Goal: Task Accomplishment & Management: Manage account settings

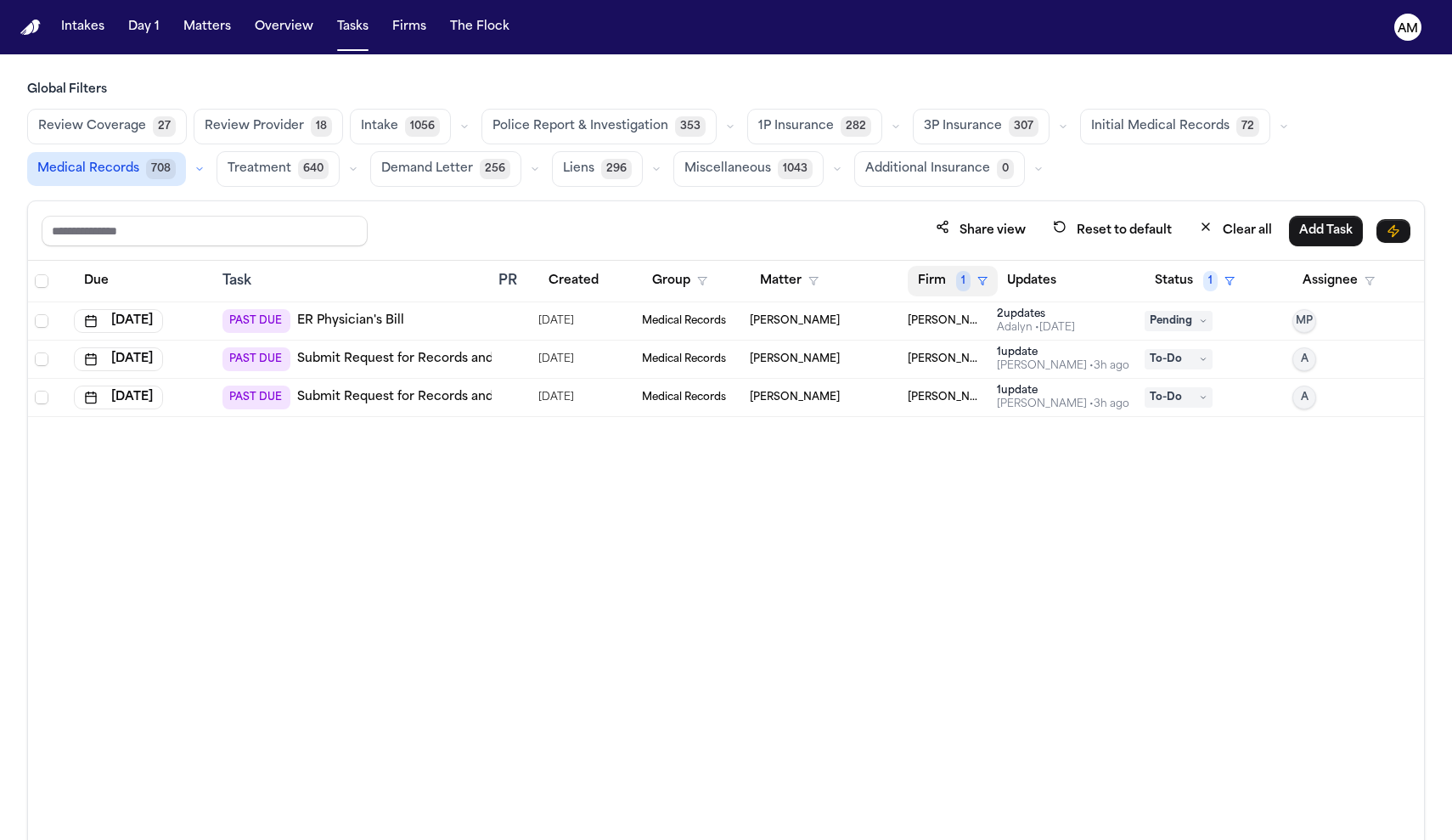
click at [962, 268] on button "Firm 1" at bounding box center [952, 281] width 90 height 31
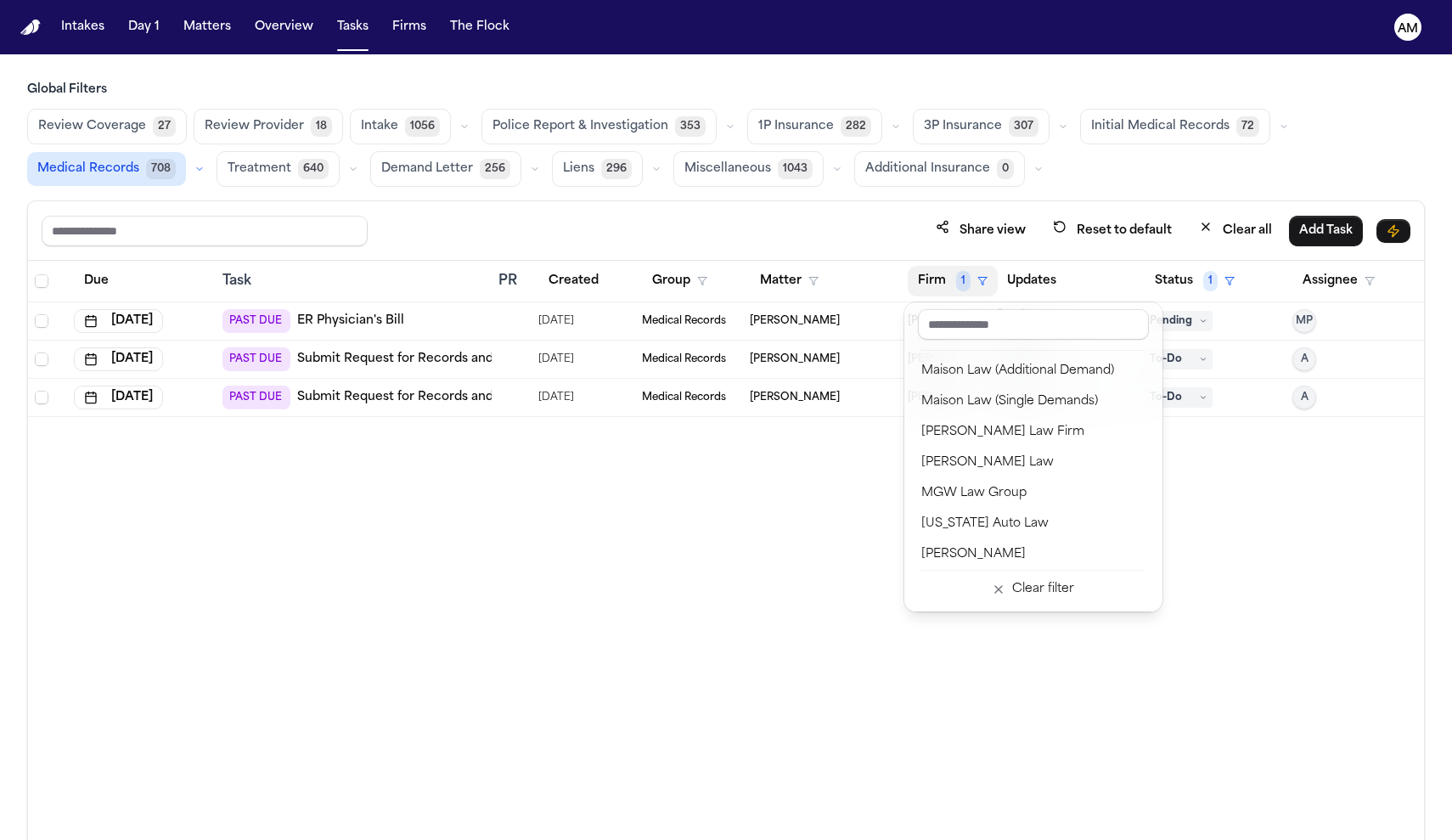
scroll to position [1483, 0]
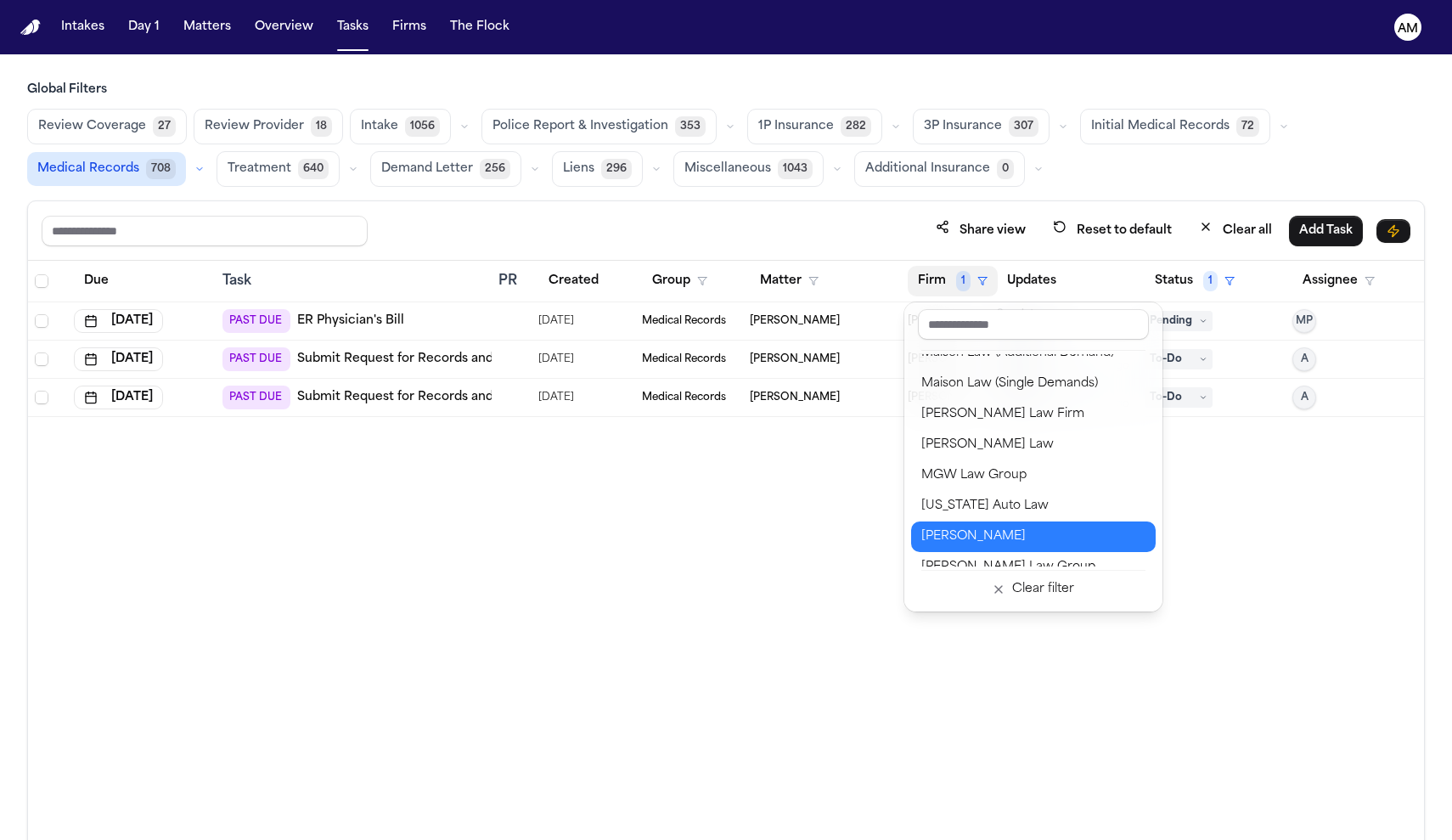
click at [957, 544] on div "Mohamed K Ahmed" at bounding box center [1033, 537] width 224 height 21
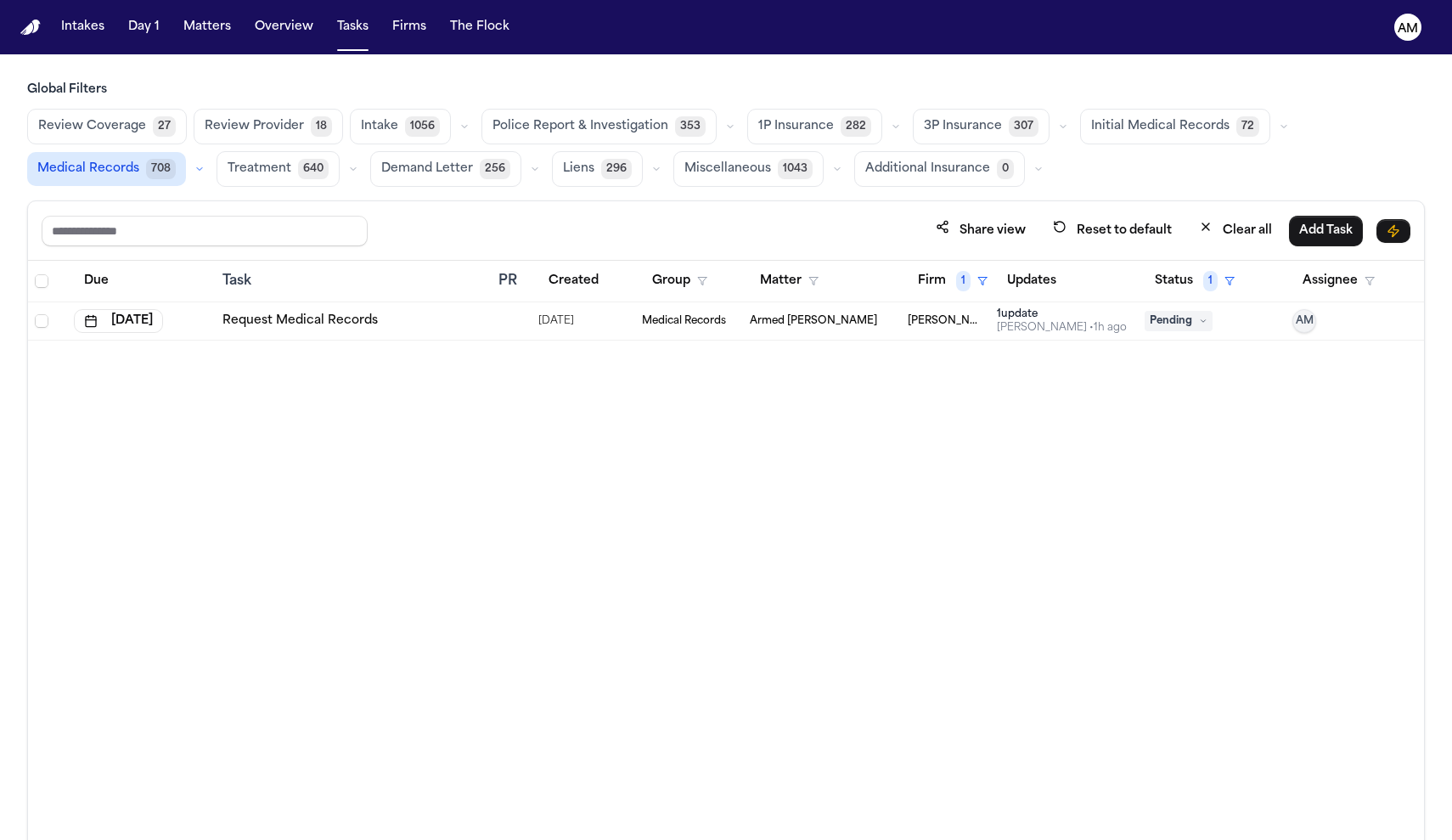
click at [1082, 331] on div "Ada Martinez • 1h ago" at bounding box center [1062, 328] width 129 height 14
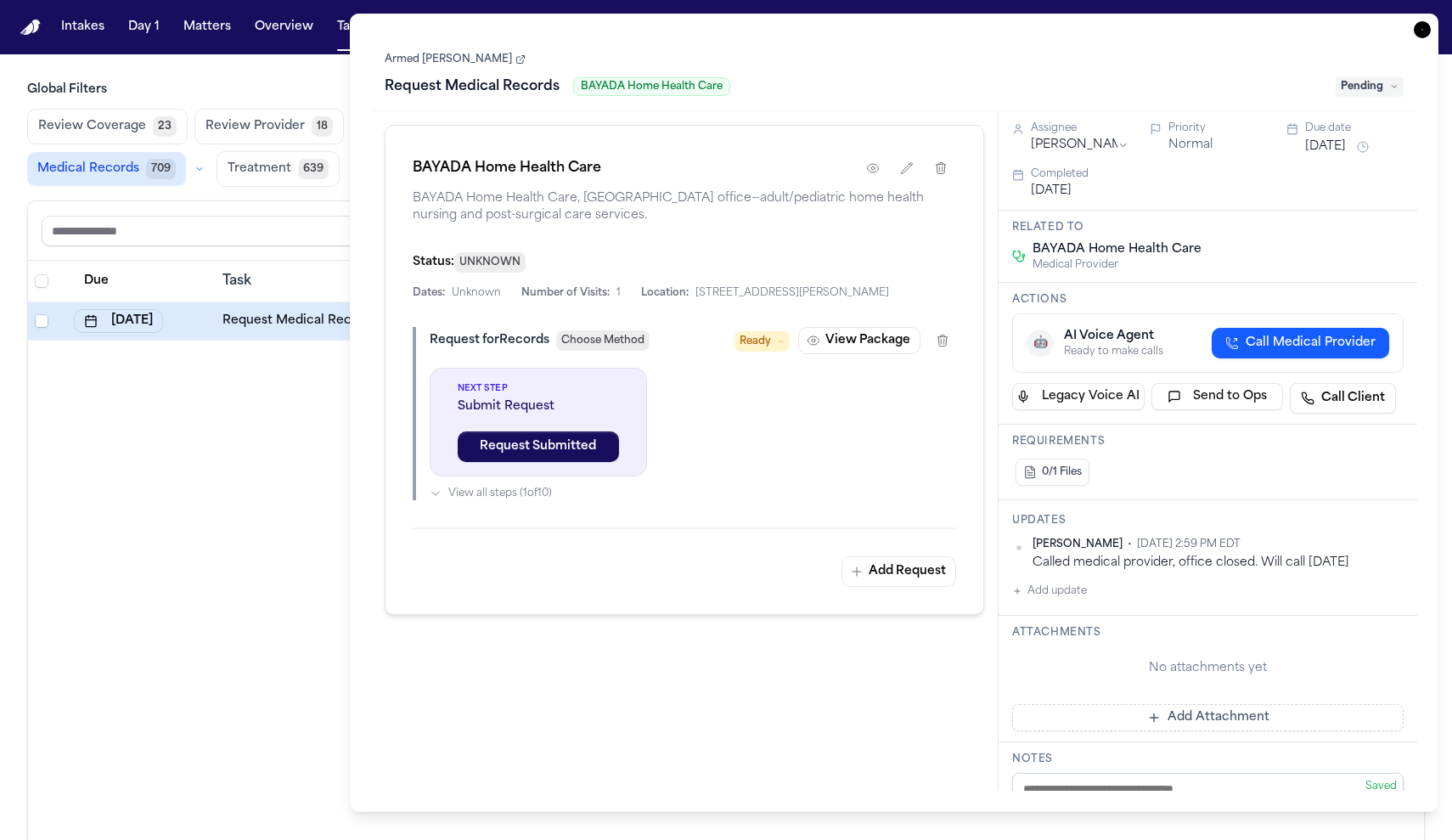
click at [1426, 24] on icon "button" at bounding box center [1421, 29] width 17 height 17
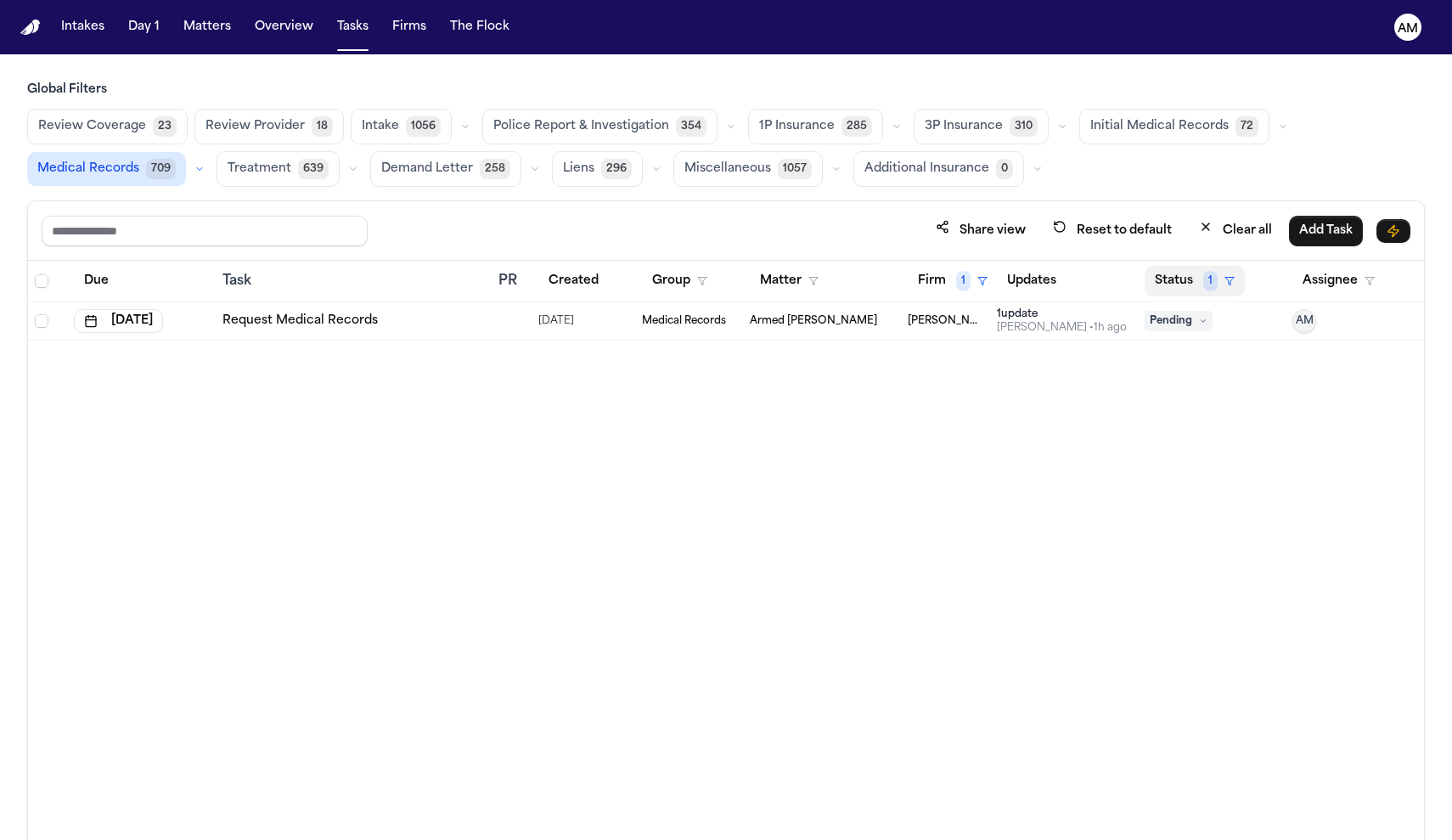
click at [1198, 274] on button "Status 1" at bounding box center [1194, 281] width 100 height 31
click at [960, 270] on table "Due Task PR Created Group Matter Firm 1 Updates Status 1 Assignee Oct 8, 2025 R…" at bounding box center [726, 300] width 1396 height 80
click at [961, 287] on span "1" at bounding box center [963, 281] width 15 height 21
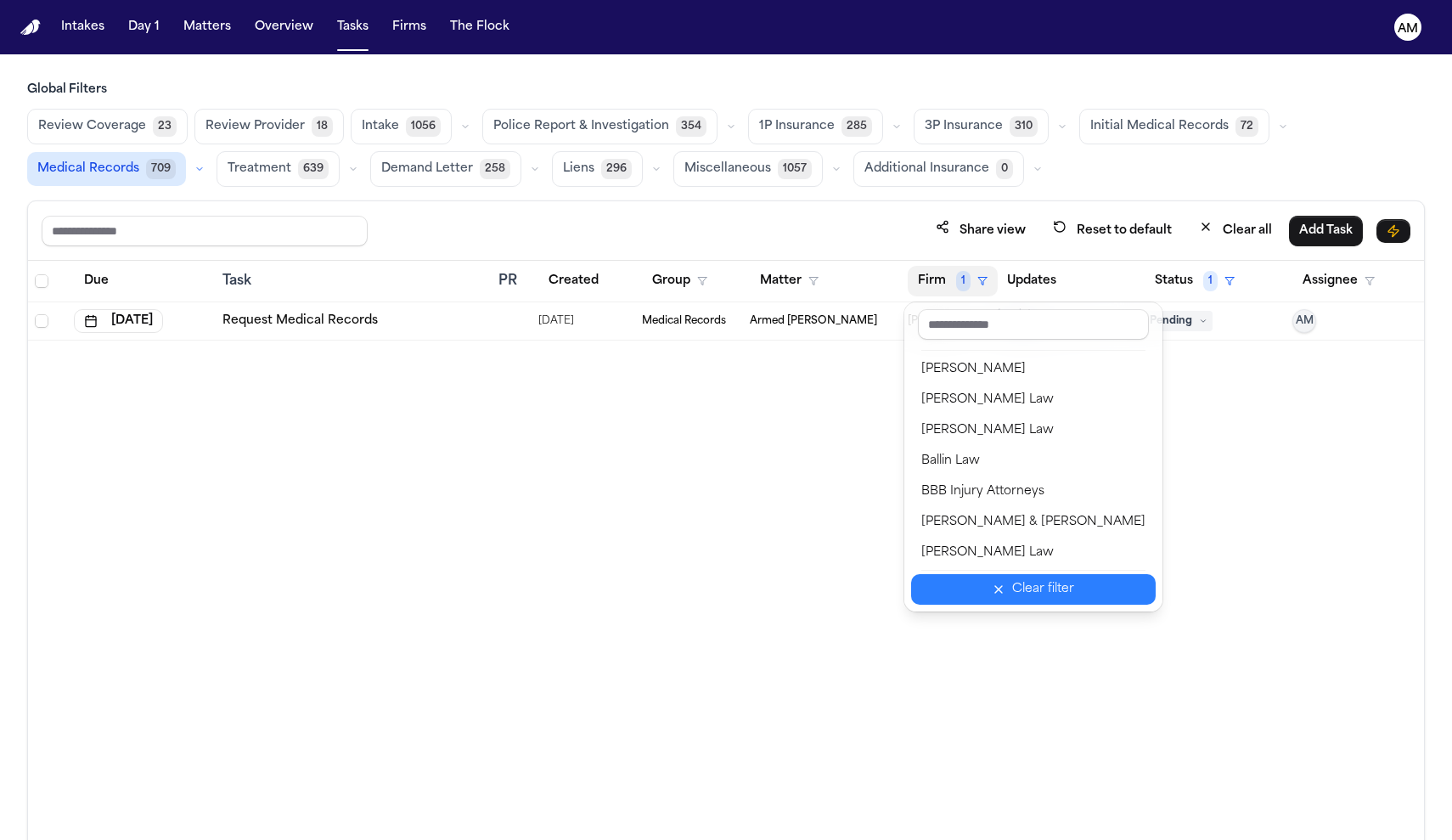
click at [1014, 592] on div "Clear filter" at bounding box center [1043, 589] width 62 height 21
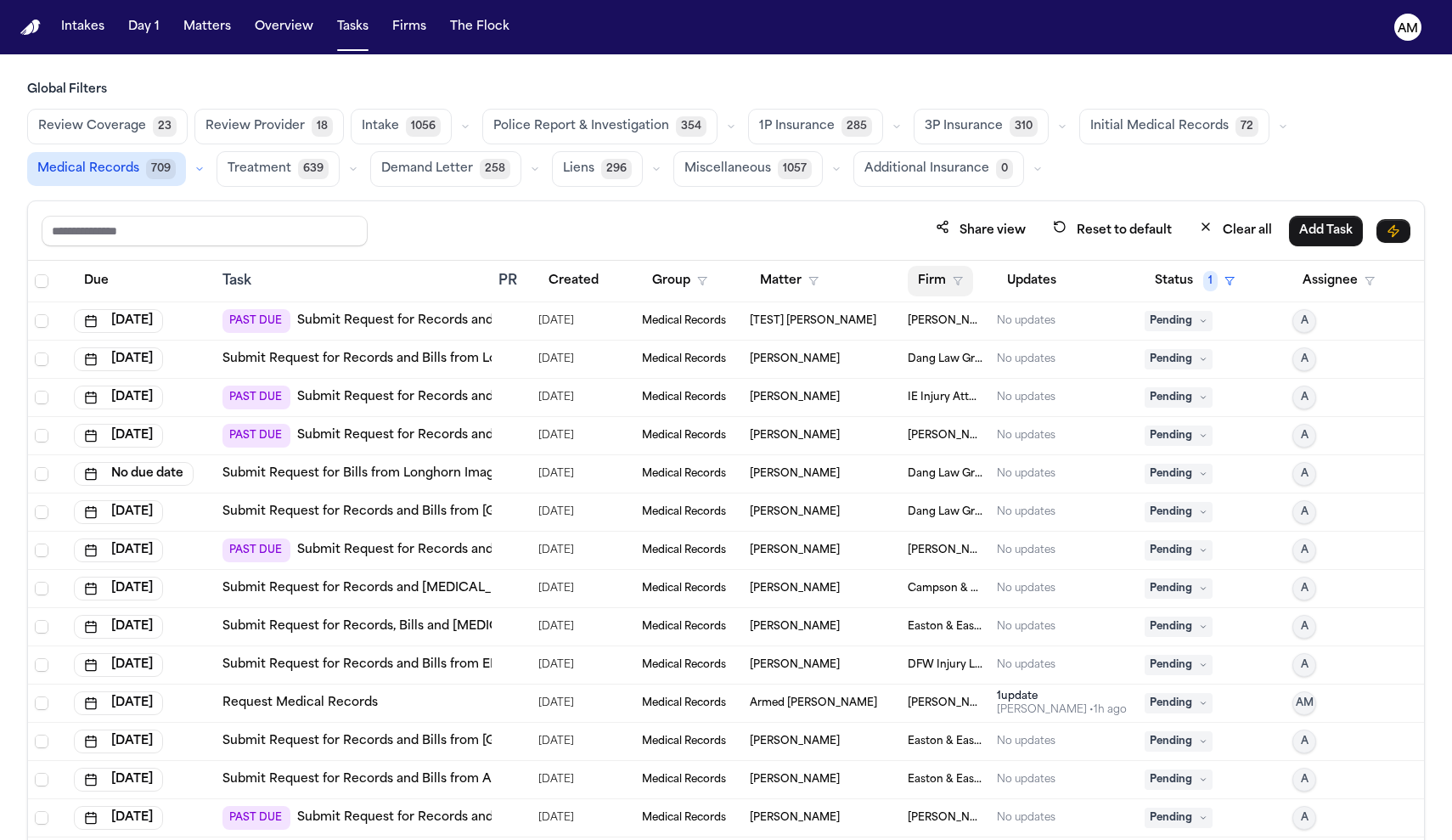
click at [944, 281] on button "Firm" at bounding box center [940, 281] width 65 height 31
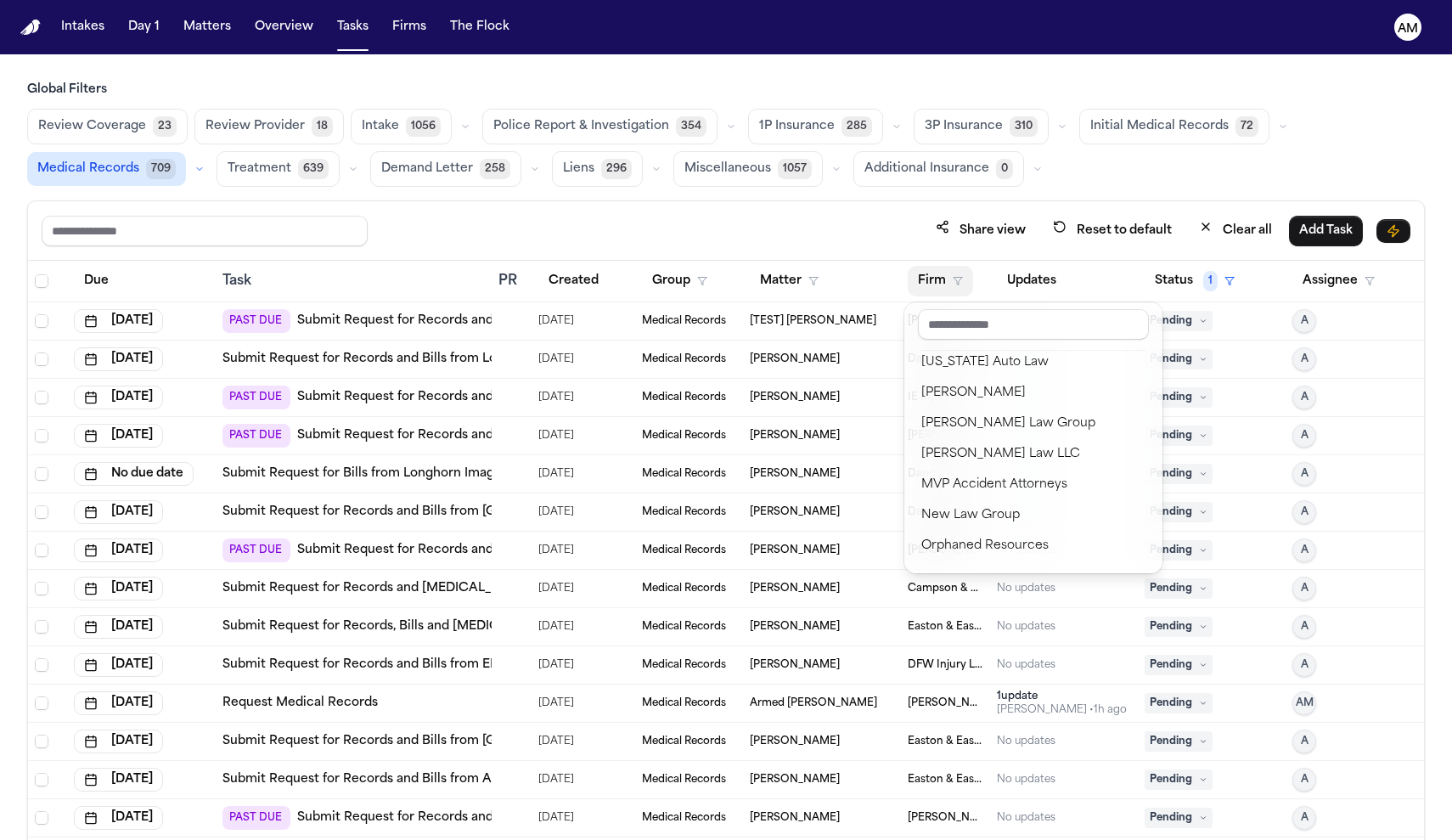
scroll to position [1621, 0]
click at [1009, 387] on button "Mohamed K Ahmed" at bounding box center [1033, 398] width 244 height 31
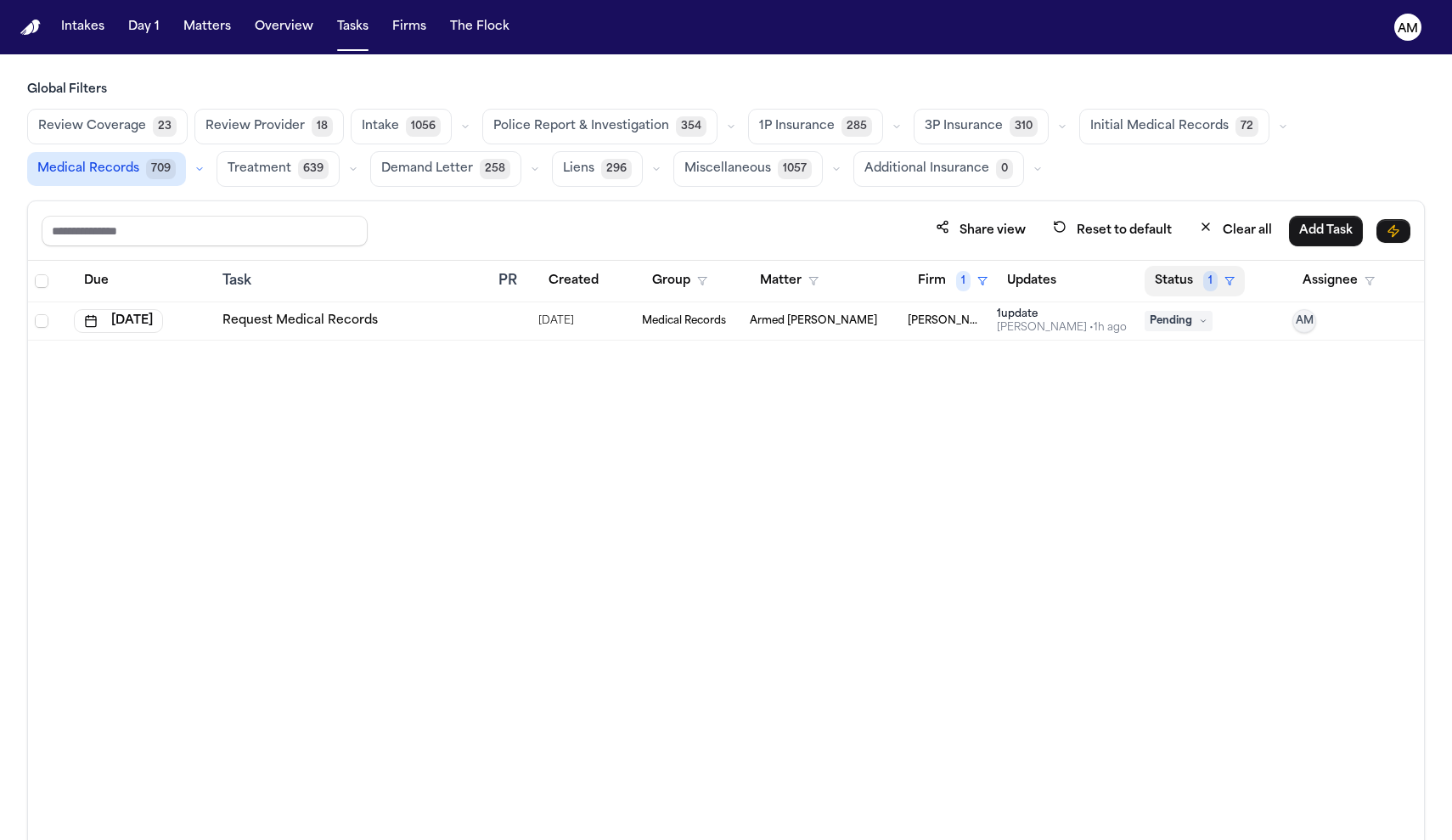
click at [1186, 280] on button "Status 1" at bounding box center [1194, 281] width 100 height 31
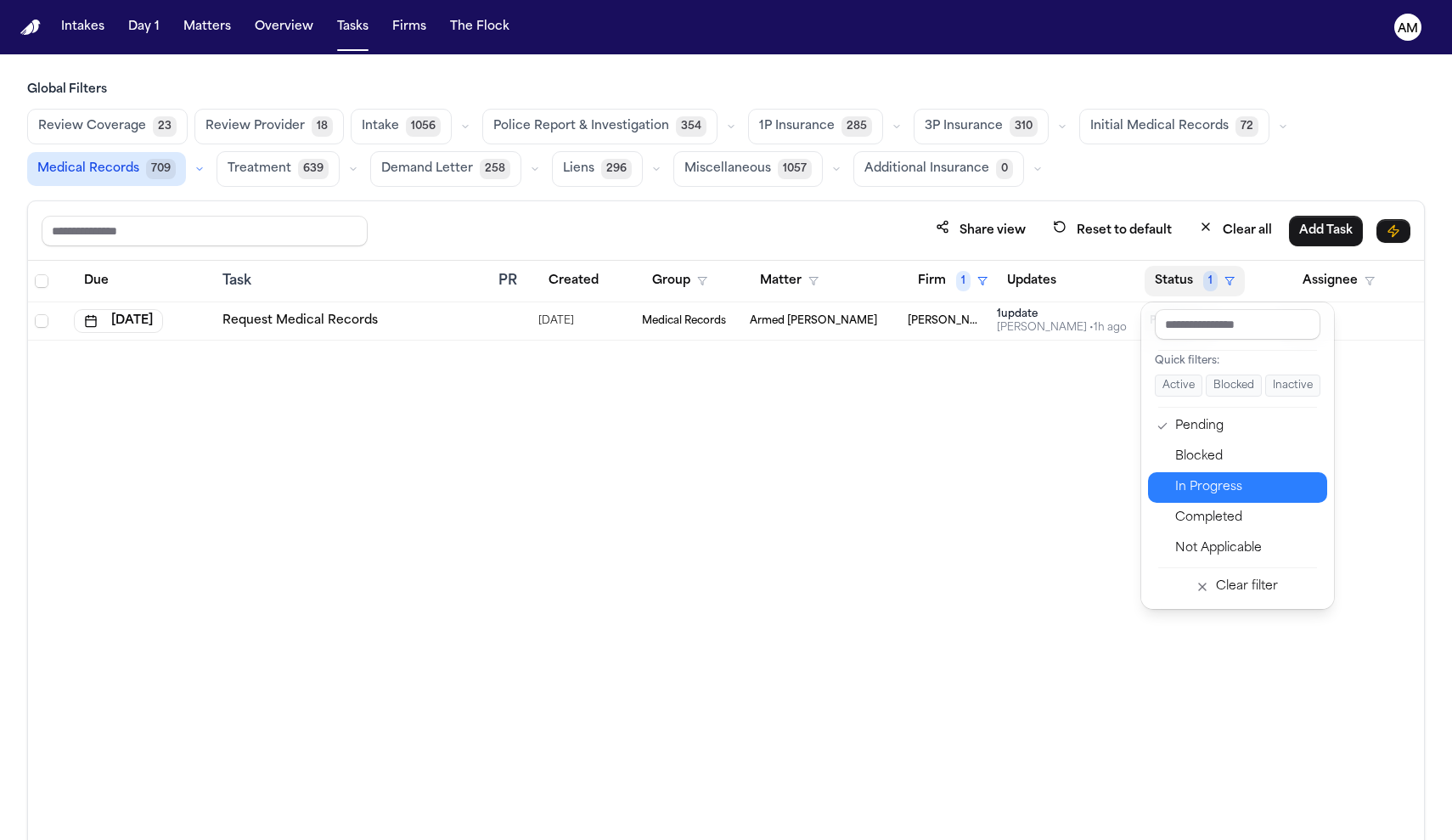
click at [1182, 491] on div "In Progress" at bounding box center [1245, 487] width 141 height 21
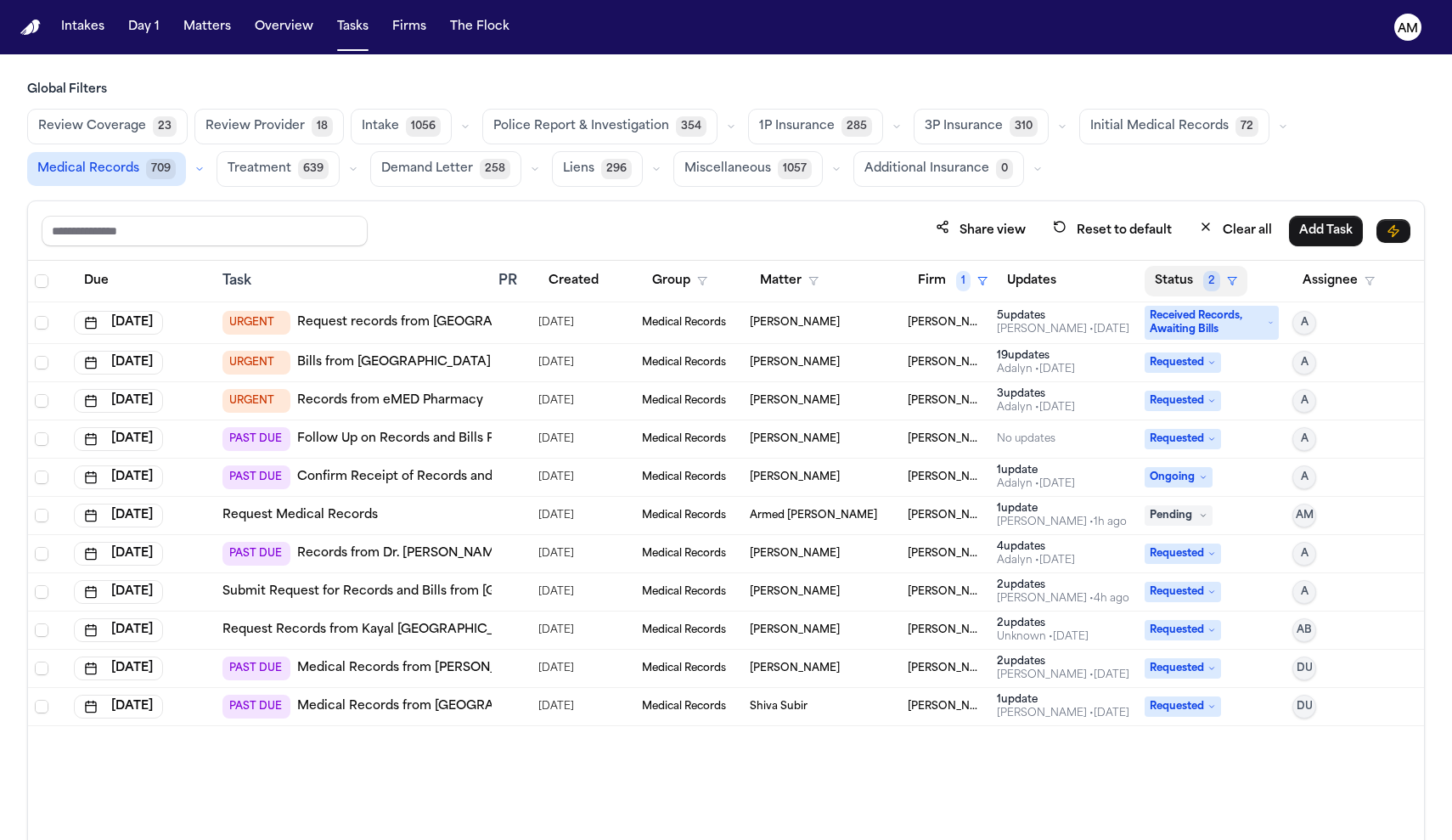
click at [1201, 273] on button "Status 2" at bounding box center [1196, 281] width 103 height 31
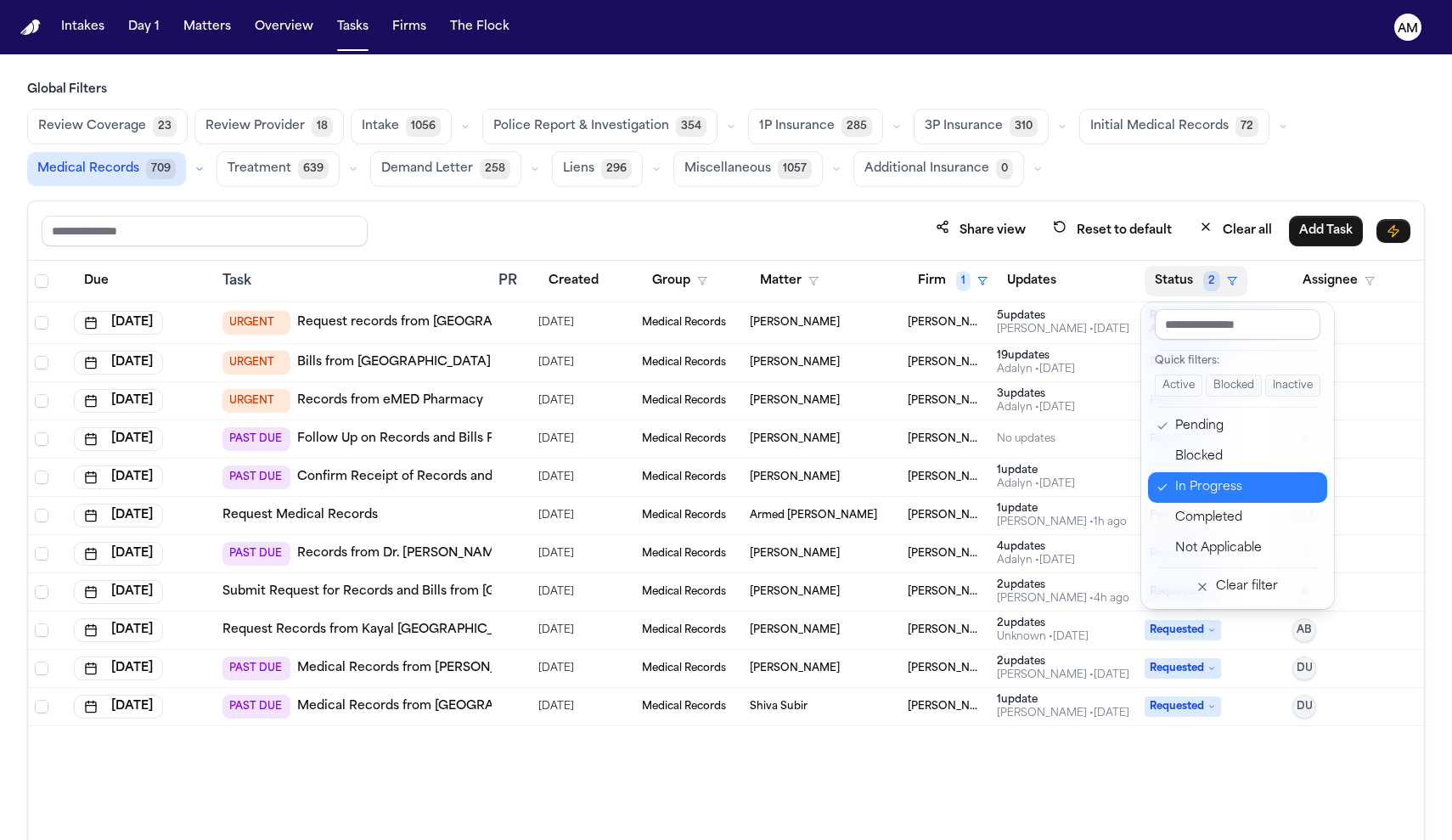
click at [1192, 487] on div "In Progress" at bounding box center [1245, 487] width 141 height 21
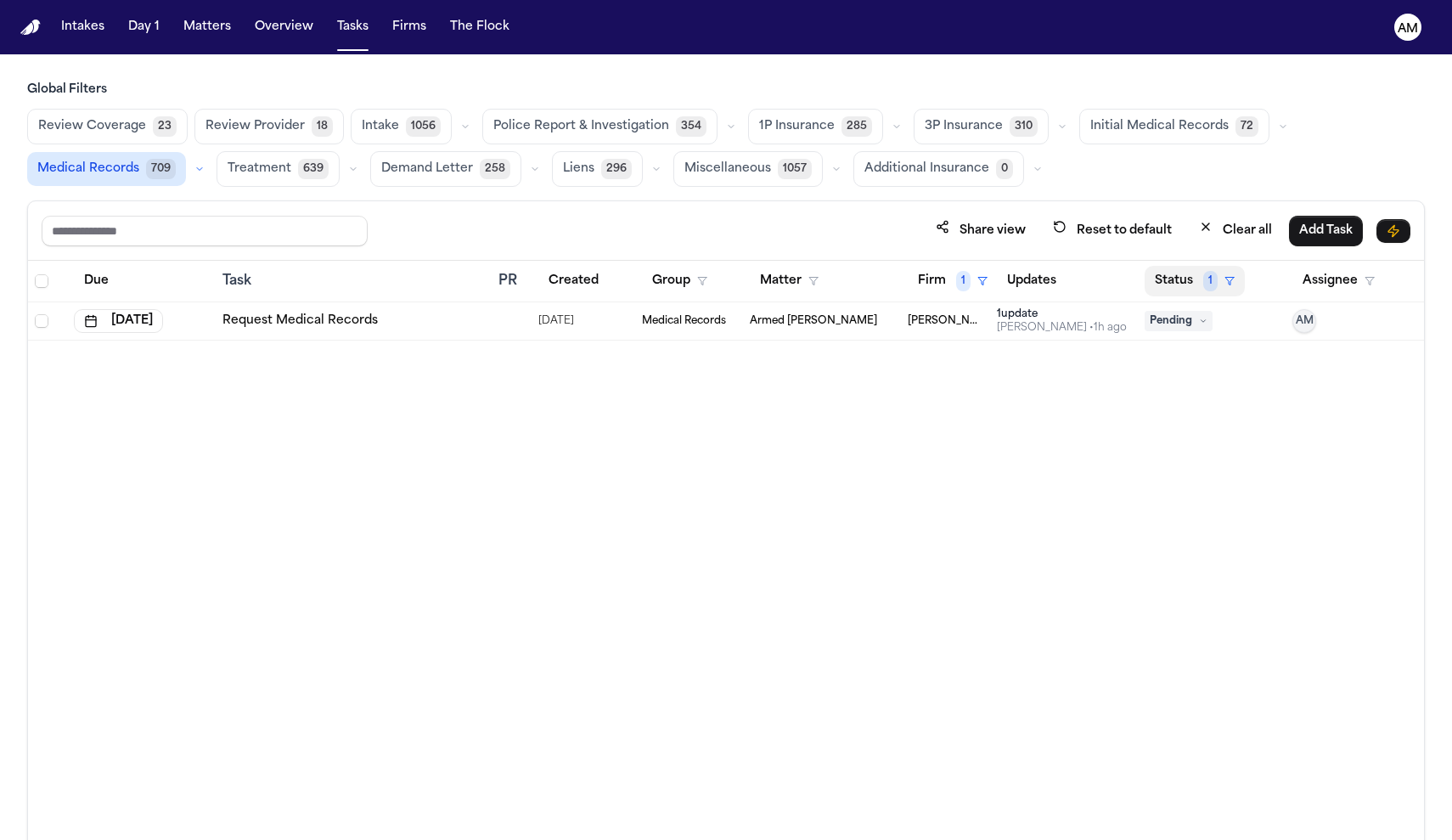
click at [1172, 288] on button "Status 1" at bounding box center [1194, 281] width 100 height 31
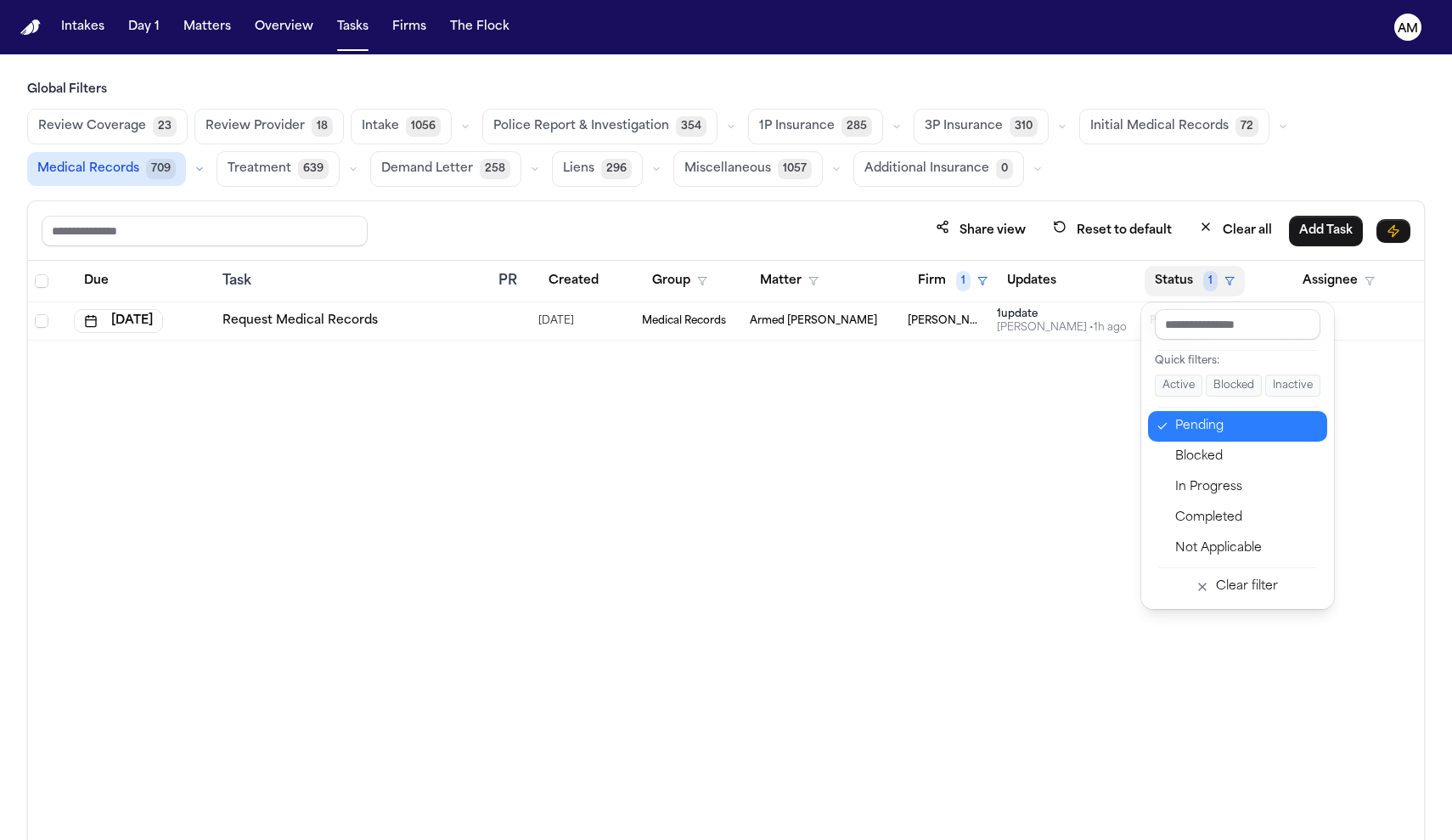
click at [1174, 429] on button "Pending" at bounding box center [1238, 426] width 179 height 31
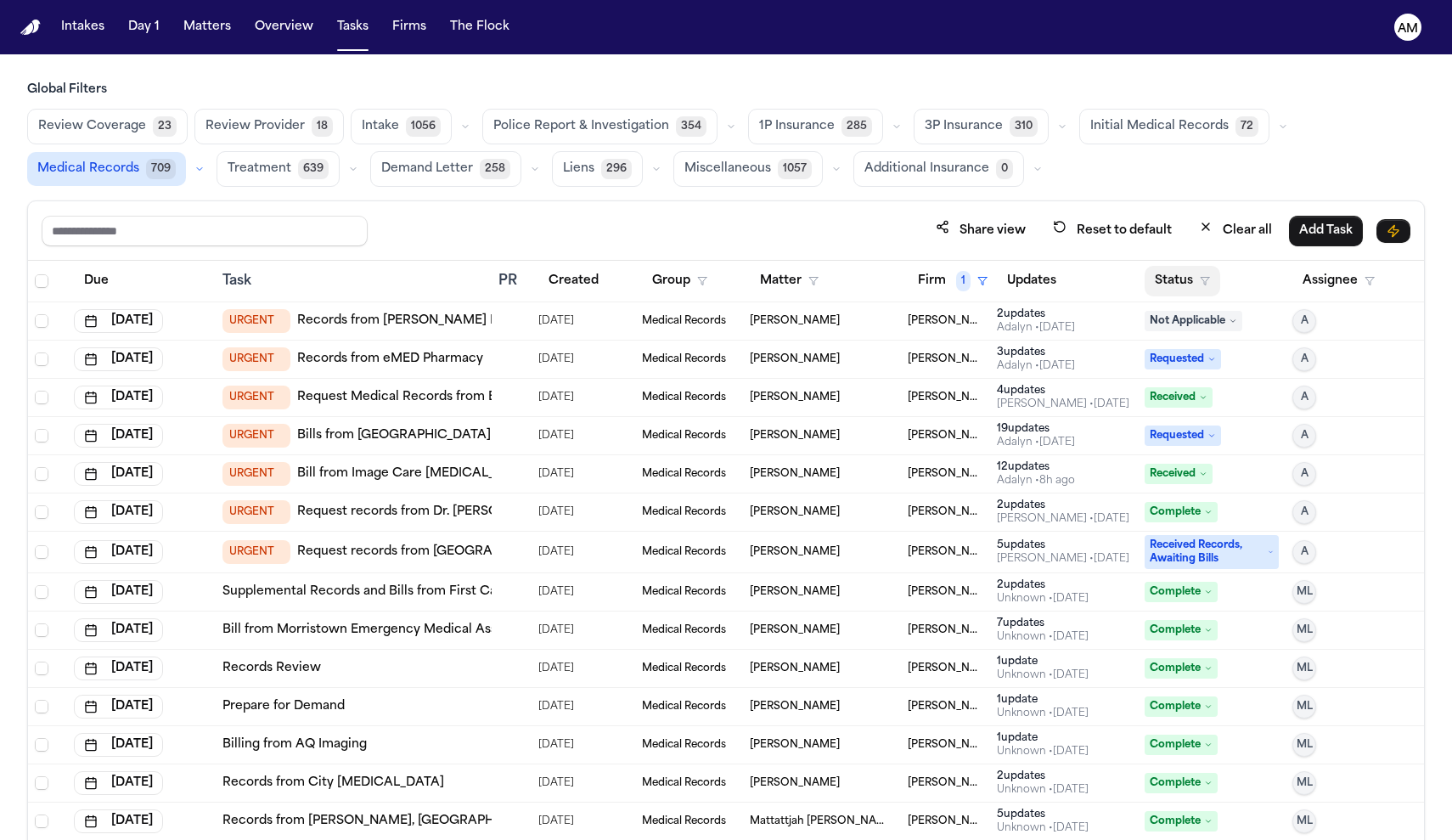
click at [1190, 284] on button "Status" at bounding box center [1182, 281] width 75 height 31
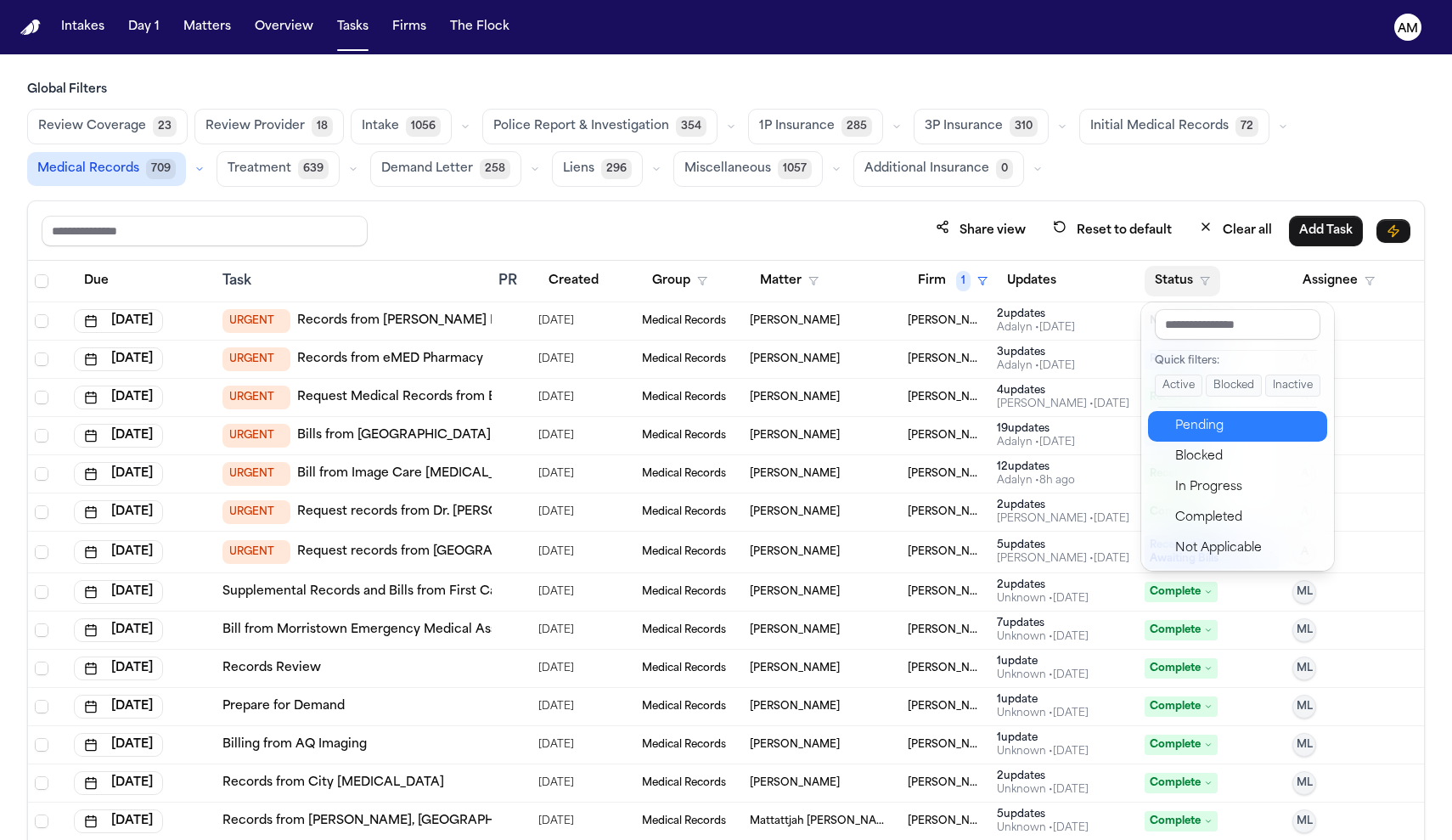
click at [1202, 430] on div "Pending" at bounding box center [1245, 426] width 141 height 21
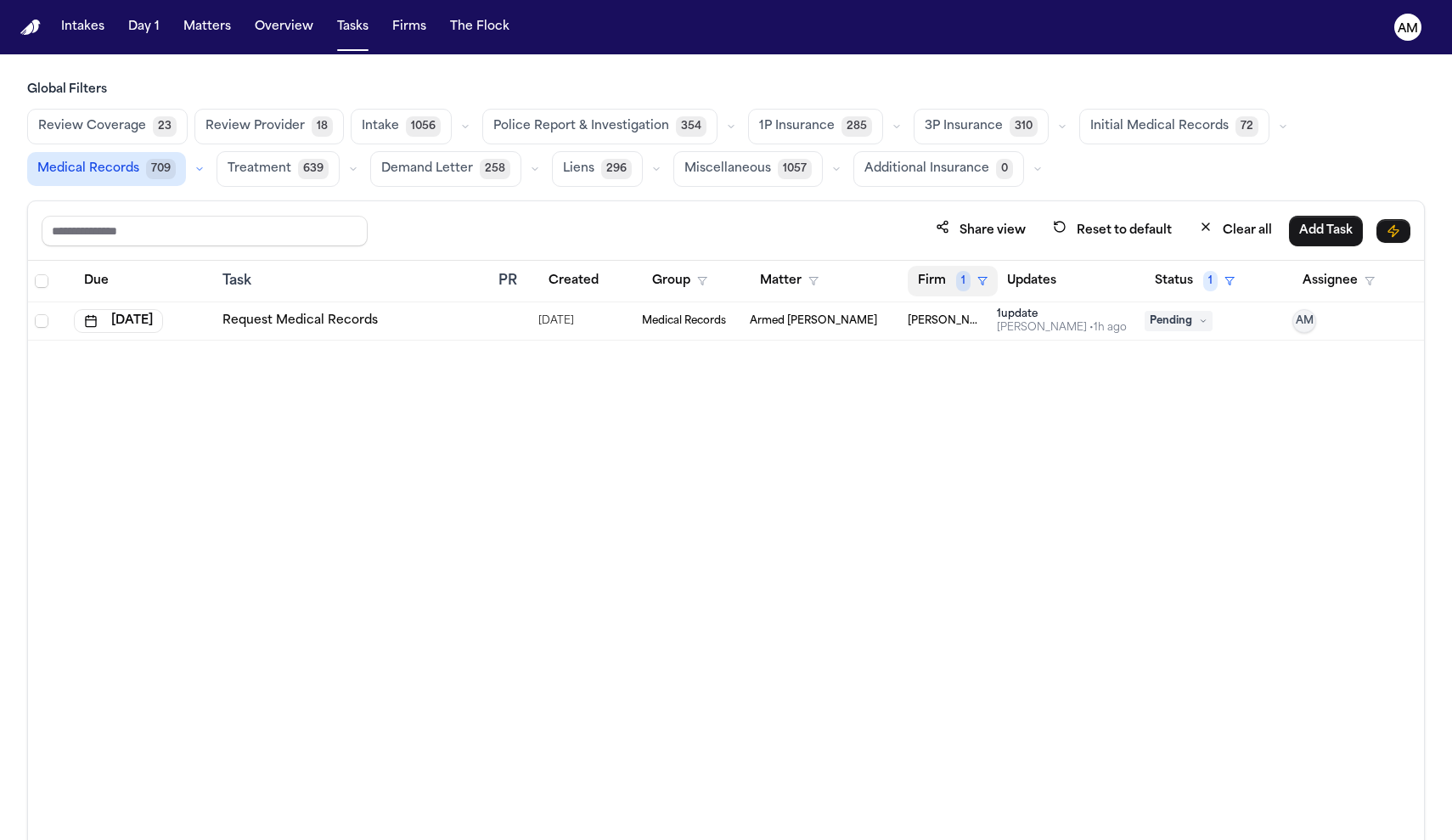
click at [953, 280] on button "Firm 1" at bounding box center [952, 281] width 90 height 31
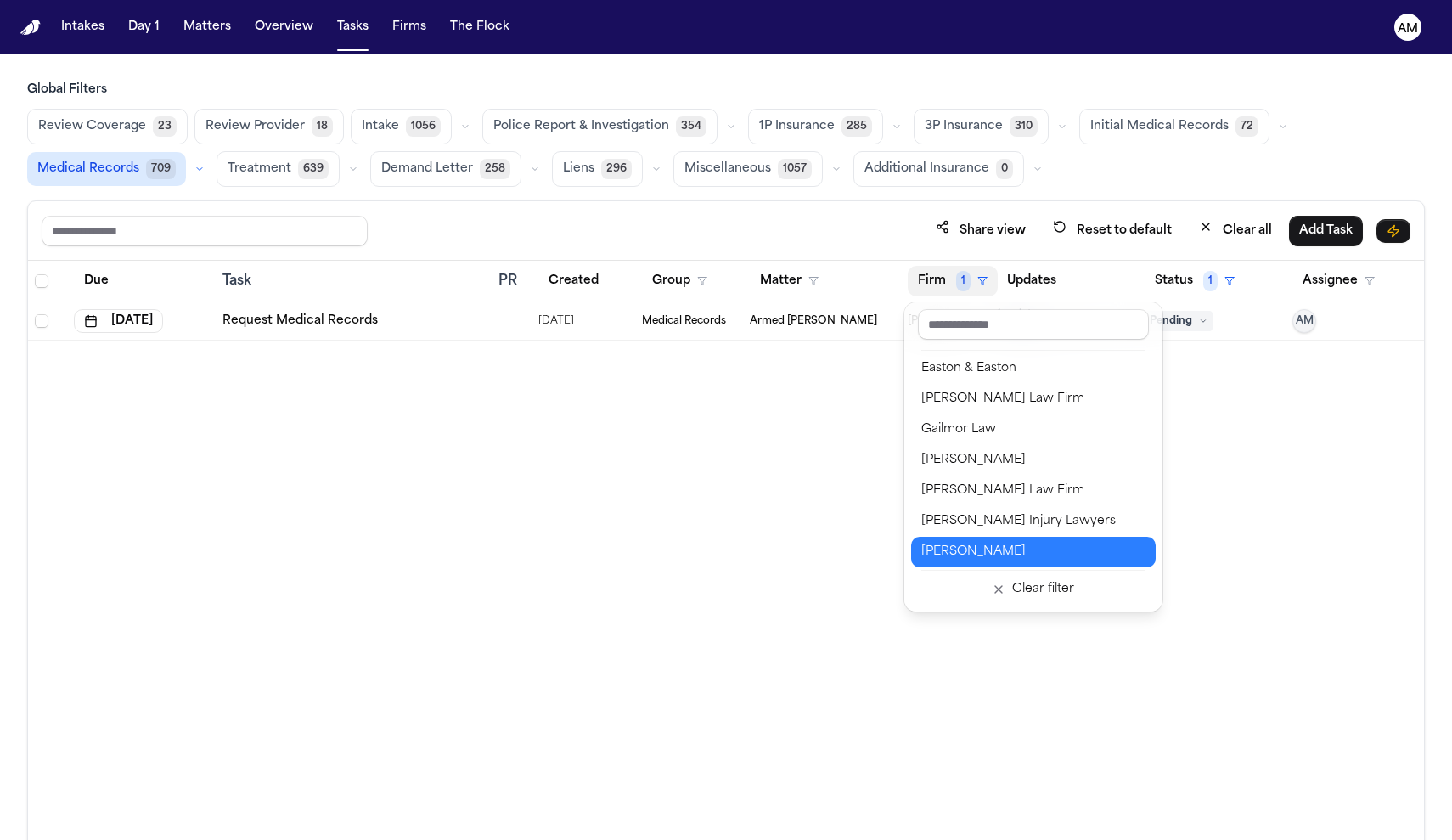
scroll to position [644, 0]
click at [1001, 464] on div "Gammill" at bounding box center [1033, 459] width 224 height 21
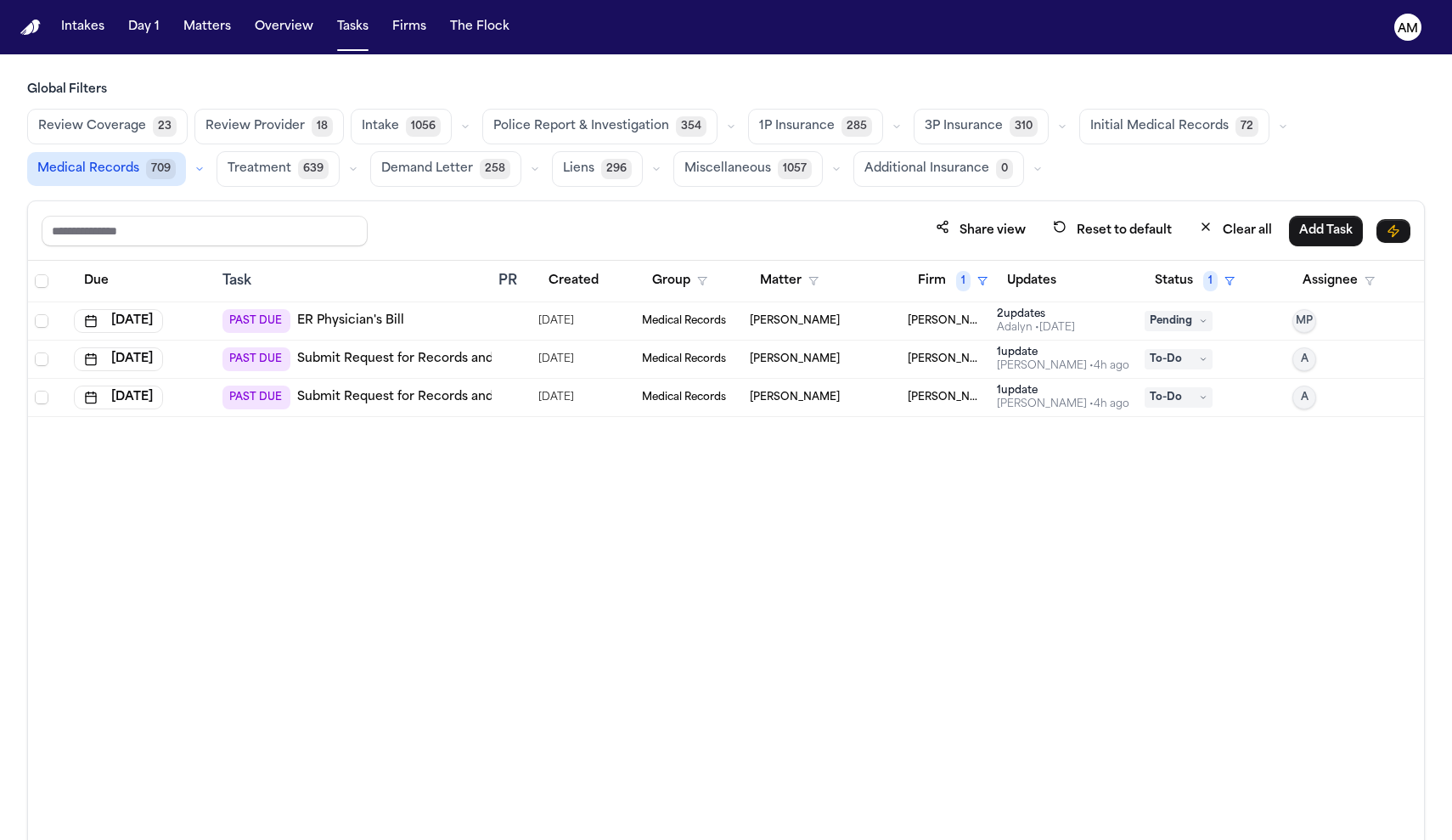
click at [412, 407] on div "PAST DUE Submit Request for Records and Bills from Kaiser Permanente Sacramento…" at bounding box center [549, 397] width 653 height 24
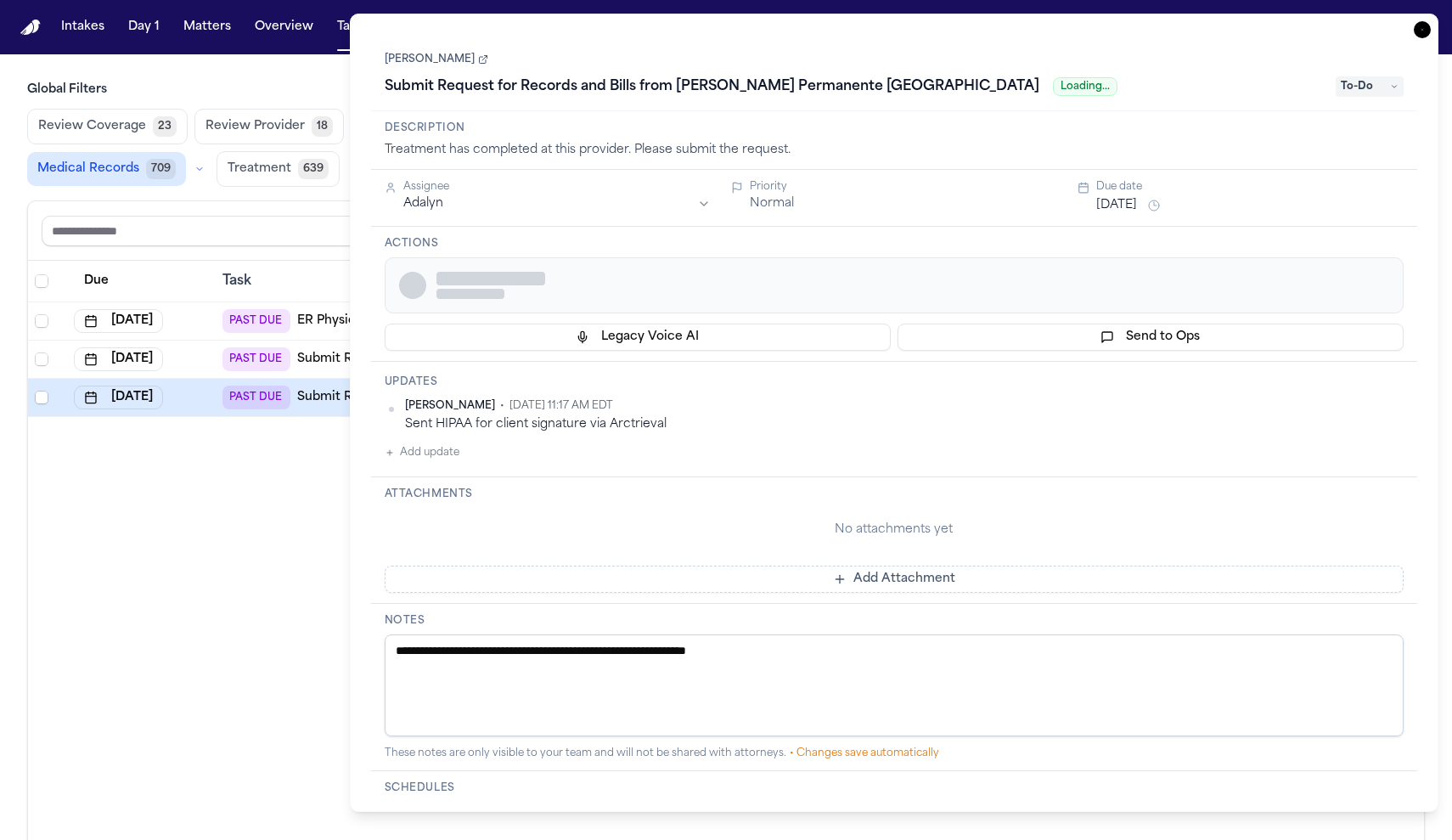
click at [412, 407] on span "Anna Contreras" at bounding box center [450, 406] width 90 height 14
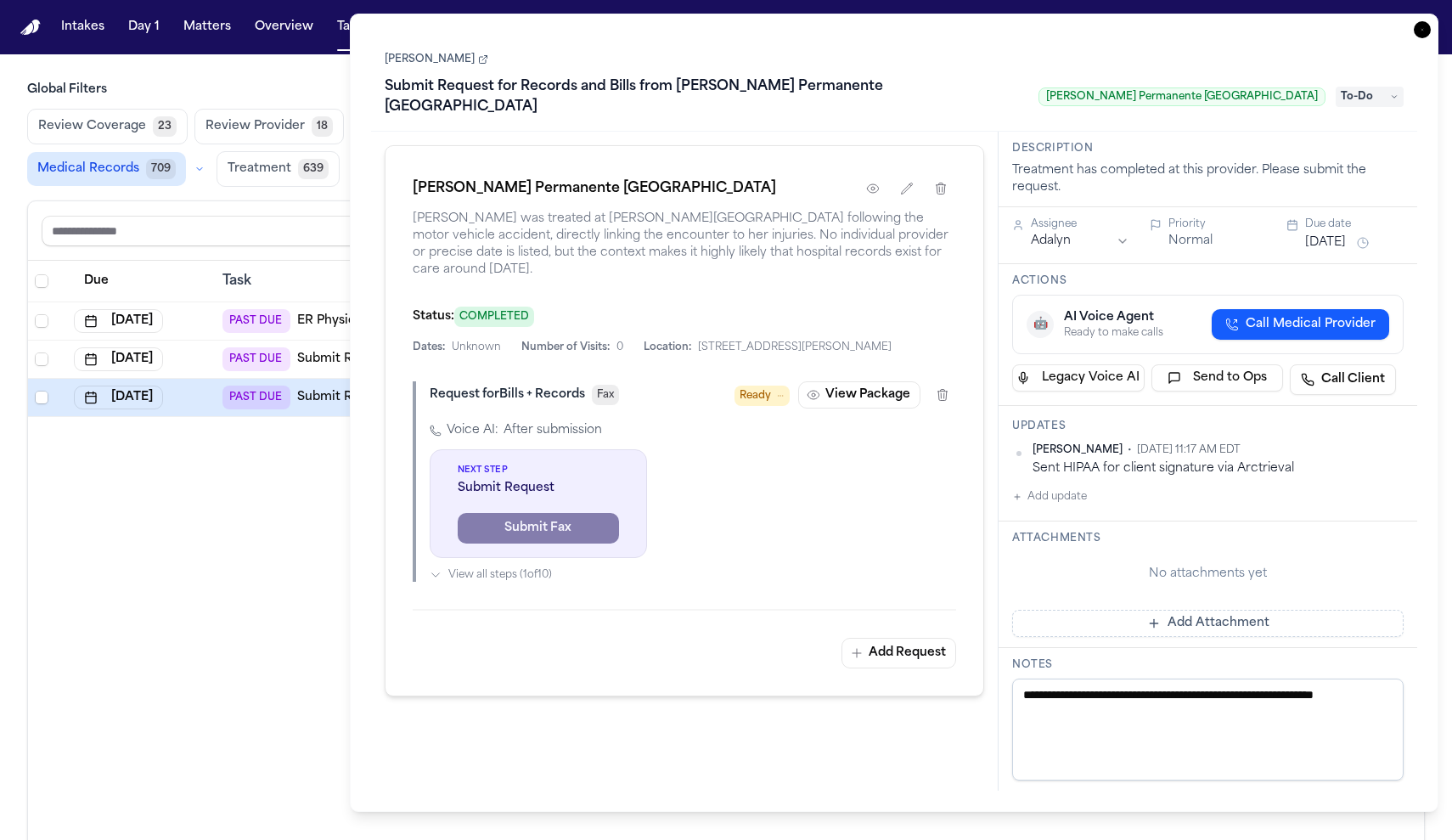
click at [328, 546] on div "Due Task PR Created Group Matter Firm 1 Updates Status 1 Assignee Aug 18, 2025 …" at bounding box center [726, 587] width 1396 height 653
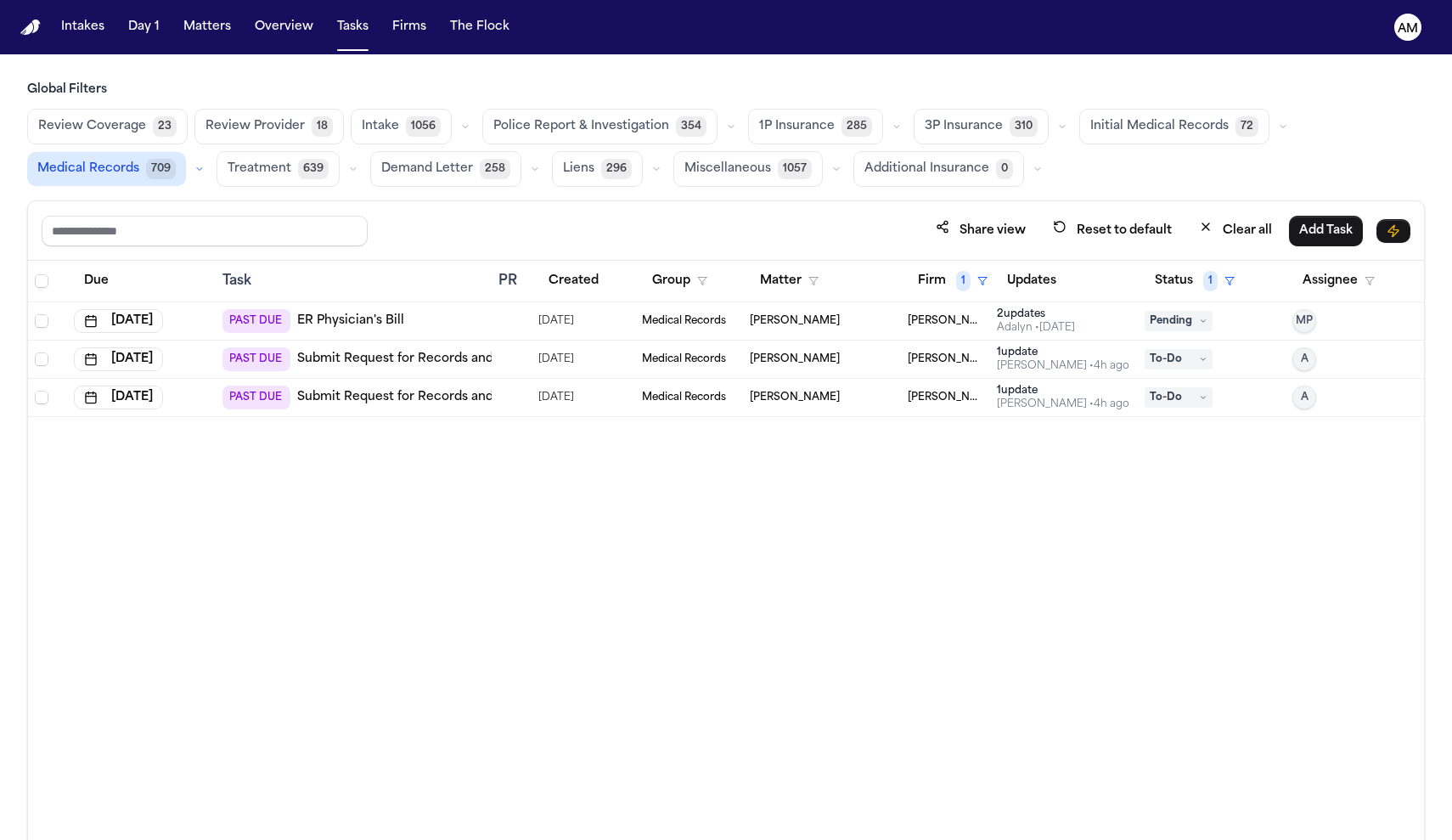
click at [486, 351] on link "Submit Request for Records and Bills from Kaiser Permanente – Watts Medical Off…" at bounding box center [626, 359] width 656 height 17
click at [993, 375] on td "1 update Anna Contreras • 4h ago" at bounding box center [1064, 360] width 147 height 39
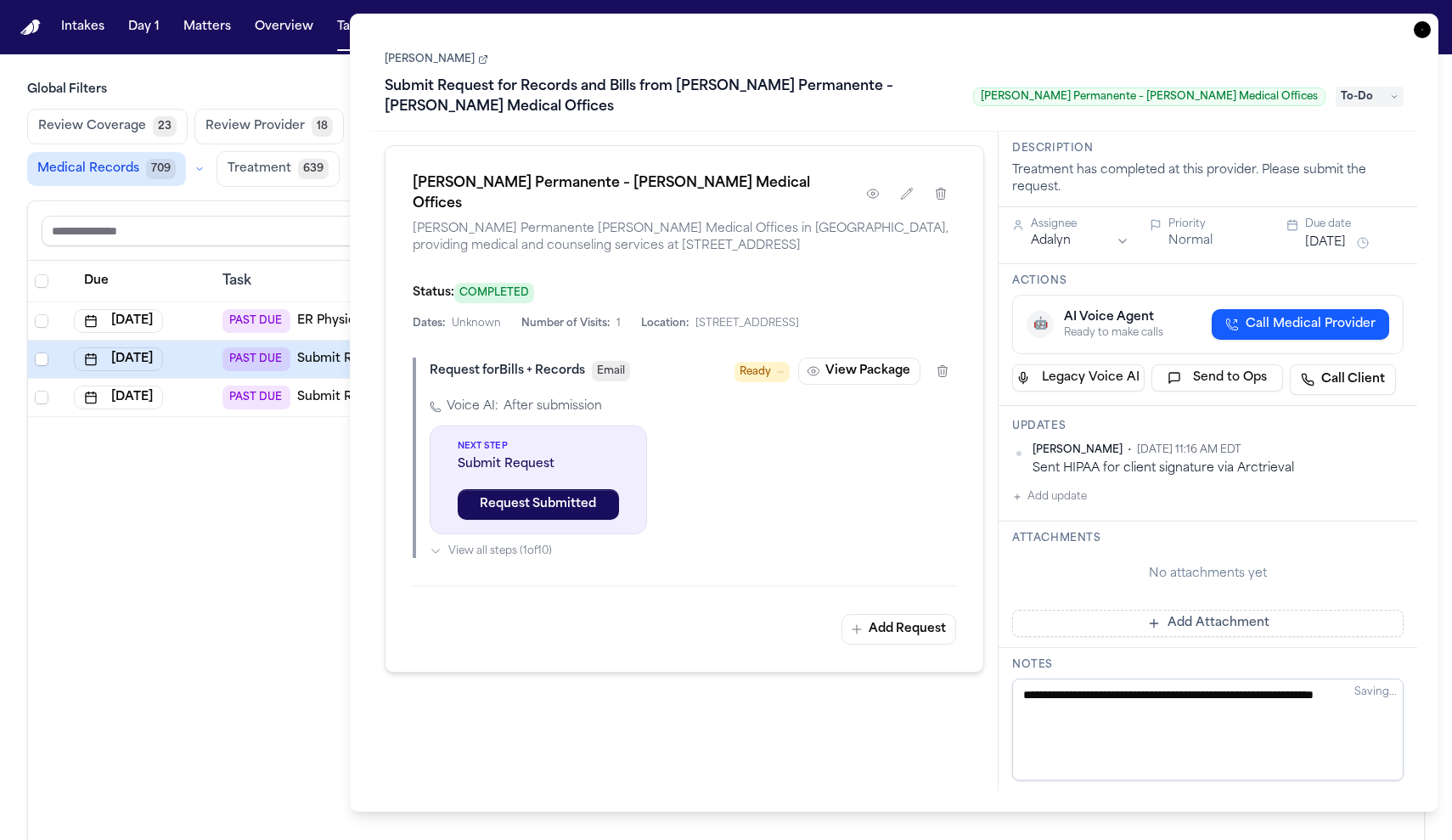
click at [1389, 87] on span "To-Do" at bounding box center [1369, 97] width 68 height 21
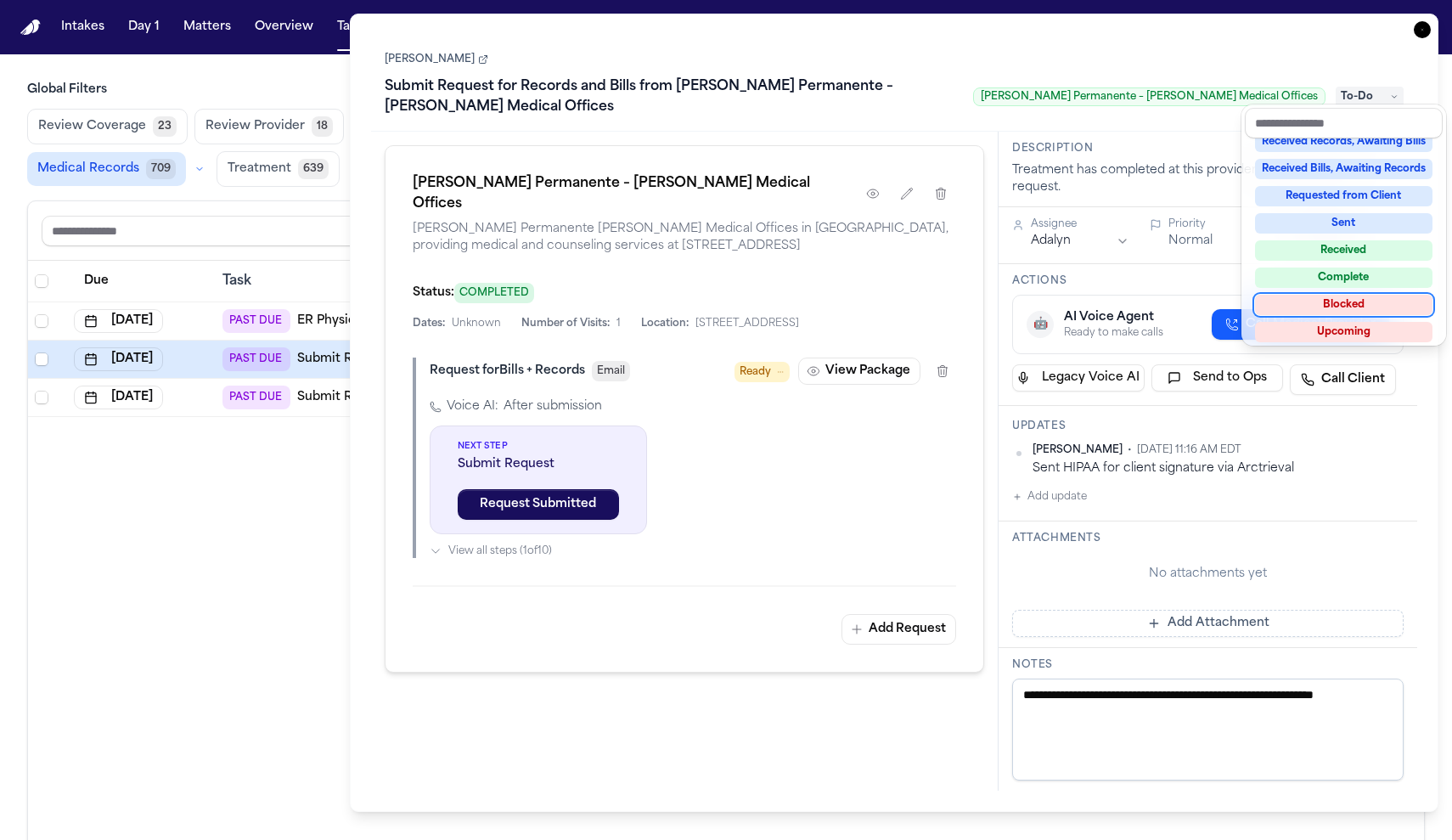
click at [1327, 300] on div "Blocked" at bounding box center [1344, 304] width 178 height 21
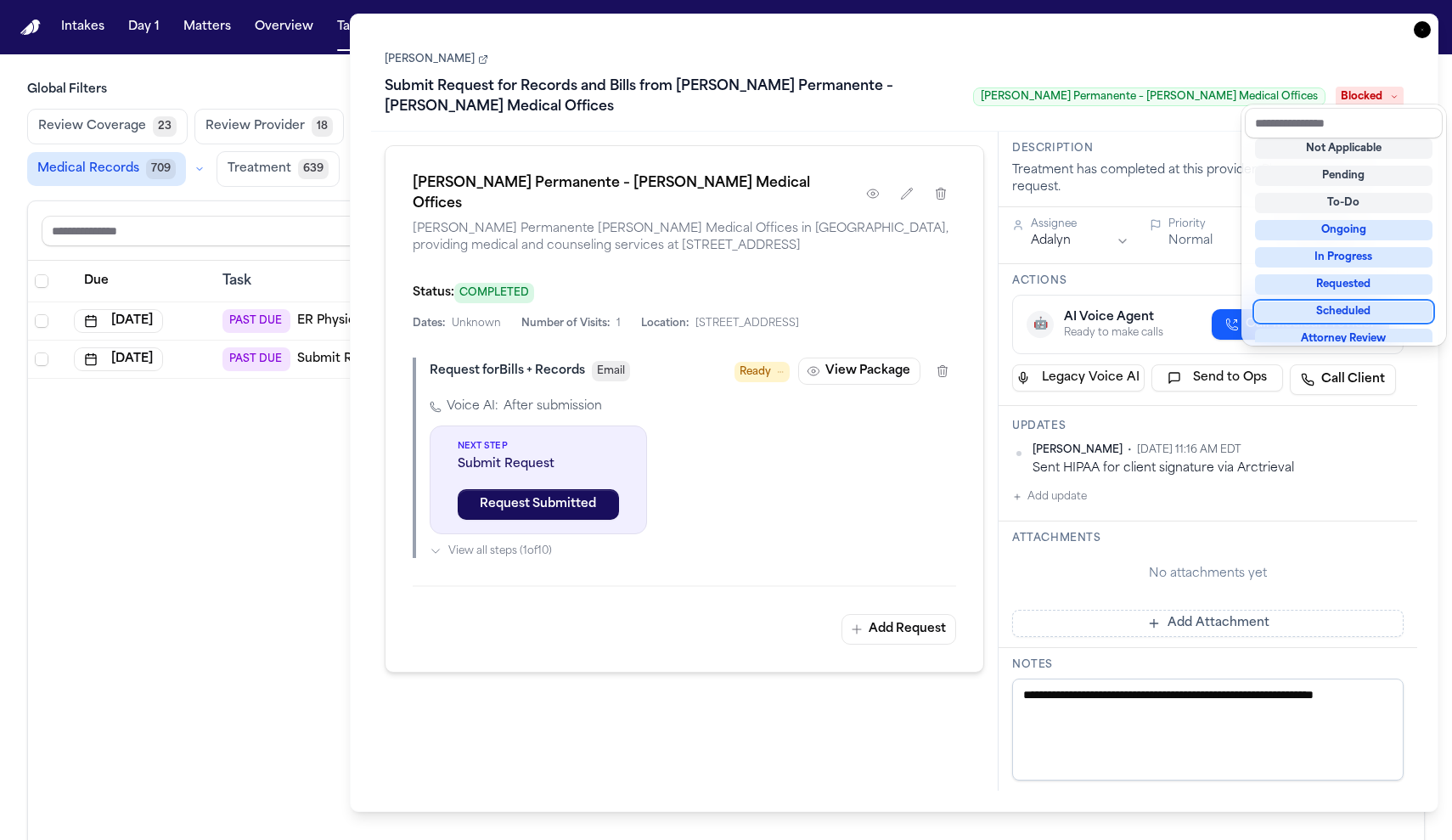
click at [856, 627] on div "Melissa Johnson Submit Request for Records and Bills from Kaiser Permanente – W…" at bounding box center [894, 412] width 1047 height 756
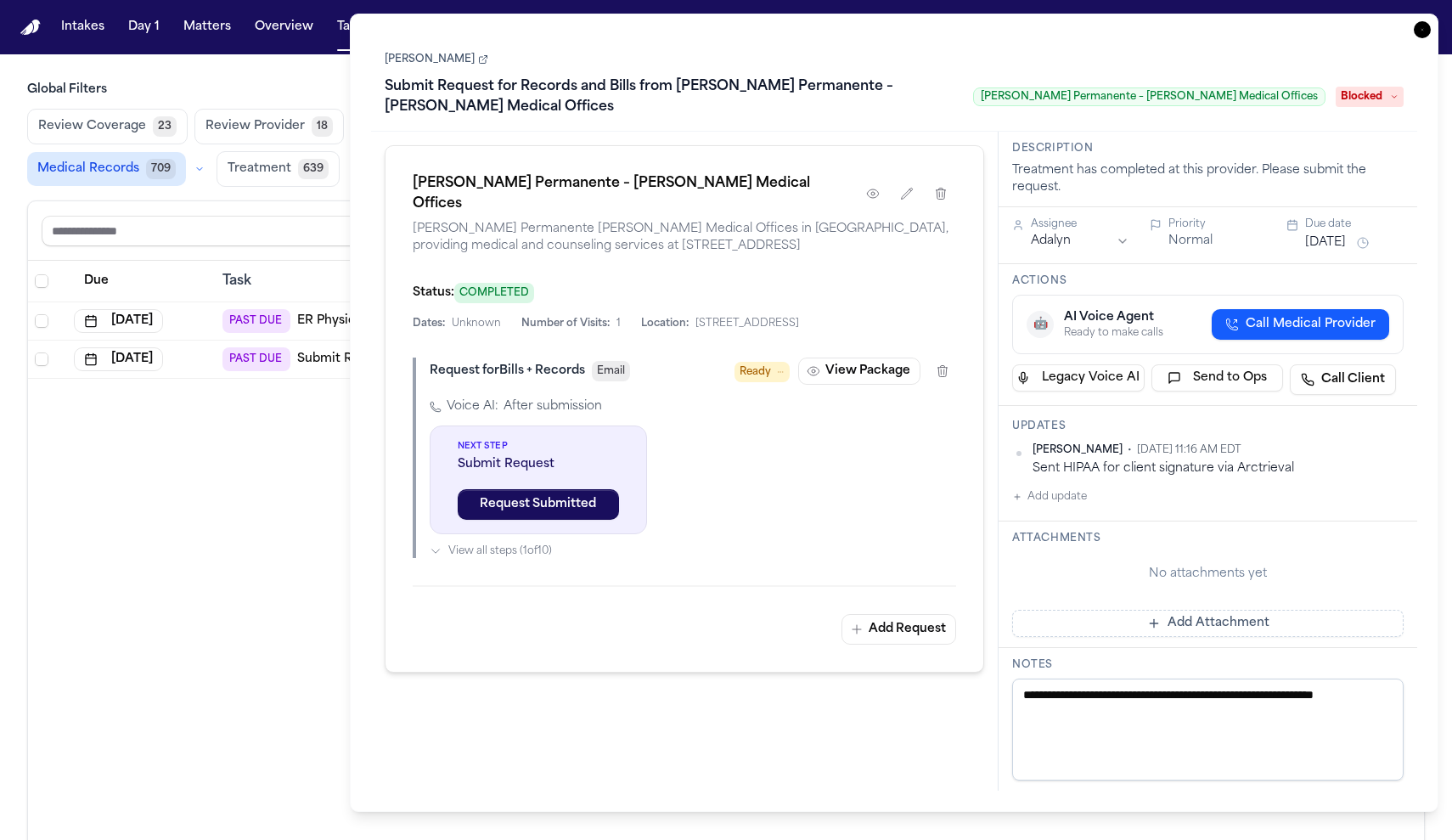
click at [832, 759] on div "Kaiser Permanente – Watts Medical Offices Kaiser Permanente Watts Medical Offic…" at bounding box center [685, 461] width 629 height 659
click at [1421, 36] on icon "button" at bounding box center [1421, 29] width 17 height 17
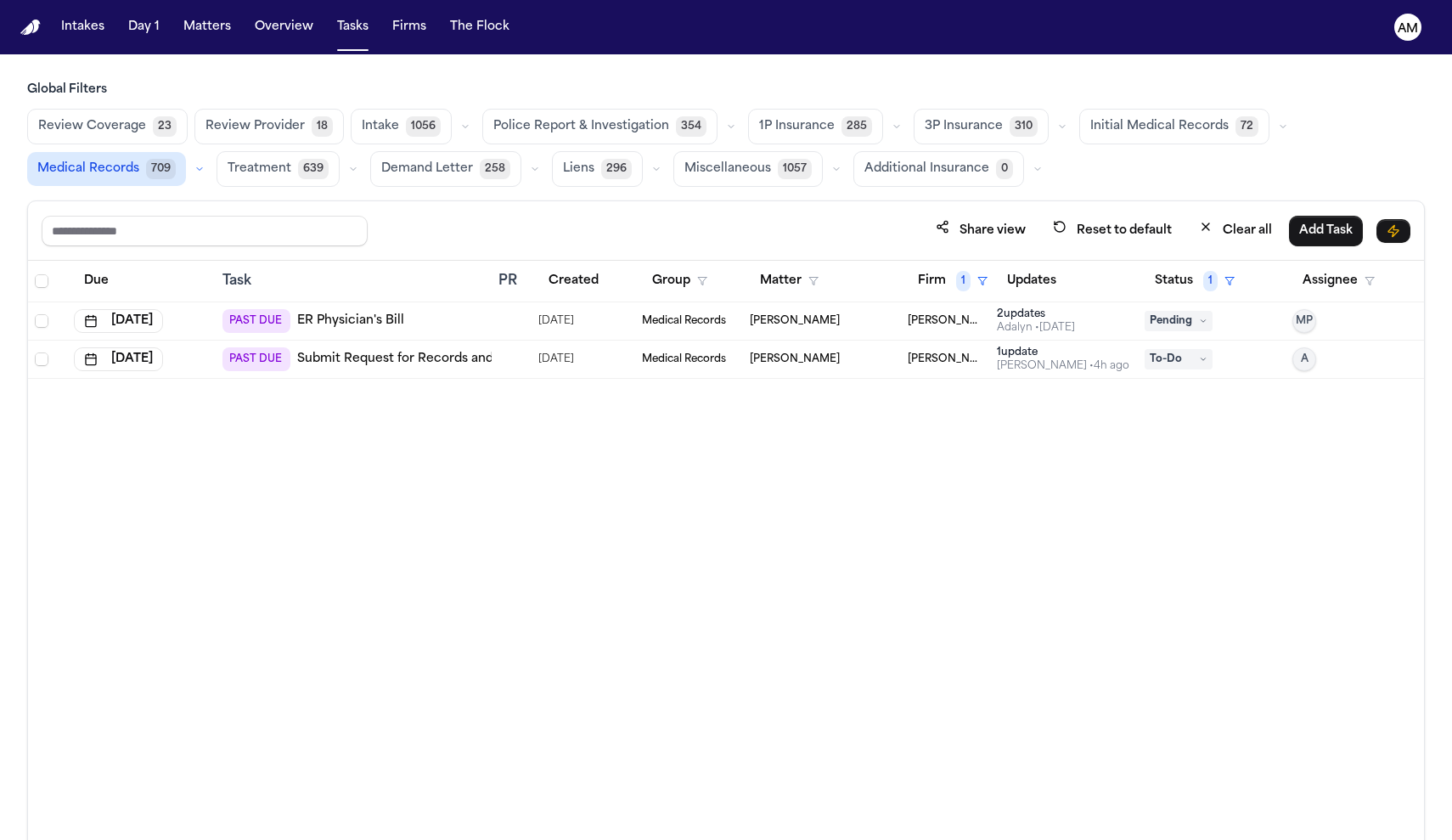
click at [471, 352] on link "Submit Request for Records and Bills from Kaiser Permanente Sacramento Medical …" at bounding box center [586, 359] width 578 height 17
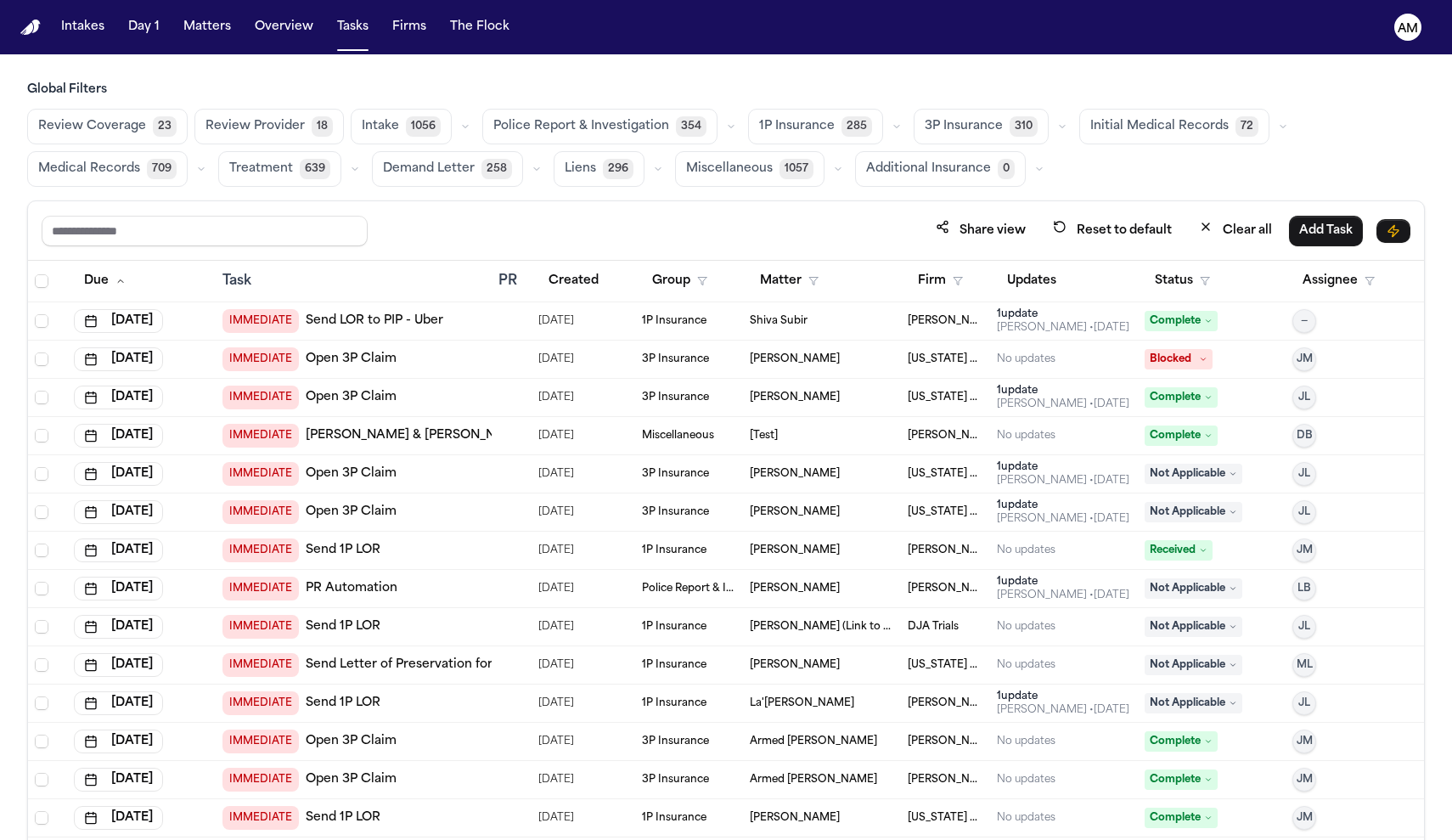
click at [154, 160] on span "709" at bounding box center [162, 169] width 30 height 21
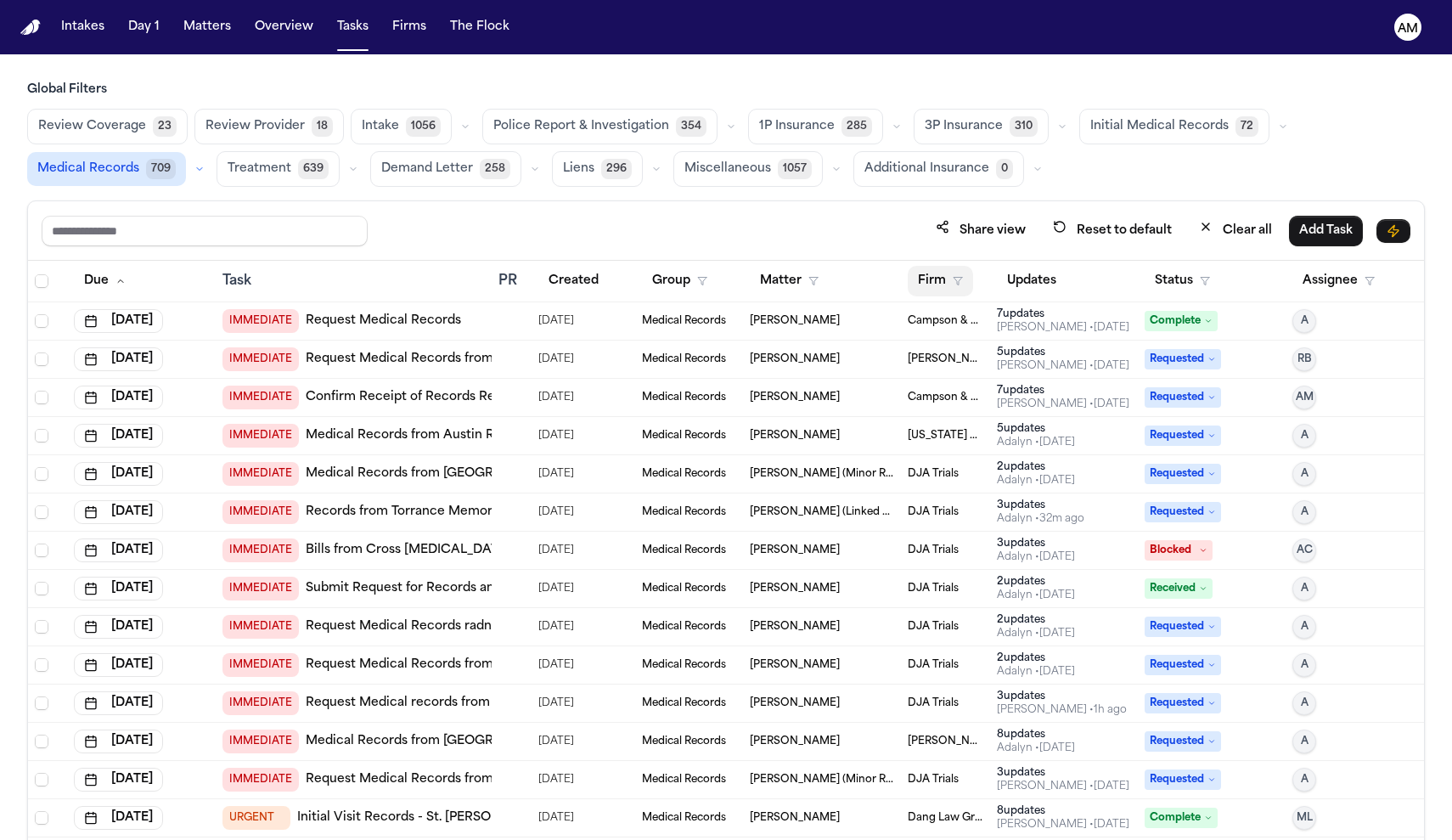
click at [950, 292] on button "Firm" at bounding box center [940, 281] width 65 height 31
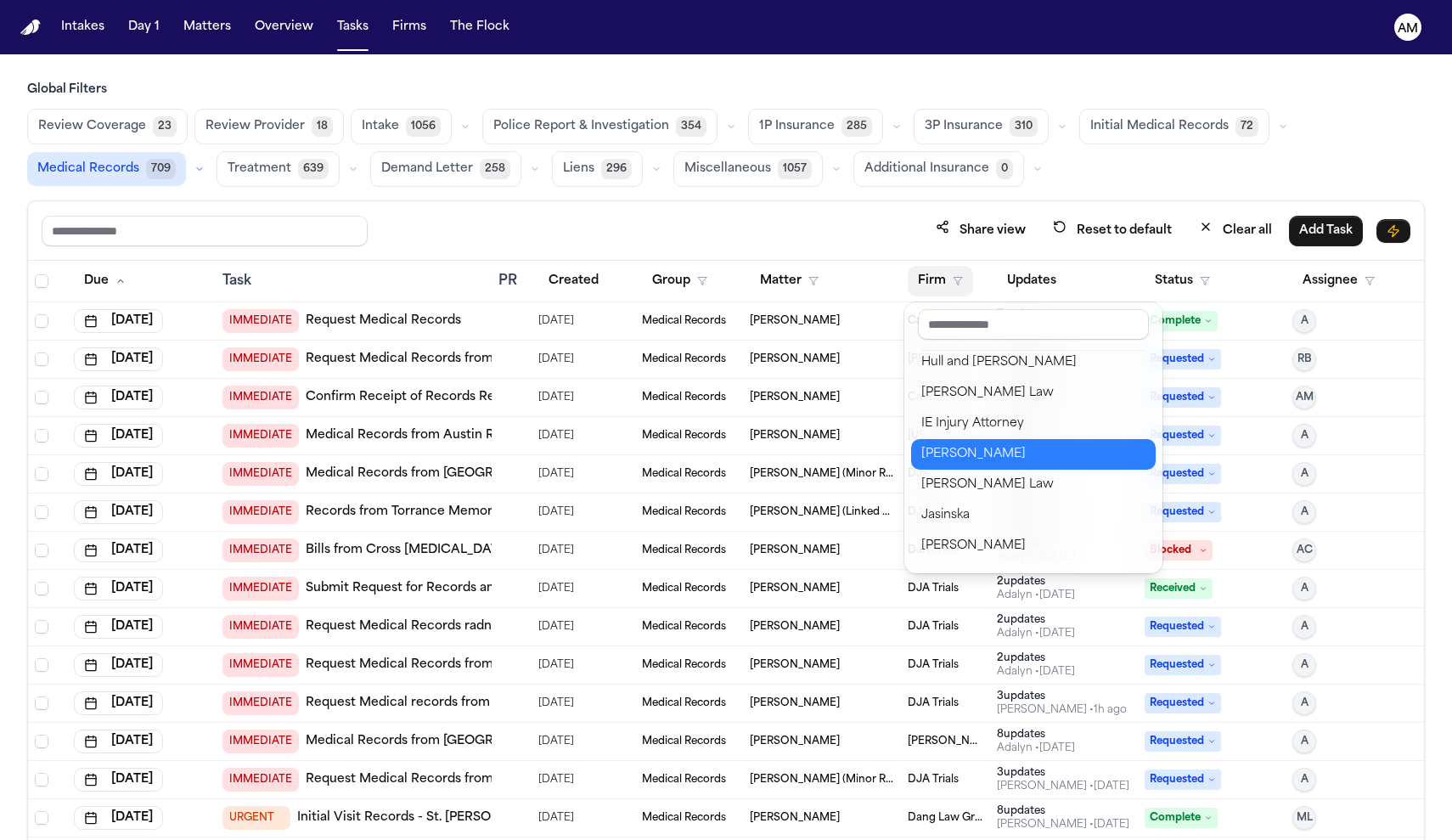
scroll to position [732, 0]
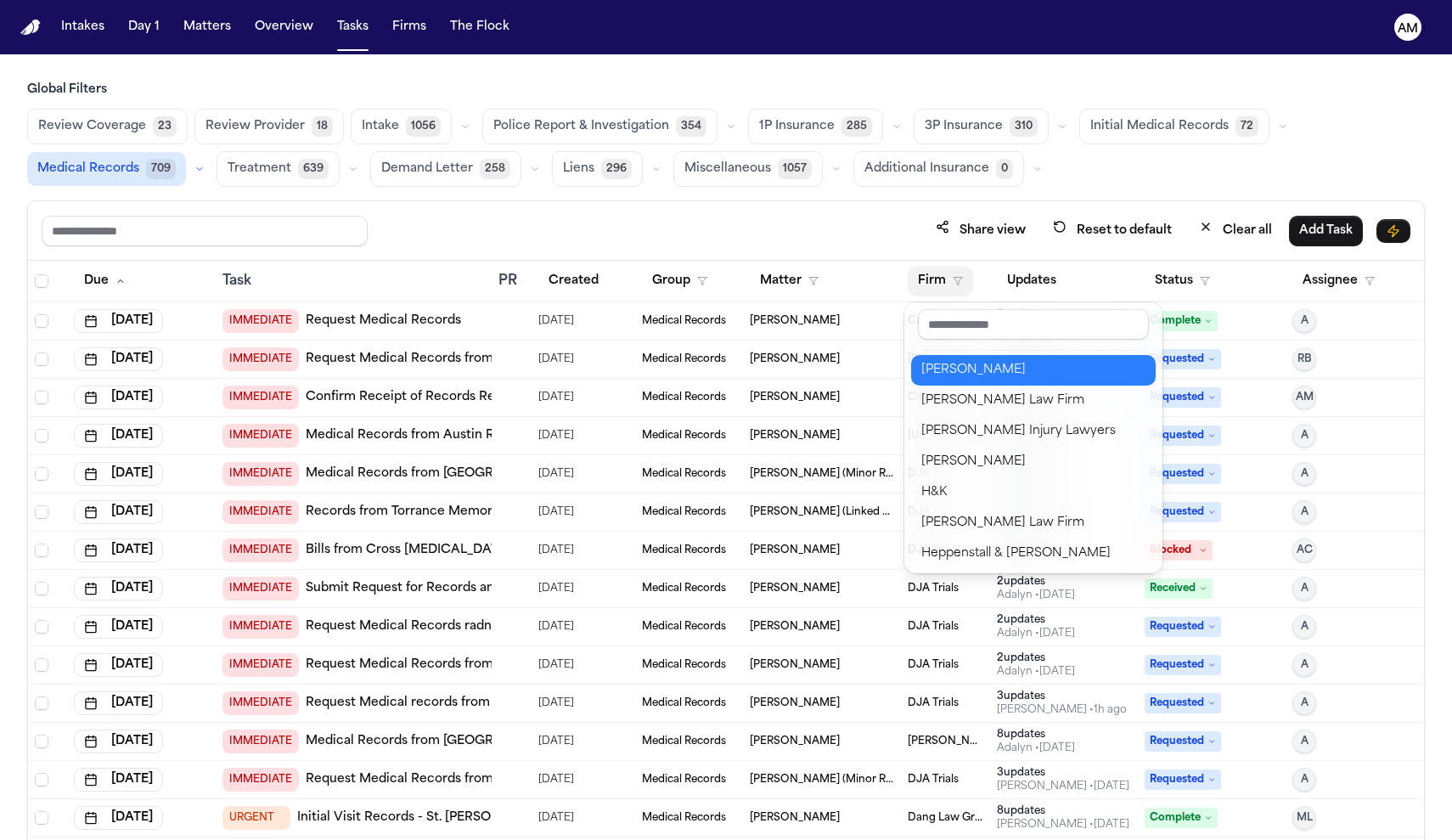
click at [970, 367] on div "Gammill" at bounding box center [1033, 370] width 224 height 21
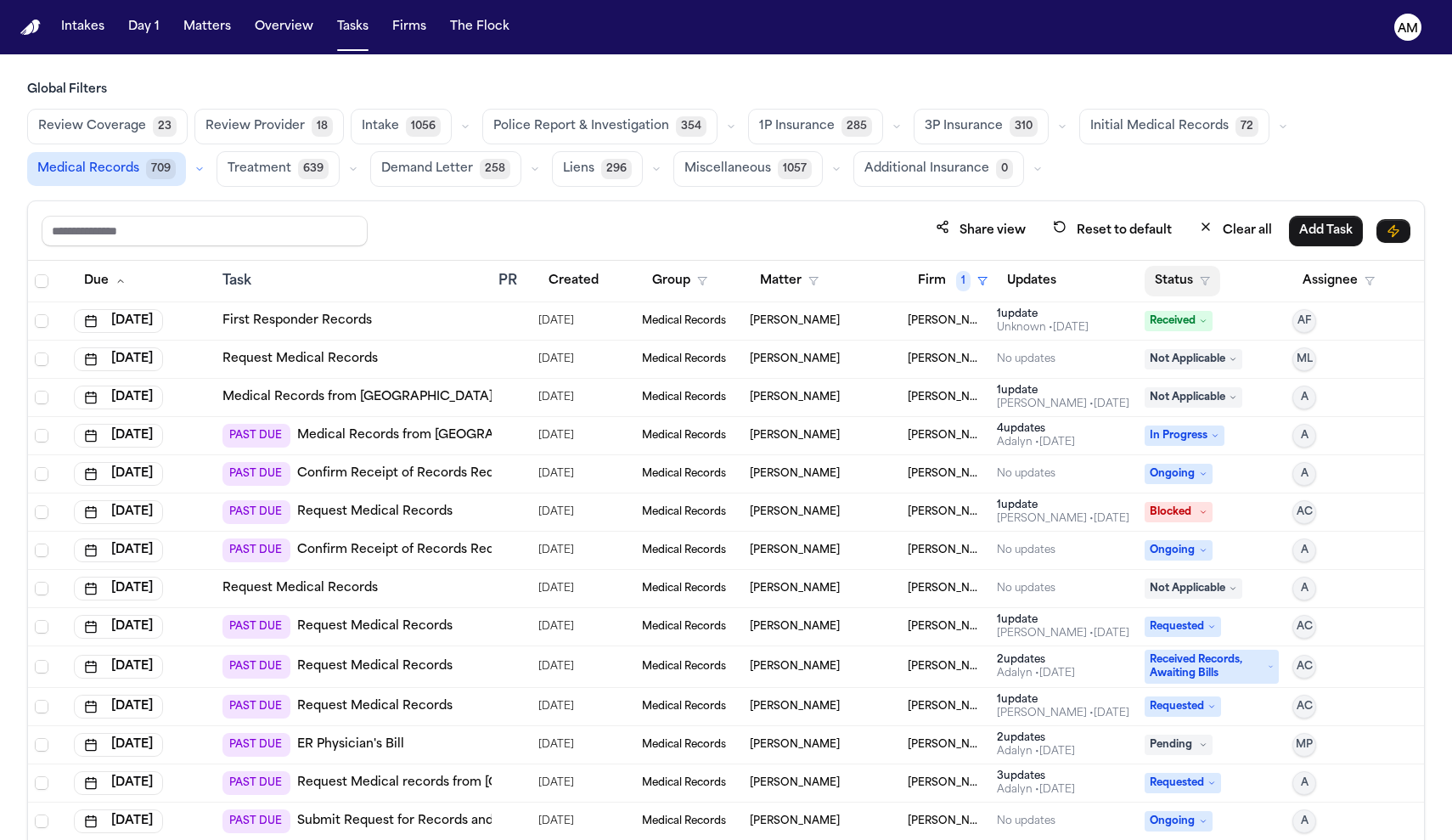
click at [1179, 276] on button "Status" at bounding box center [1182, 281] width 75 height 31
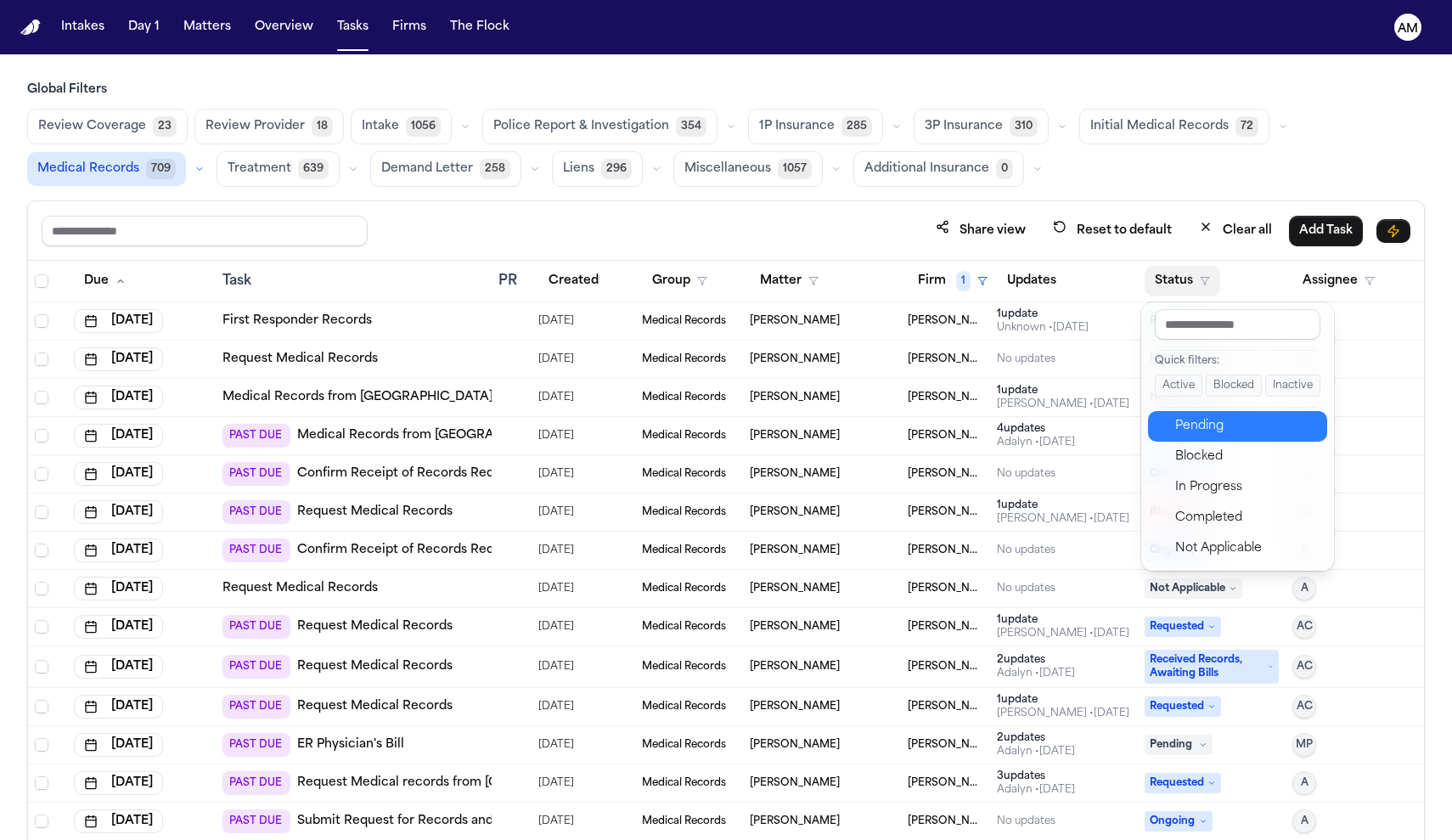
click at [1200, 425] on div "Pending" at bounding box center [1245, 426] width 141 height 21
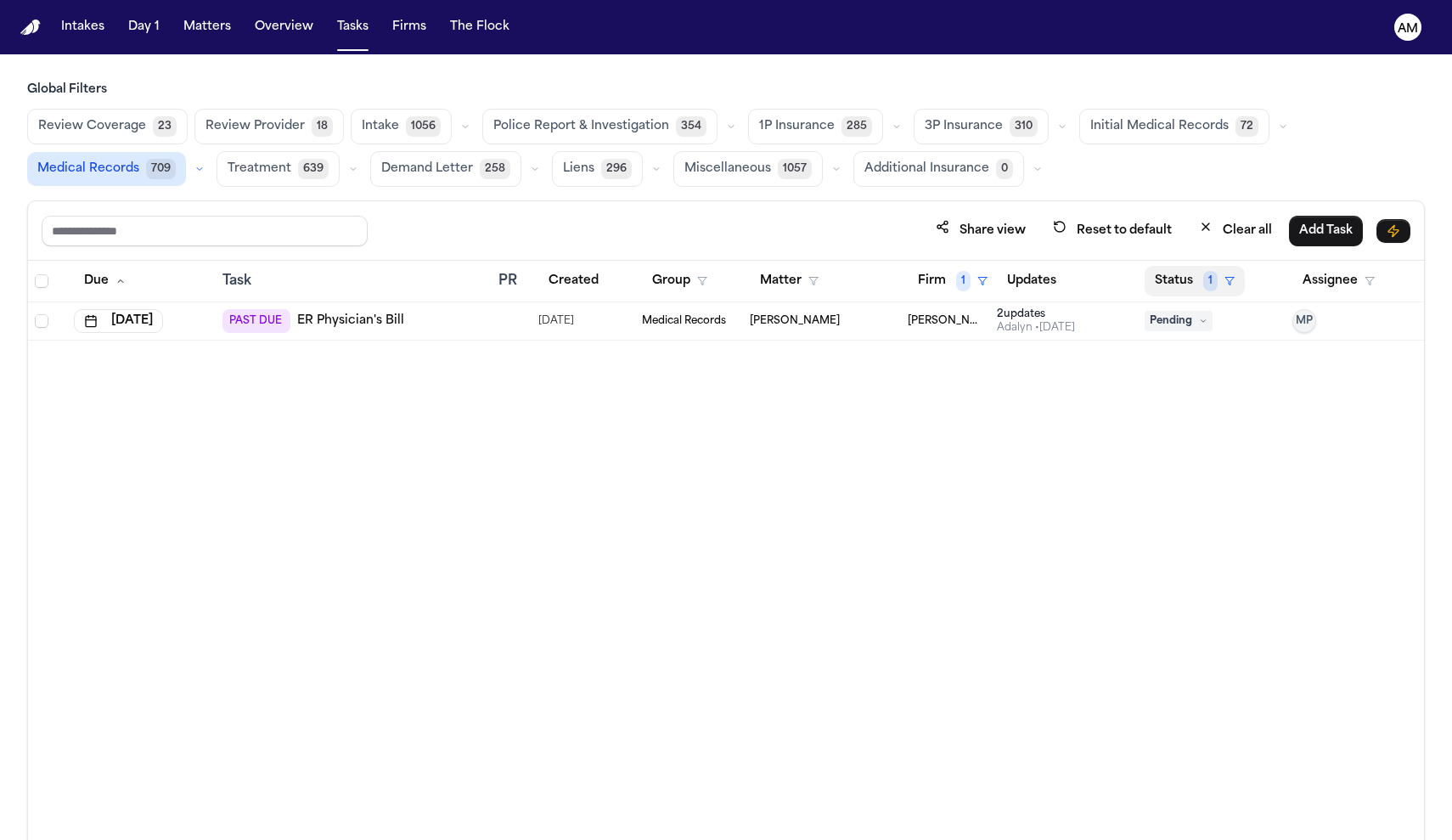
click at [1192, 283] on button "Status 1" at bounding box center [1194, 281] width 100 height 31
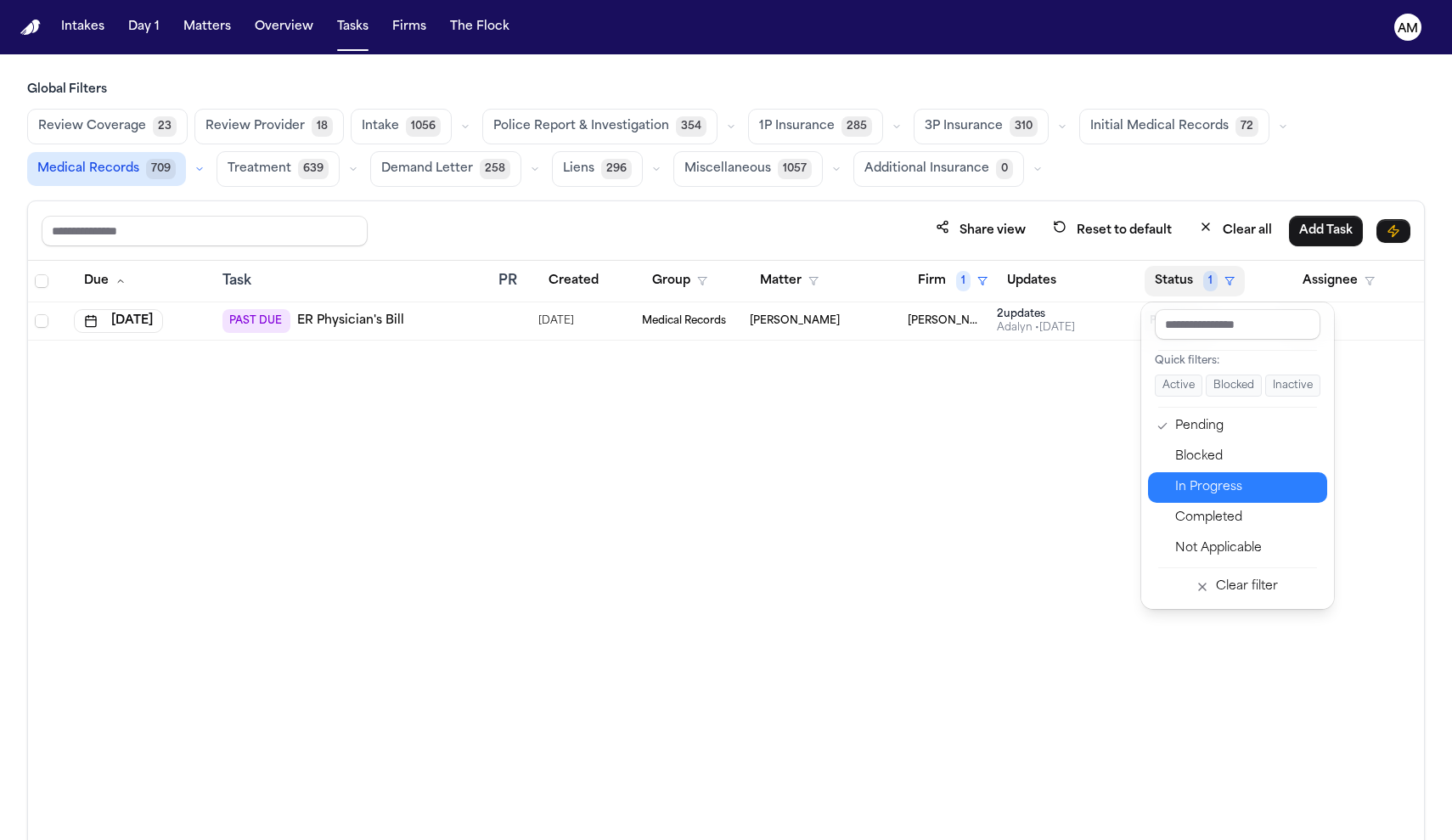
click at [1217, 482] on div "In Progress" at bounding box center [1245, 487] width 141 height 21
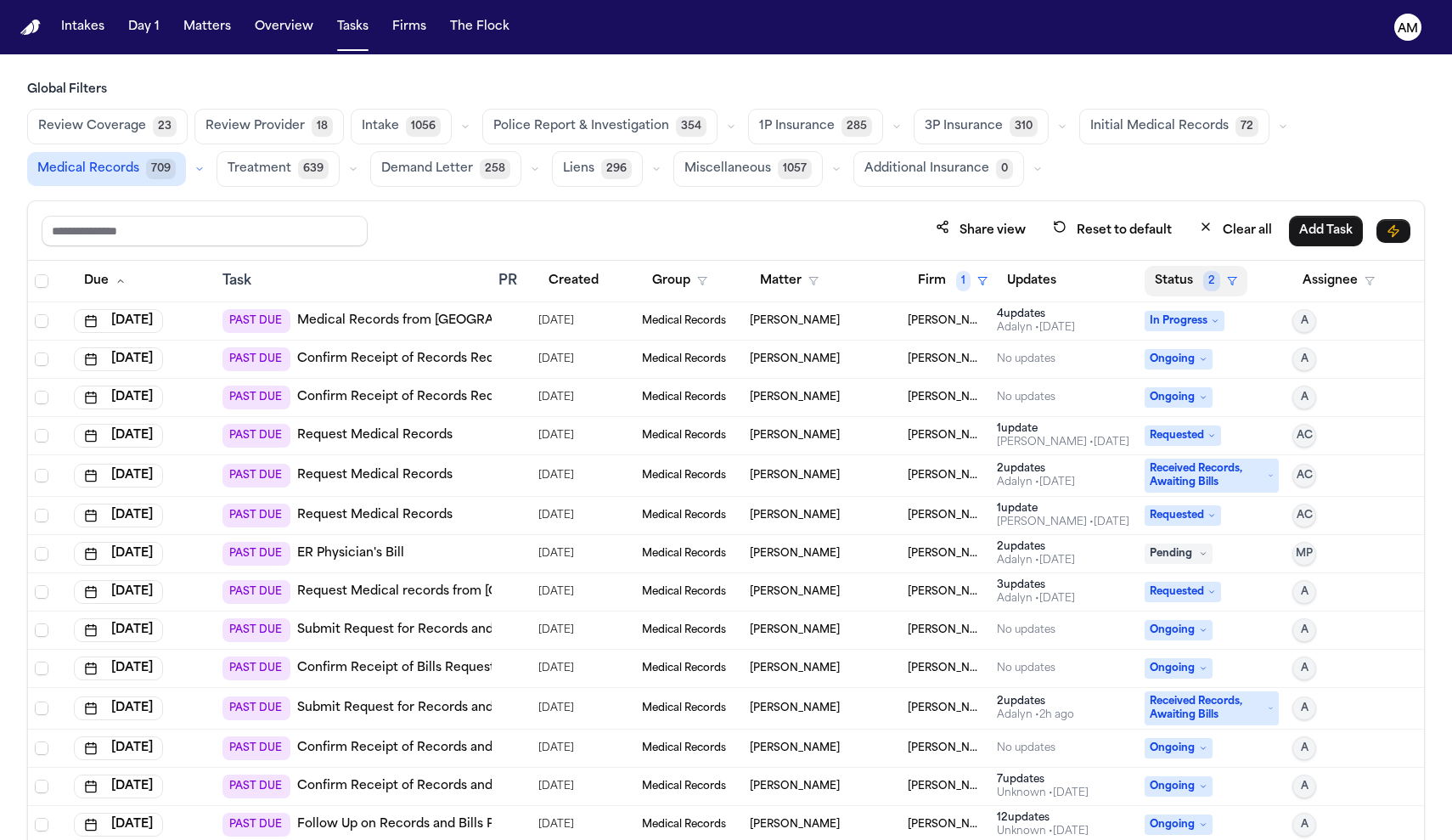
click at [1178, 283] on button "Status 2" at bounding box center [1196, 281] width 103 height 31
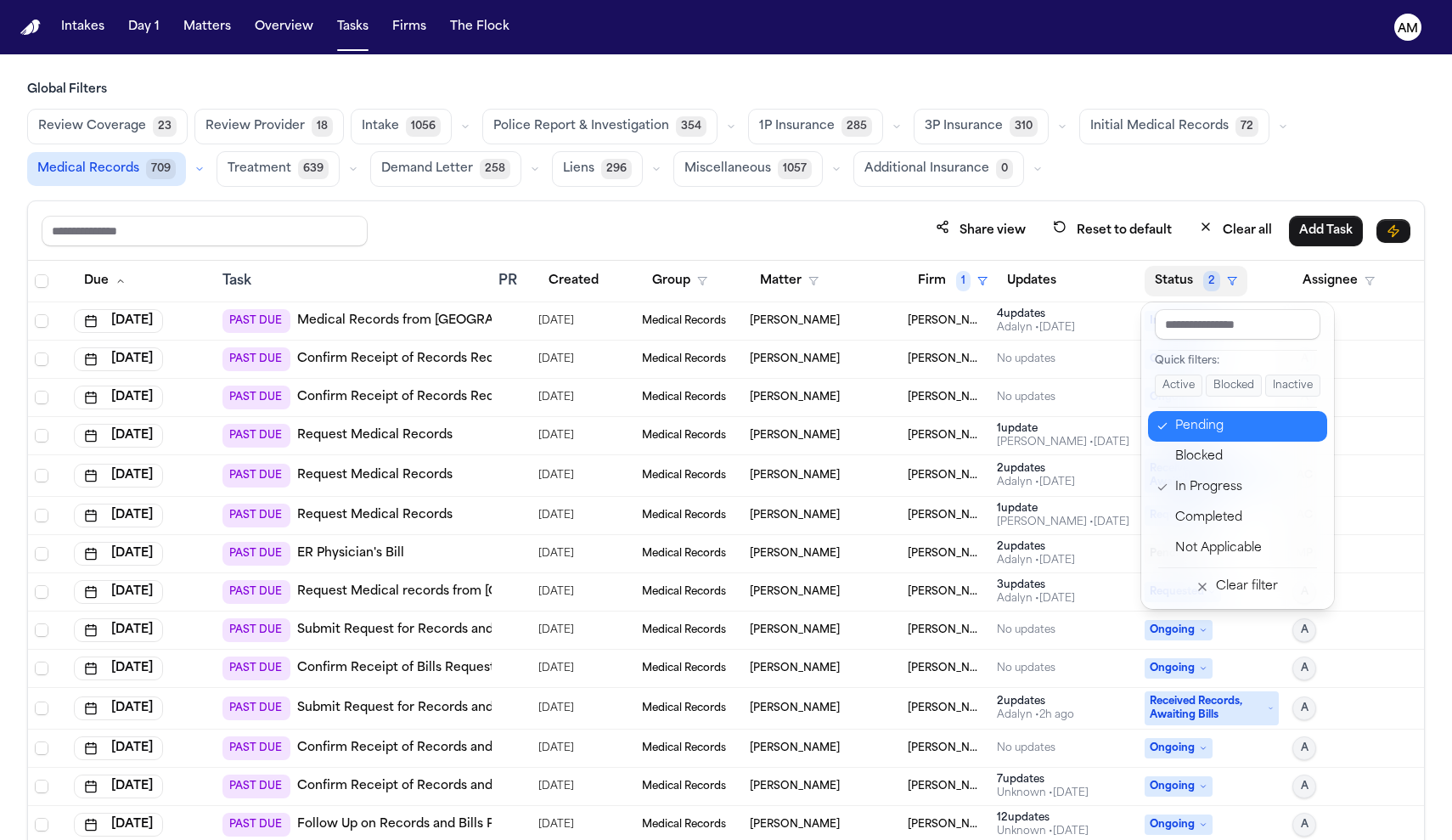
click at [1192, 431] on div "Pending" at bounding box center [1245, 426] width 141 height 21
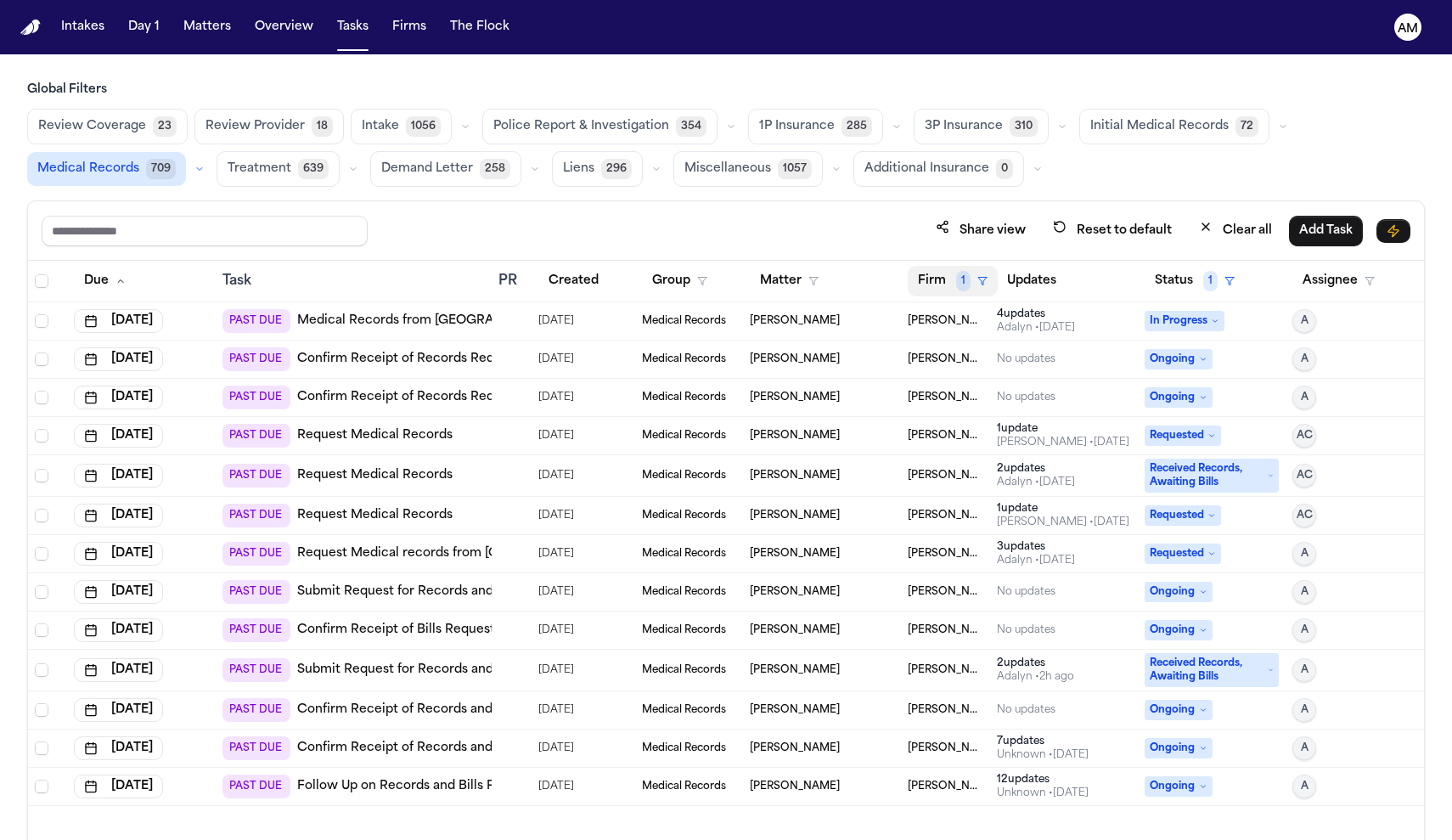
click at [960, 293] on button "Firm 1" at bounding box center [952, 281] width 90 height 31
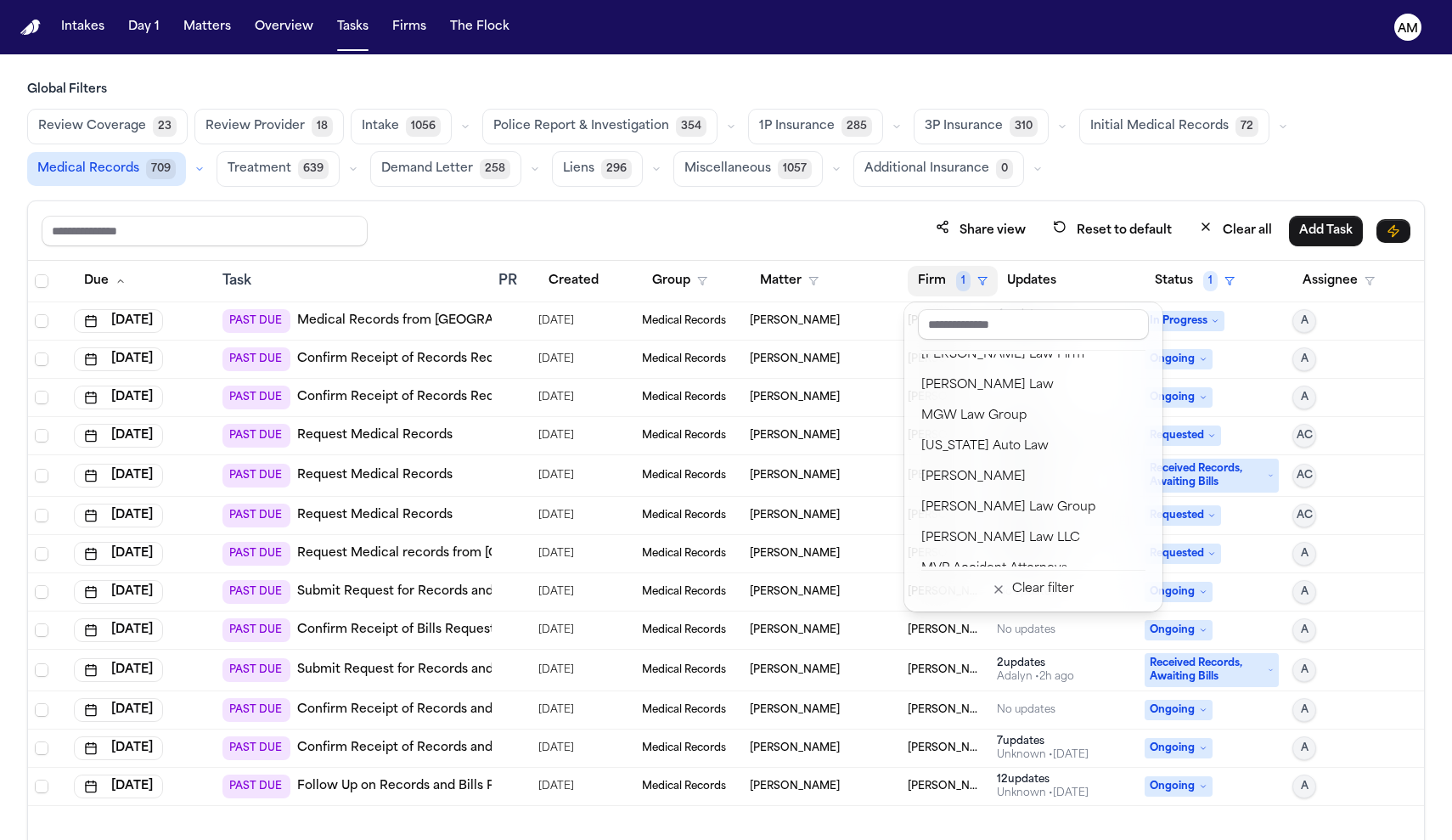
scroll to position [1546, 0]
click at [963, 480] on div "Mohamed K Ahmed" at bounding box center [1033, 473] width 224 height 21
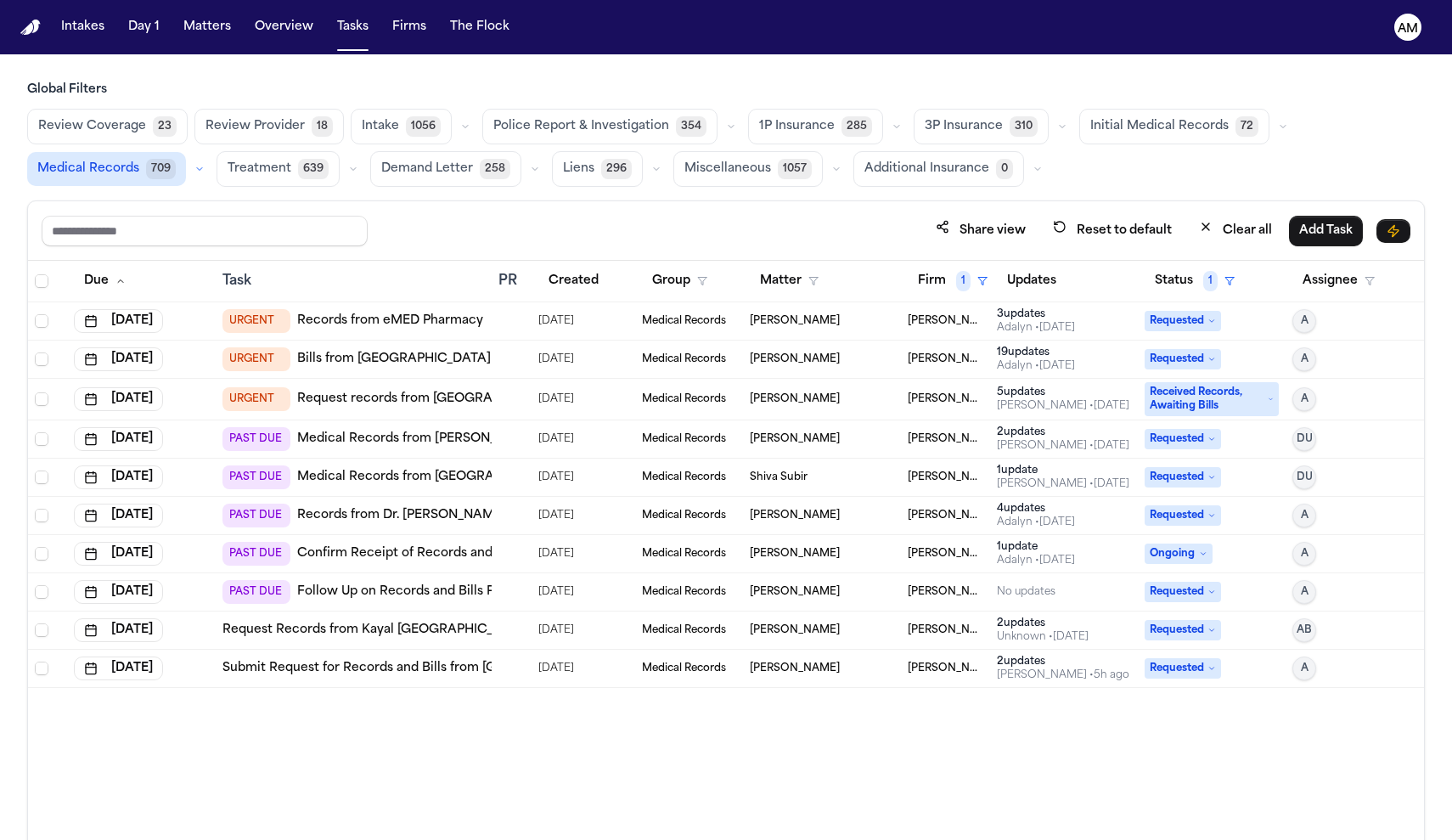
click at [469, 618] on td "Request Records from Kayal Orthopedic Center, Fort Lee, NJ" at bounding box center [353, 630] width 276 height 39
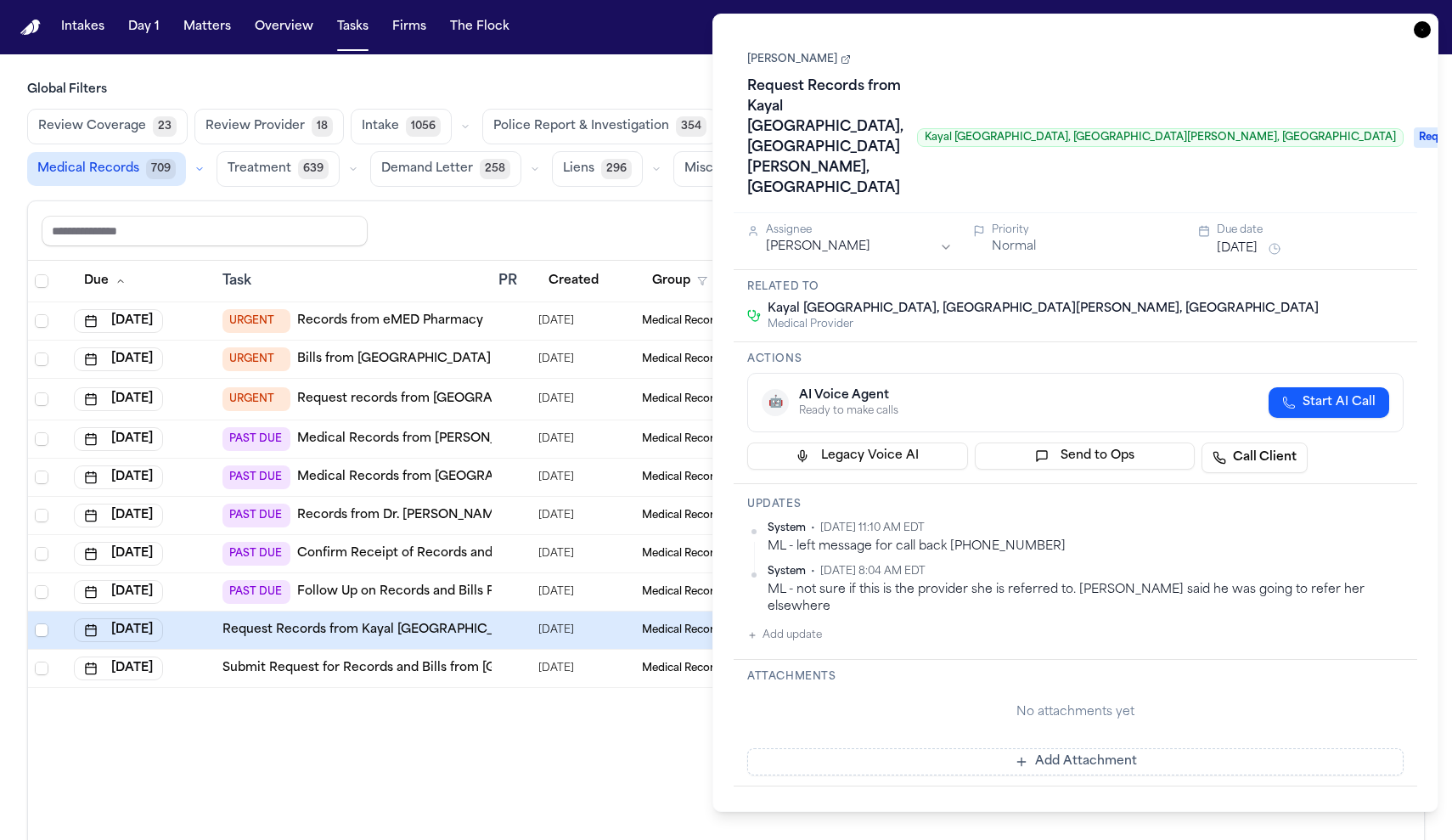
click at [639, 716] on div "Due Task PR Created Group Matter Firm 1 Updates Status 1 Assignee Sep 18, 2025 …" at bounding box center [726, 587] width 1396 height 653
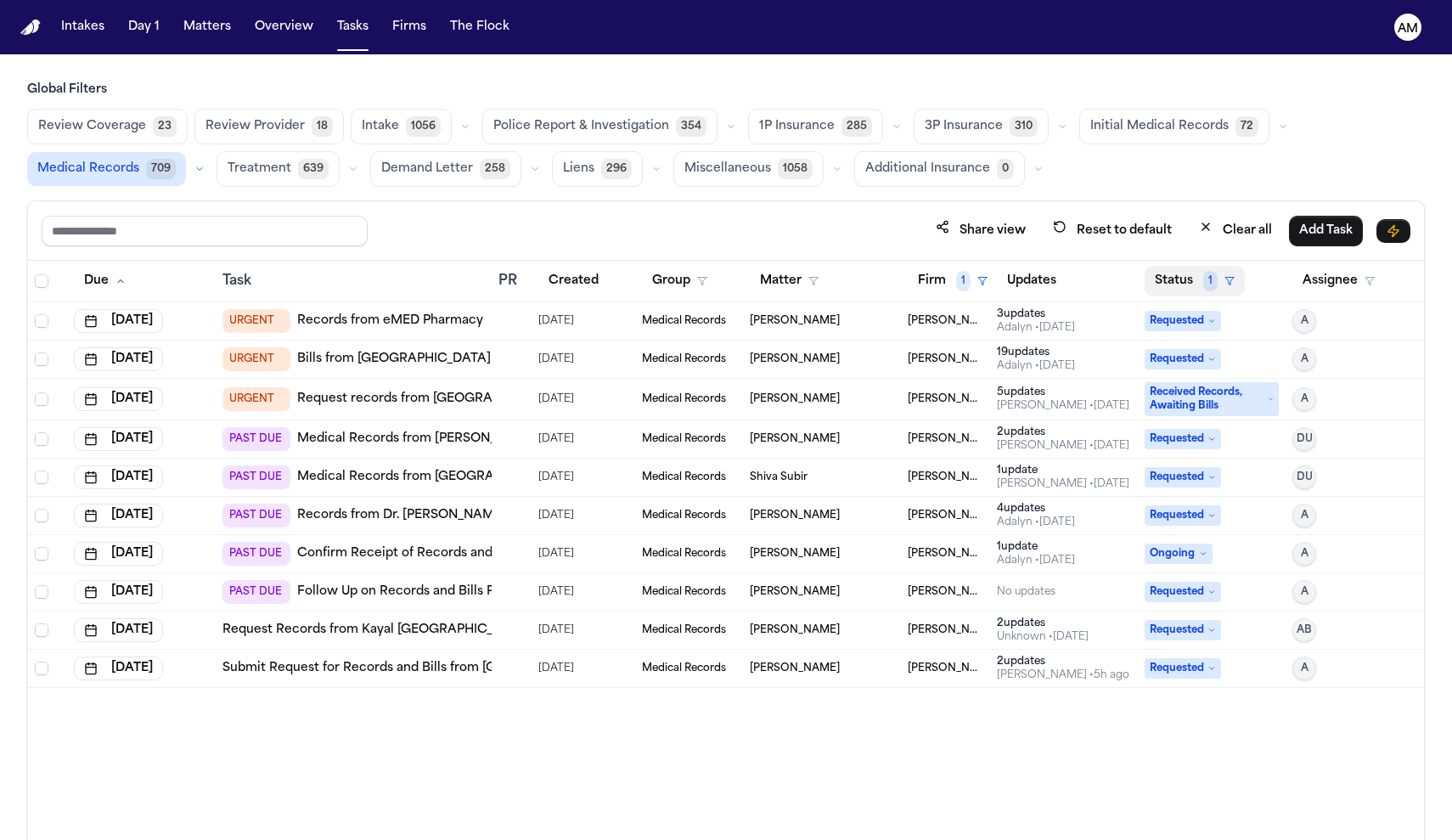
click at [1171, 276] on button "Status 1" at bounding box center [1194, 281] width 100 height 31
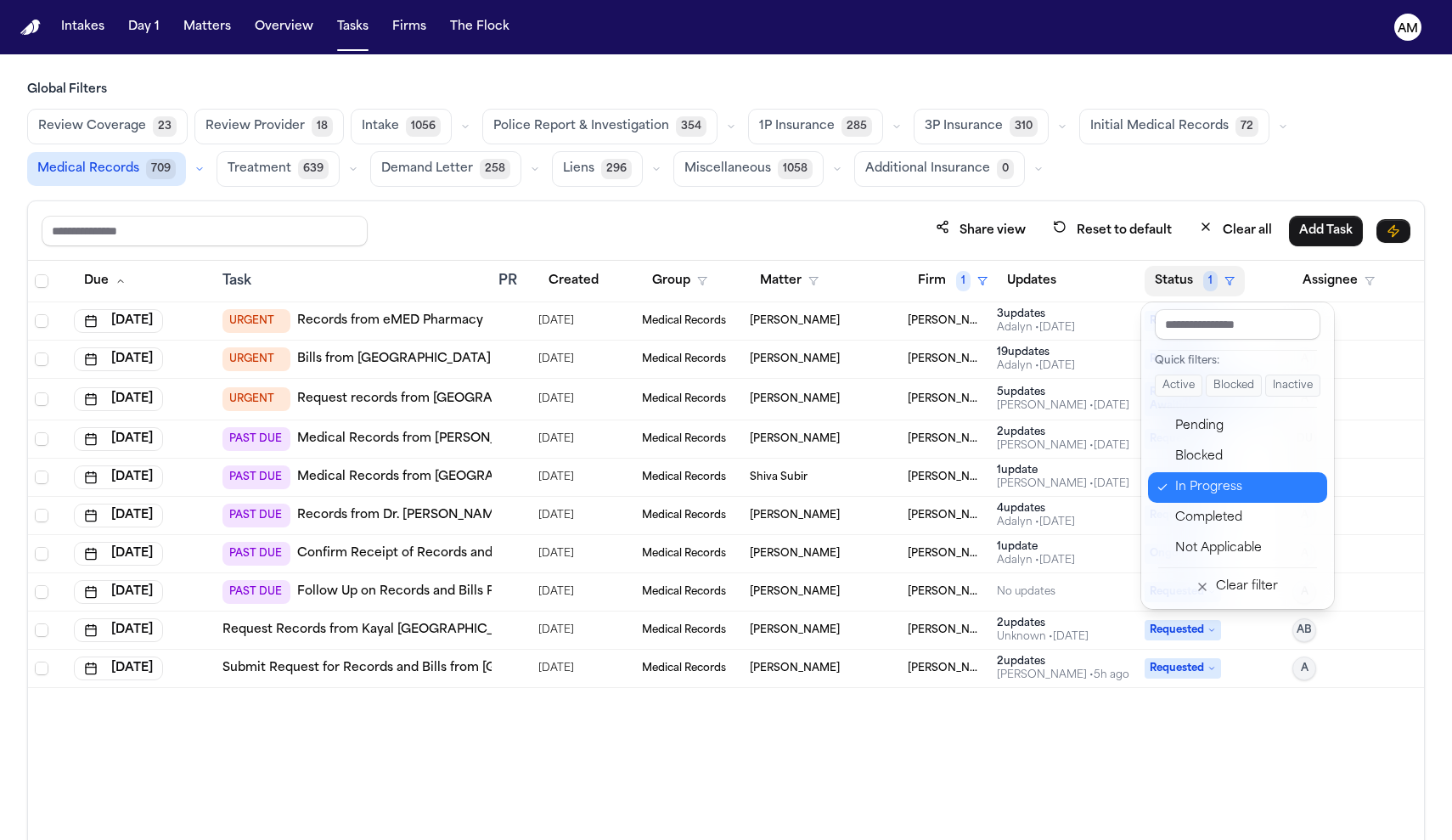
click at [1202, 487] on div "In Progress" at bounding box center [1245, 487] width 141 height 21
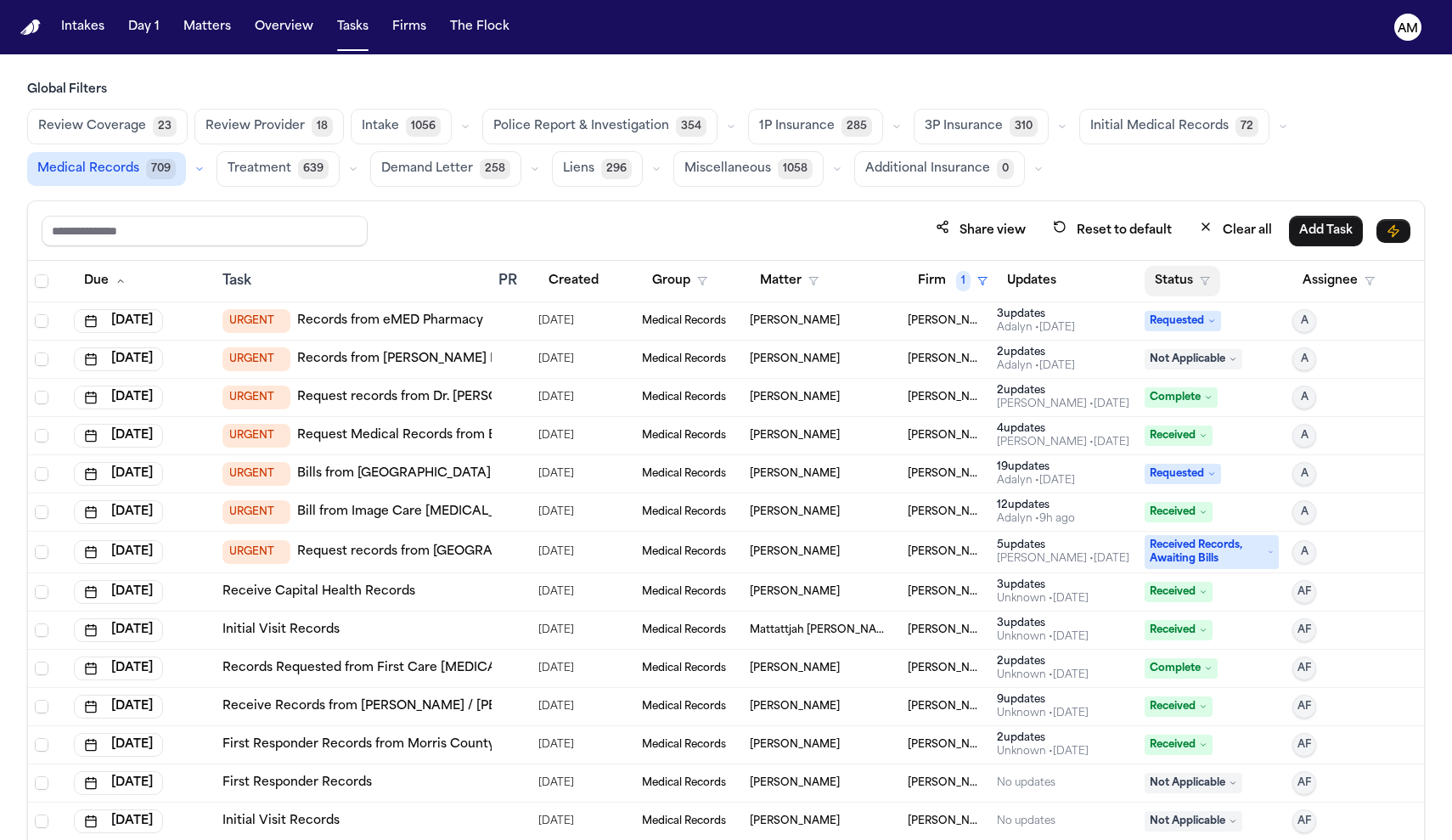
click at [1164, 280] on button "Status" at bounding box center [1182, 281] width 75 height 31
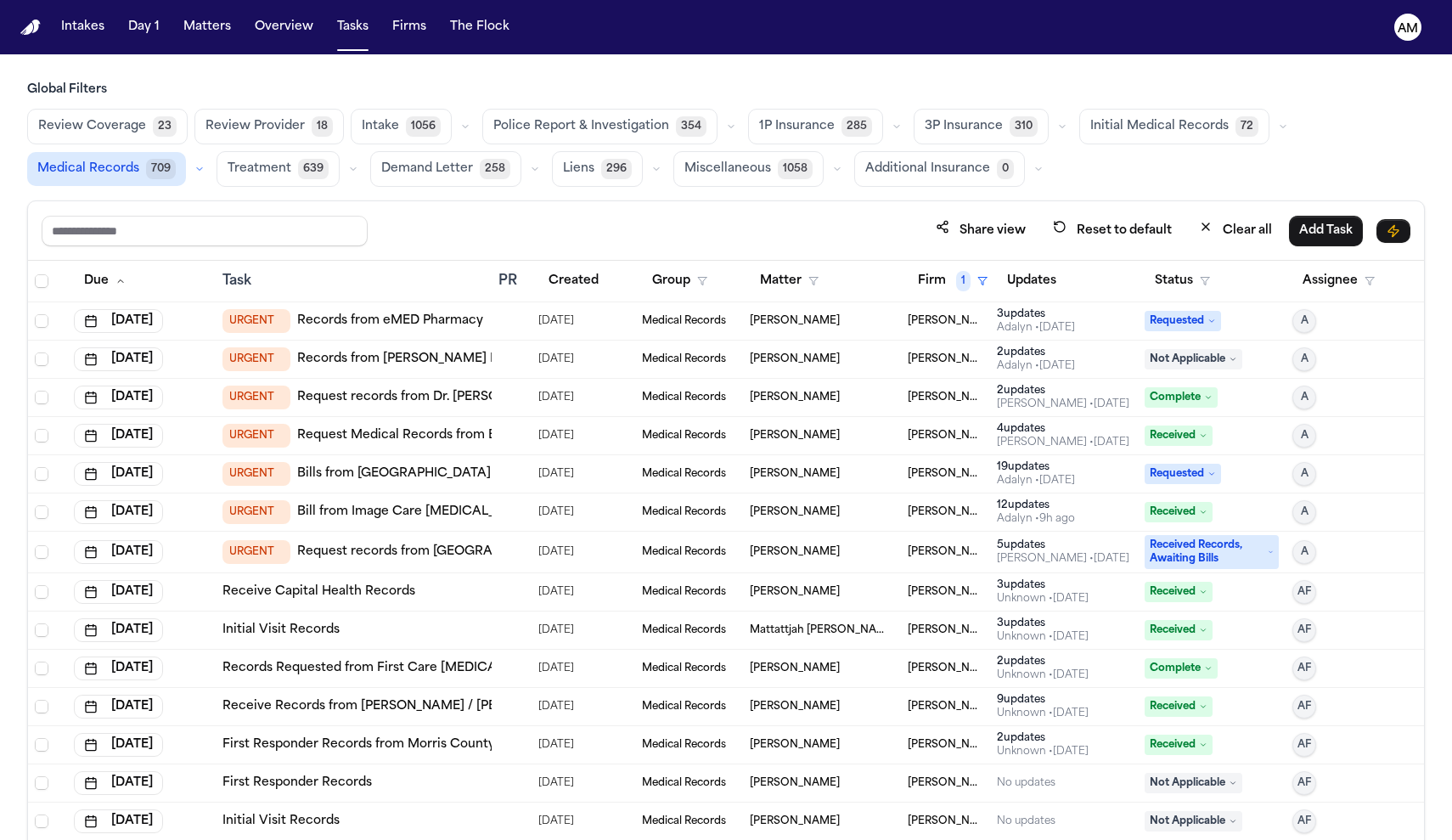
click at [930, 283] on button "Firm 1" at bounding box center [952, 281] width 90 height 31
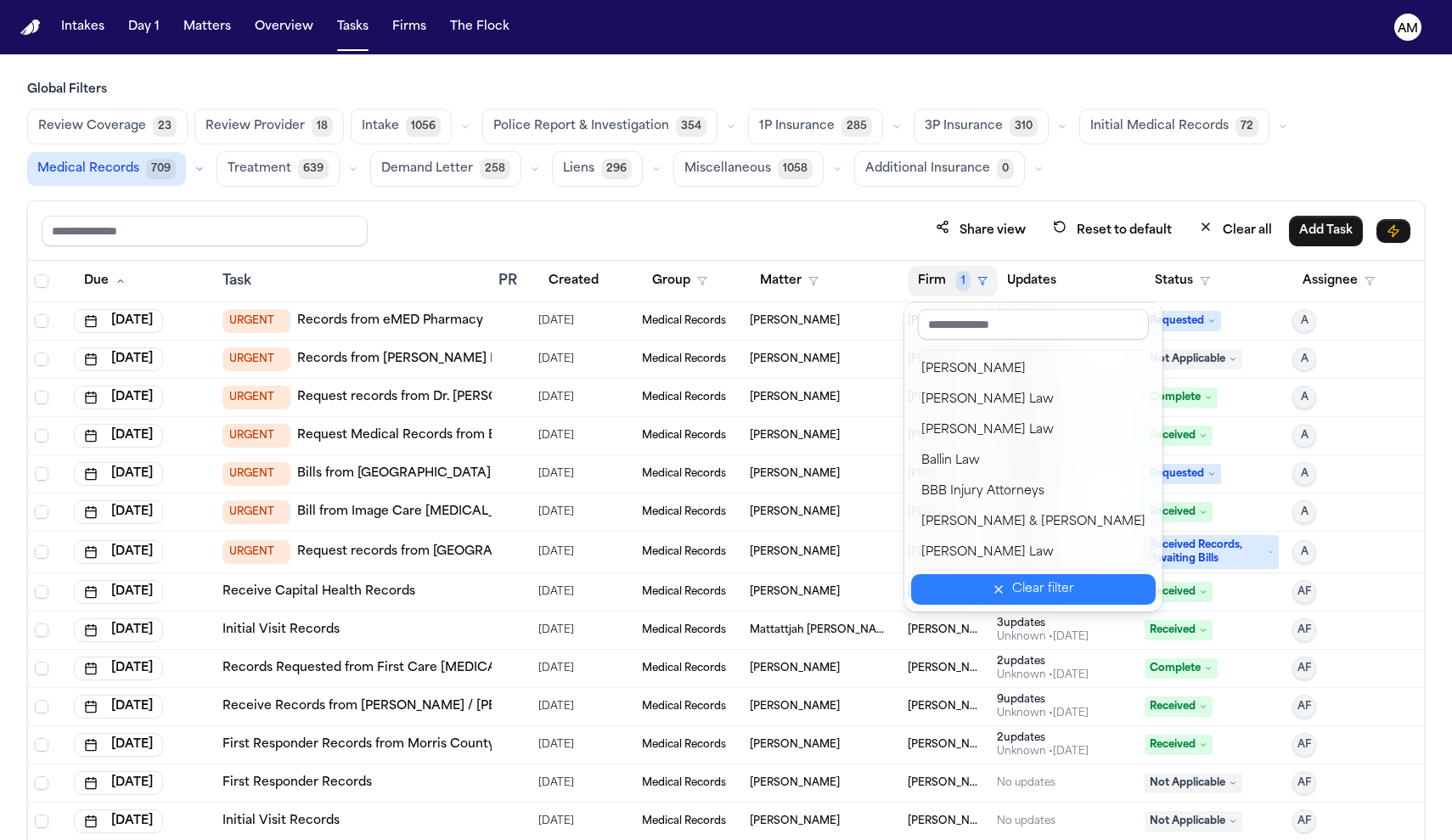
click at [984, 574] on button "Clear filter" at bounding box center [1033, 589] width 244 height 31
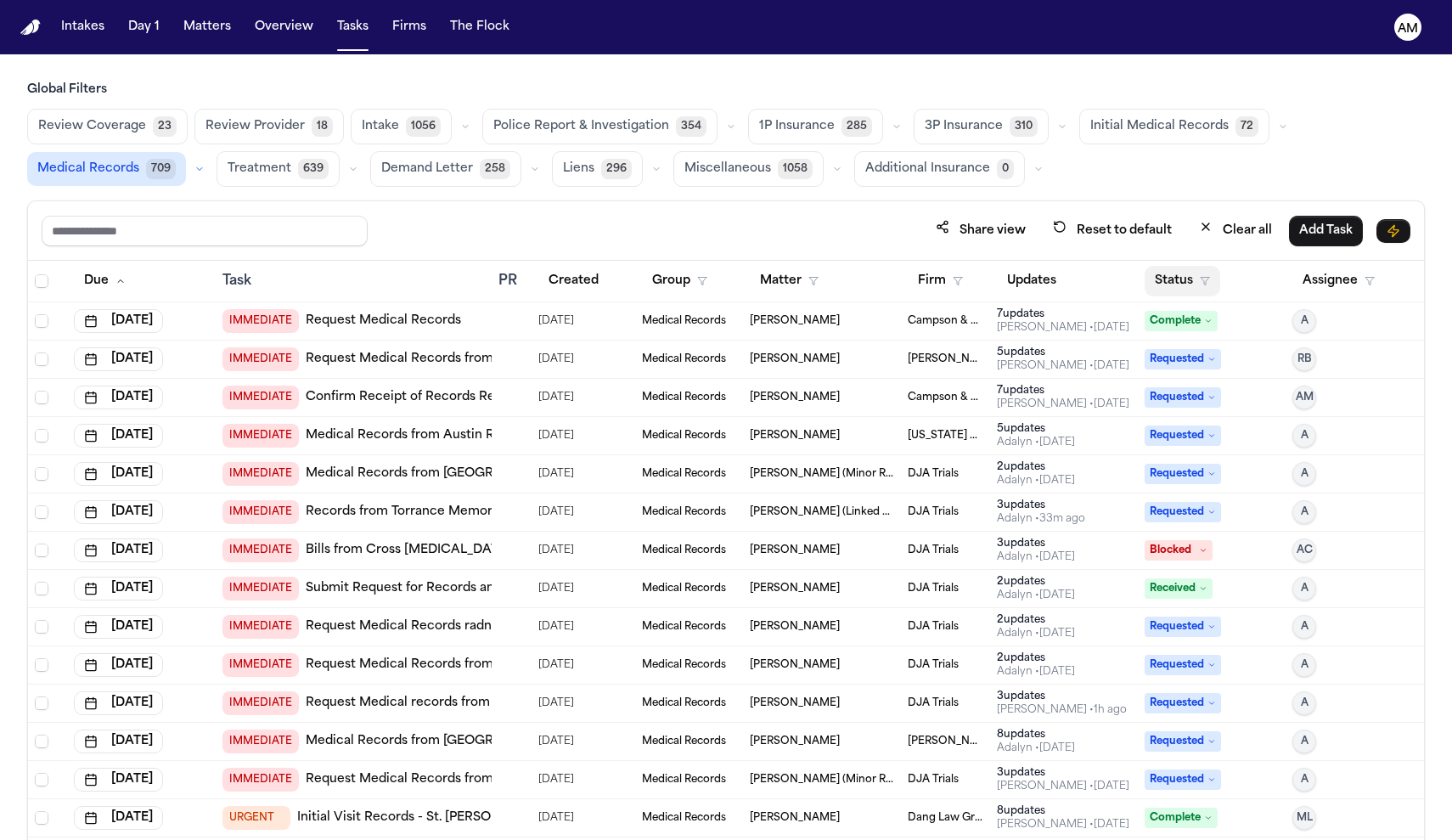
click at [1175, 293] on button "Status" at bounding box center [1182, 281] width 75 height 31
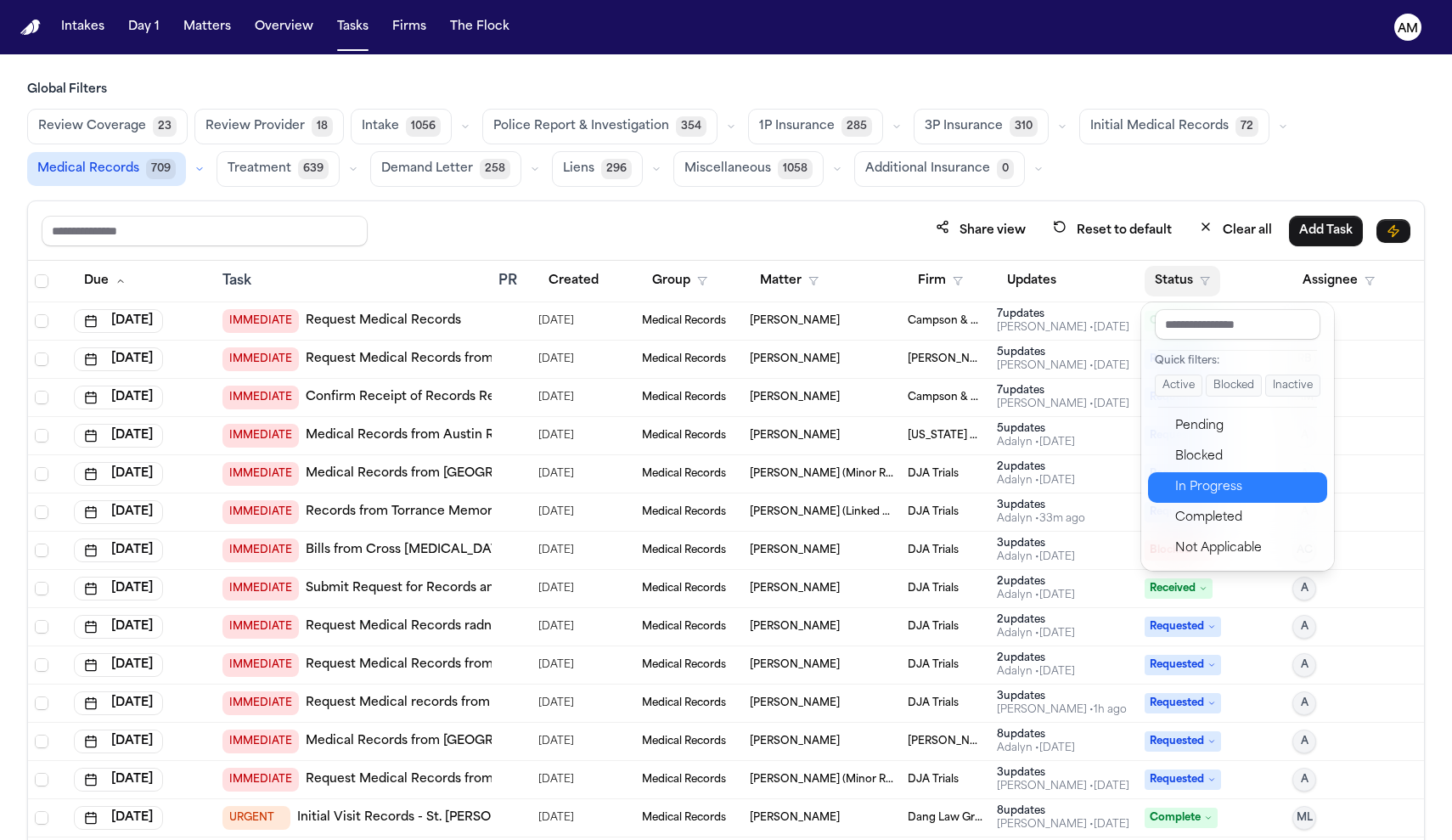
click at [1208, 481] on div "In Progress" at bounding box center [1245, 487] width 141 height 21
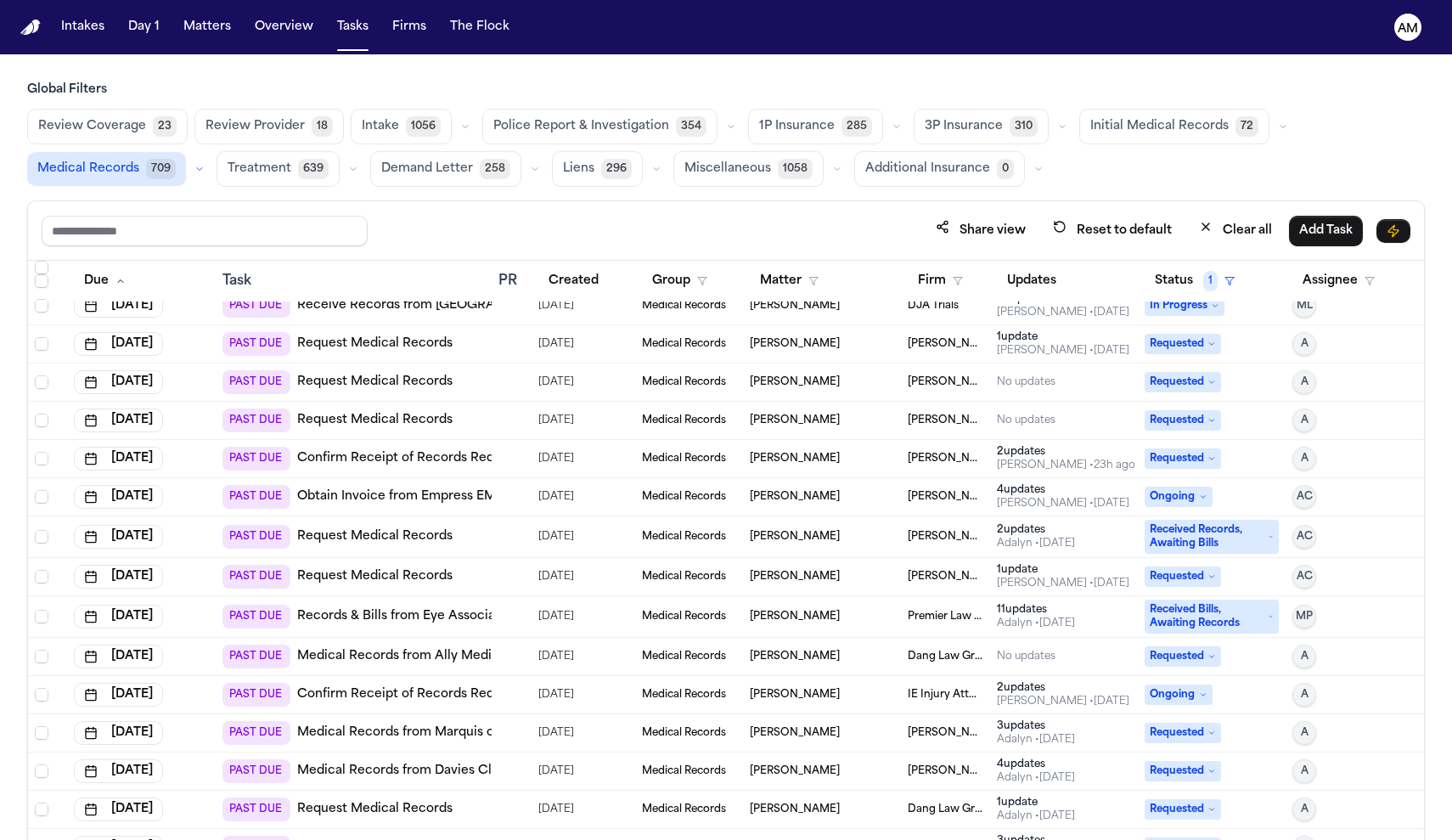
scroll to position [2566, 0]
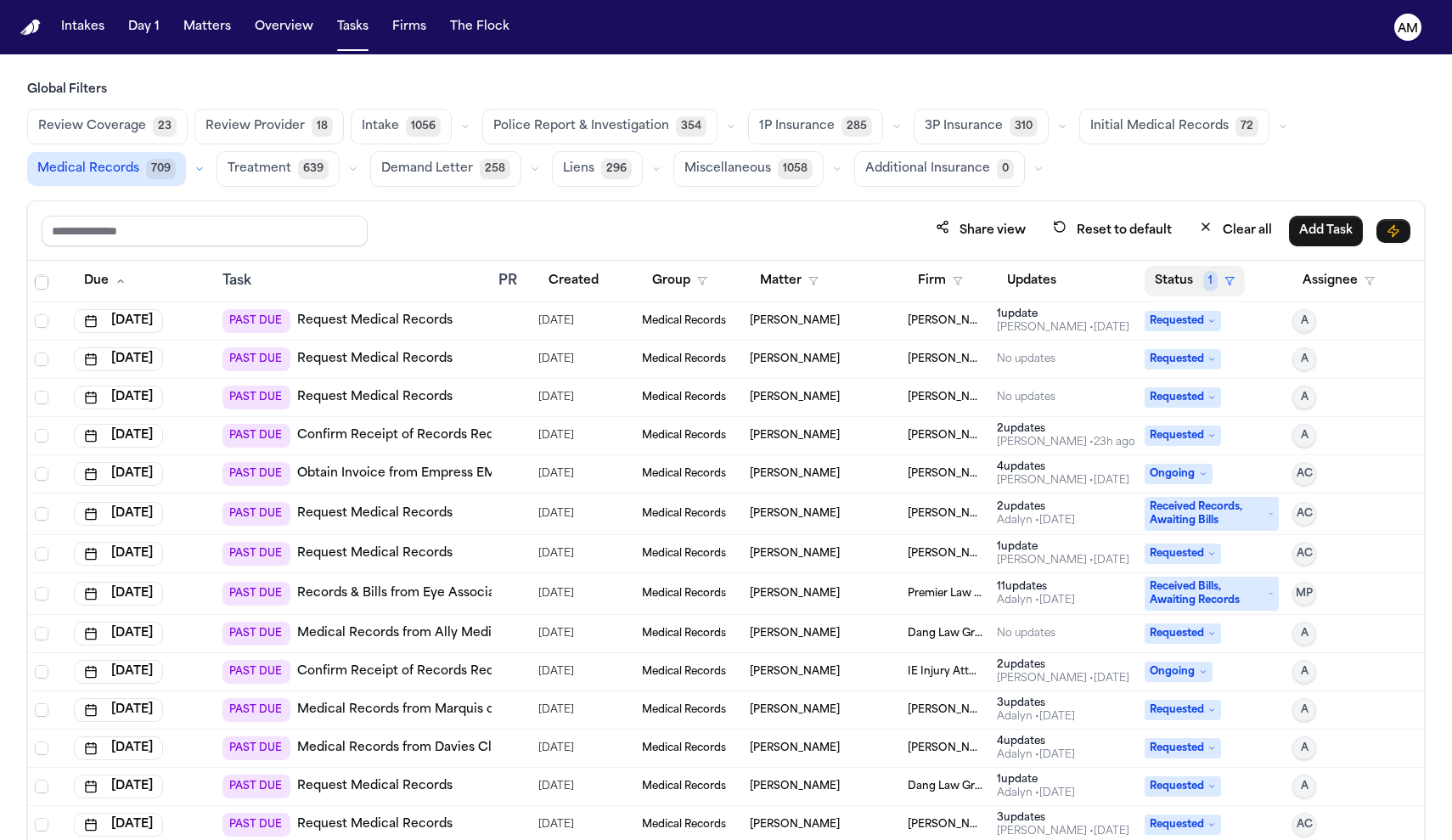
click at [1178, 279] on button "Status 1" at bounding box center [1194, 281] width 100 height 31
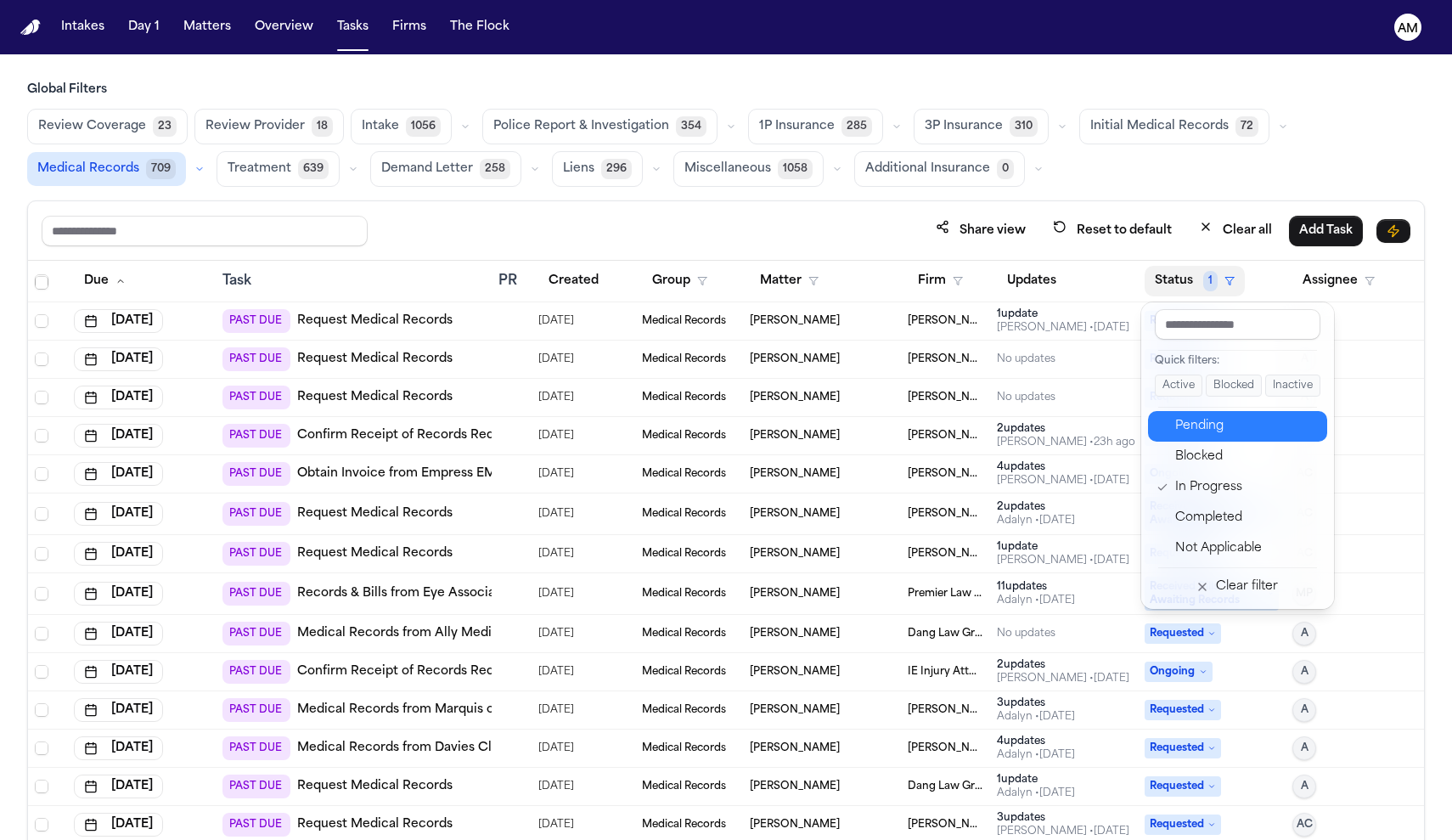
click at [1181, 427] on div "Pending" at bounding box center [1245, 426] width 141 height 21
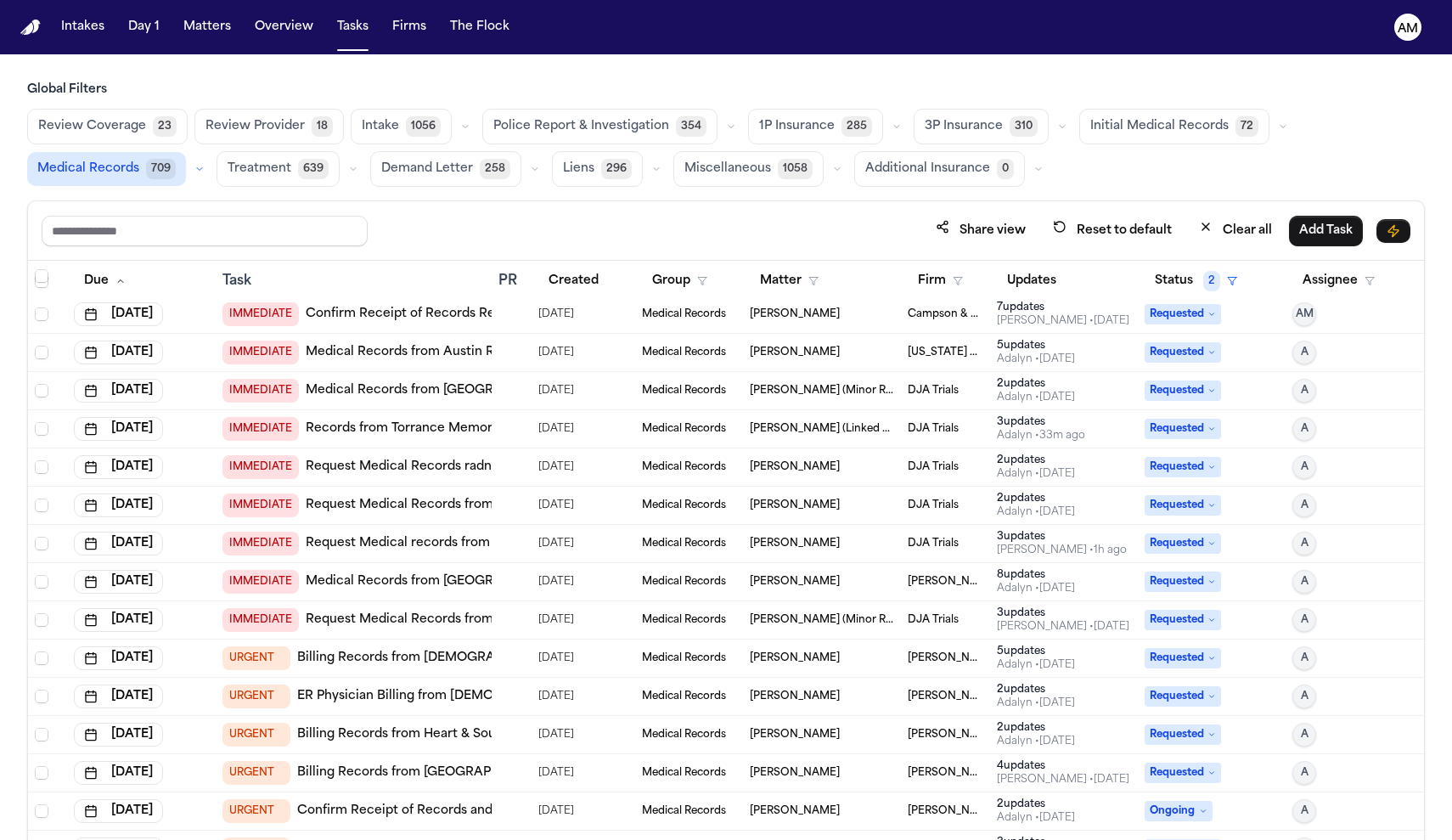
scroll to position [46, 0]
click at [1156, 281] on button "Status 2" at bounding box center [1196, 281] width 103 height 31
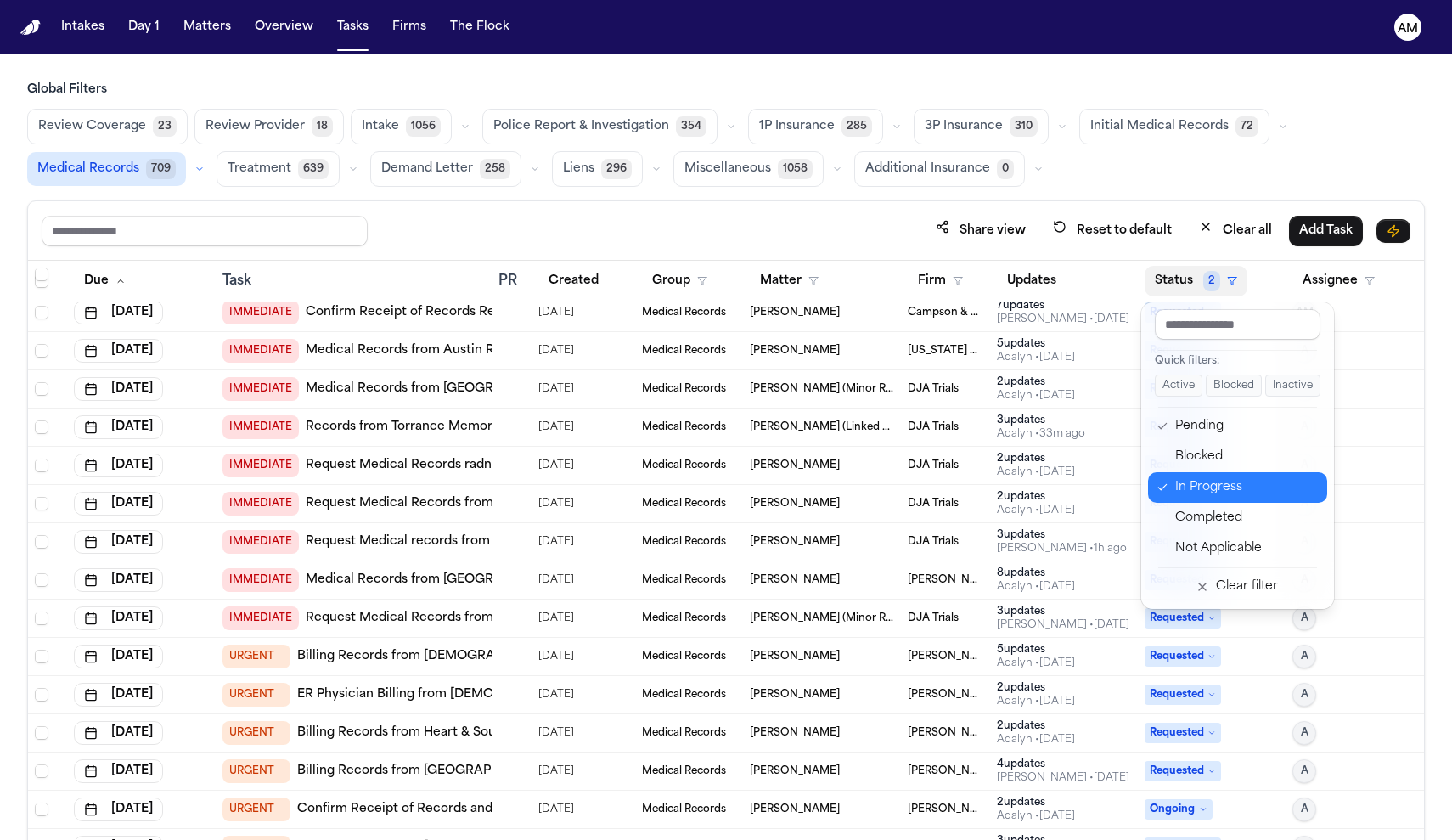
click at [1201, 493] on div "In Progress" at bounding box center [1245, 487] width 141 height 21
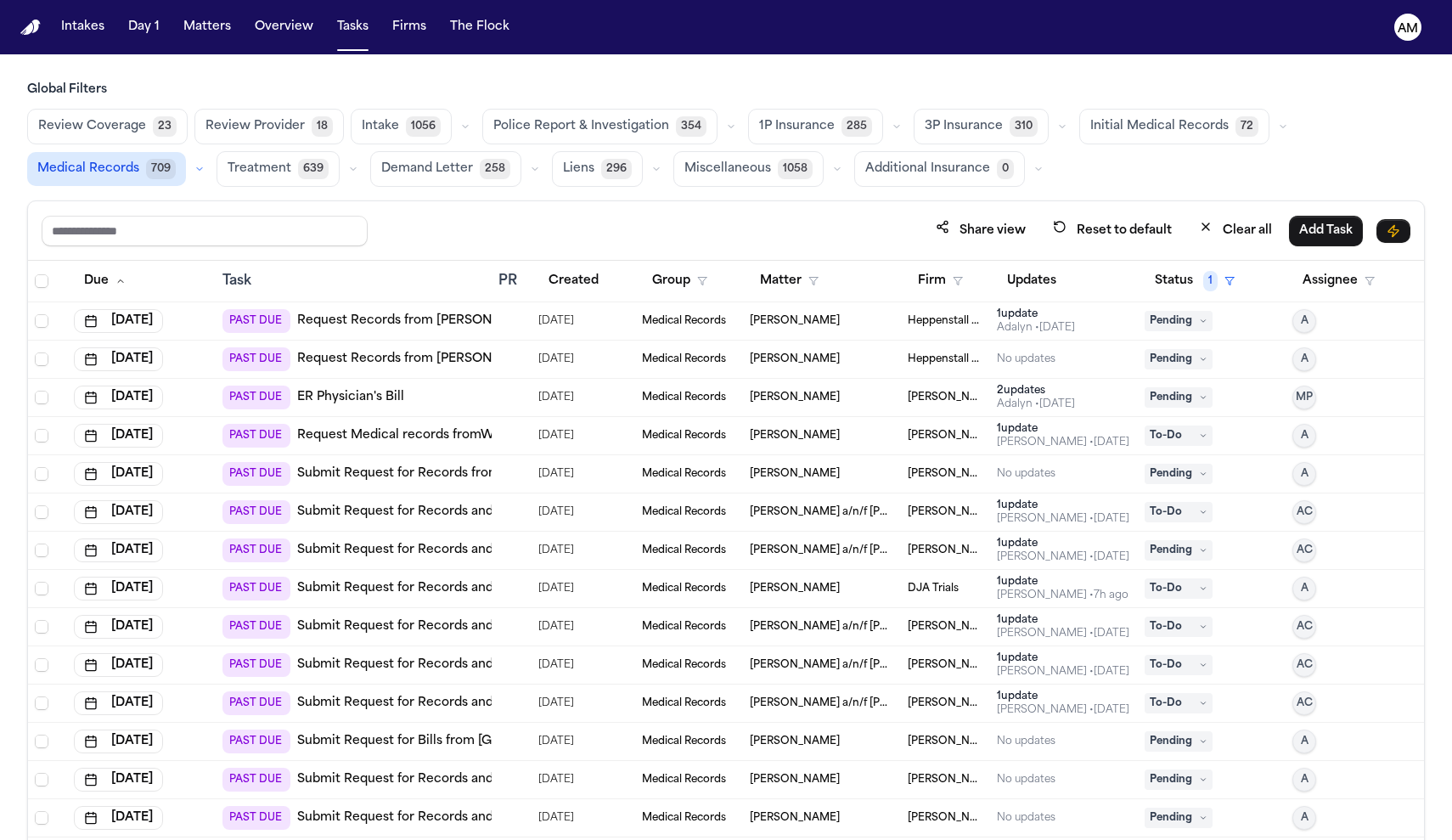
click at [455, 432] on link "Request Medical records fromWindsor Health Rehab (Salem):Request all records re…" at bounding box center [683, 435] width 771 height 17
click at [965, 287] on button "Firm" at bounding box center [940, 281] width 65 height 31
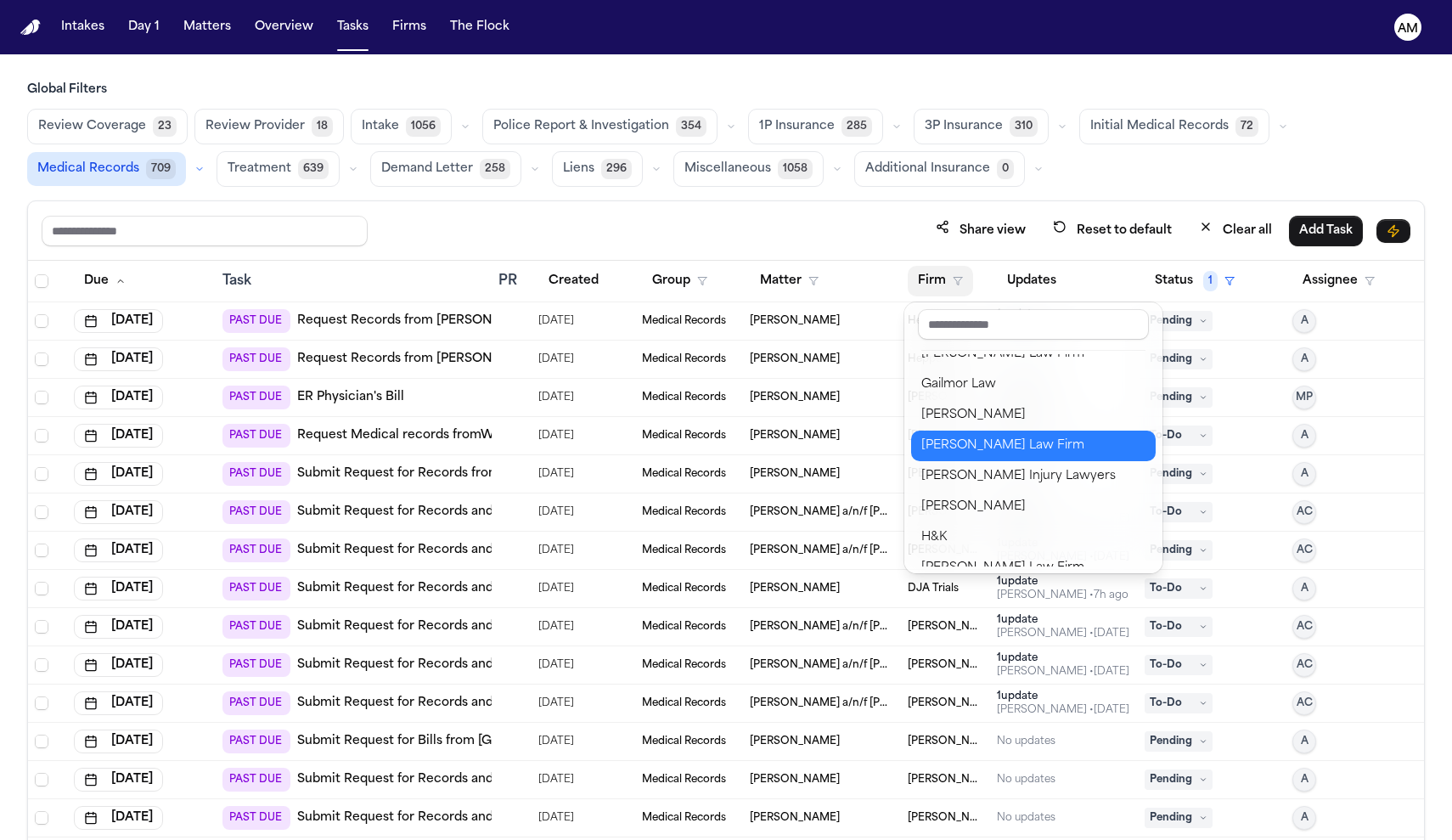
scroll to position [686, 0]
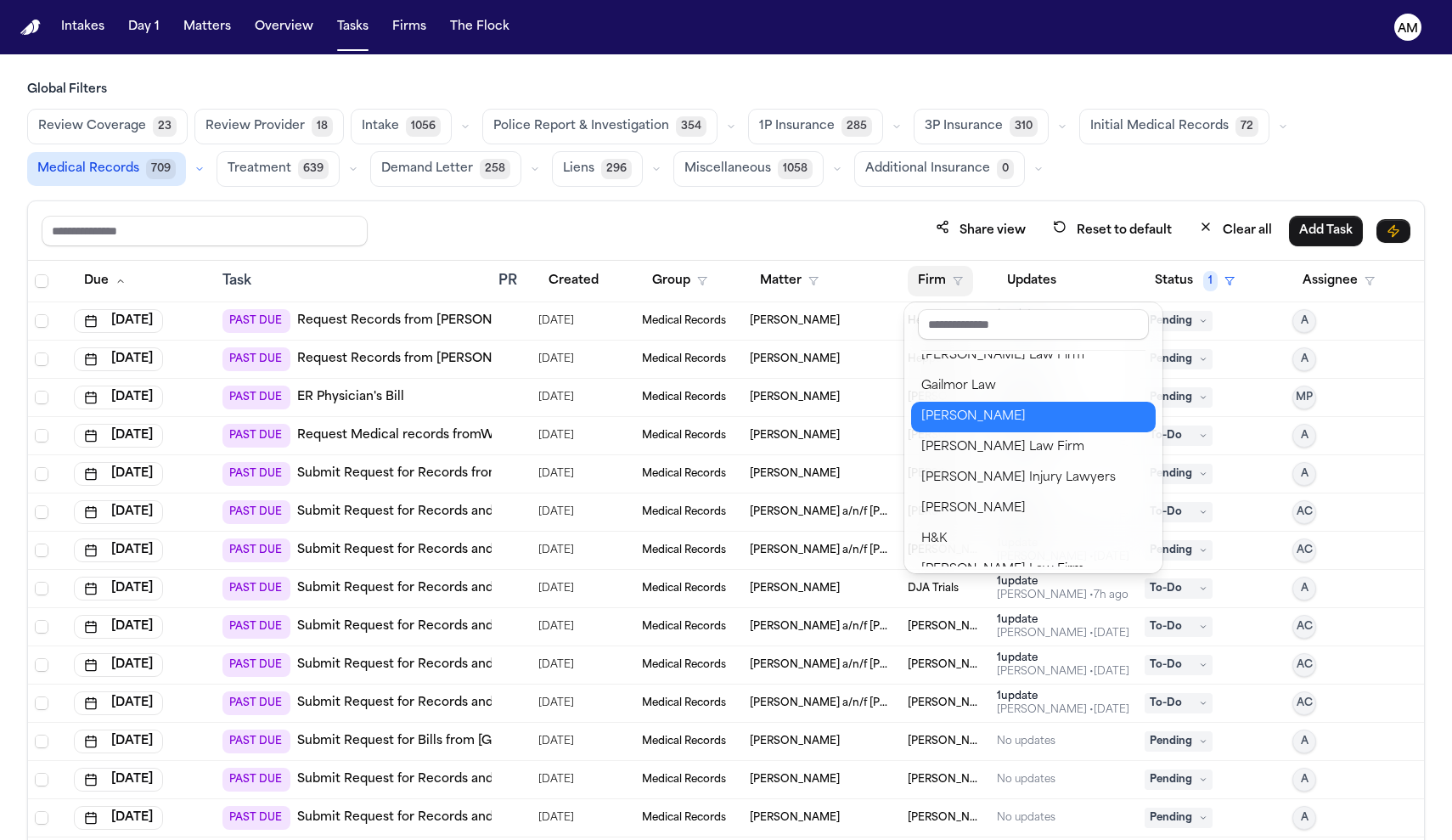
click at [987, 414] on div "[PERSON_NAME]" at bounding box center [1033, 417] width 224 height 21
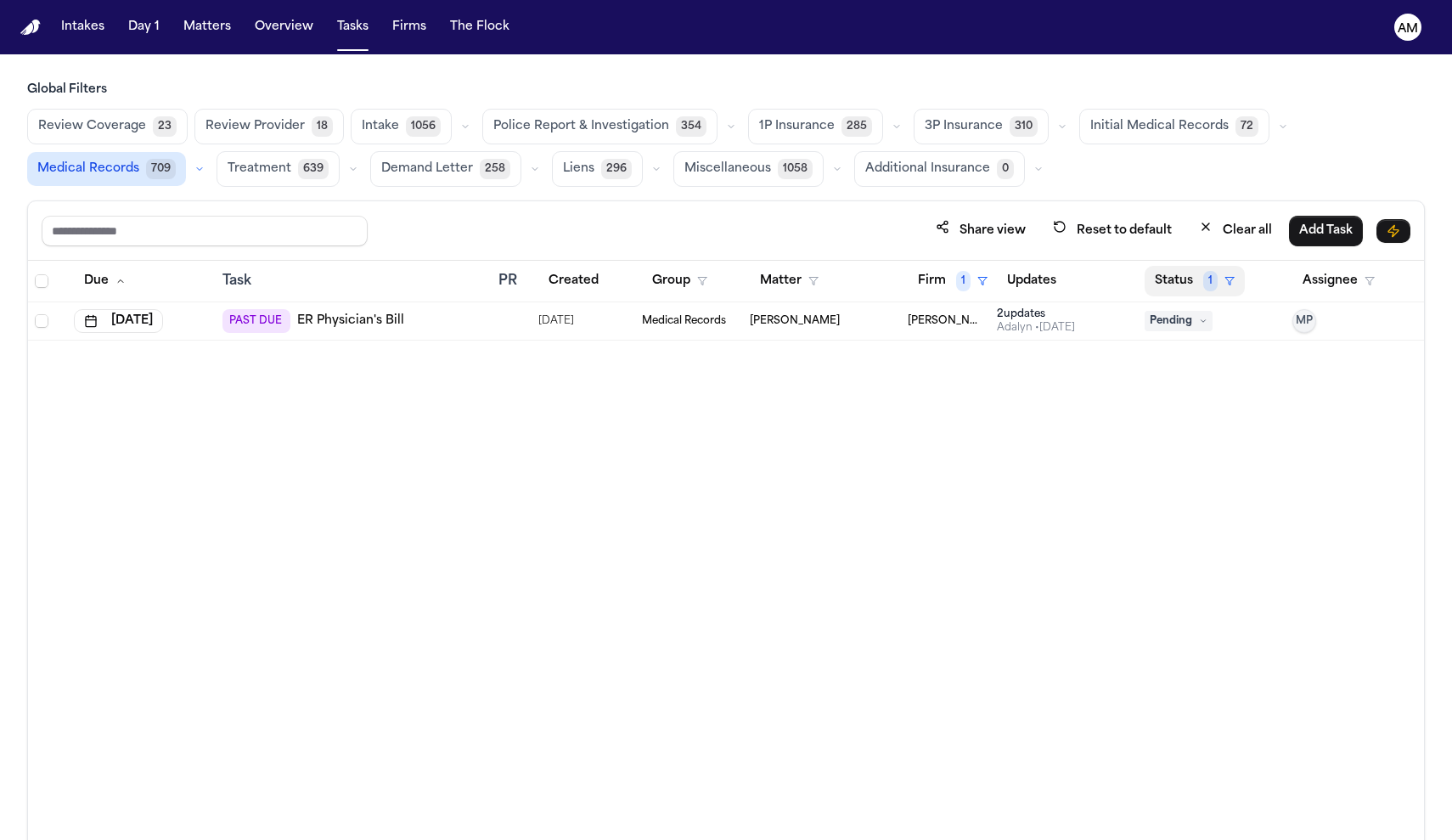
click at [1166, 294] on button "Status 1" at bounding box center [1194, 281] width 100 height 31
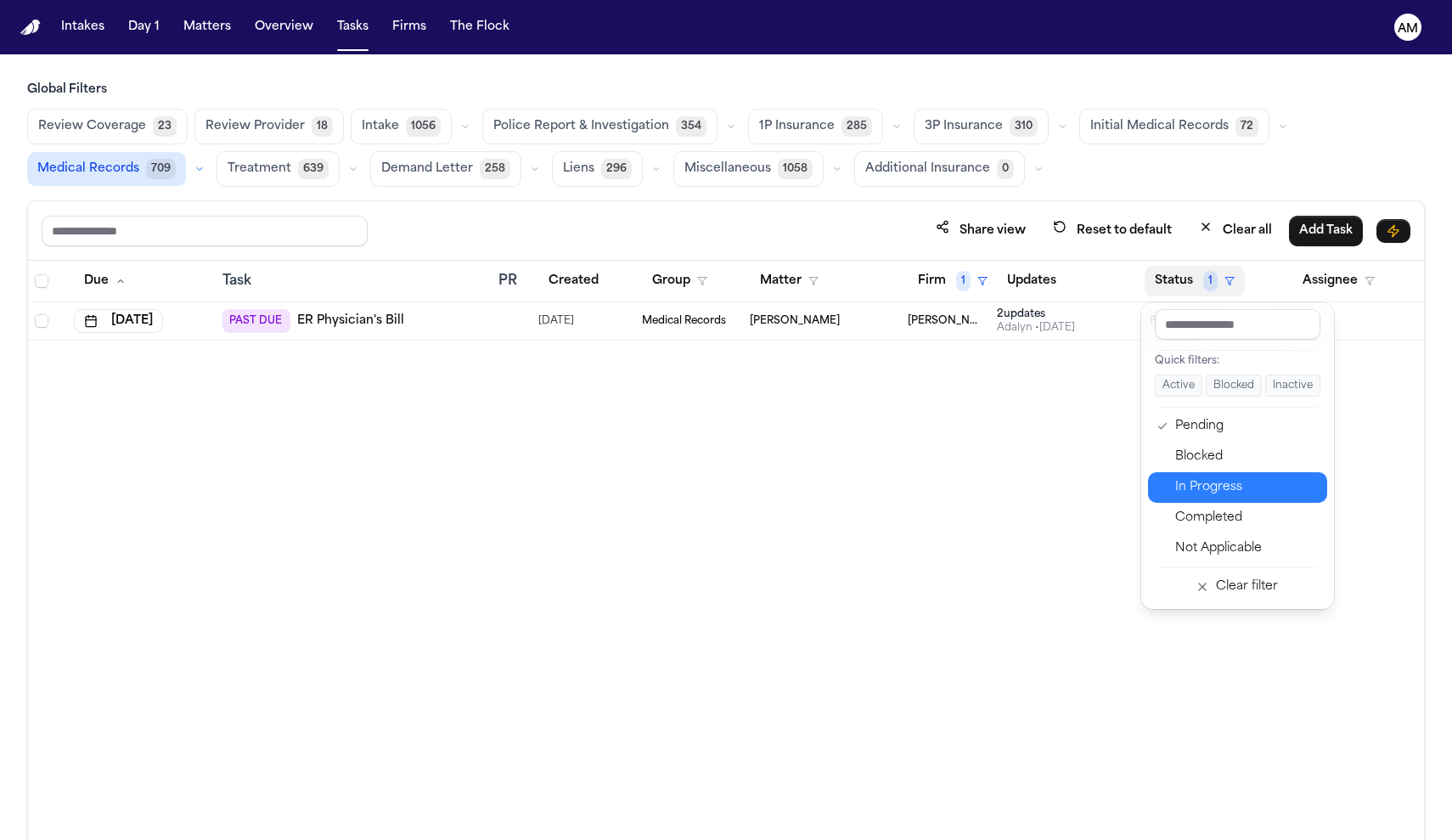
click at [1158, 483] on icon "button" at bounding box center [1162, 487] width 12 height 14
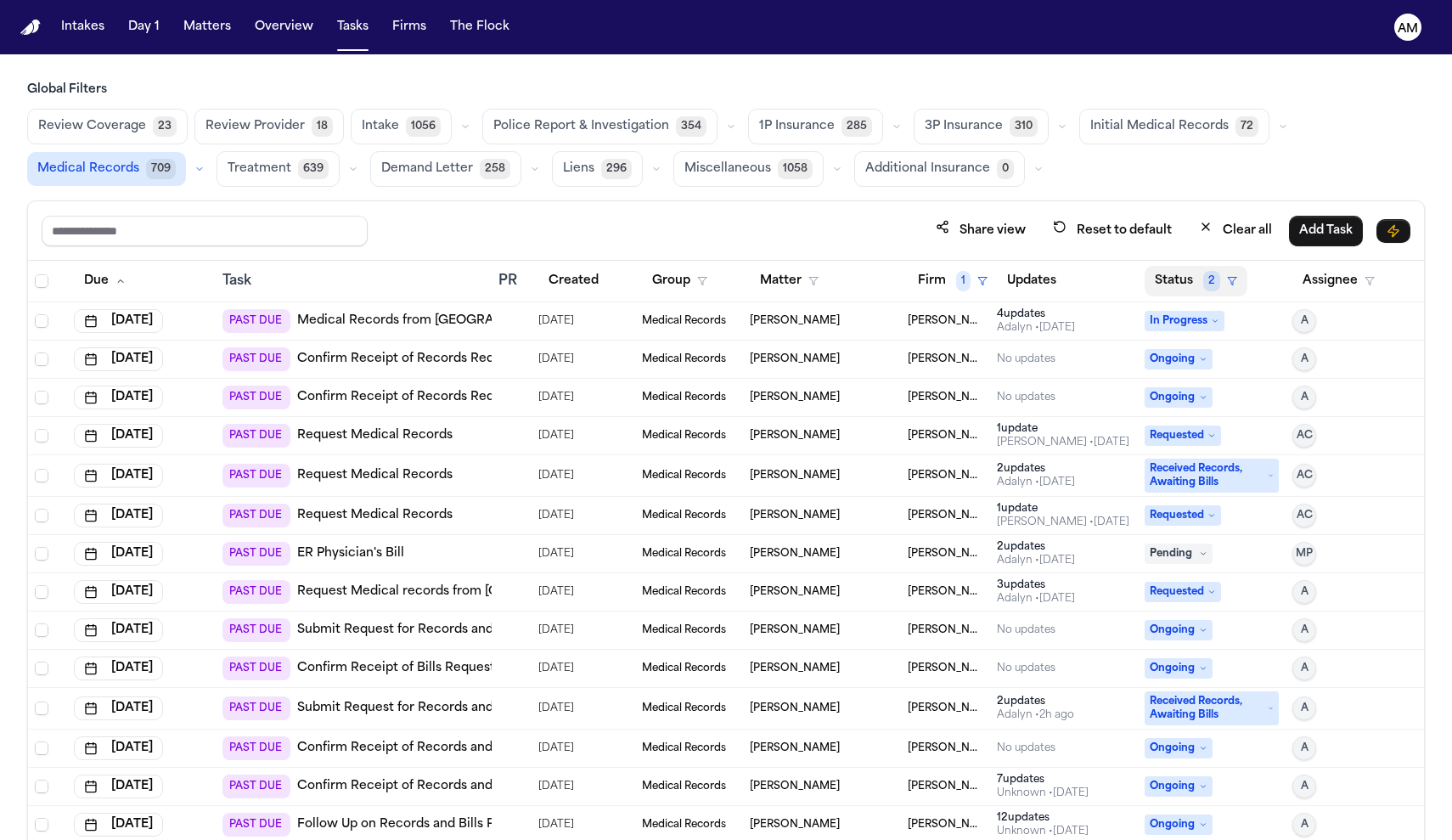
click at [1189, 276] on button "Status 2" at bounding box center [1196, 281] width 103 height 31
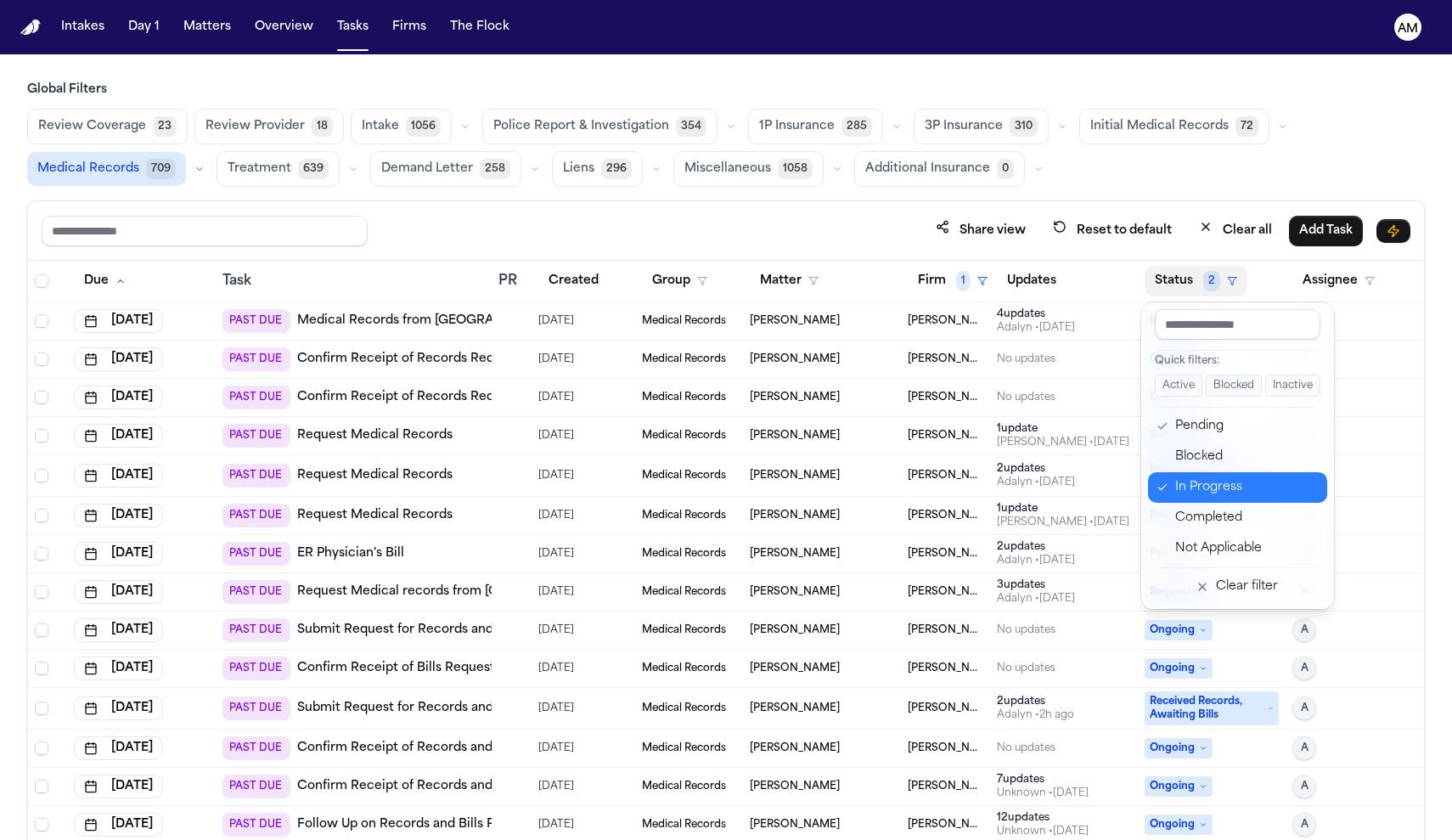
click at [1197, 475] on button "In Progress" at bounding box center [1238, 487] width 179 height 31
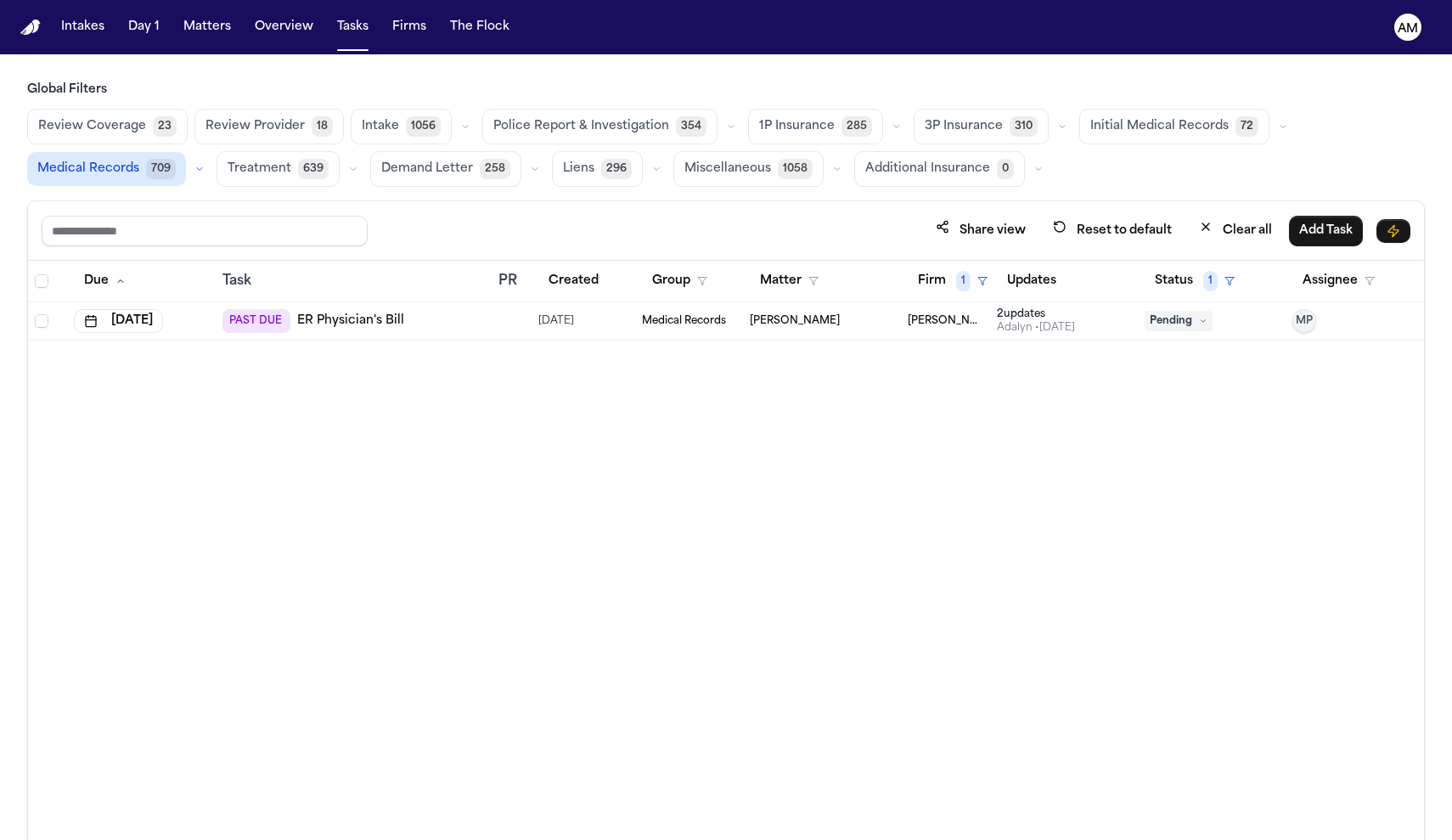
click at [937, 262] on th "Firm 1" at bounding box center [946, 282] width 89 height 42
click at [939, 269] on button "Firm 1" at bounding box center [952, 281] width 90 height 31
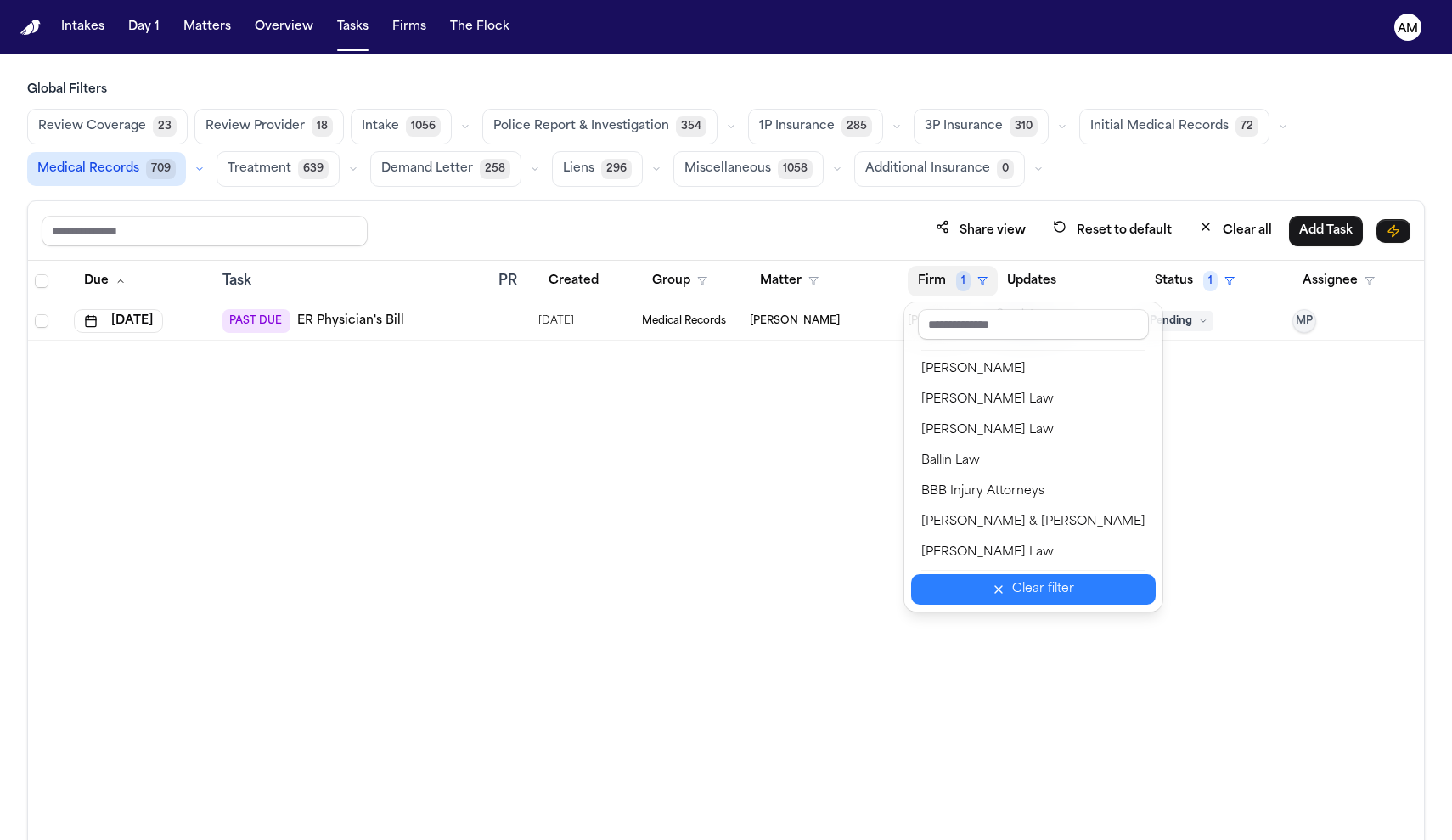
click at [1024, 600] on button "Clear filter" at bounding box center [1033, 589] width 244 height 31
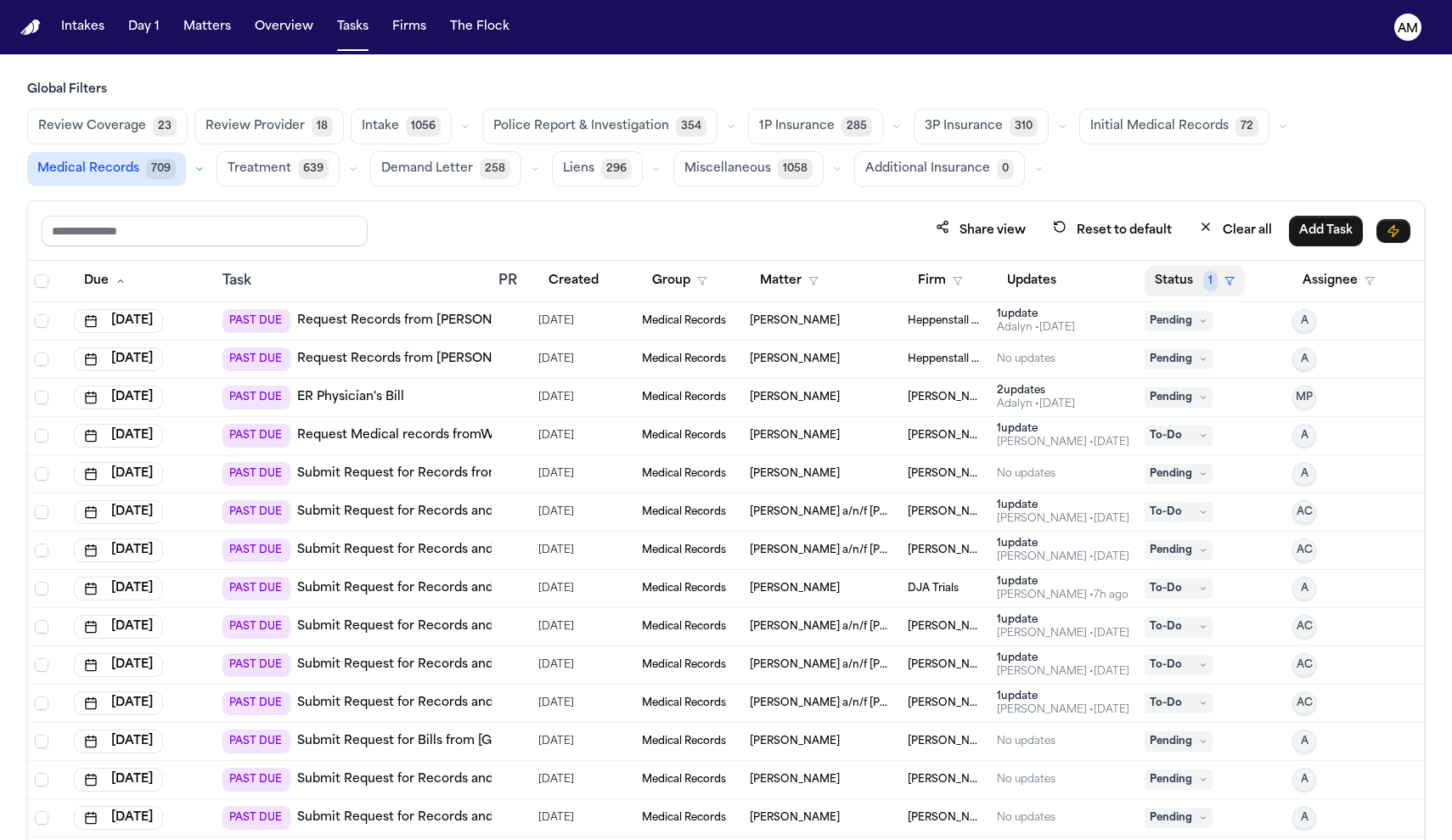
click at [1195, 287] on button "Status 1" at bounding box center [1194, 281] width 100 height 31
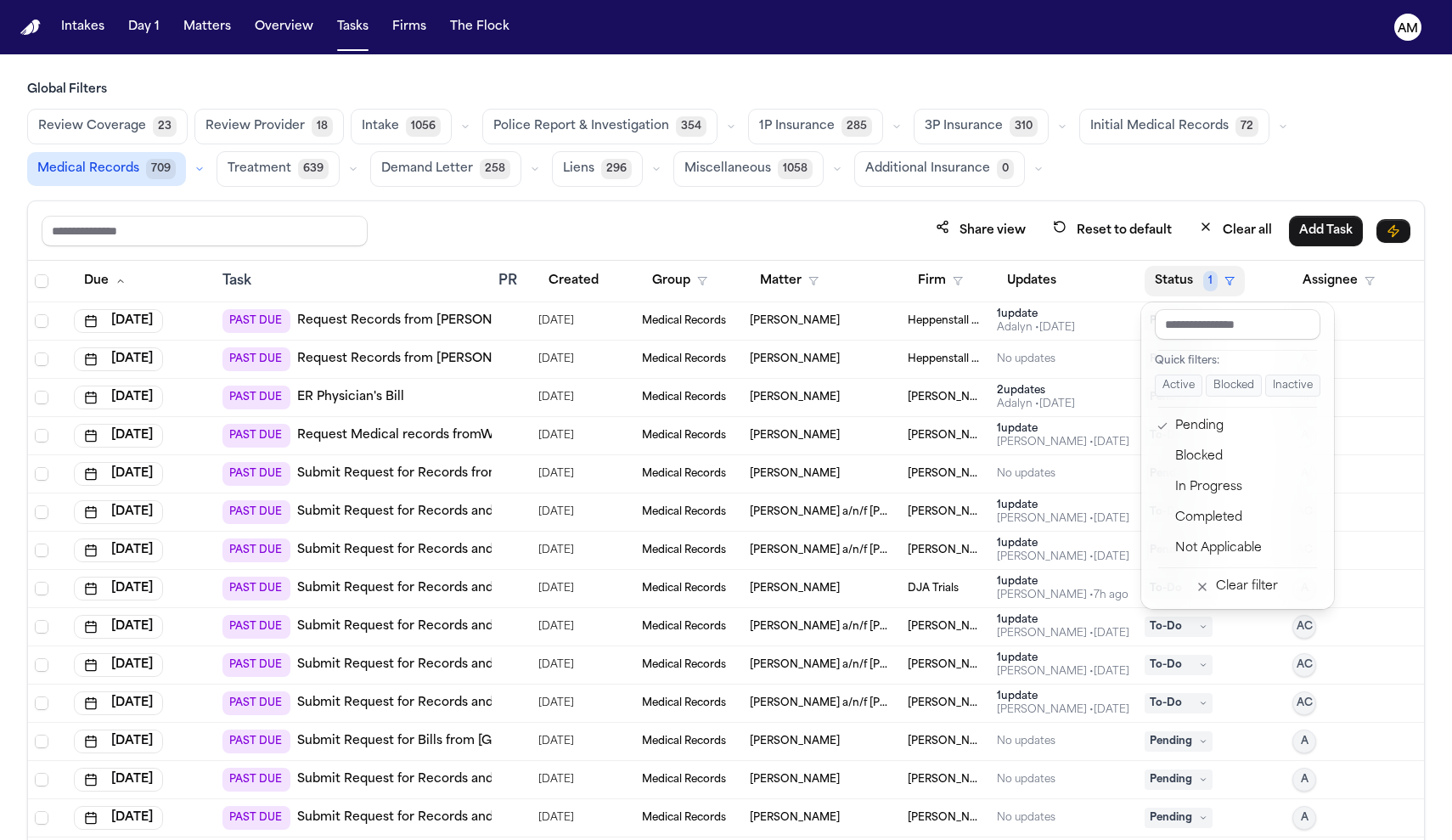
click at [907, 234] on div "Share view Reset to default Clear all Add Task Due Task PR Created Group Matter…" at bounding box center [726, 557] width 1398 height 714
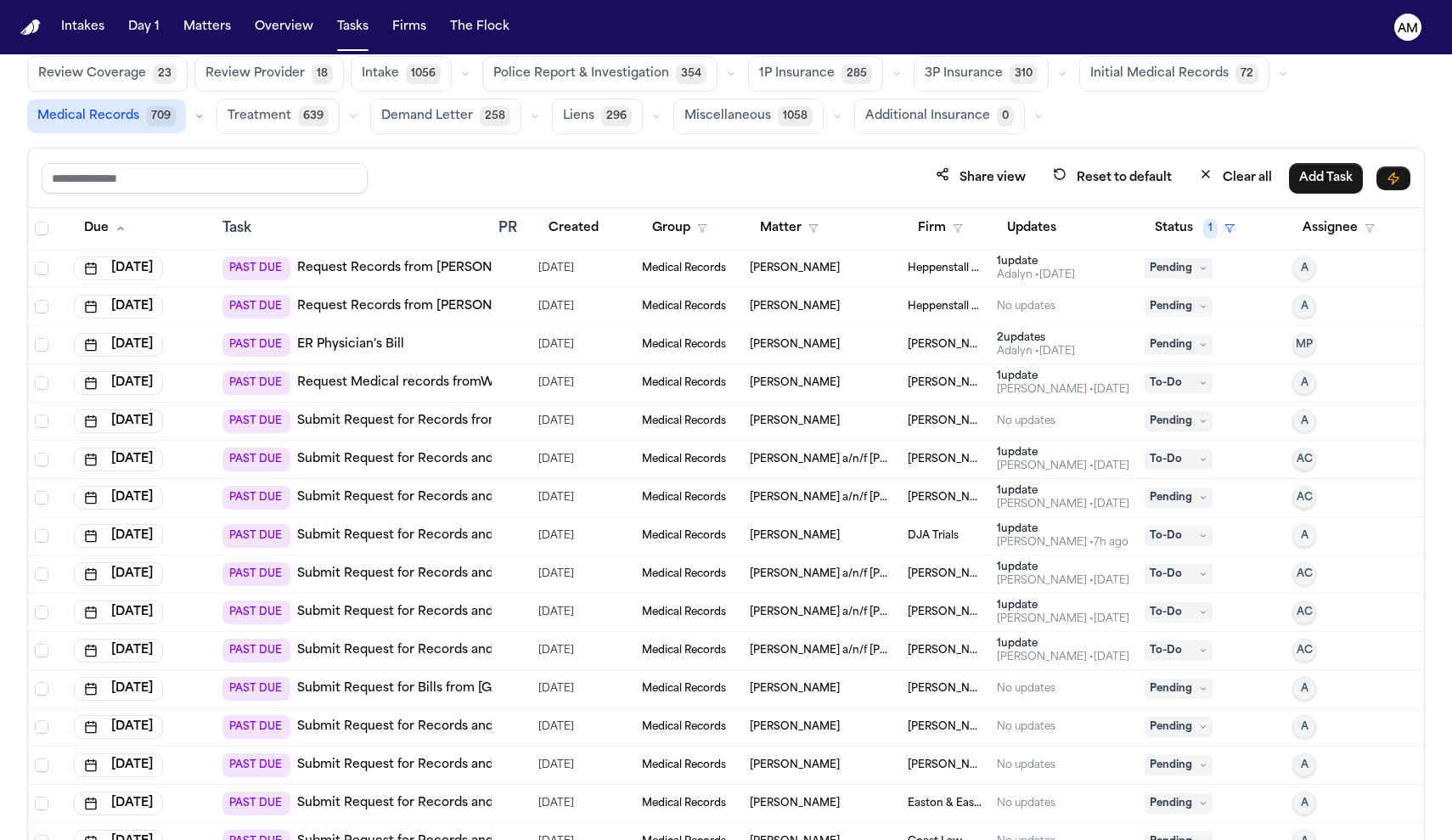
scroll to position [57, 0]
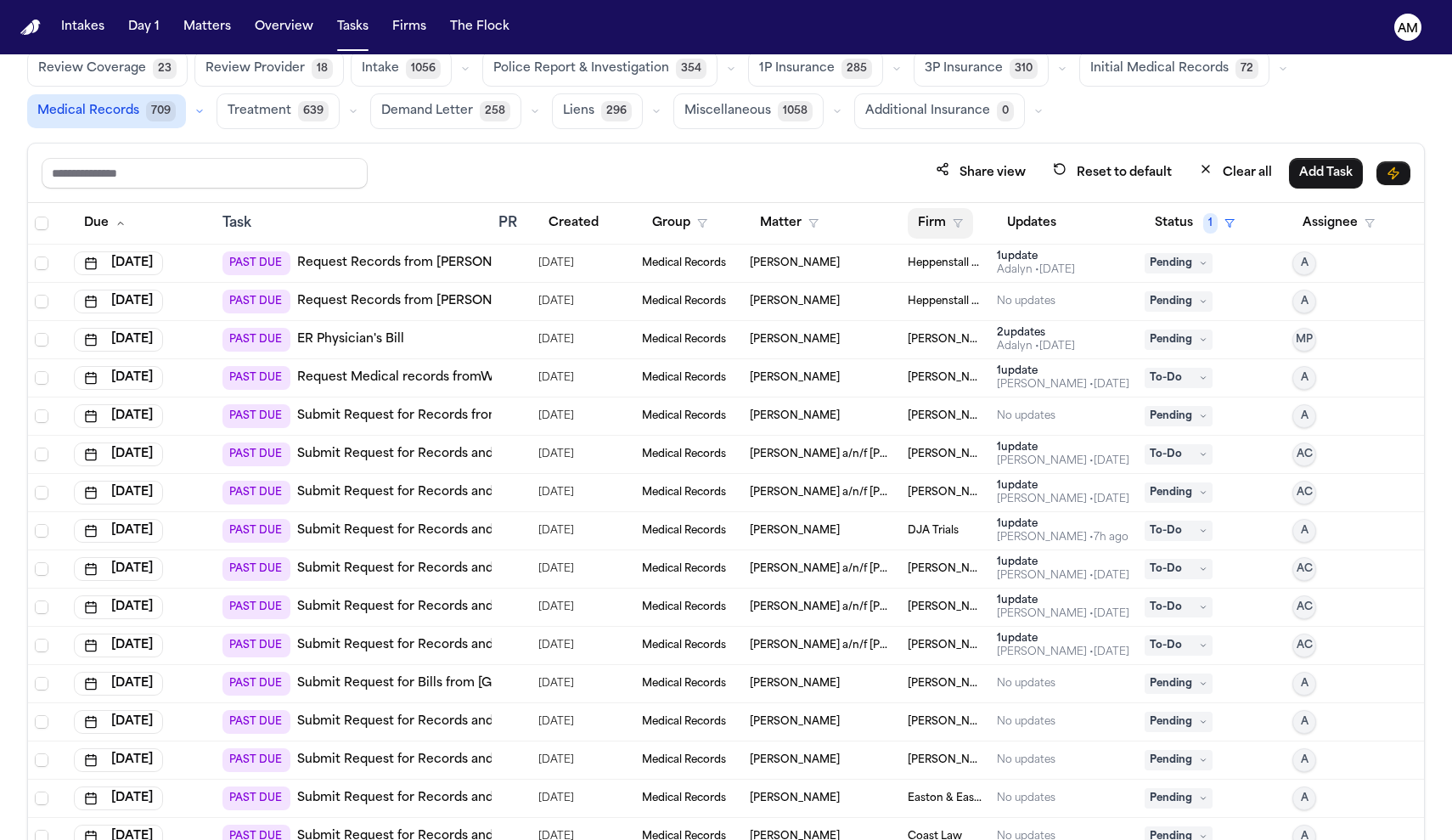
click at [931, 229] on button "Firm" at bounding box center [940, 222] width 65 height 31
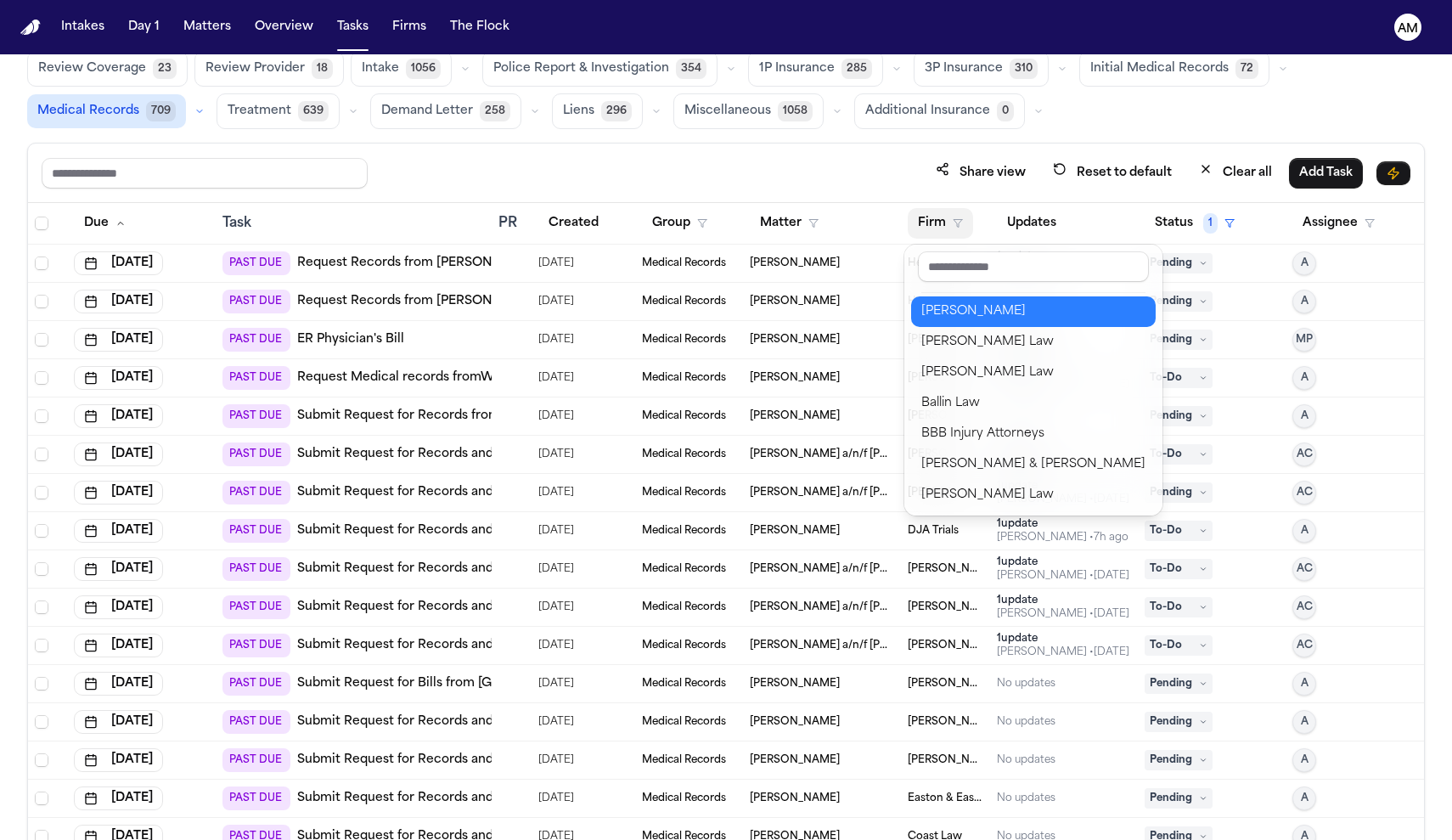
click at [937, 325] on button "[PERSON_NAME]" at bounding box center [1033, 311] width 244 height 31
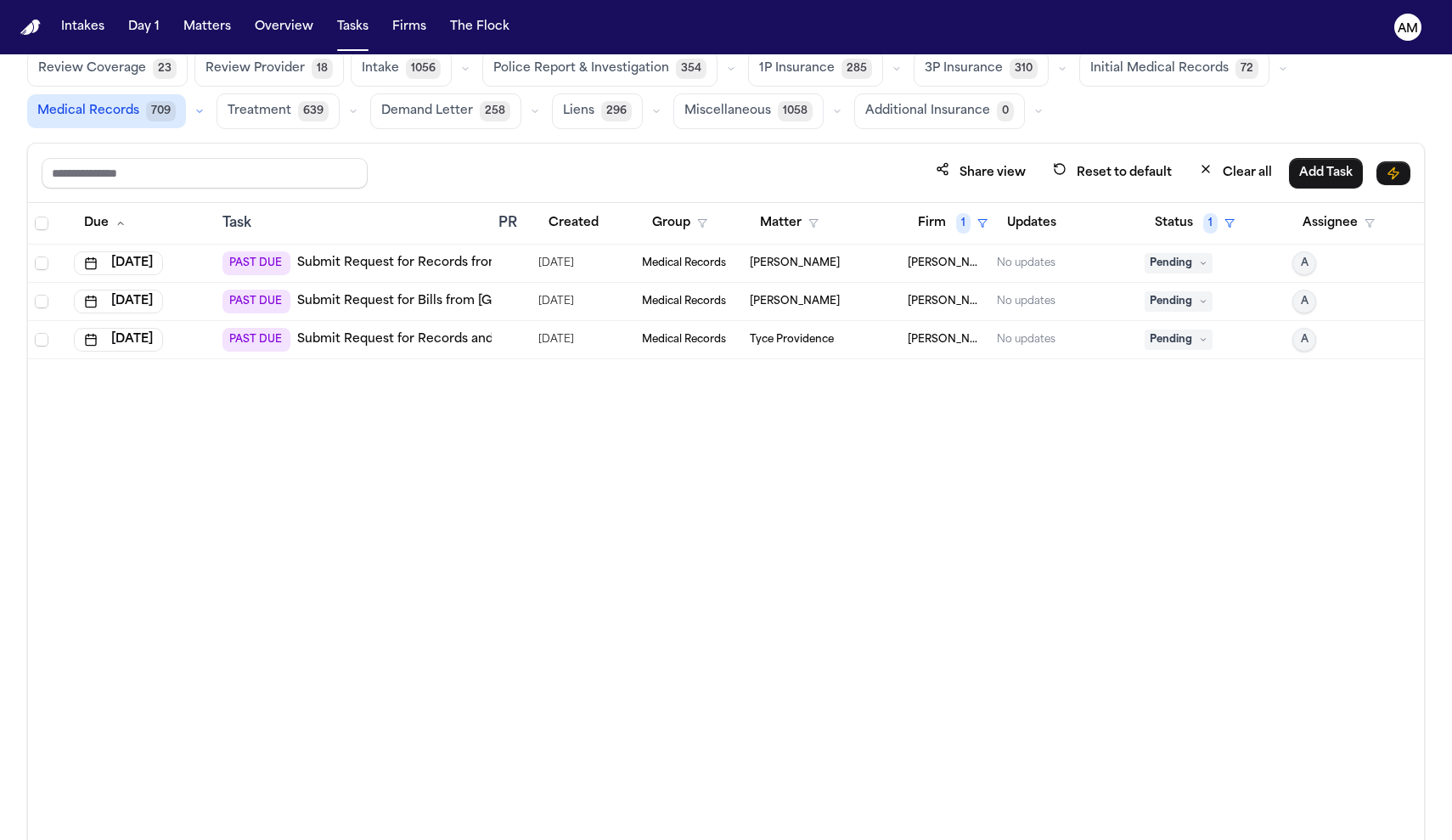
click at [443, 274] on div "PAST DUE Submit Request for Records from Highland Hospital (Alameda Health Syst…" at bounding box center [508, 263] width 571 height 24
click at [208, 505] on div "Due Task PR Created Group Matter Firm 1 Updates Status 1 Assignee Sep 20, 2025 …" at bounding box center [726, 529] width 1396 height 653
click at [945, 219] on button "Firm 1" at bounding box center [952, 222] width 90 height 31
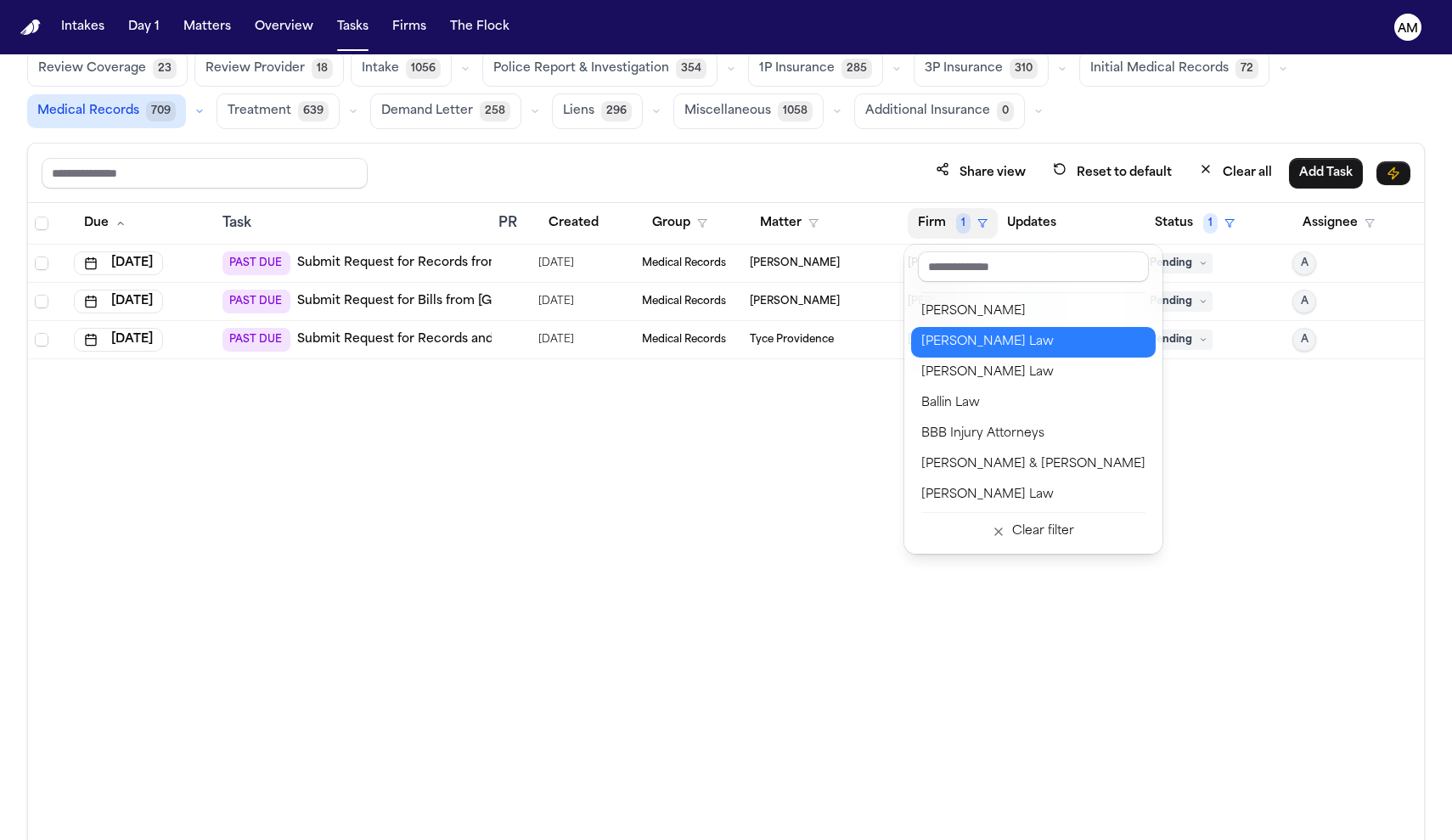
click at [962, 345] on div "[PERSON_NAME] Law" at bounding box center [1033, 342] width 224 height 21
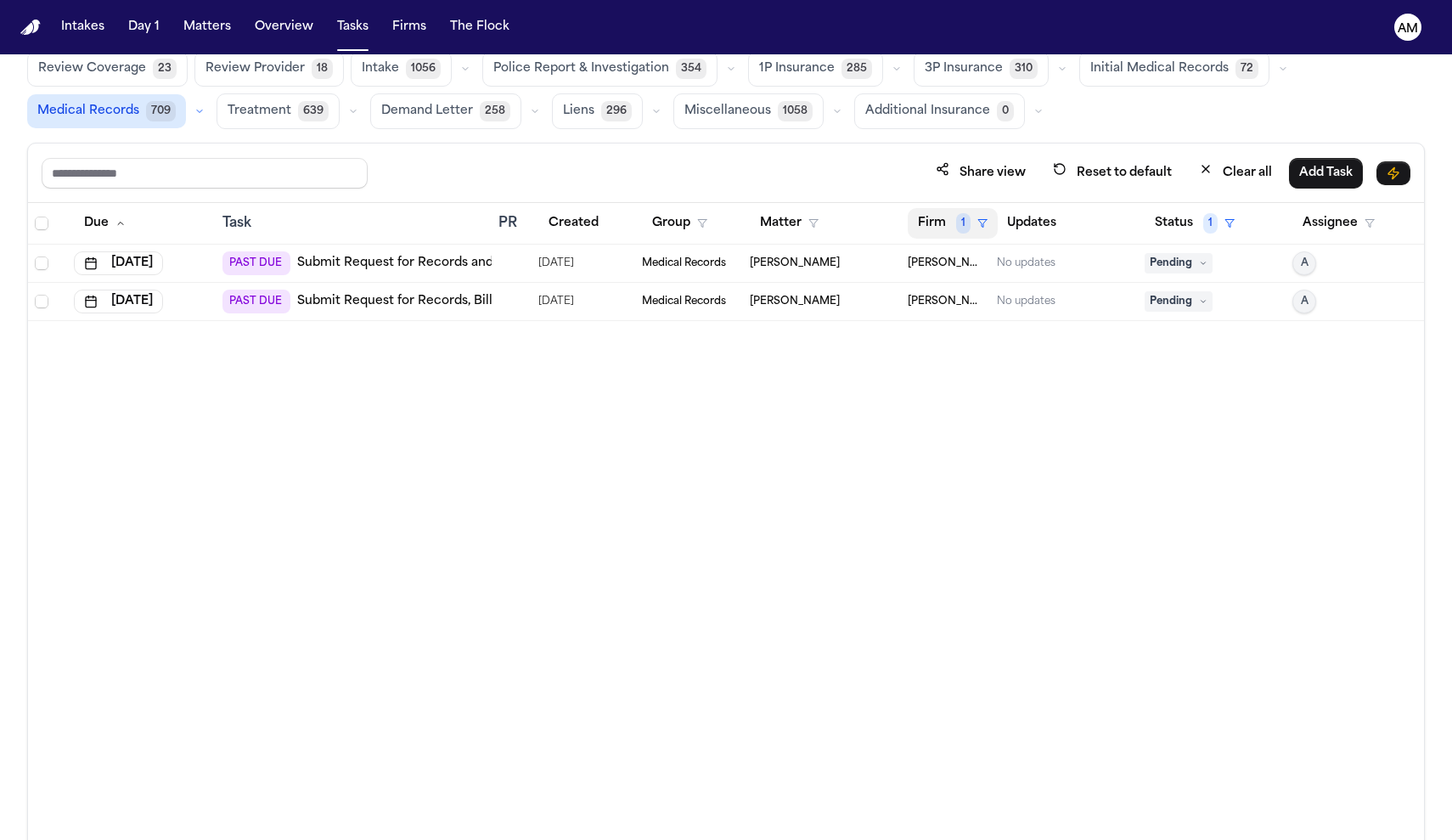
click at [950, 236] on button "Firm 1" at bounding box center [952, 222] width 90 height 31
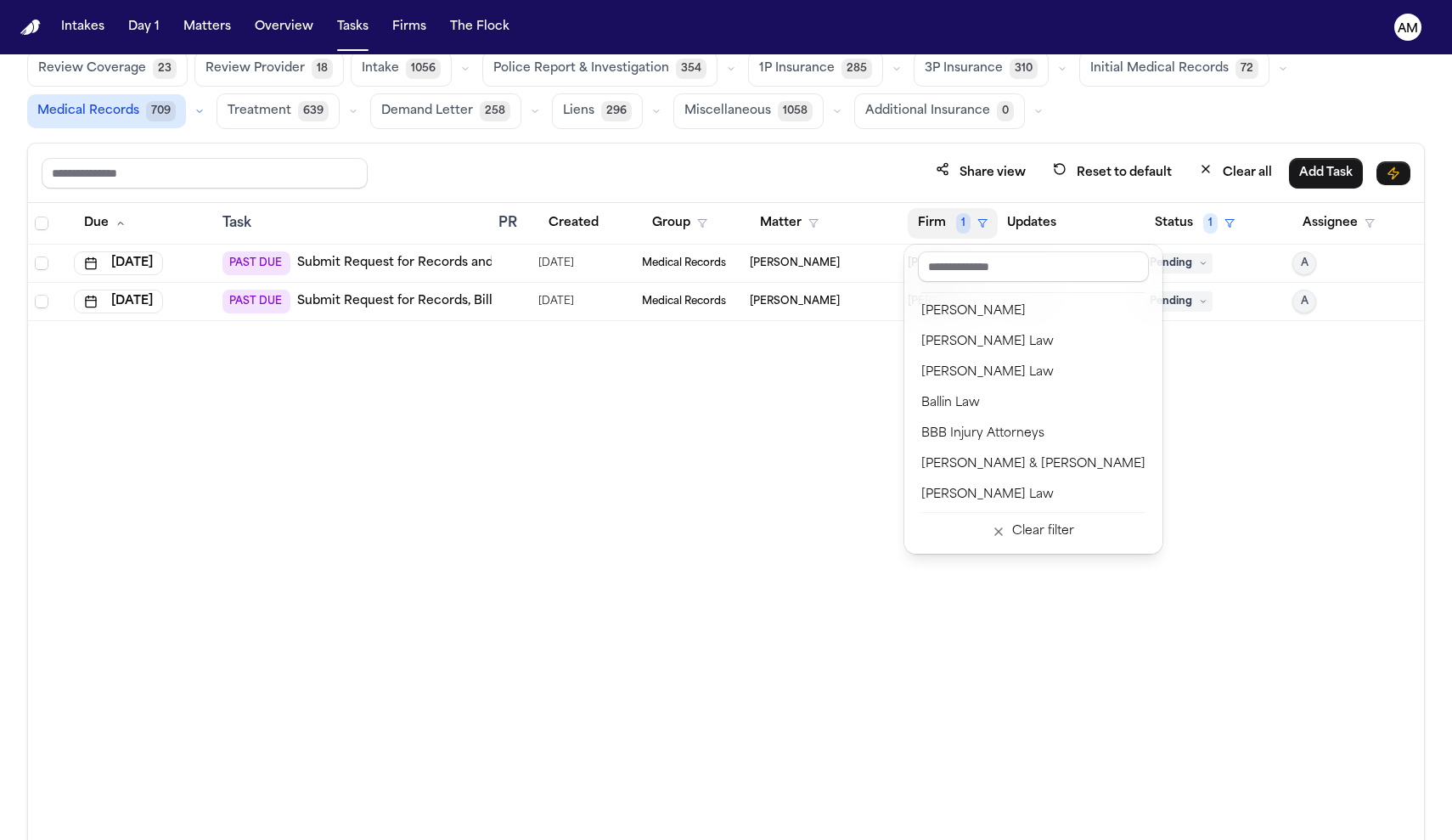
click at [793, 456] on div "Due Task PR Created Group Matter Firm 1 Updates Status 1 Assignee Sep 24, 2025 …" at bounding box center [726, 529] width 1396 height 653
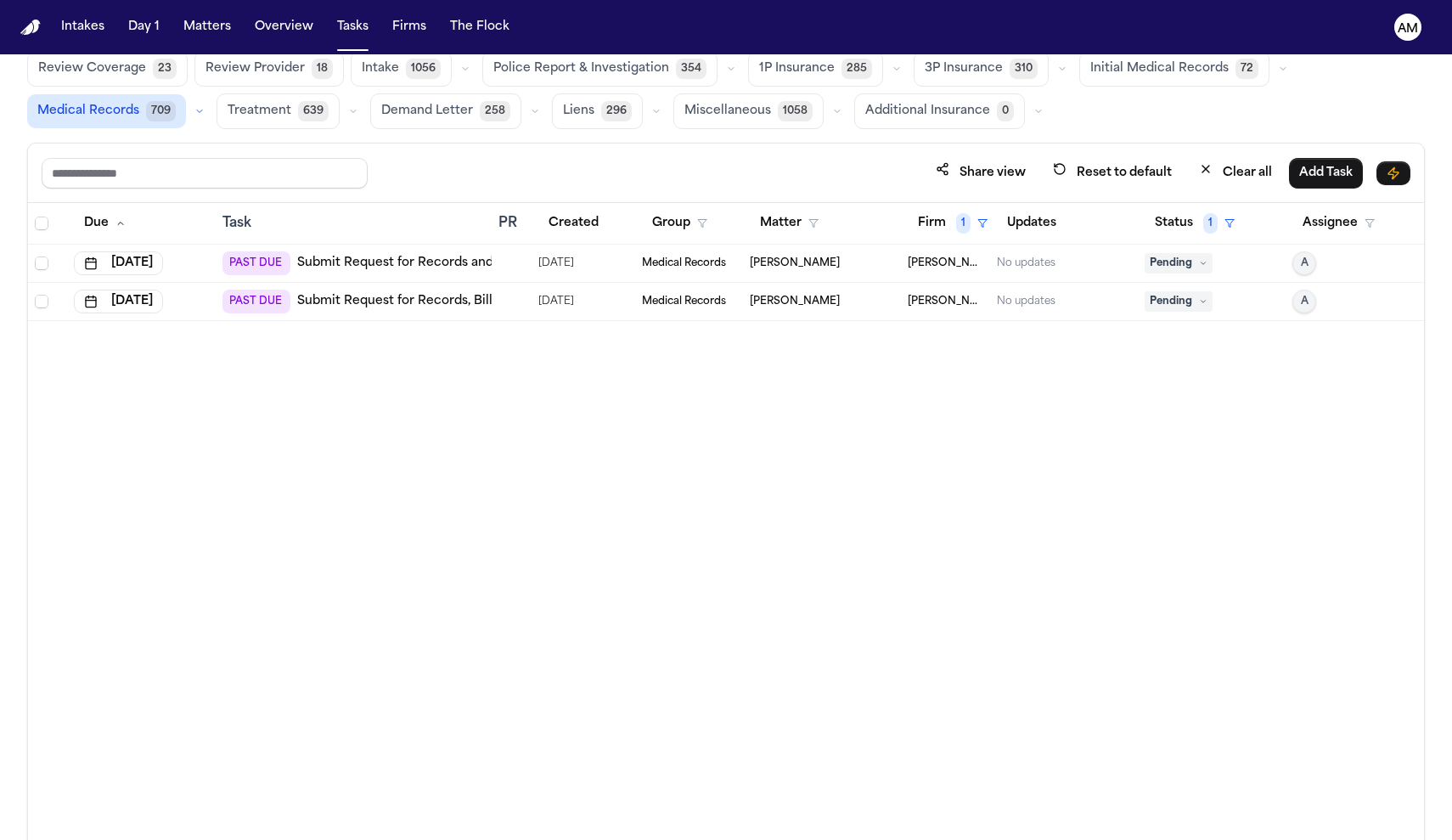
click at [438, 263] on link "Submit Request for Records and Bills from Emory University Hospital Midtown" at bounding box center [494, 263] width 393 height 17
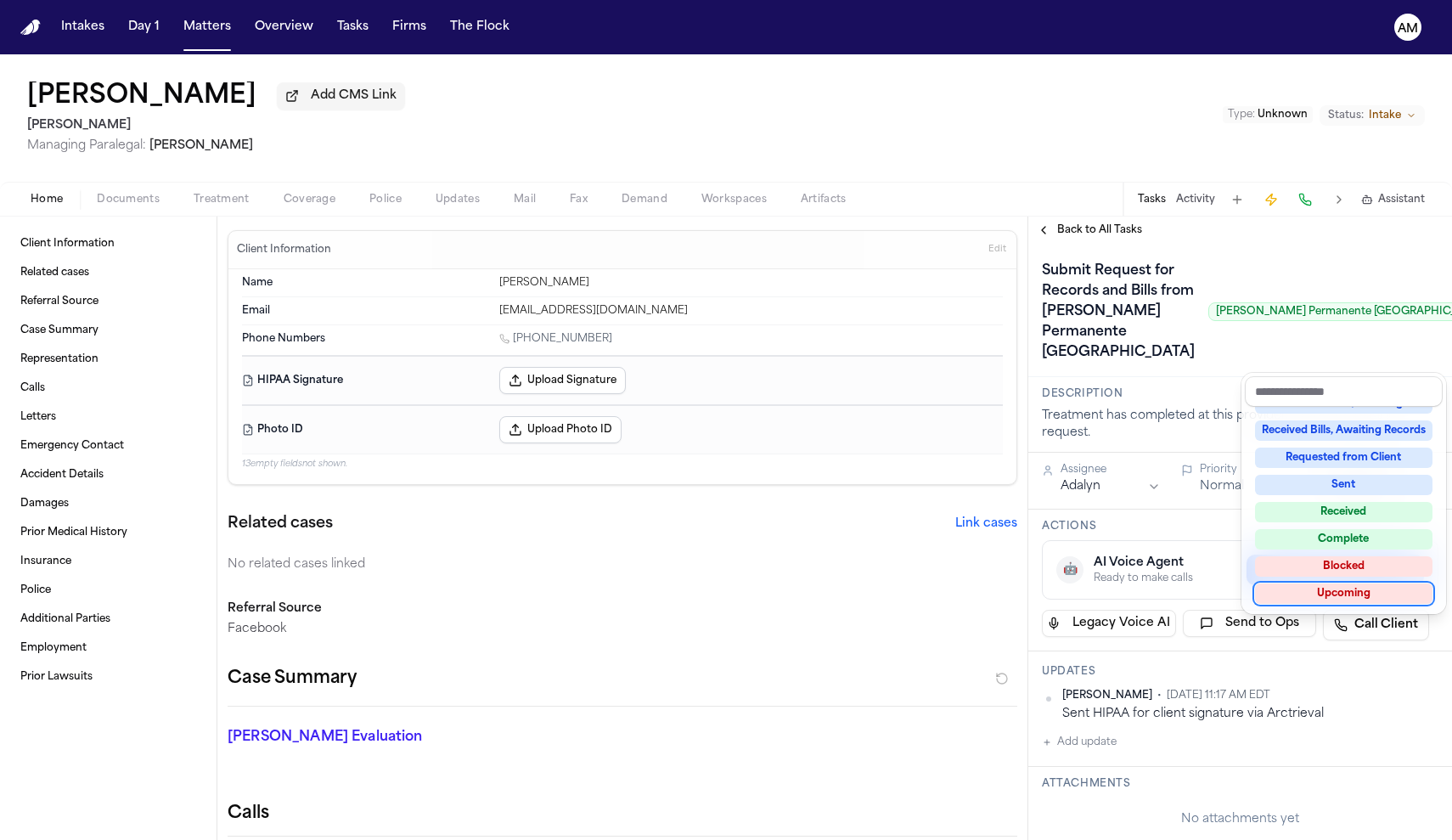
scroll to position [262, 0]
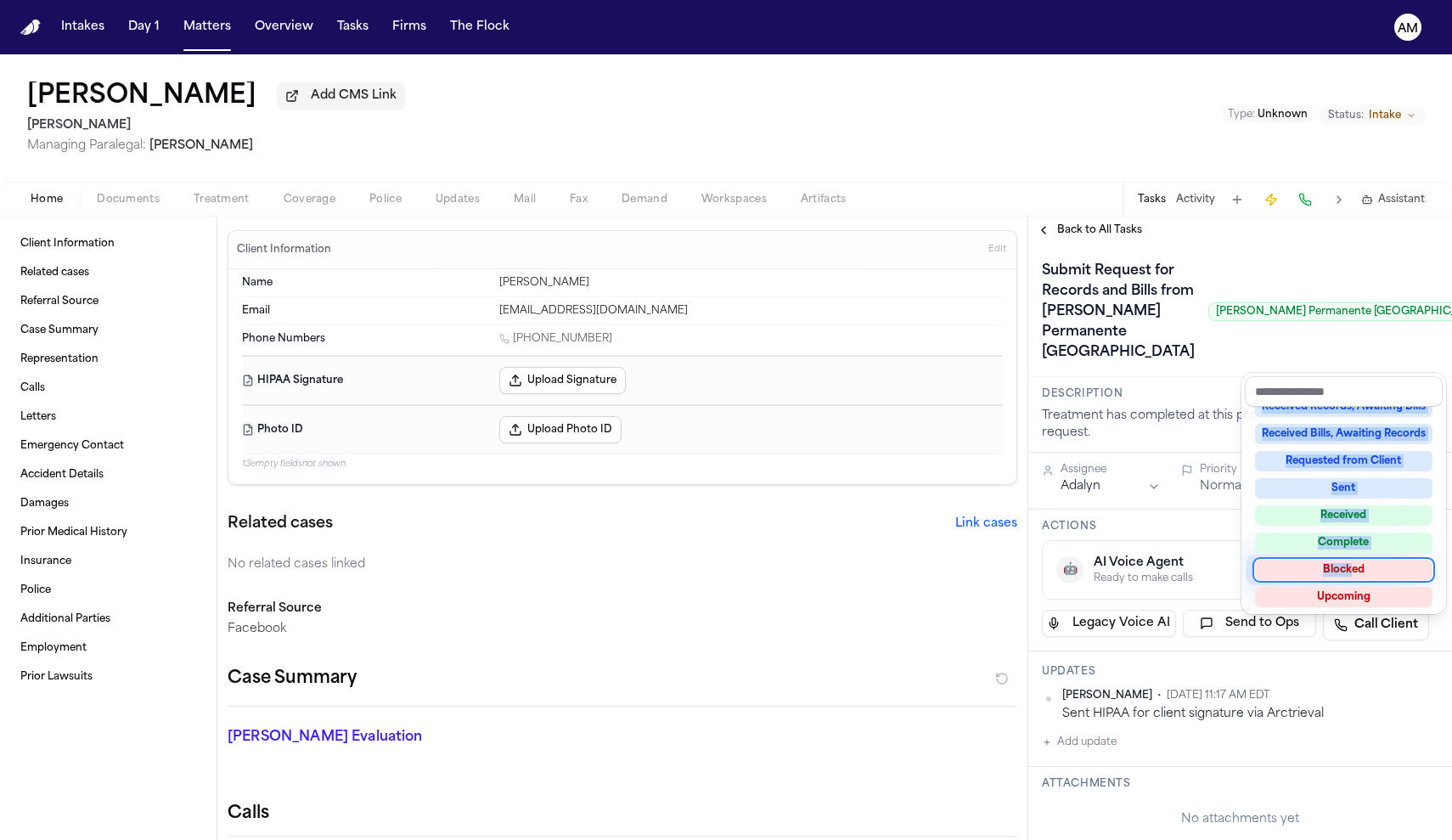
drag, startPoint x: 1364, startPoint y: 582, endPoint x: 1353, endPoint y: 564, distance: 21.1
click at [1353, 564] on div "Not Applicable Pending To-Do Ongoing In Progress Requested Scheduled Attorney R…" at bounding box center [1343, 509] width 198 height 204
click at [1353, 564] on div "Blocked" at bounding box center [1344, 569] width 178 height 21
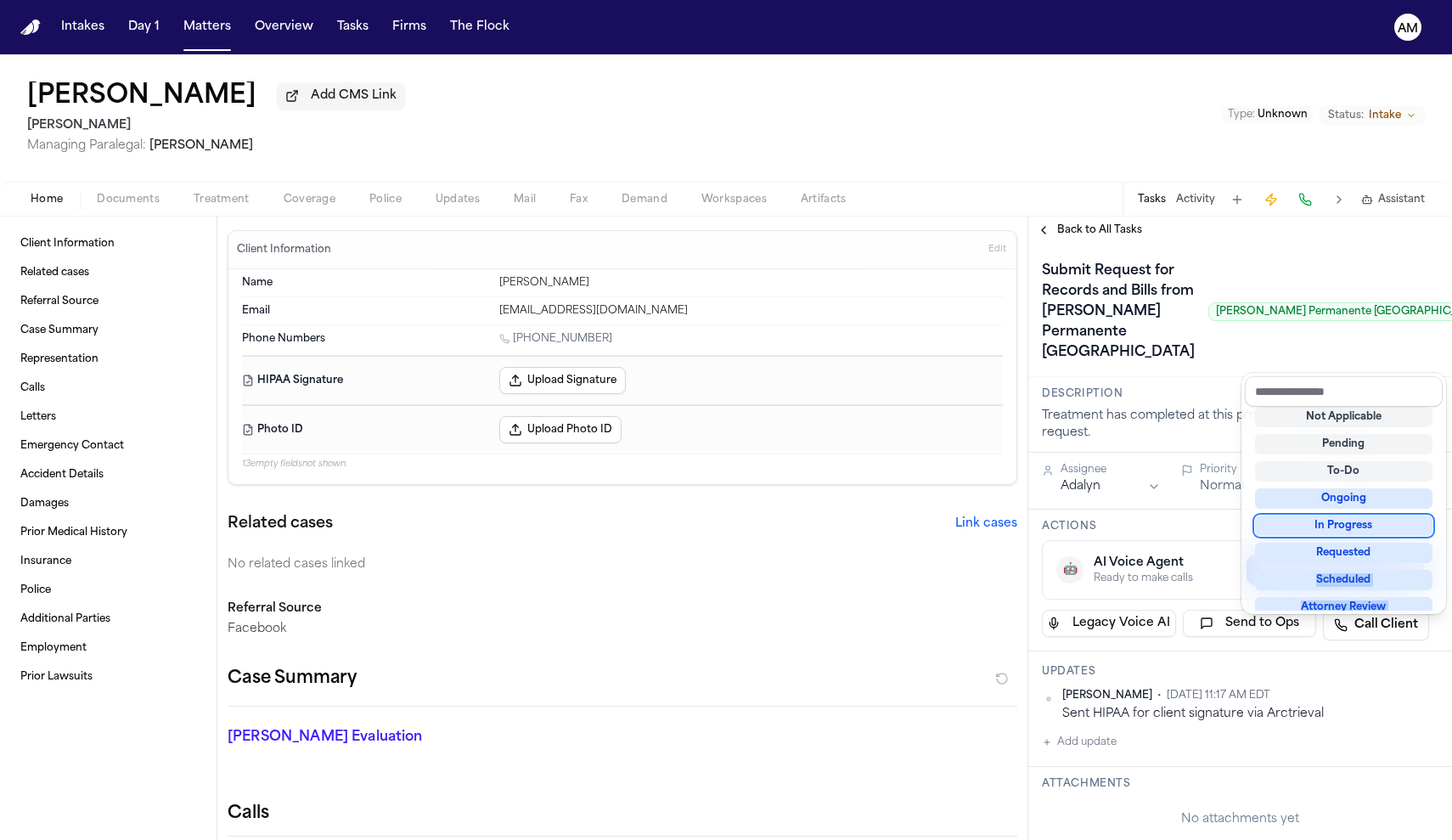
click at [1104, 242] on div "**********" at bounding box center [1239, 528] width 424 height 624
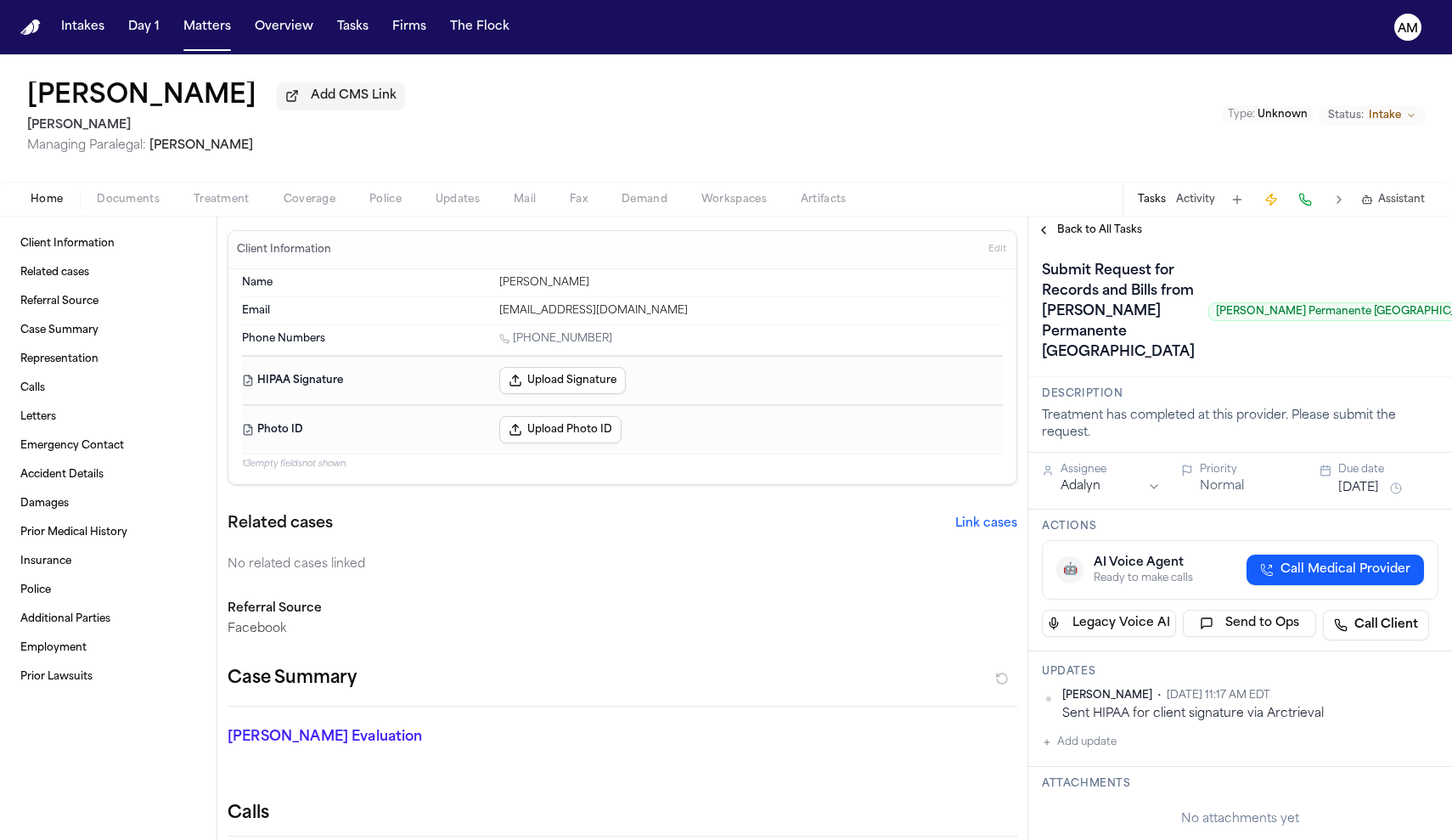
click at [1097, 228] on span "Back to All Tasks" at bounding box center [1100, 230] width 85 height 14
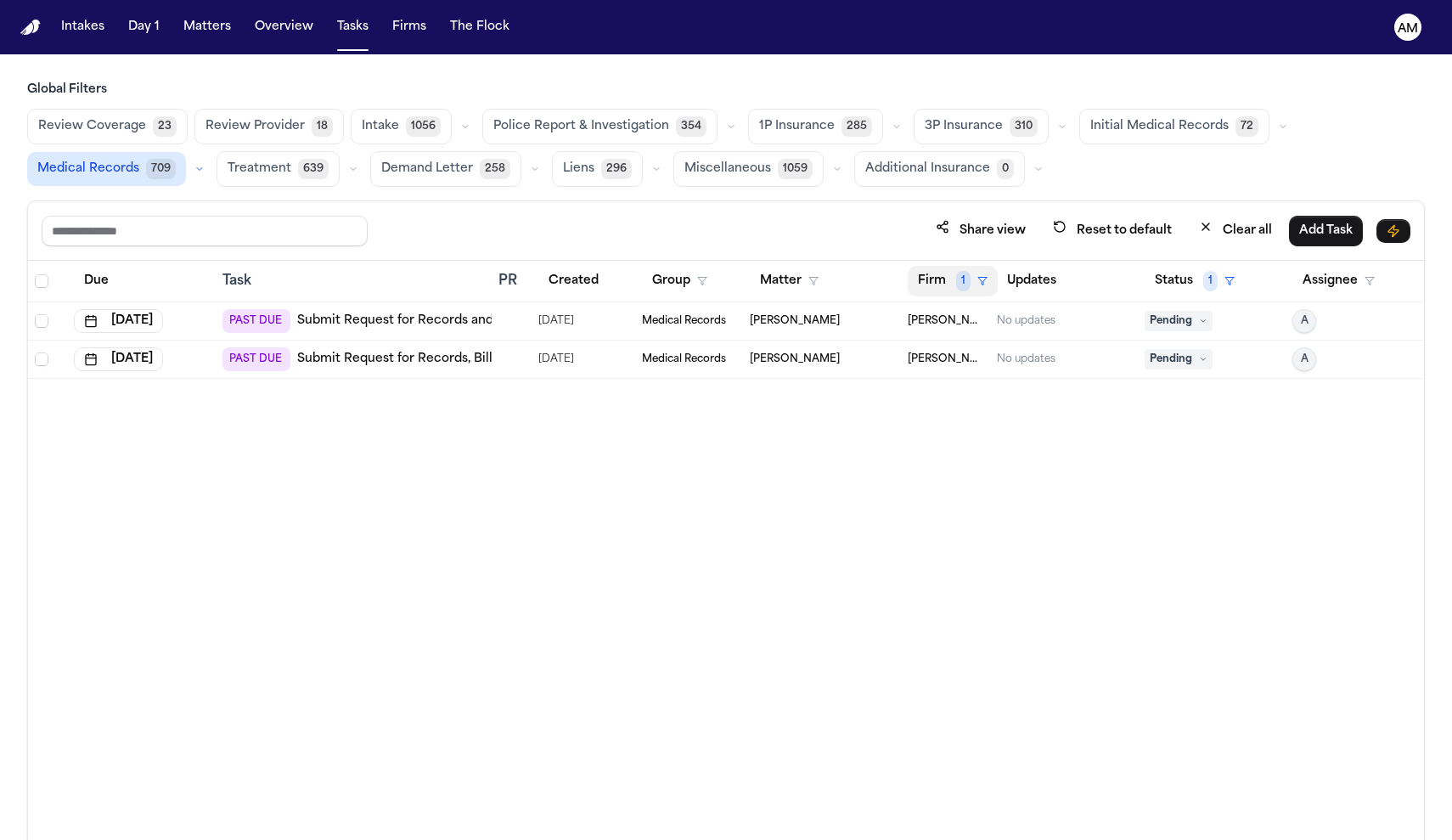
click at [959, 281] on span "1" at bounding box center [963, 281] width 15 height 21
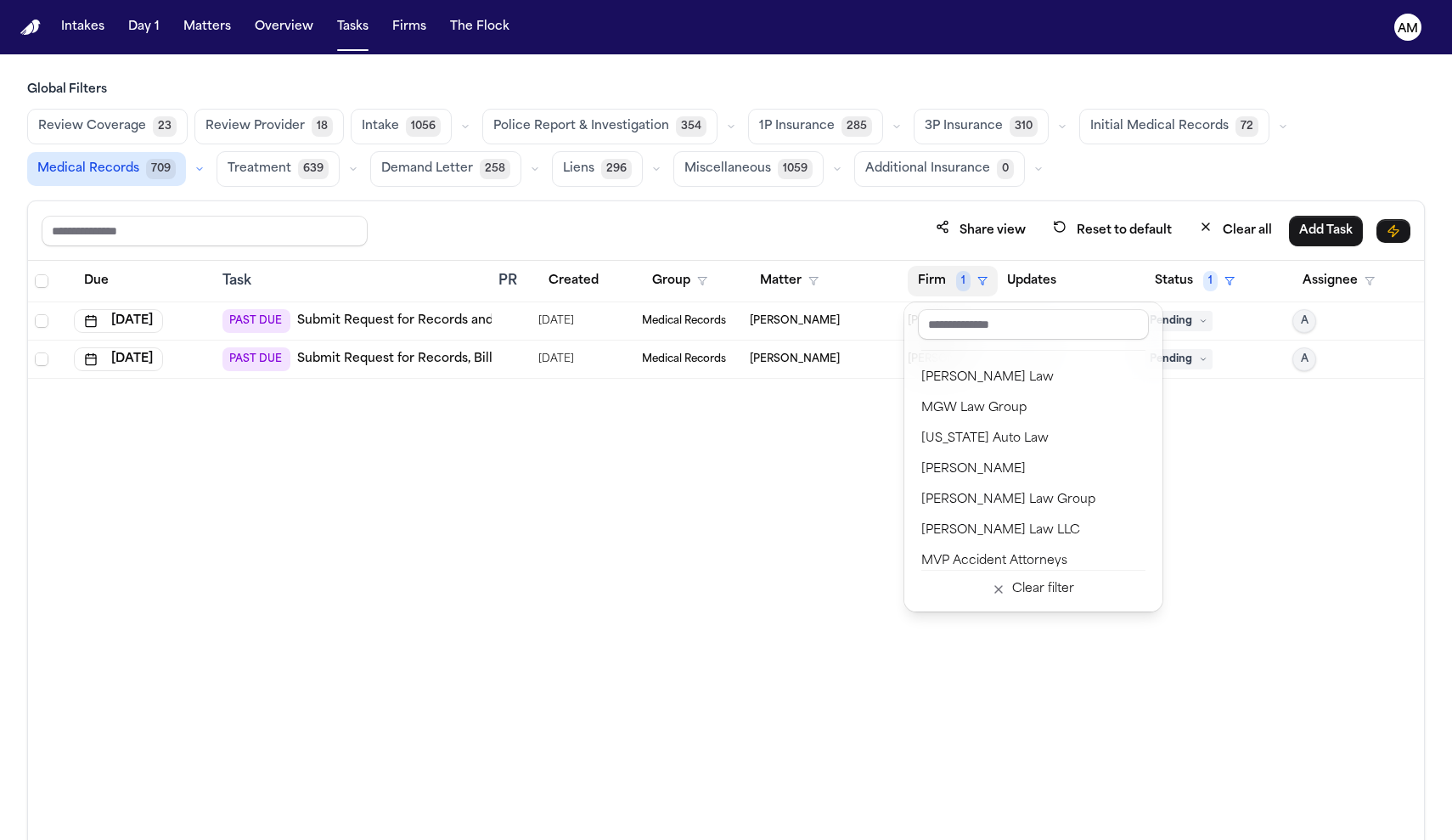
scroll to position [1610, 0]
click at [962, 446] on div "Mohamed K Ahmed" at bounding box center [1033, 441] width 224 height 21
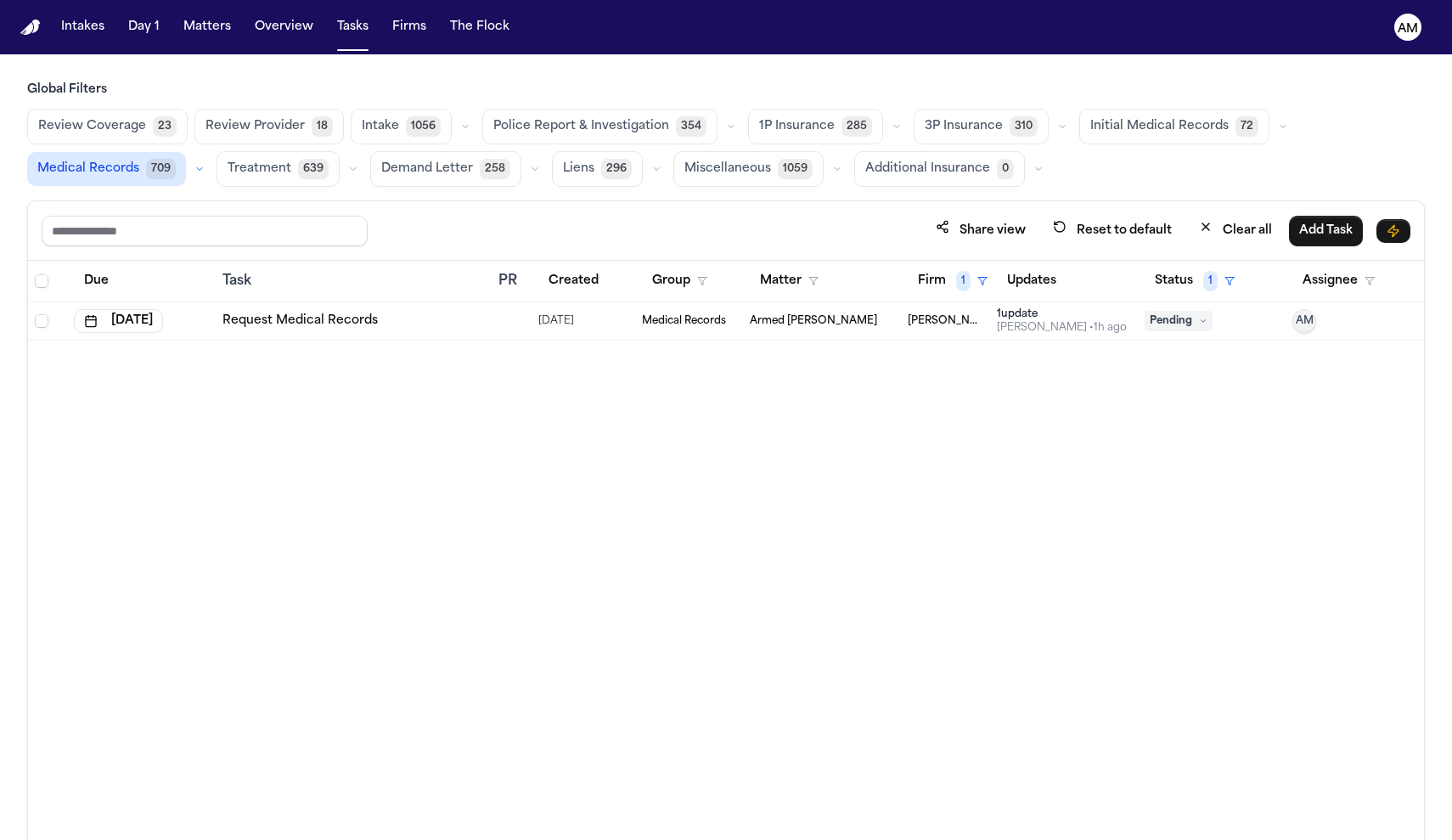
click at [348, 313] on link "Request Medical Records" at bounding box center [299, 320] width 155 height 17
click at [950, 276] on button "Firm 1" at bounding box center [952, 281] width 90 height 31
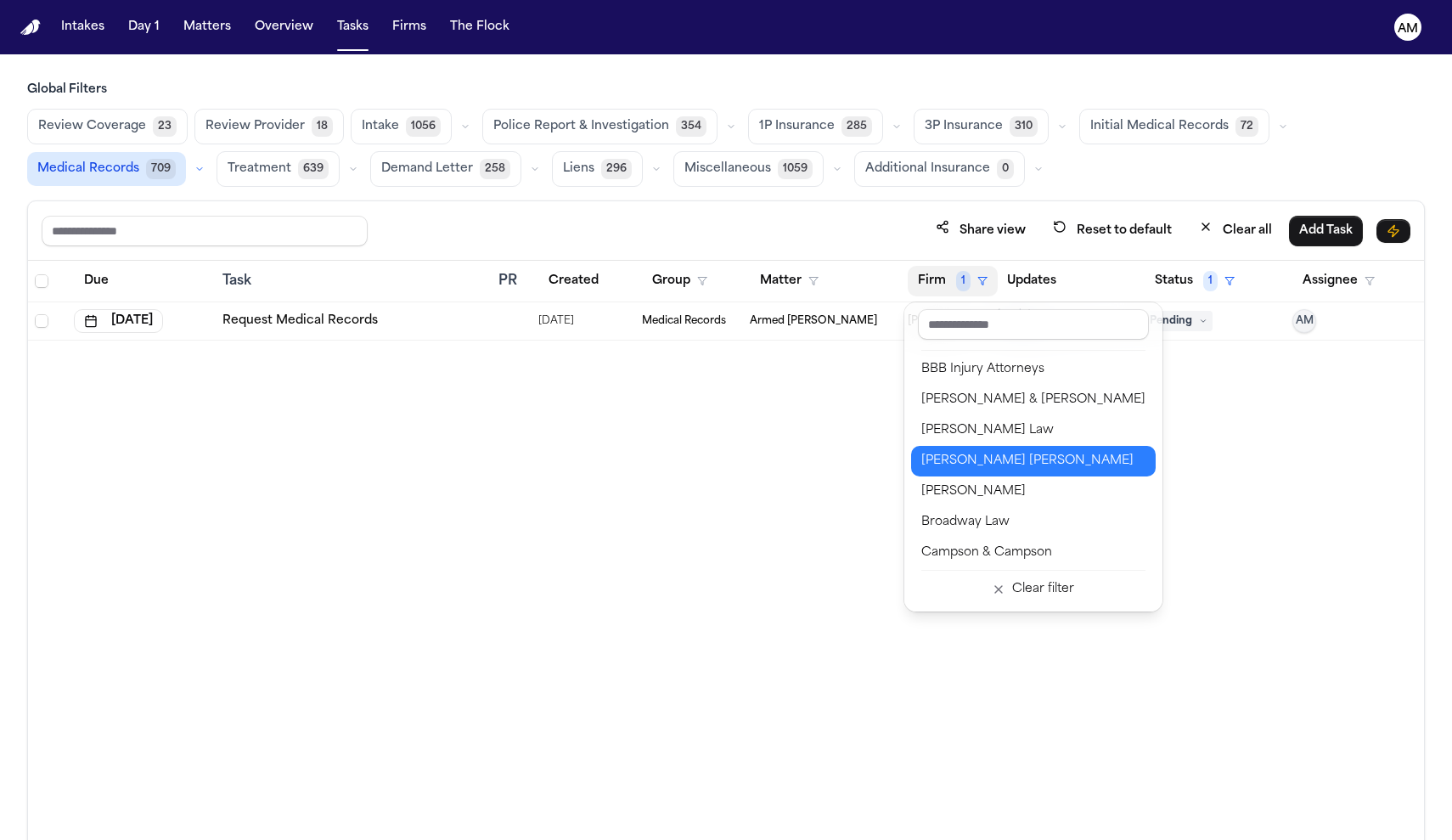
scroll to position [129, 0]
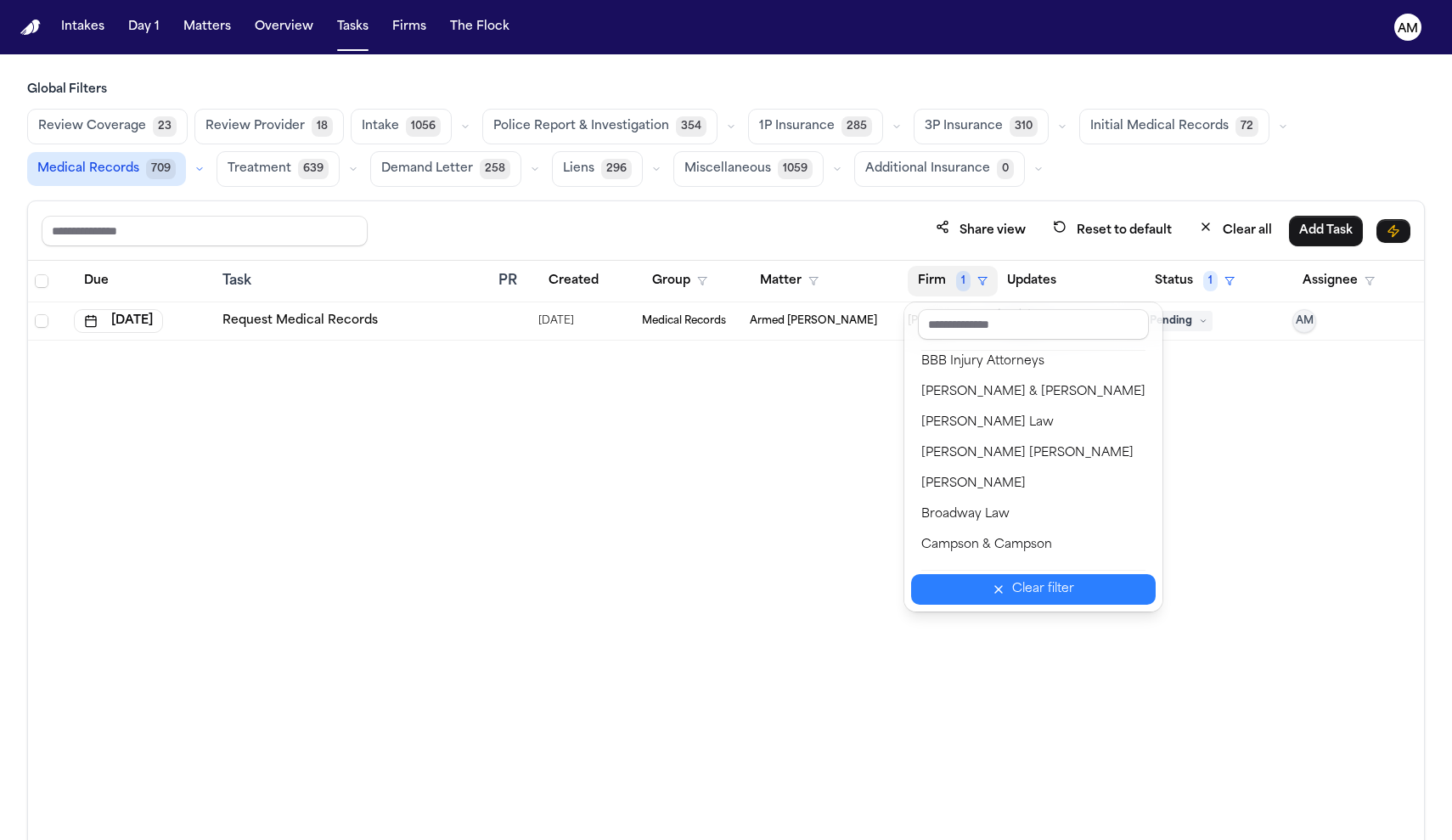
click at [961, 585] on button "Clear filter" at bounding box center [1033, 589] width 244 height 31
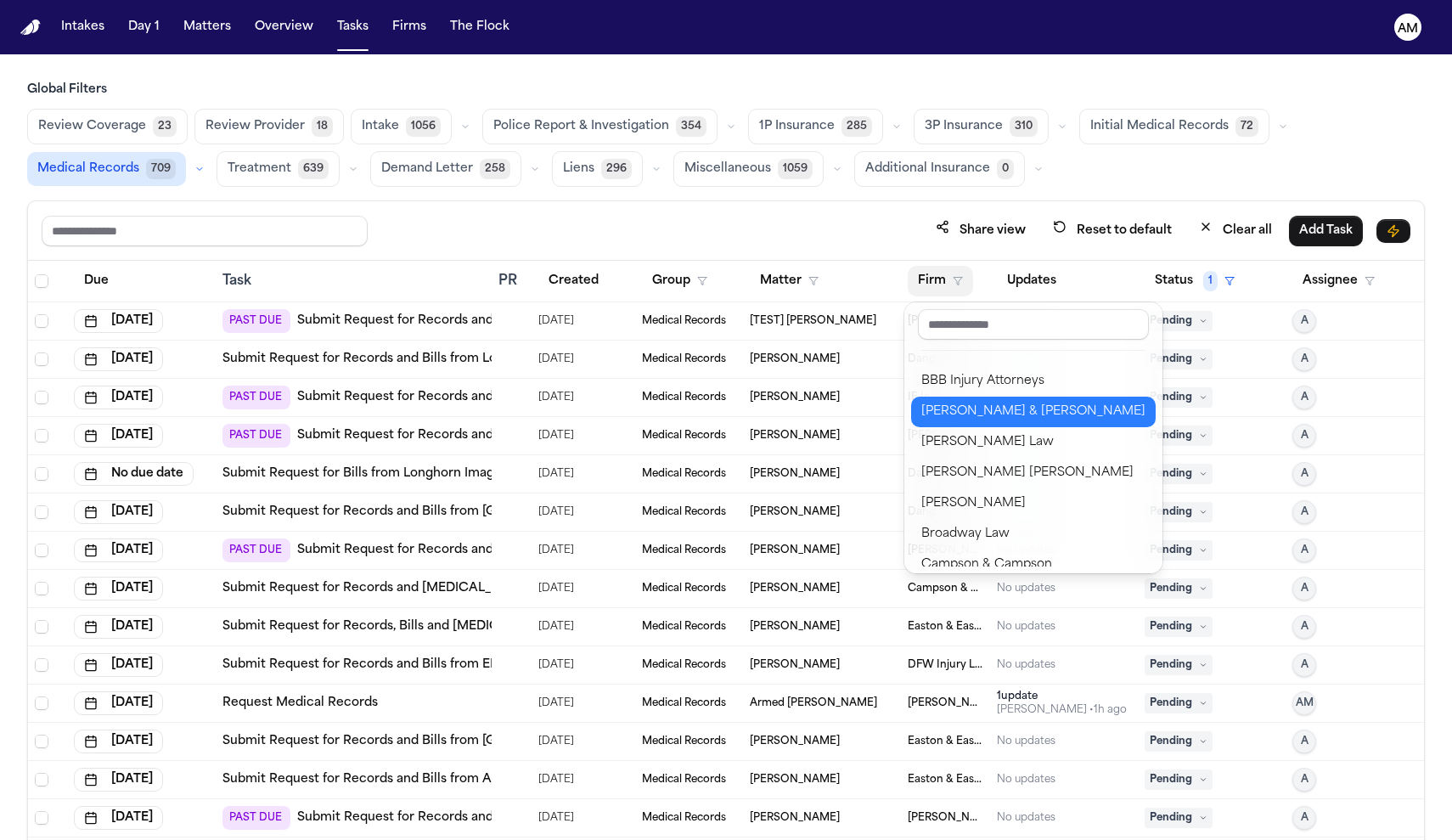
scroll to position [112, 0]
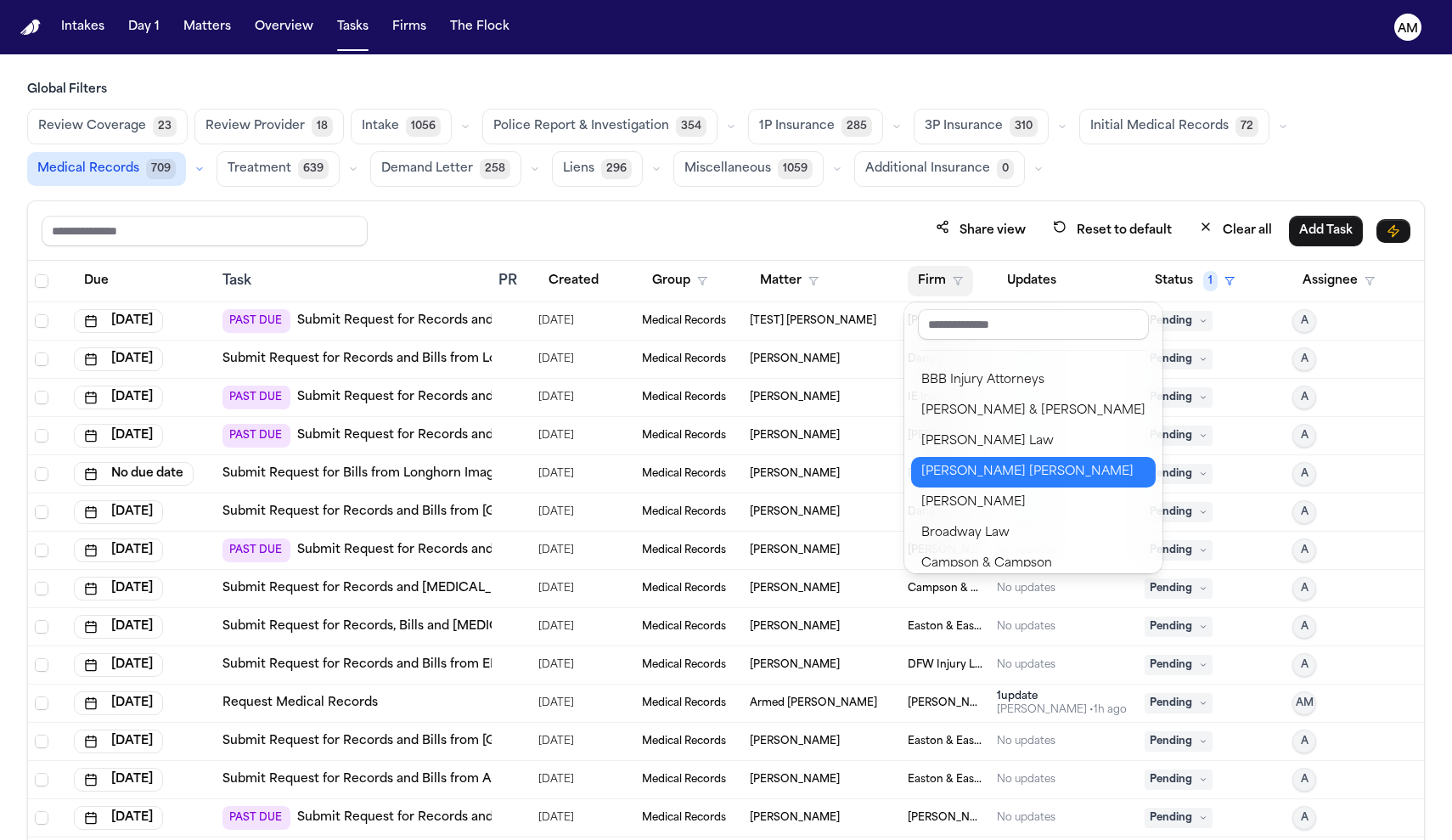
click at [971, 475] on div "Blaska Holm" at bounding box center [1033, 471] width 224 height 21
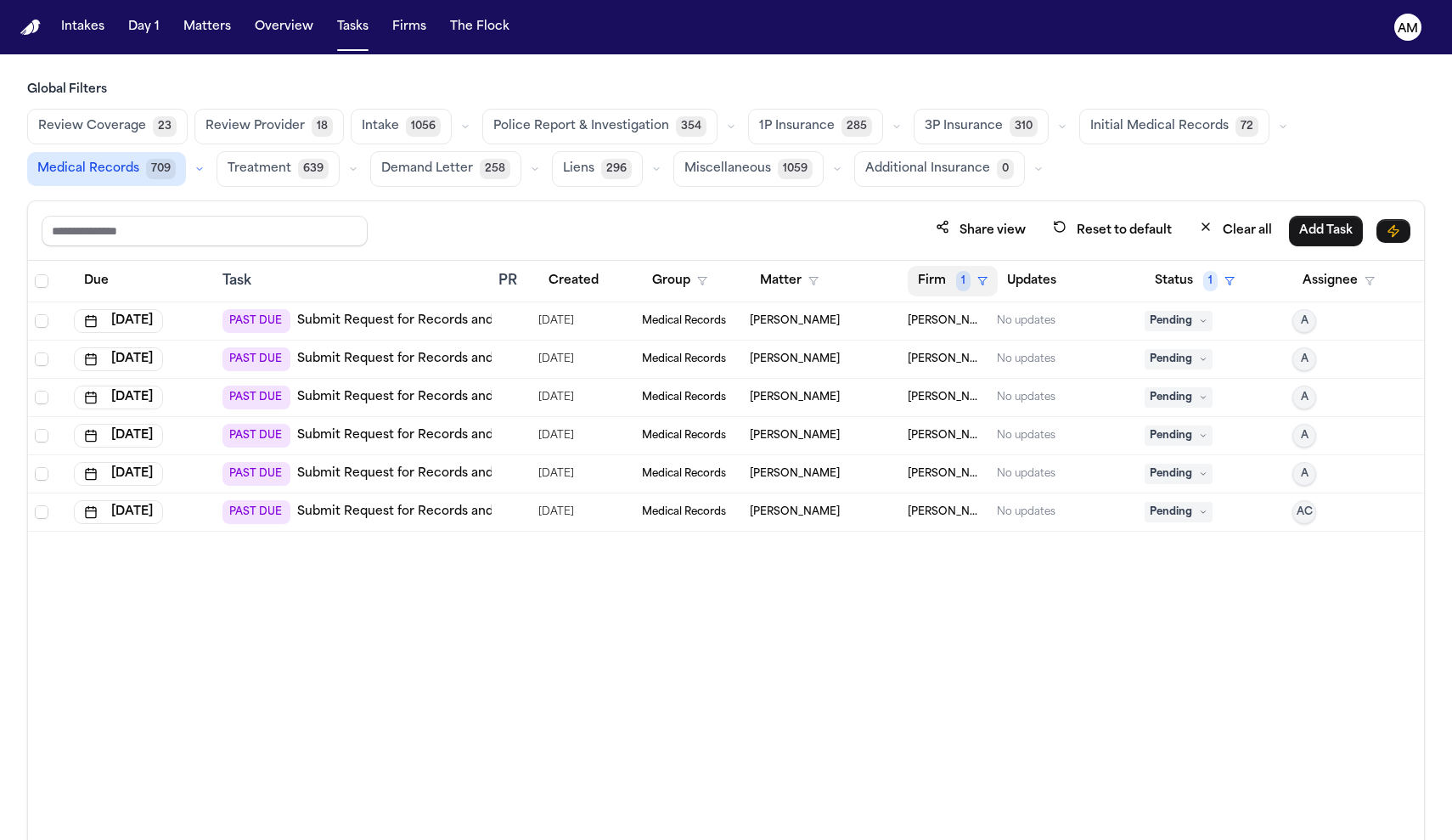
click at [950, 287] on button "Firm 1" at bounding box center [952, 281] width 90 height 31
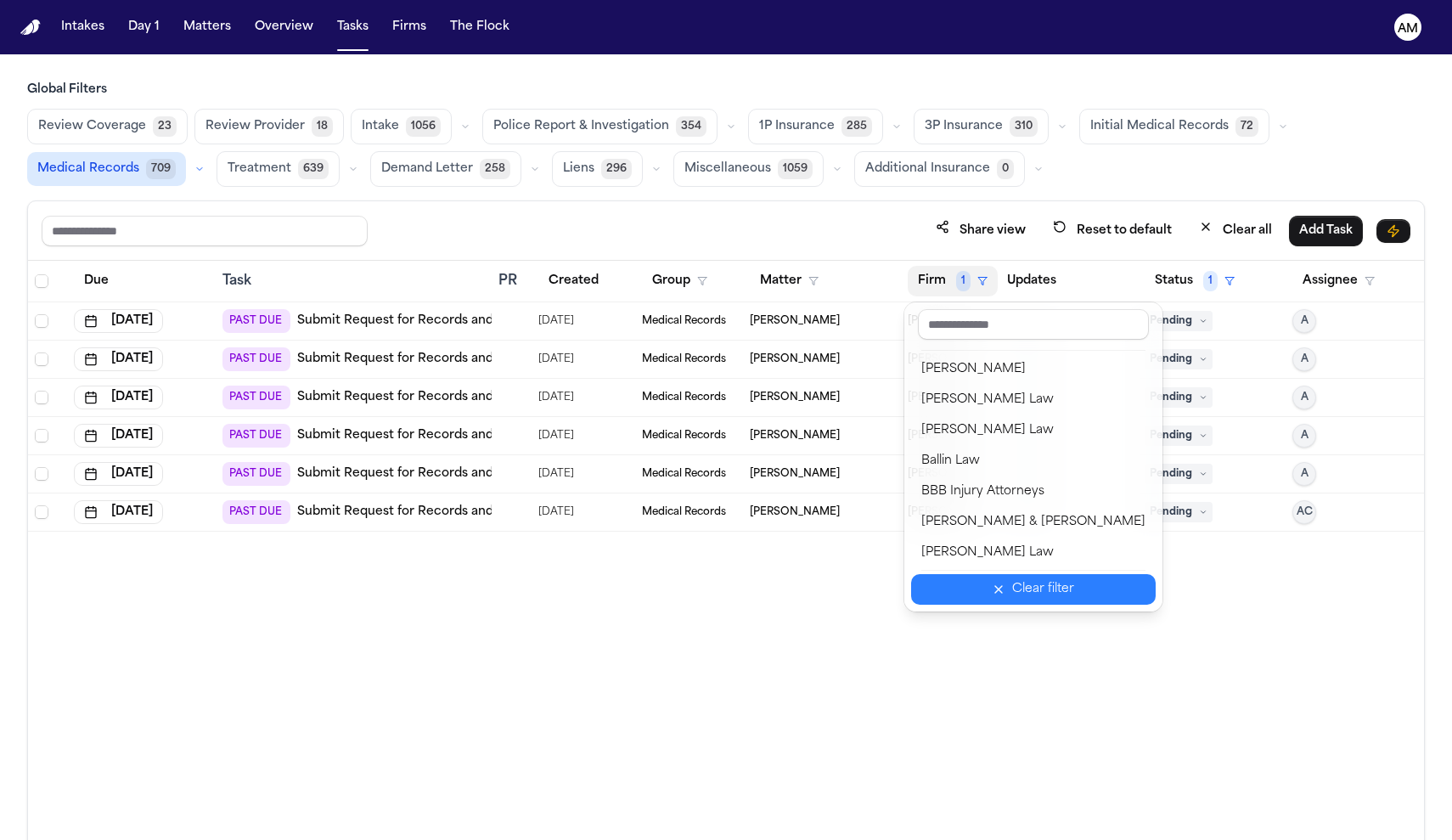
click at [963, 599] on button "Clear filter" at bounding box center [1033, 589] width 244 height 31
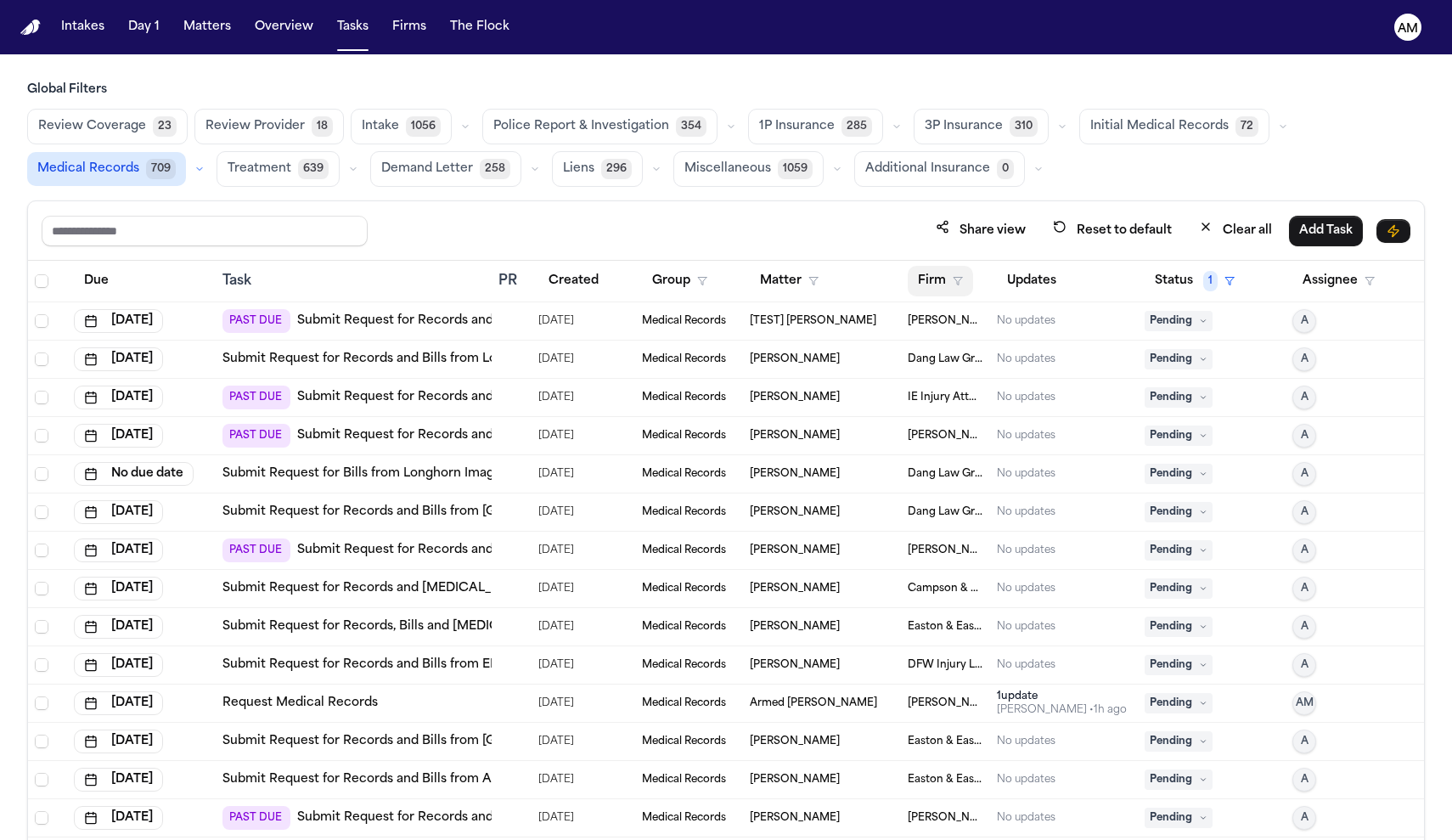
click at [968, 280] on button "Firm" at bounding box center [940, 281] width 65 height 31
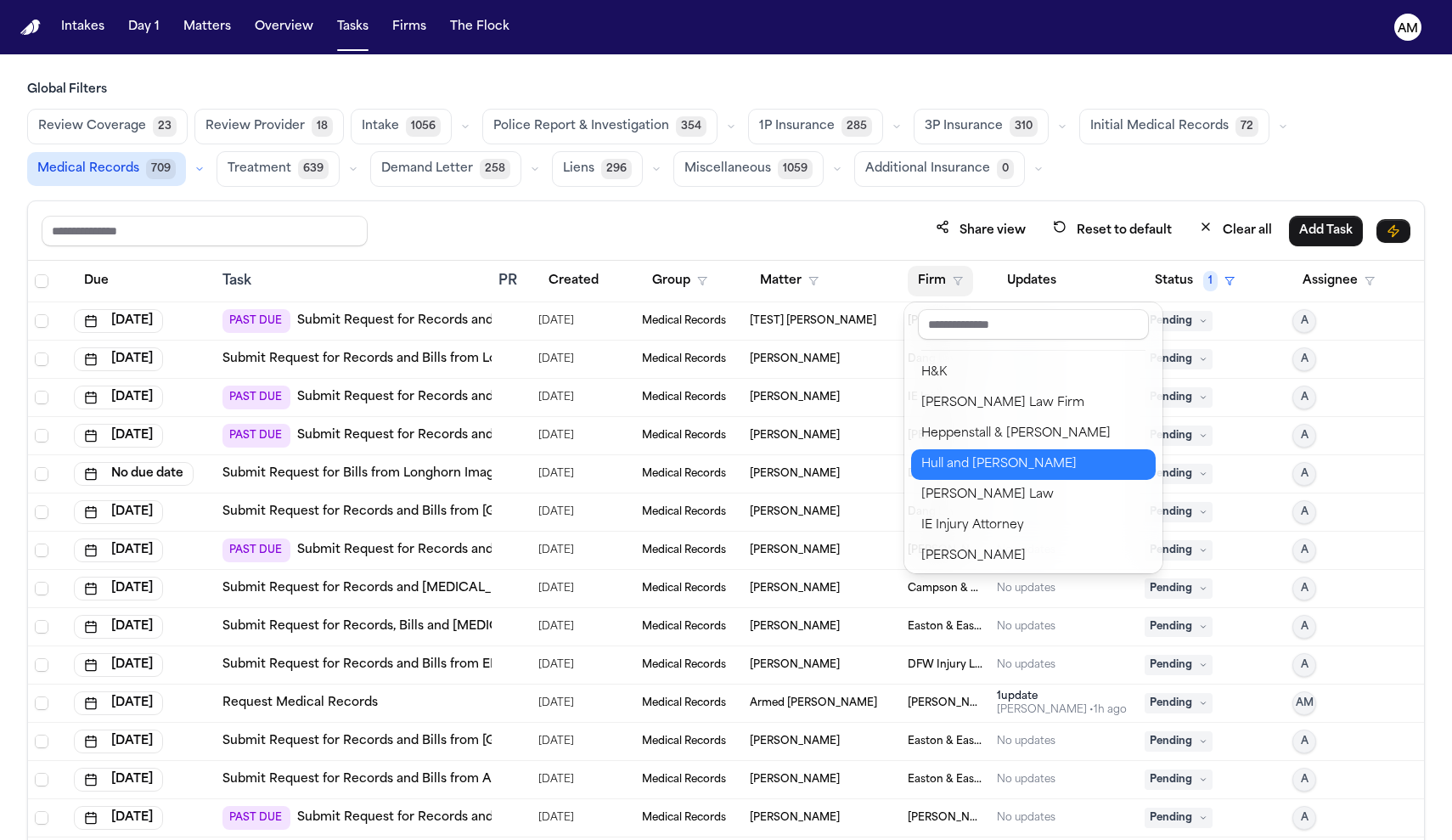
scroll to position [853, 0]
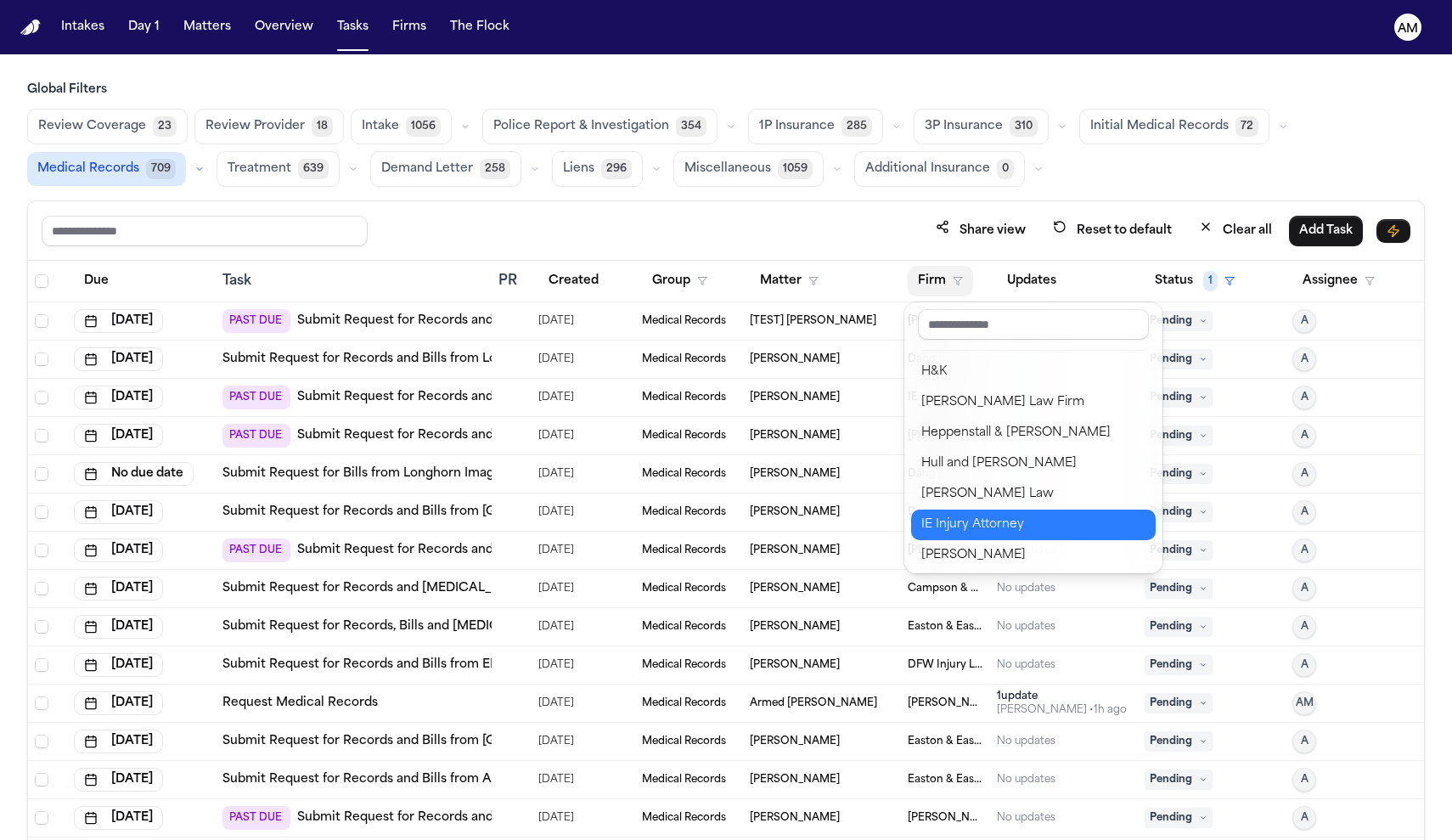
click at [966, 516] on div "IE Injury Attorney" at bounding box center [1033, 525] width 224 height 21
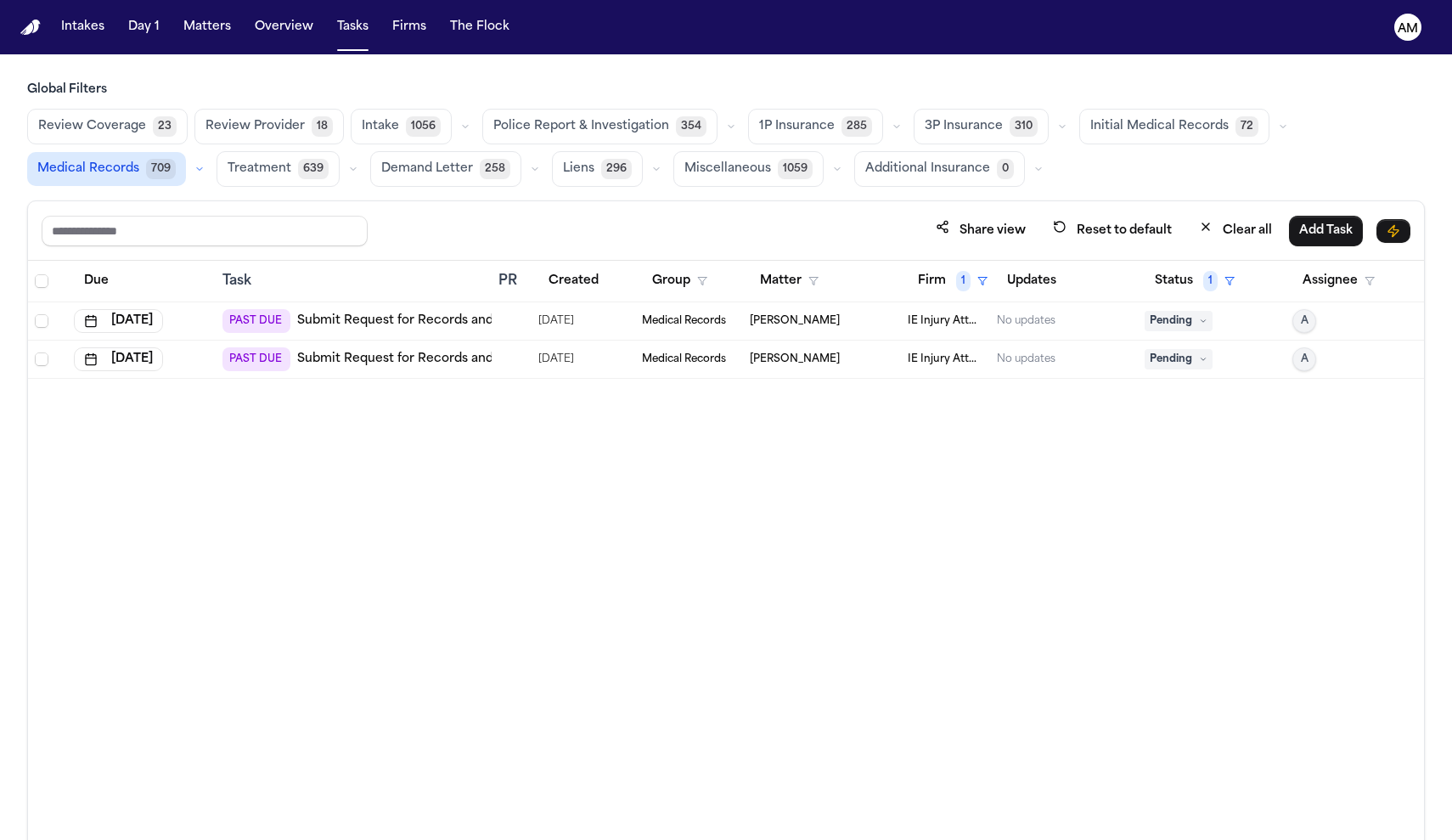
click at [411, 325] on link "Submit Request for Records and Bills from [GEOGRAPHIC_DATA] Jude Heritage Medic…" at bounding box center [712, 320] width 829 height 17
click at [423, 359] on link "Submit Request for Records and Bills from [GEOGRAPHIC_DATA] Heritage Primary Ca…" at bounding box center [607, 359] width 620 height 17
click at [353, 364] on link "Submit Request for Records and Bills from [GEOGRAPHIC_DATA] Heritage Primary Ca…" at bounding box center [607, 359] width 620 height 17
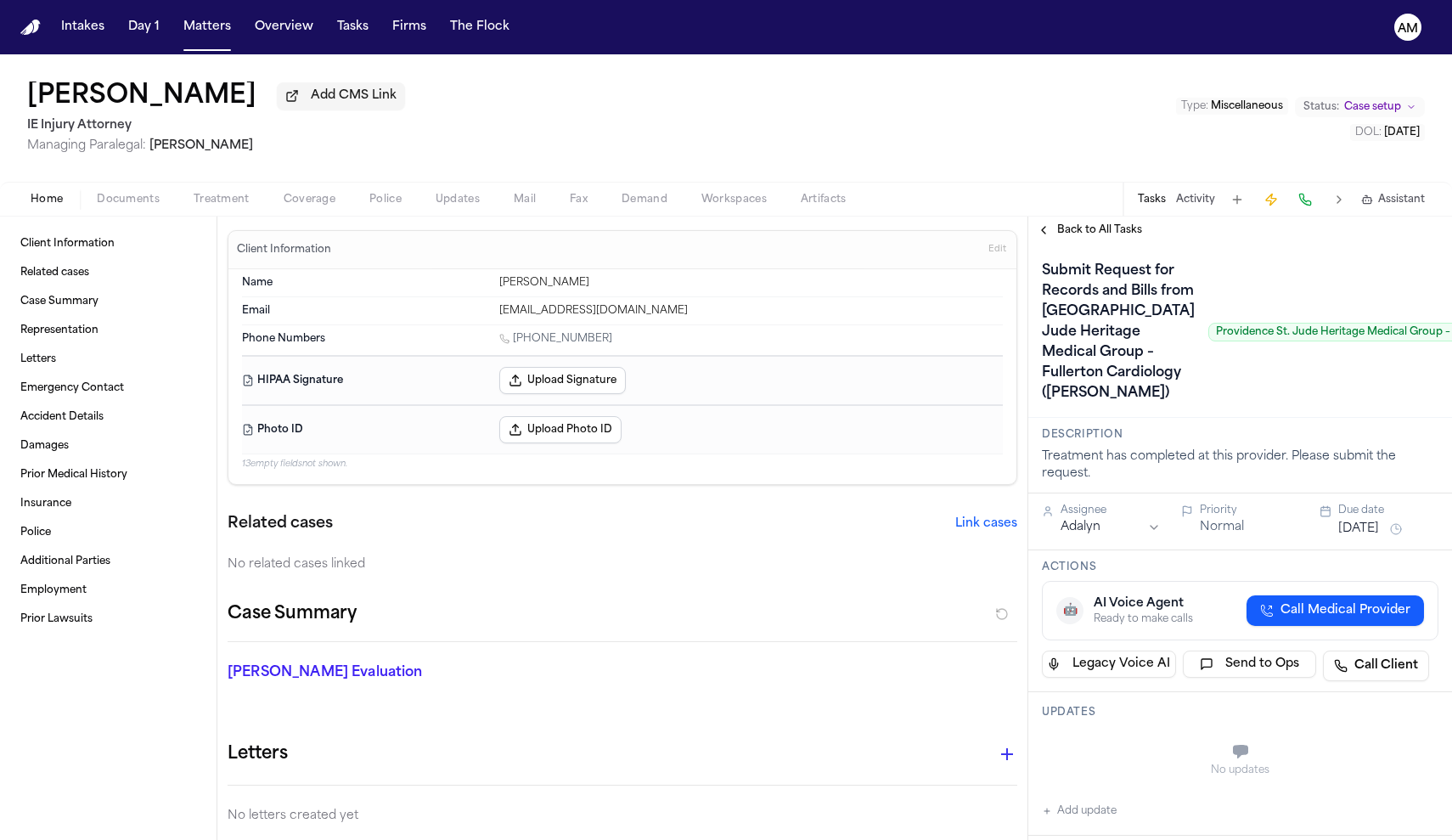
click at [177, 195] on button "Treatment" at bounding box center [221, 200] width 90 height 21
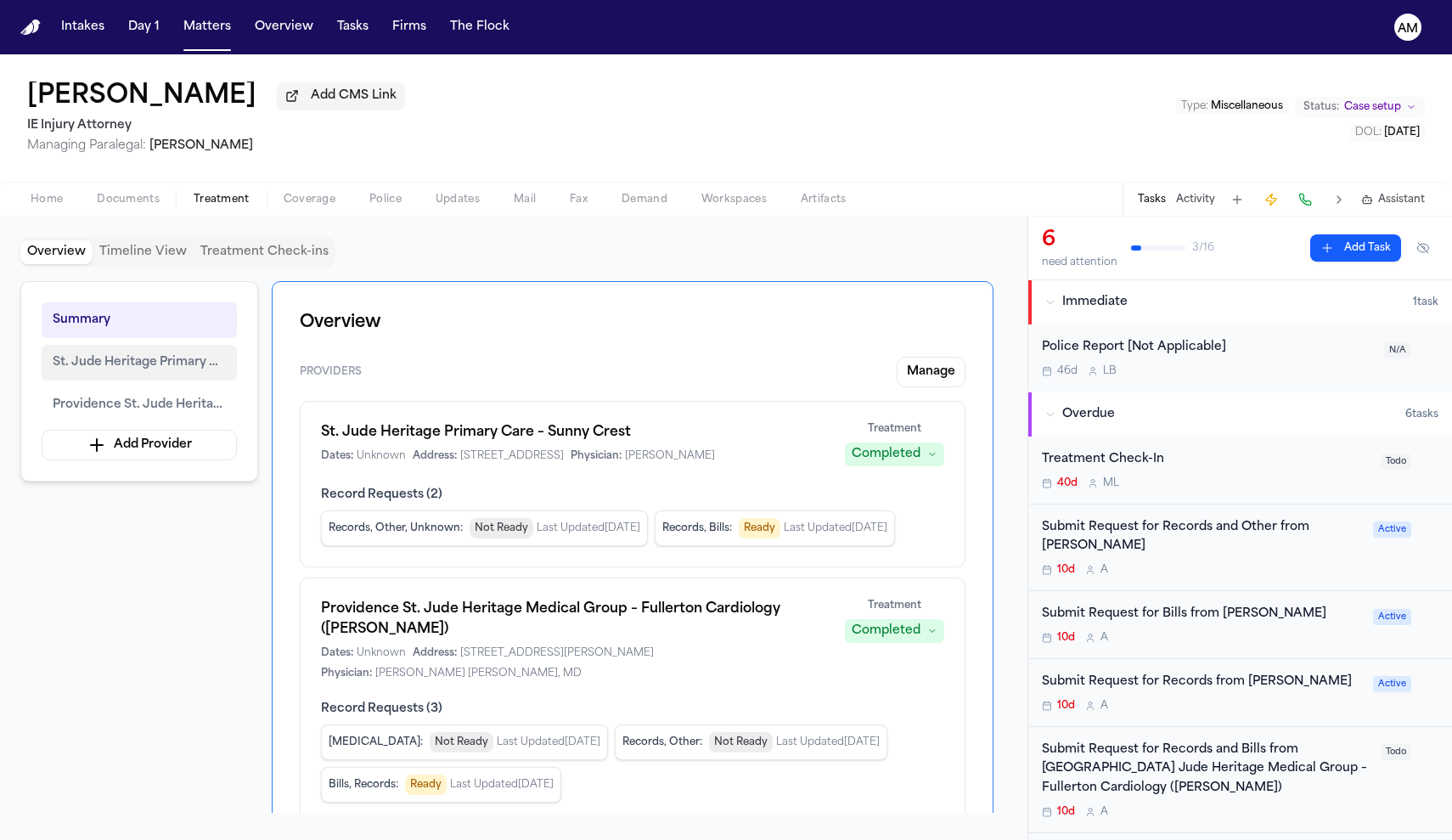
click at [66, 380] on button "St. Jude Heritage Primary Care – Sunny Crest" at bounding box center [139, 363] width 196 height 36
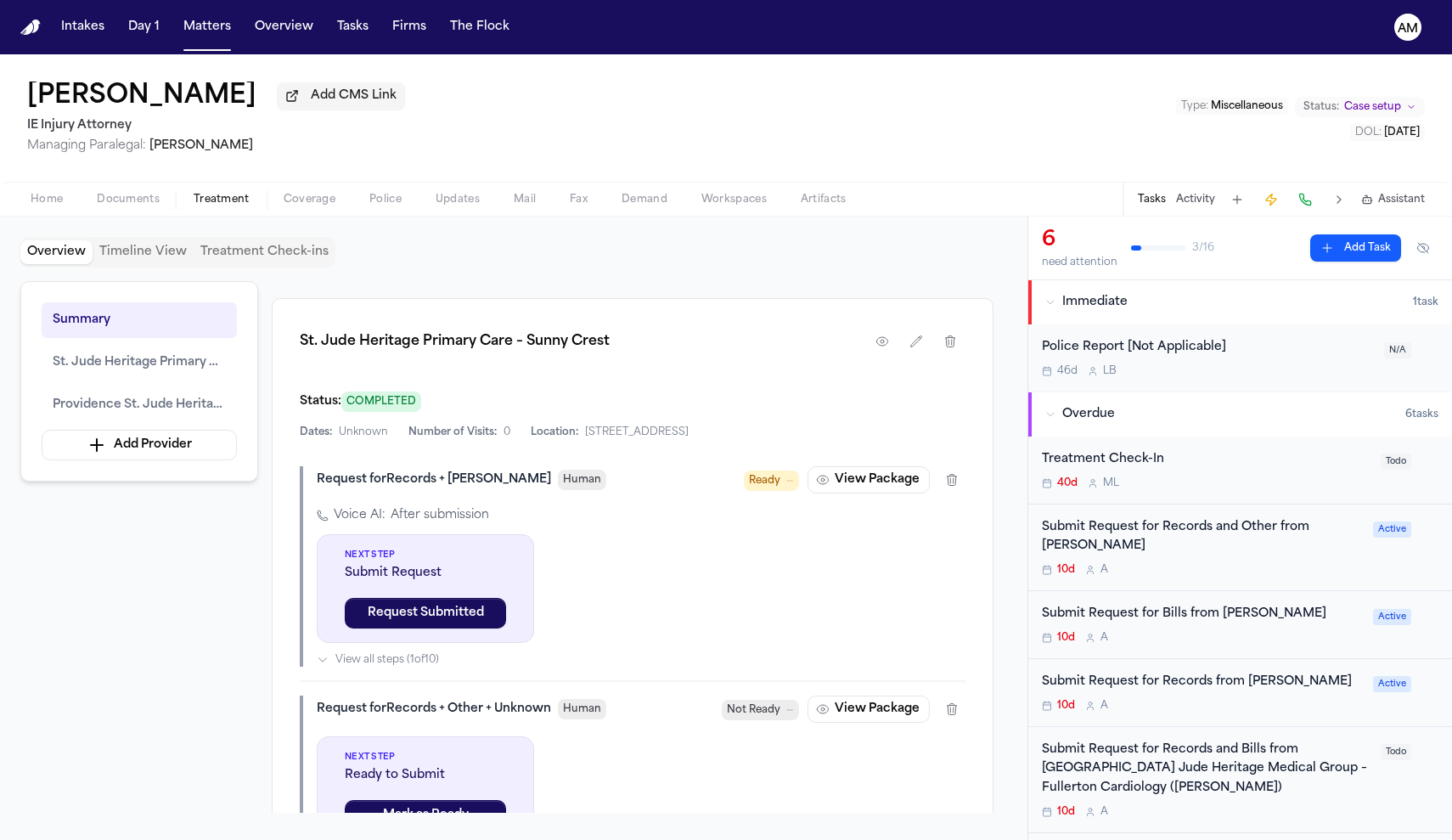
scroll to position [582, 0]
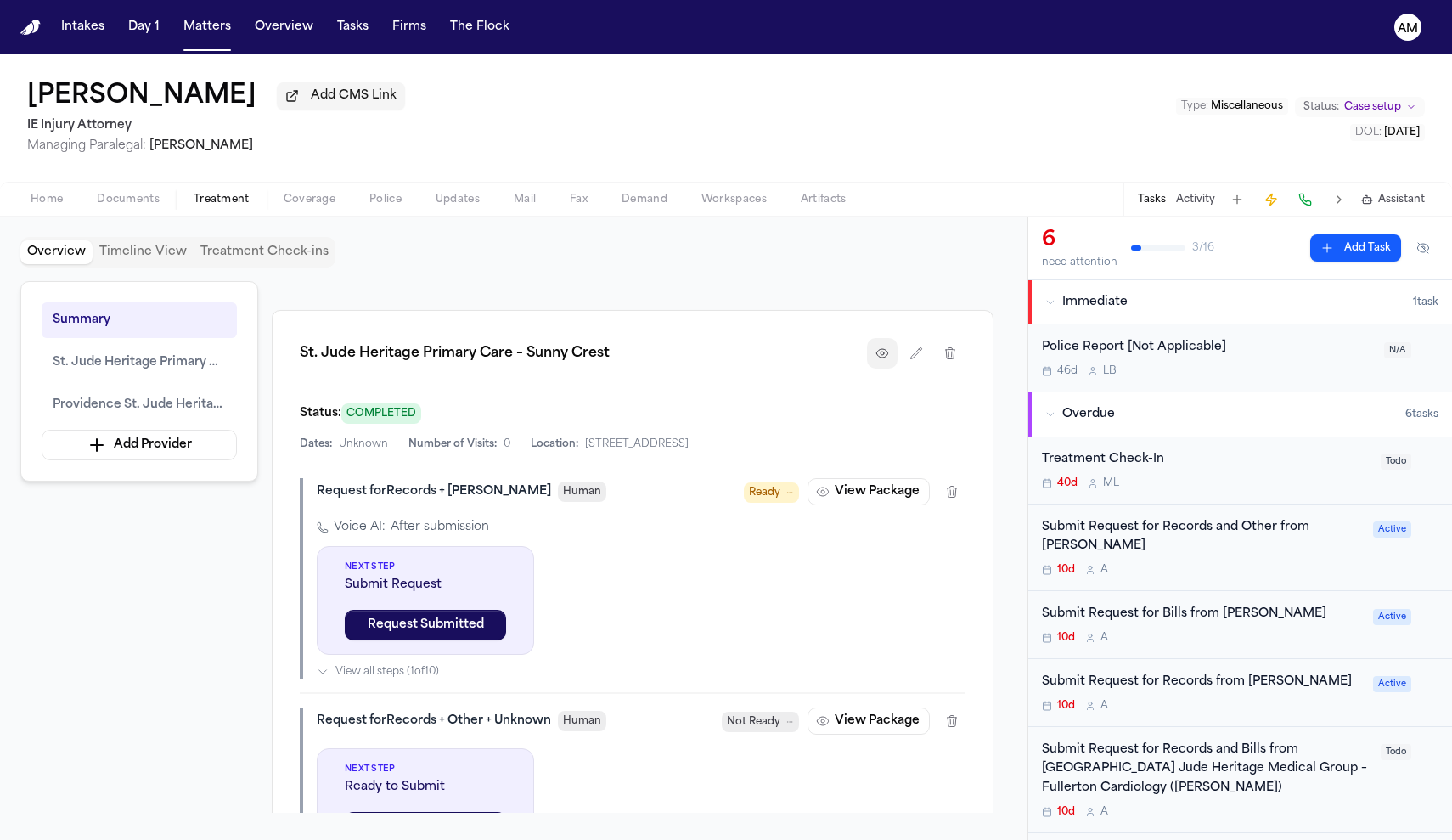
click at [890, 369] on button "button" at bounding box center [882, 353] width 31 height 31
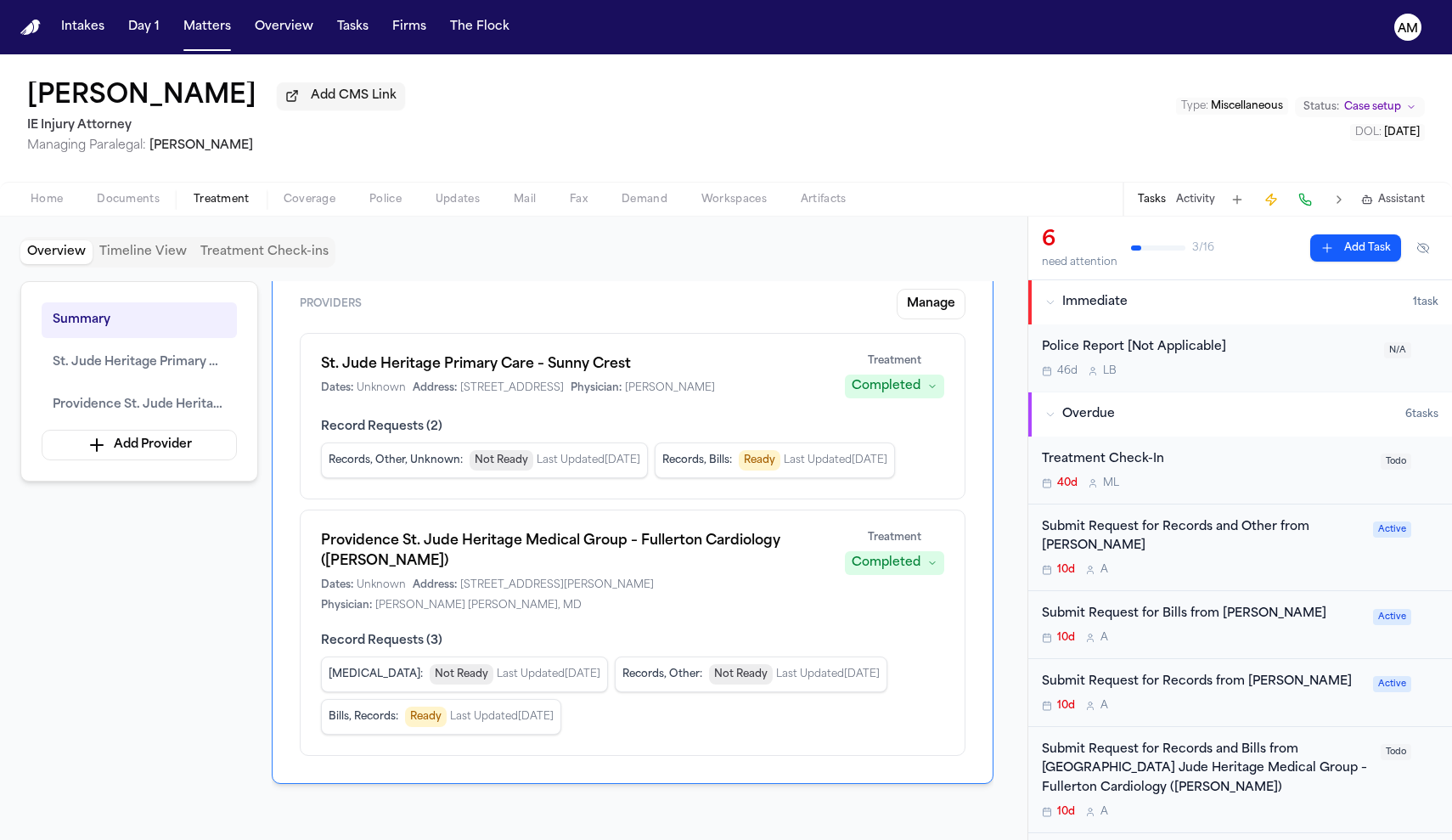
scroll to position [81, 0]
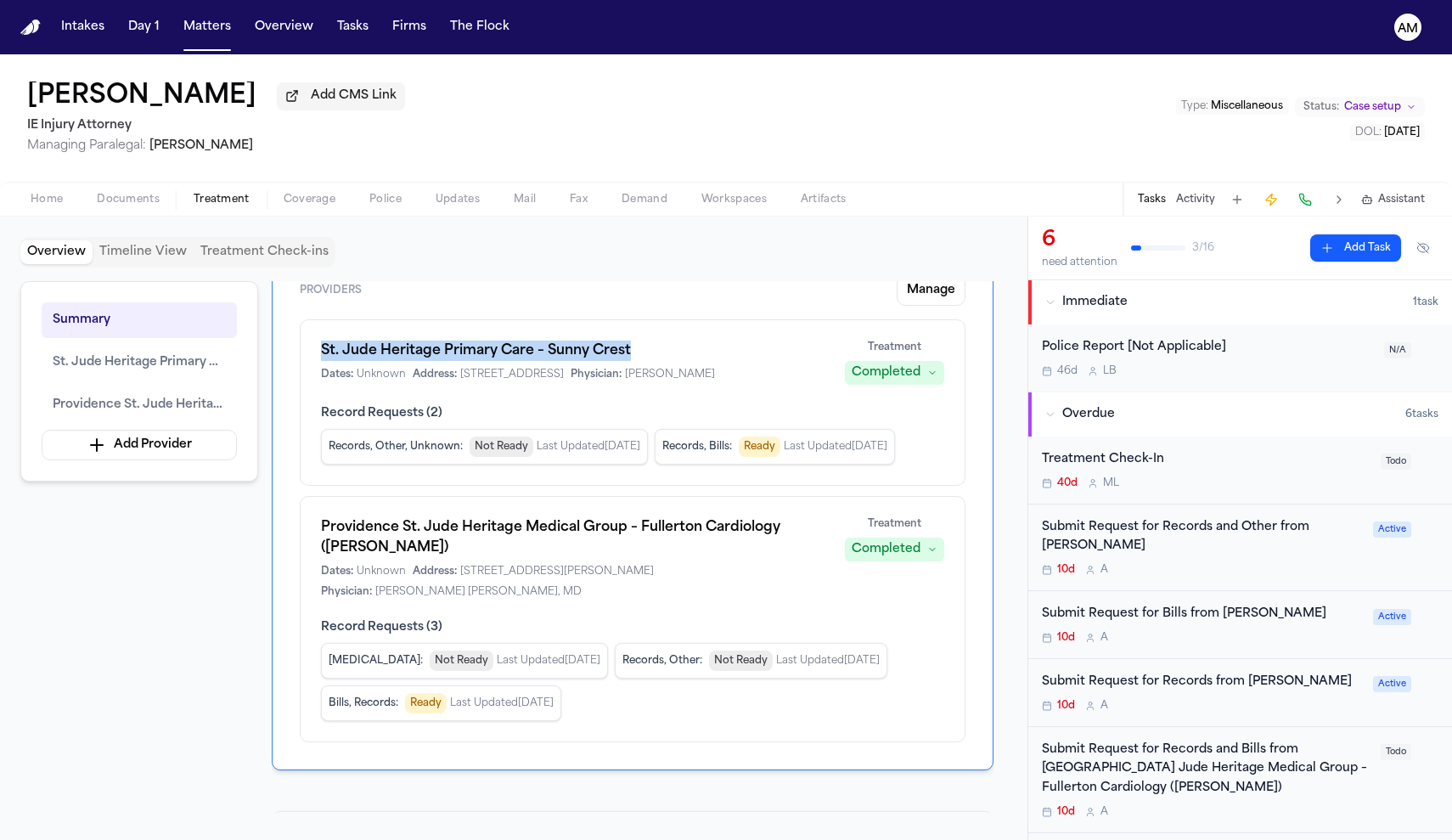
drag, startPoint x: 651, startPoint y: 352, endPoint x: 320, endPoint y: 358, distance: 331.1
click at [320, 358] on div "St. Jude Heritage Primary Care – Sunny Crest Dates: Unknown Address: 1835 Sunny…" at bounding box center [633, 402] width 666 height 166
copy h1 "St. Jude Heritage Primary Care – Sunny Crest"
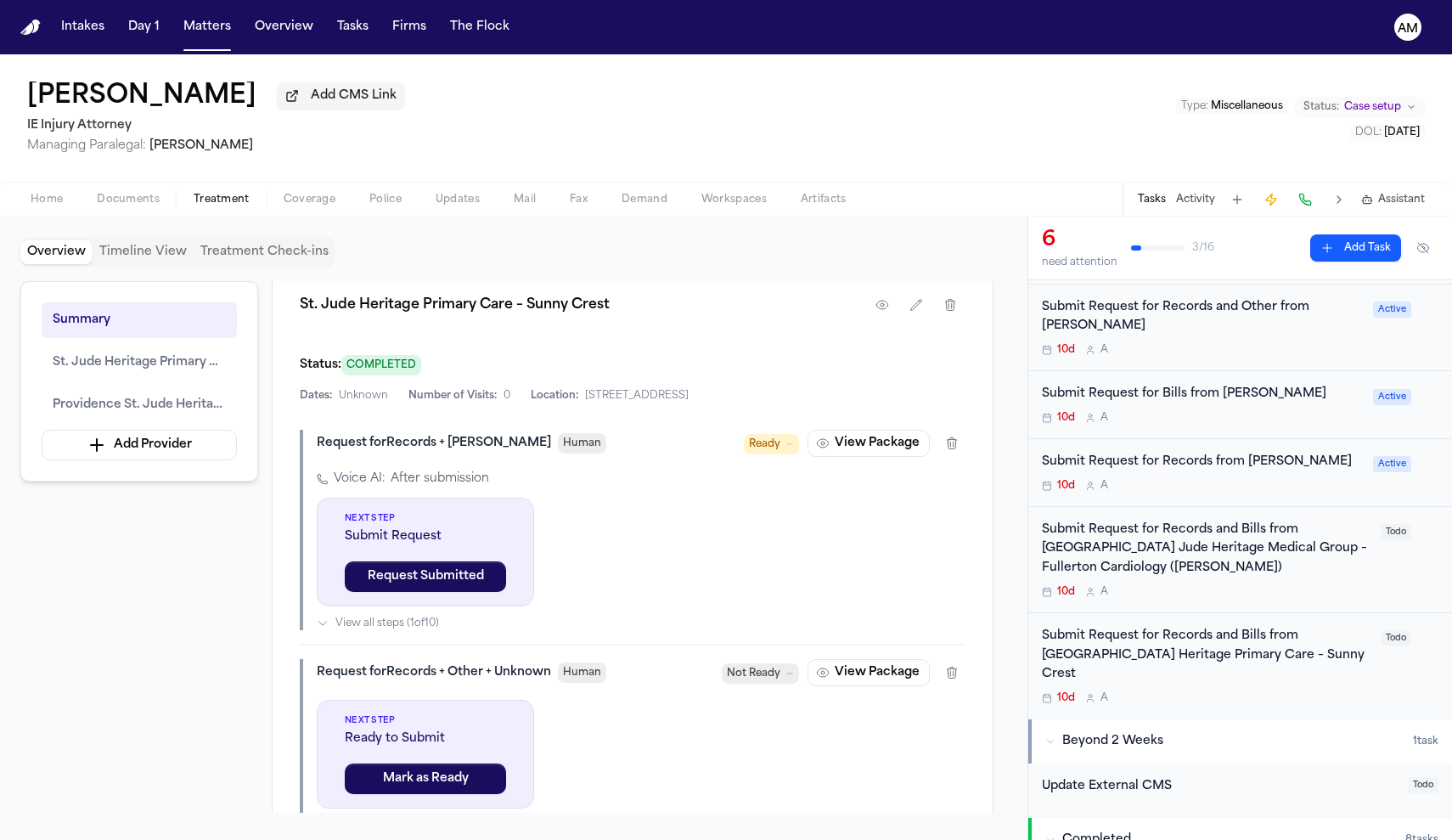
scroll to position [227, 0]
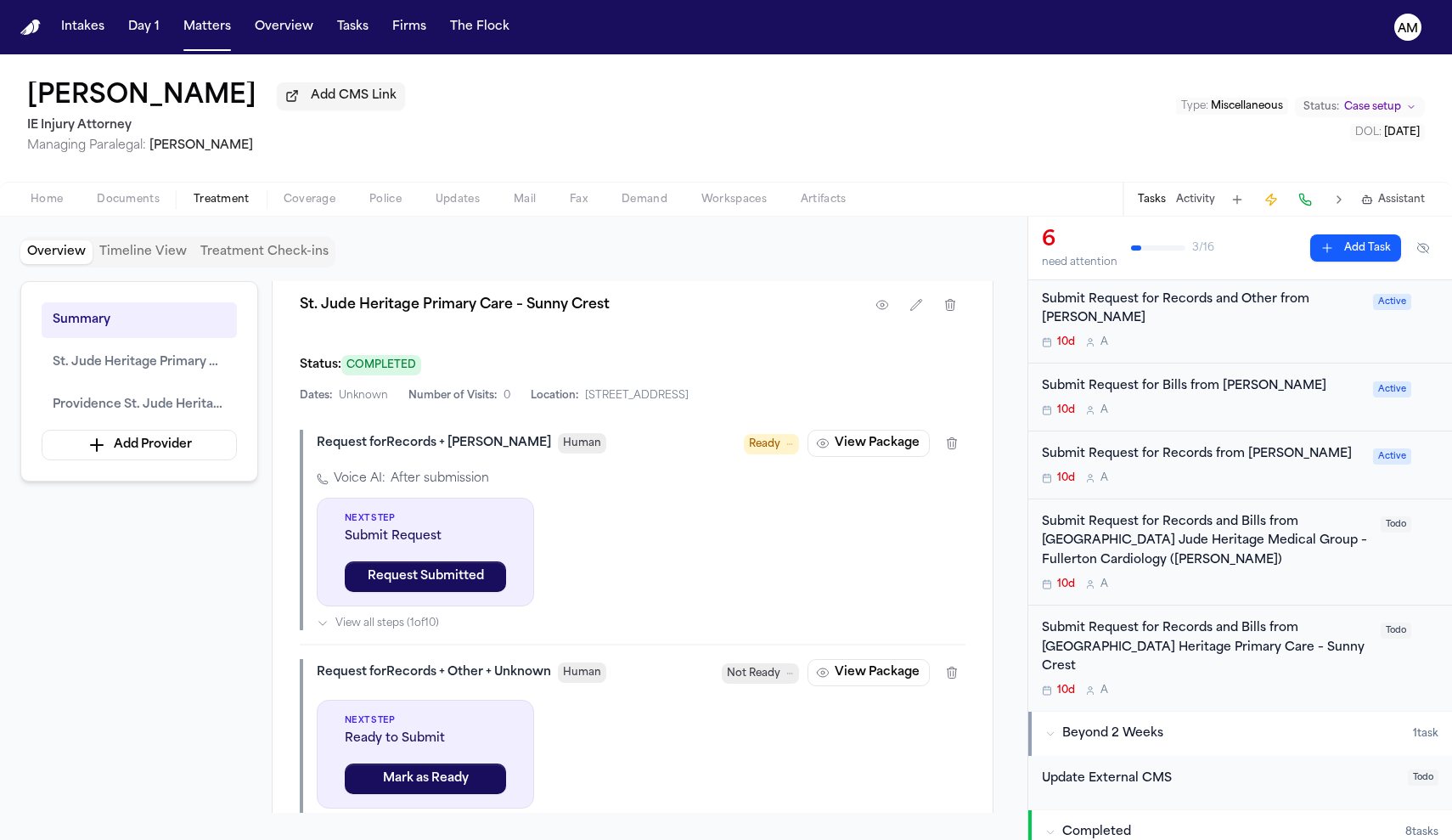
click at [1298, 684] on div "10d A" at bounding box center [1206, 691] width 328 height 14
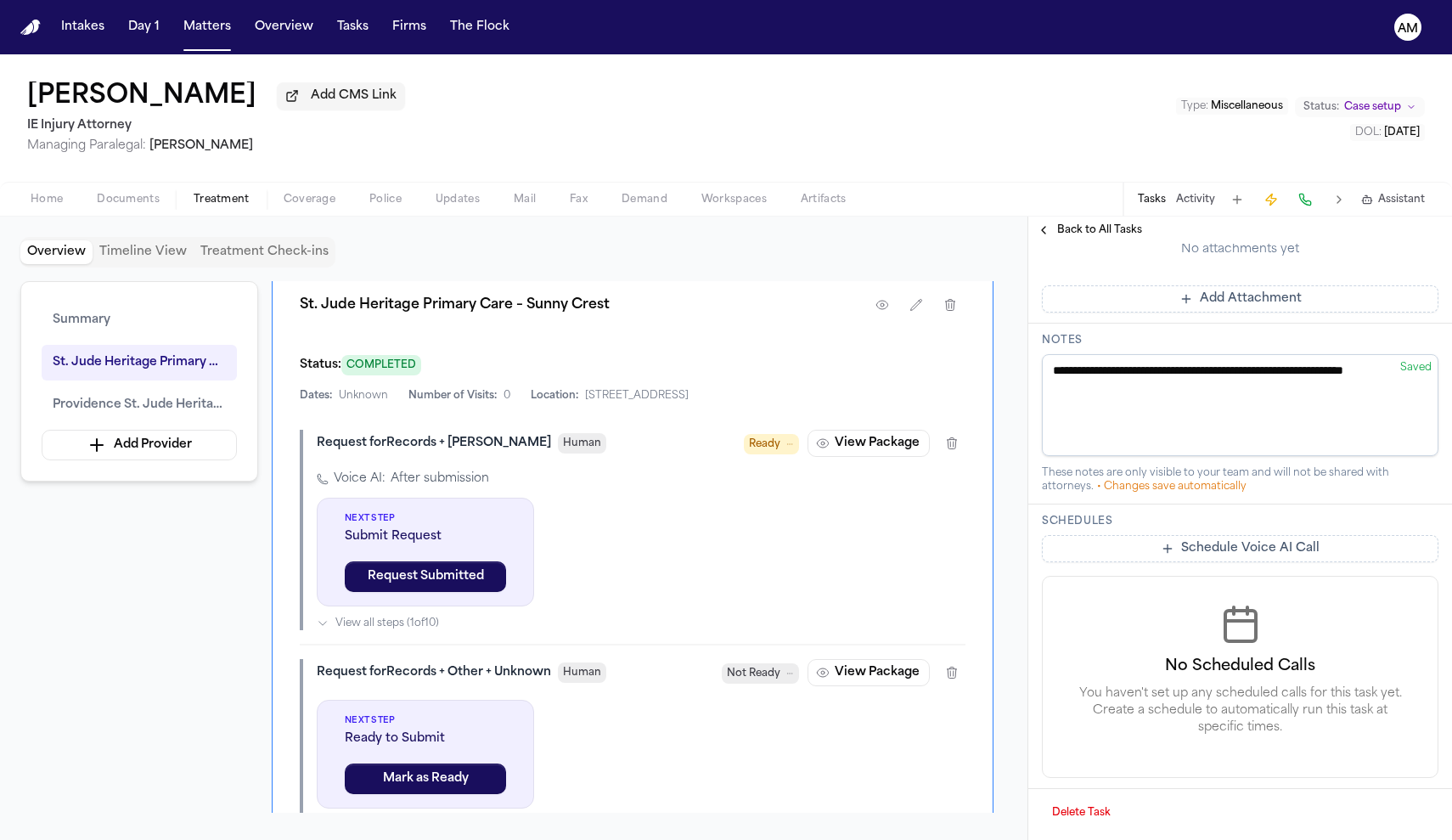
scroll to position [744, 0]
drag, startPoint x: 626, startPoint y: 362, endPoint x: 297, endPoint y: 348, distance: 329.3
click at [297, 348] on div "St. Jude Heritage Primary Care – Sunny Crest Status: COMPLETED Dates: Unknown N…" at bounding box center [633, 604] width 722 height 685
click at [360, 315] on h1 "St. Jude Heritage Primary Care – Sunny Crest" at bounding box center [455, 304] width 310 height 21
click at [596, 402] on span "1835 Sunny Crest Dr., Fullerton, CA 92835" at bounding box center [637, 395] width 104 height 14
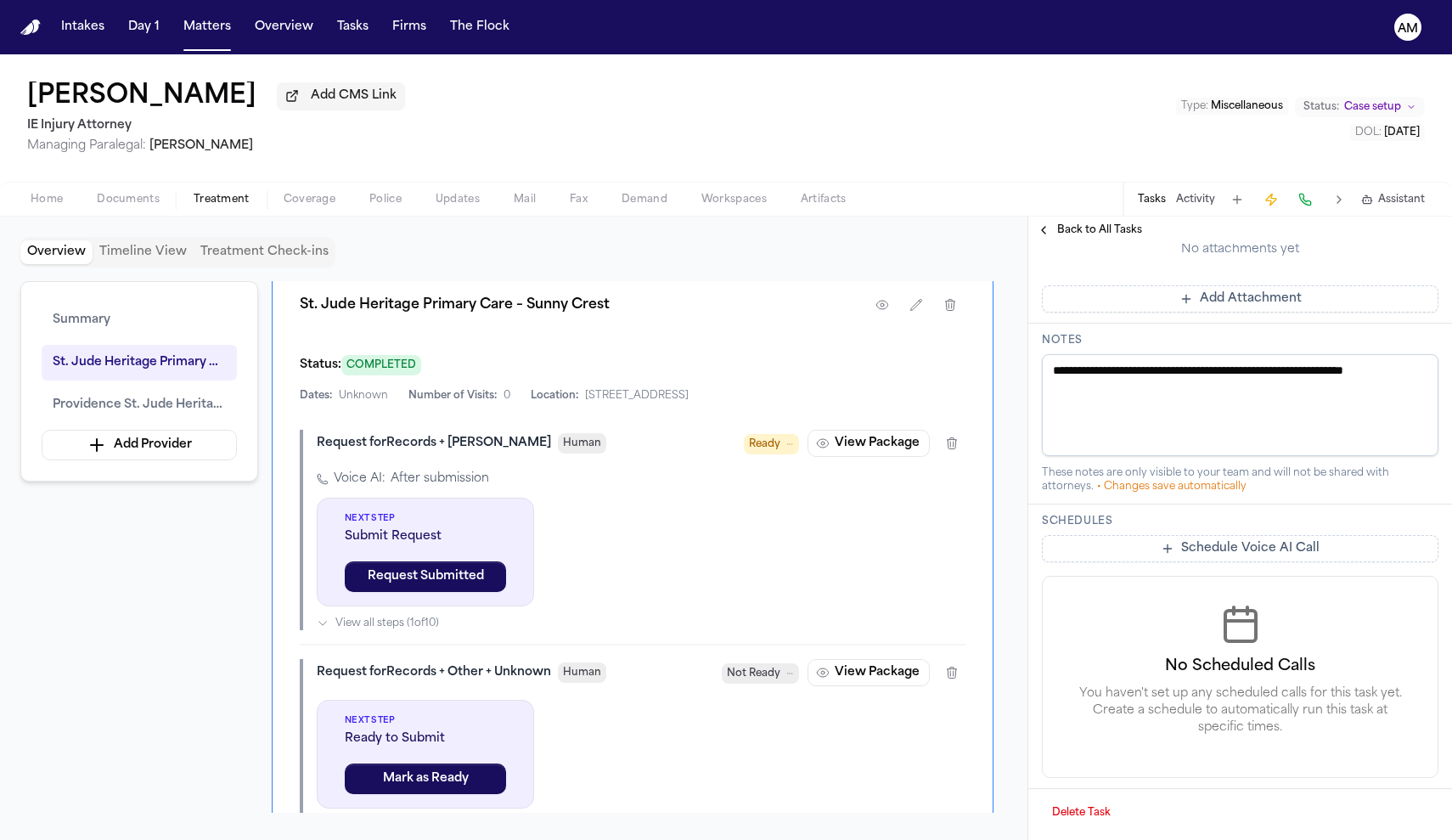
click at [596, 402] on span "1835 Sunny Crest Dr., Fullerton, CA 92835" at bounding box center [637, 395] width 104 height 14
copy span "1835 Sunny Crest Dr., Fullerton, CA 92835"
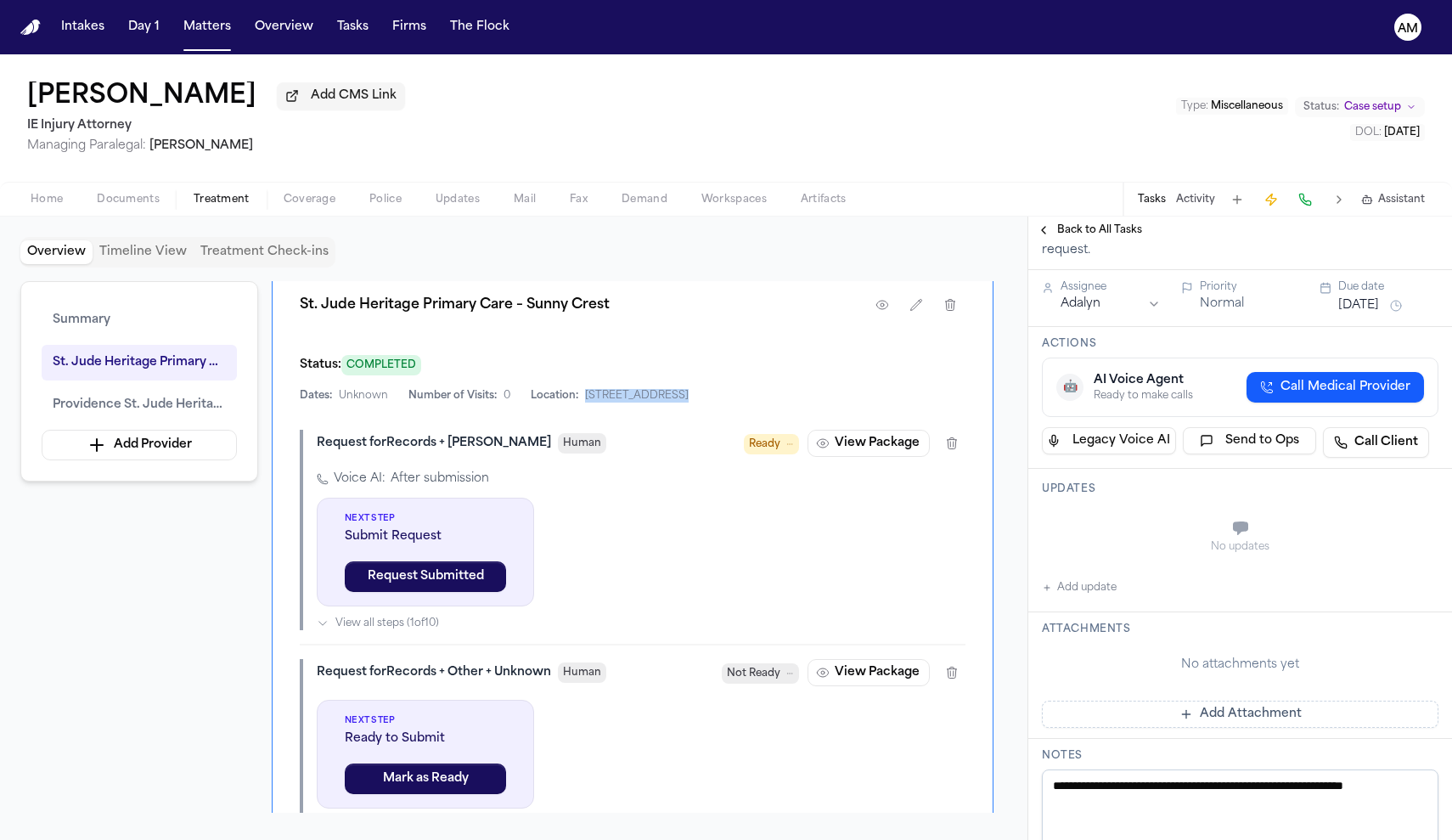
scroll to position [228, 0]
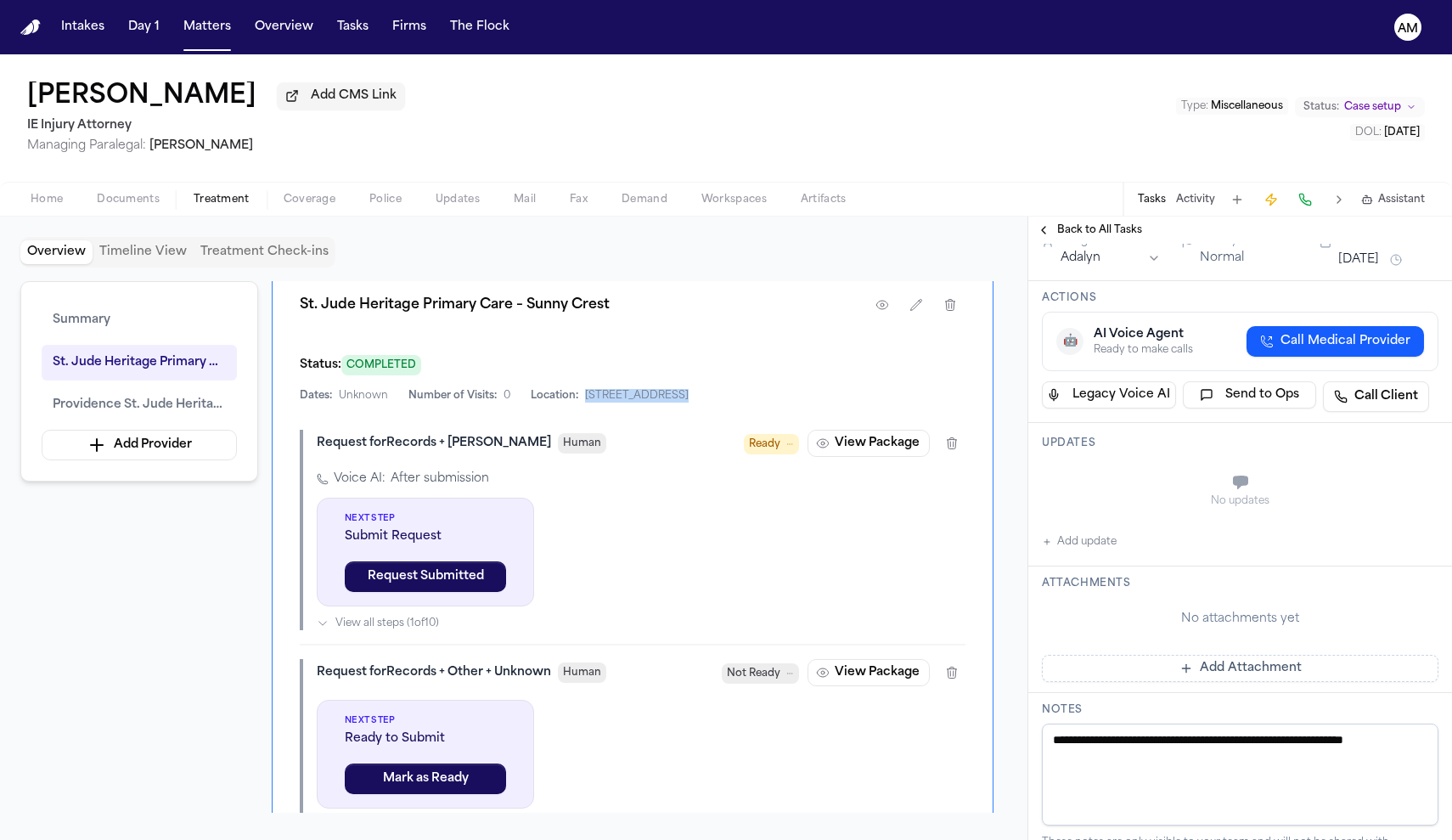
click at [1094, 551] on button "Add update" at bounding box center [1079, 542] width 75 height 21
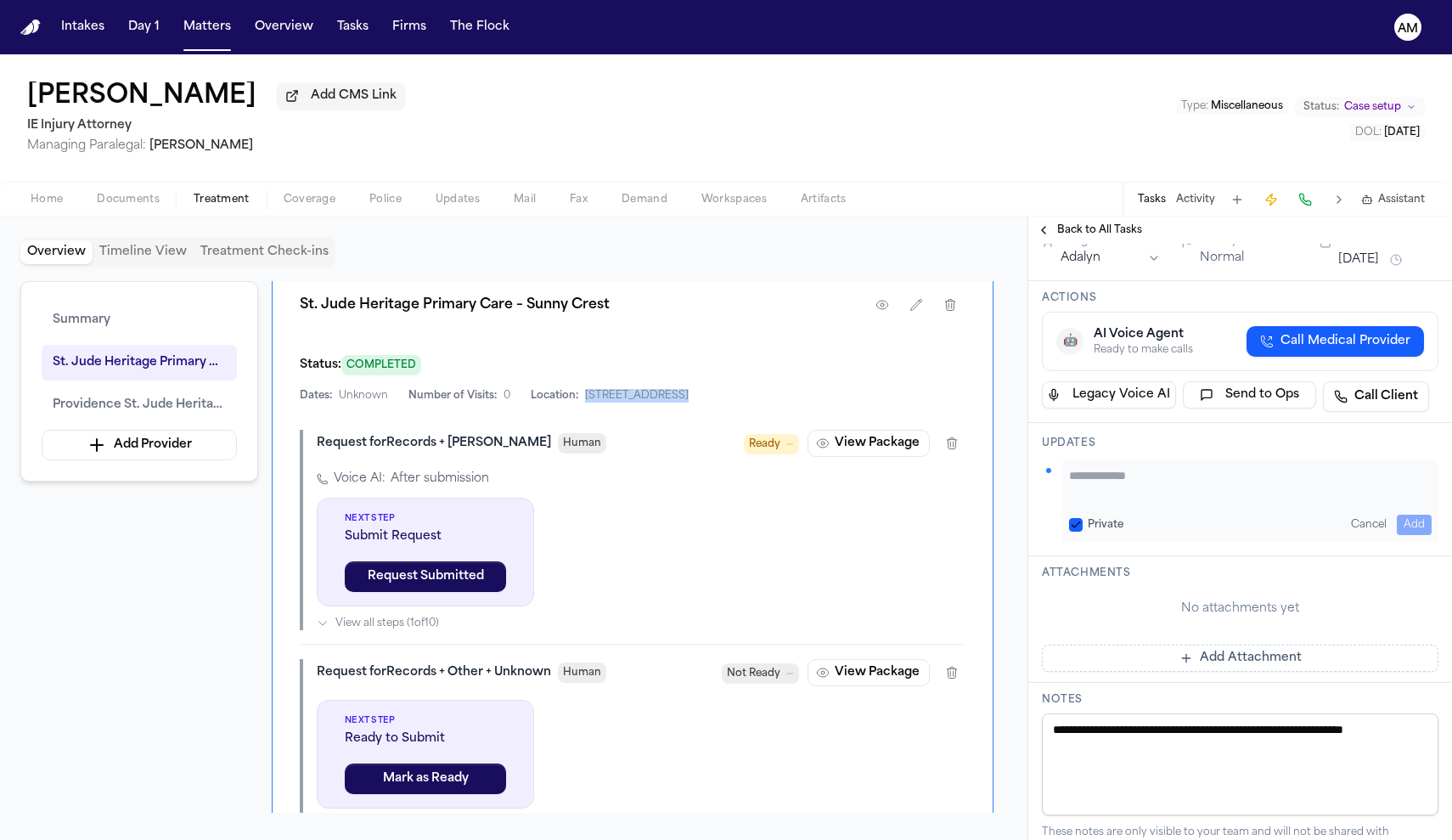
click at [1072, 532] on button "Private" at bounding box center [1076, 525] width 14 height 14
click at [1103, 542] on div "Private Cancel Add" at bounding box center [1250, 501] width 377 height 81
click at [1098, 501] on textarea "Add your update" at bounding box center [1250, 484] width 363 height 34
click at [1329, 535] on div "Private Cancel Add" at bounding box center [1250, 525] width 363 height 21
click at [1385, 501] on textarea "**********" at bounding box center [1250, 484] width 363 height 34
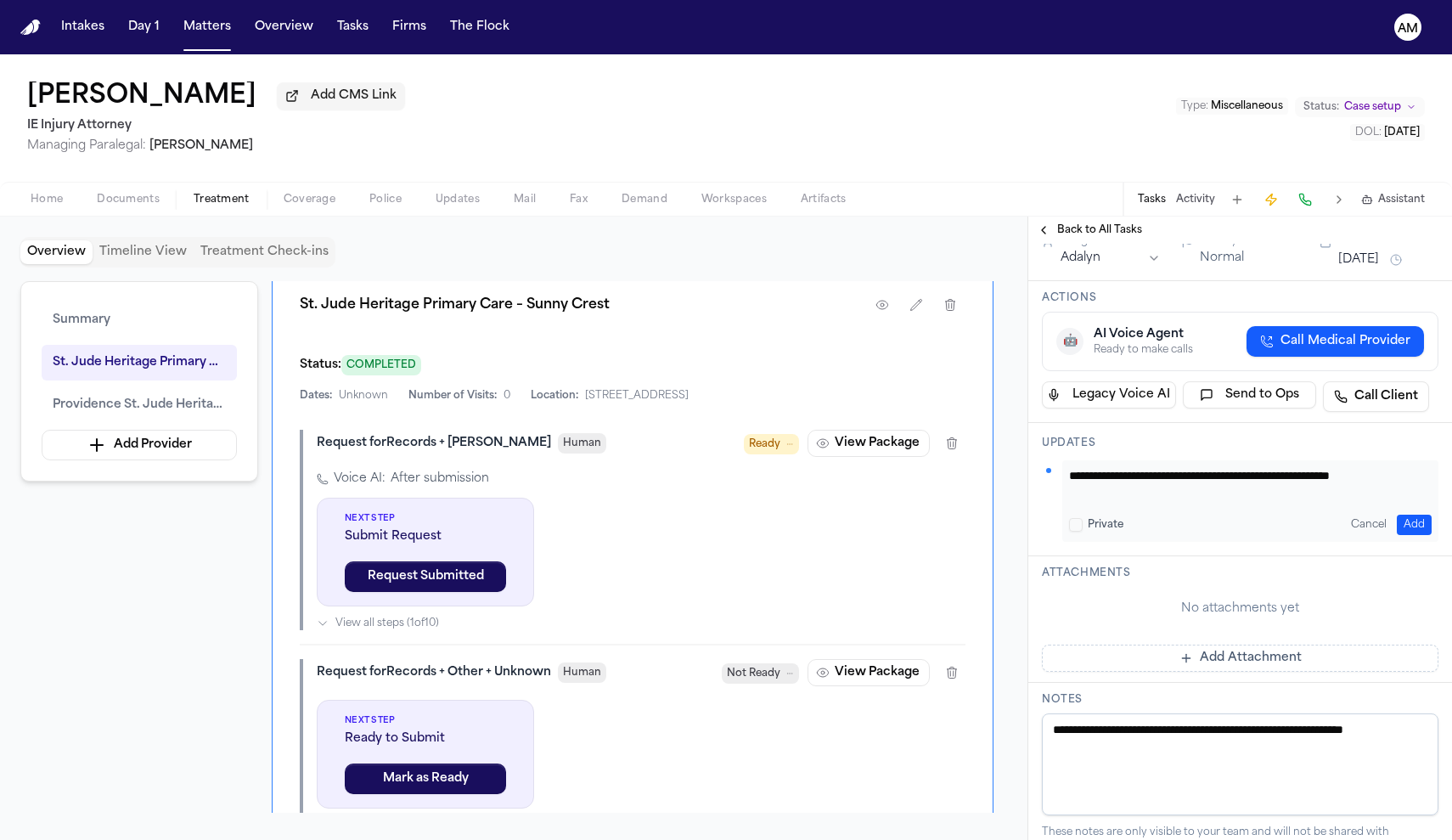
scroll to position [0, 0]
click at [212, 407] on span "Providence St. Jude Heritage Medical Group – Fullerton Cardiology (Val Mesa)" at bounding box center [138, 404] width 173 height 21
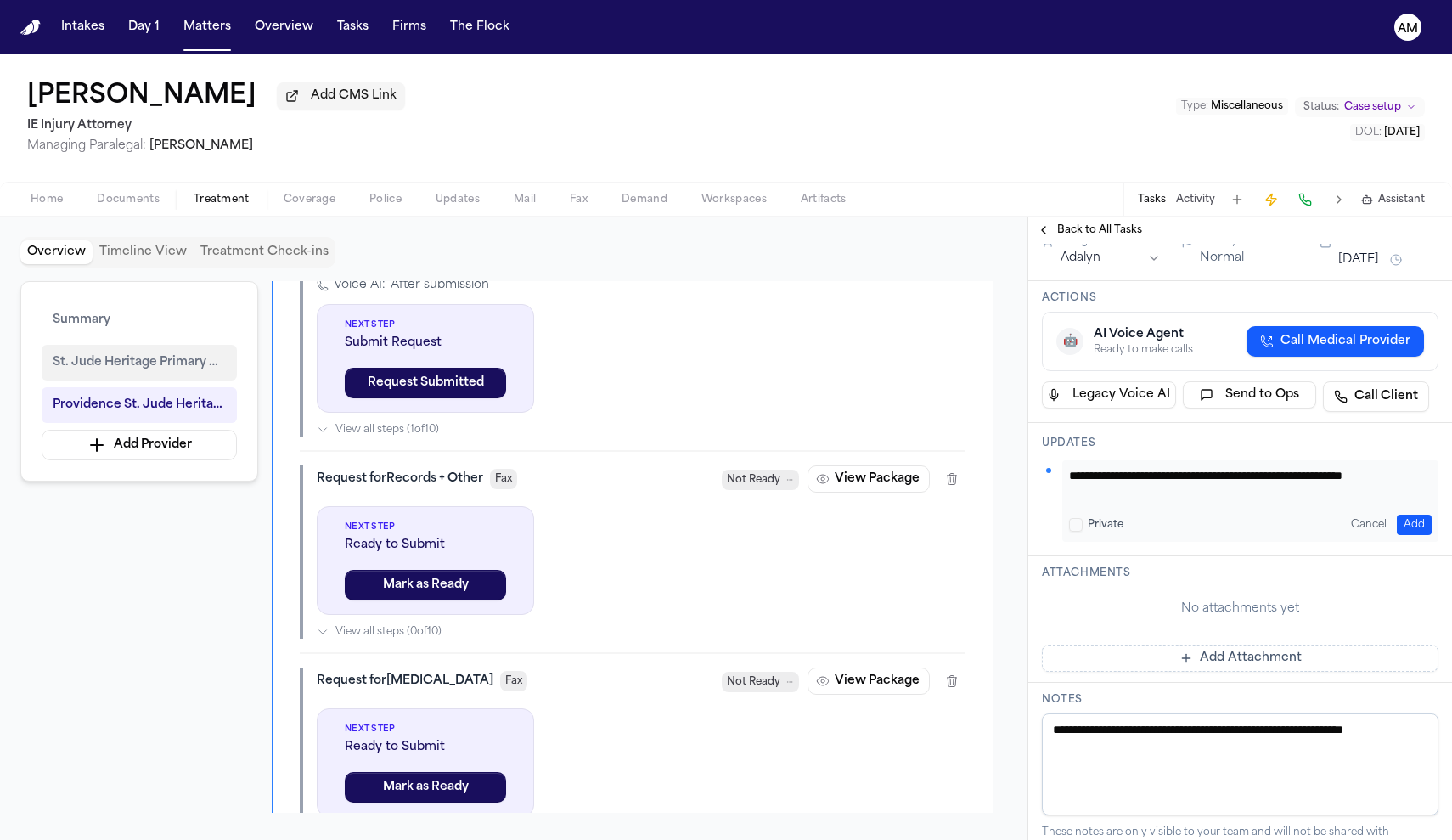
click at [180, 362] on span "St. Jude Heritage Primary Care – Sunny Crest" at bounding box center [138, 363] width 173 height 21
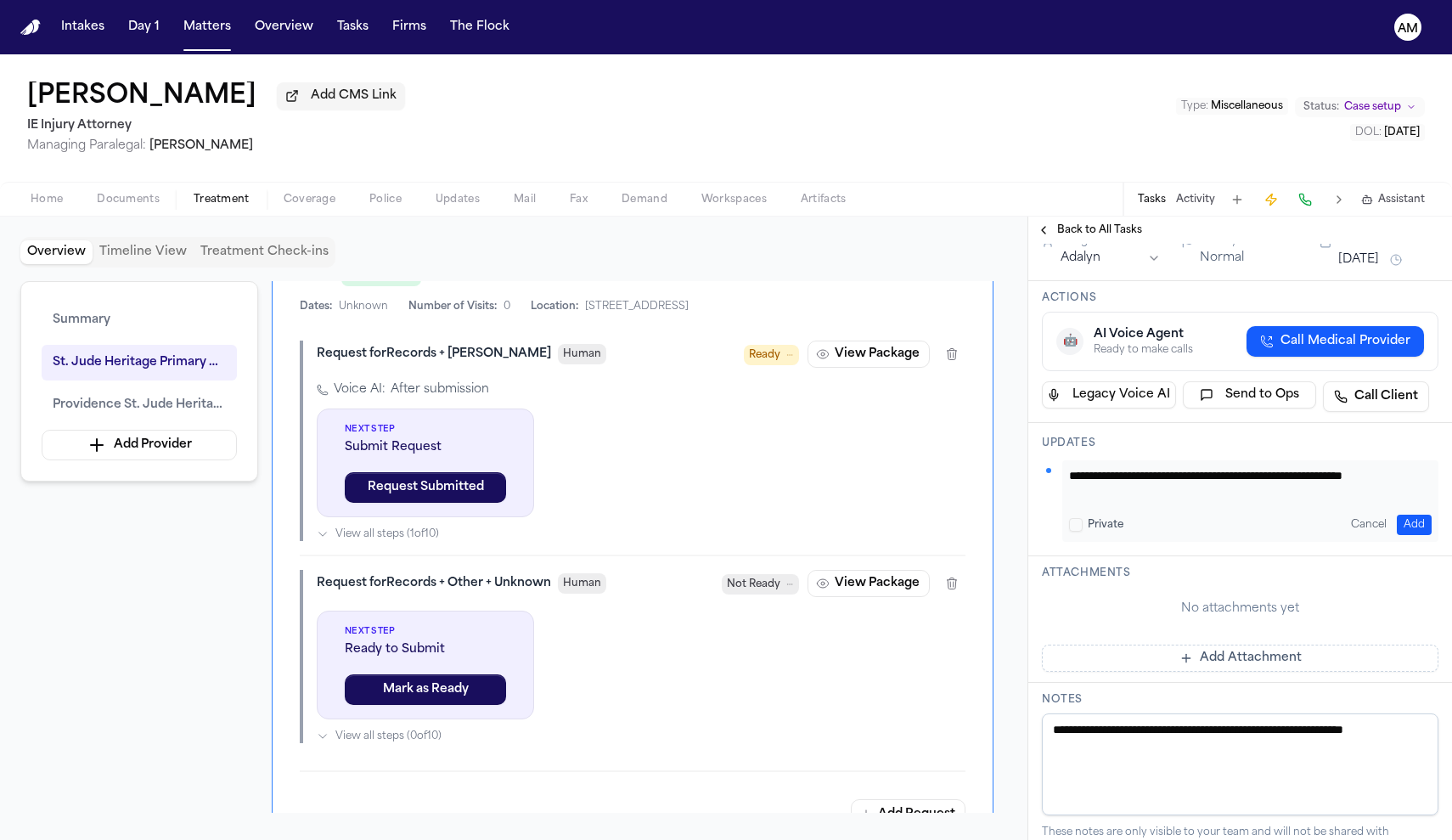
click at [1131, 501] on textarea "**********" at bounding box center [1250, 484] width 363 height 34
type textarea "**********"
click at [1409, 535] on button "Add" at bounding box center [1413, 525] width 35 height 21
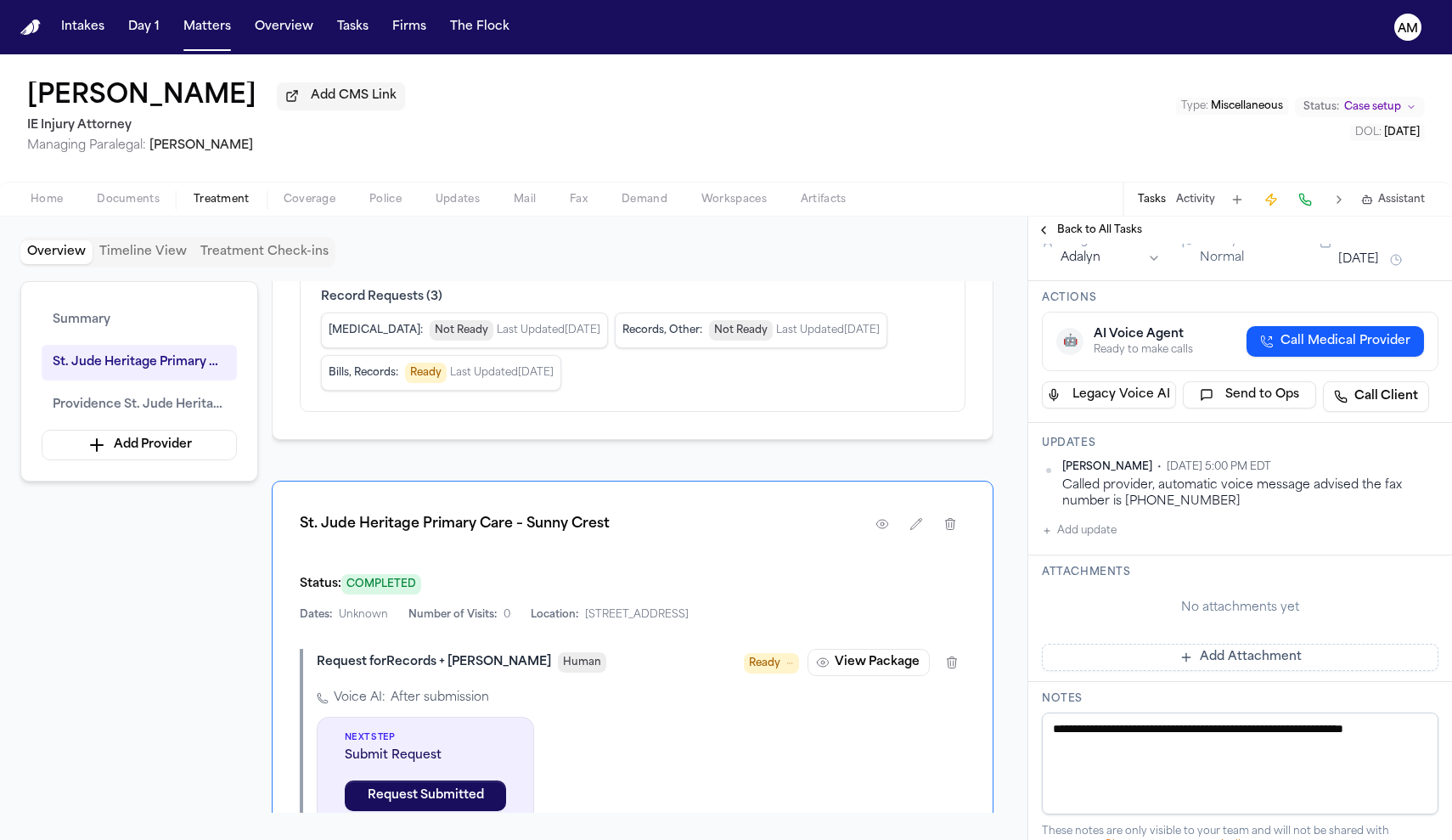
scroll to position [387, 0]
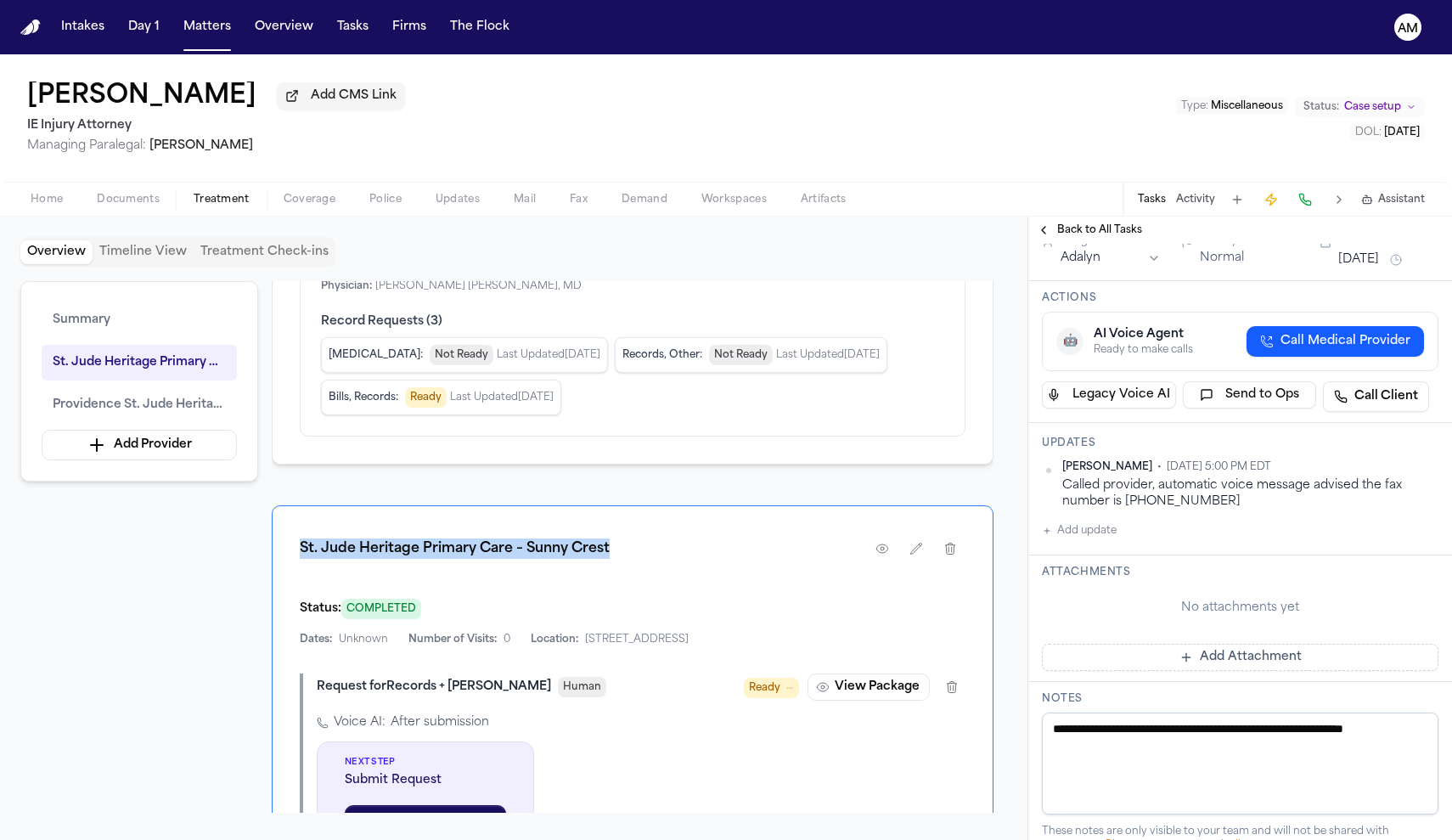
drag, startPoint x: 627, startPoint y: 607, endPoint x: 293, endPoint y: 594, distance: 334.3
click at [293, 594] on div "St. Jude Heritage Primary Care – Sunny Crest Status: COMPLETED Dates: Unknown N…" at bounding box center [633, 847] width 722 height 685
copy h1 "St. Jude Heritage Primary Care – Sunny Crest"
drag, startPoint x: 1206, startPoint y: 653, endPoint x: 1124, endPoint y: 653, distance: 82.0
click at [1124, 510] on div "Called provider, automatic voice message advised the fax number is 714-276-2960" at bounding box center [1250, 494] width 377 height 34
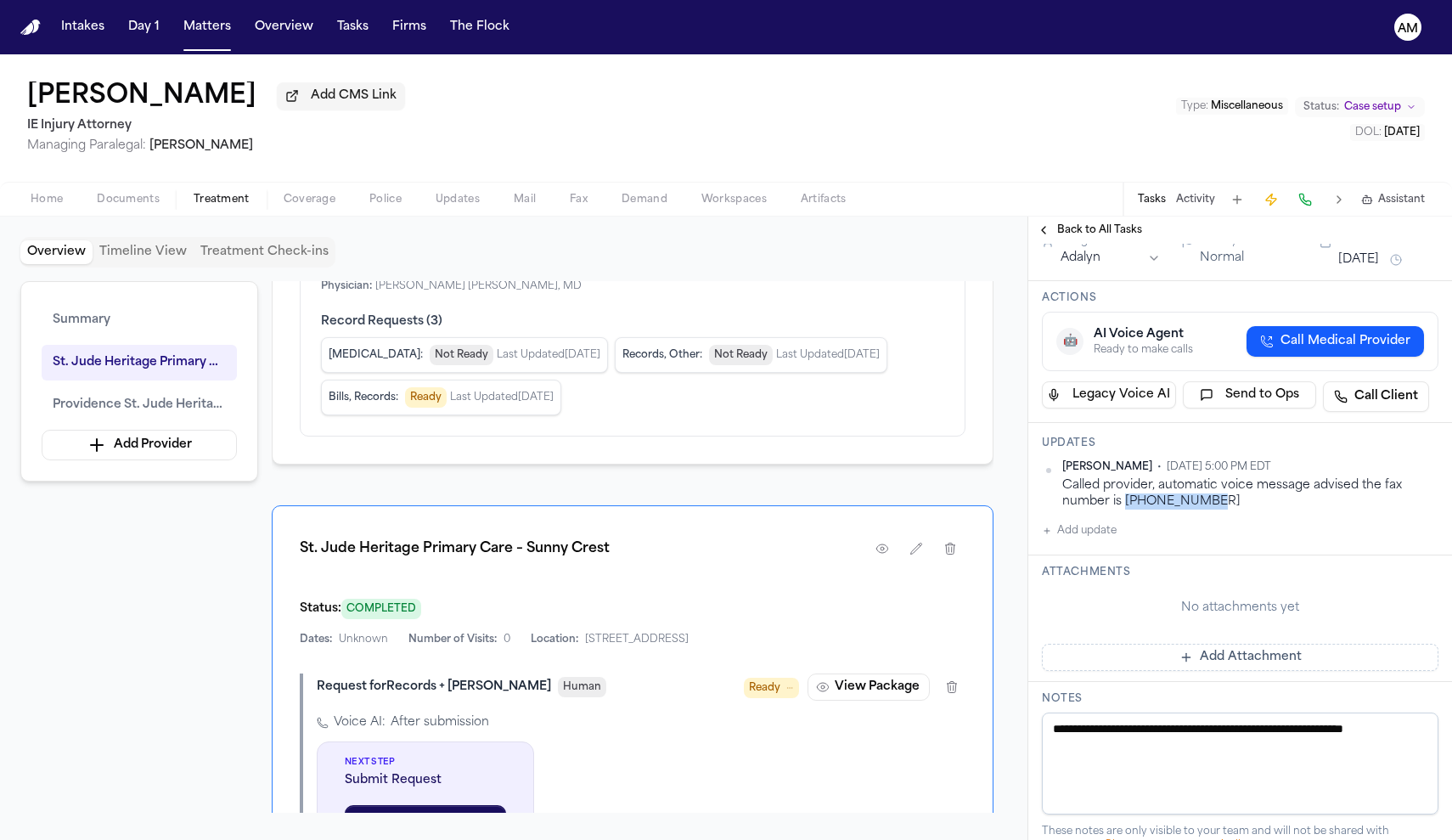
click at [1137, 510] on div "Called provider, automatic voice message advised the fax number is 714-276-2960" at bounding box center [1250, 494] width 377 height 34
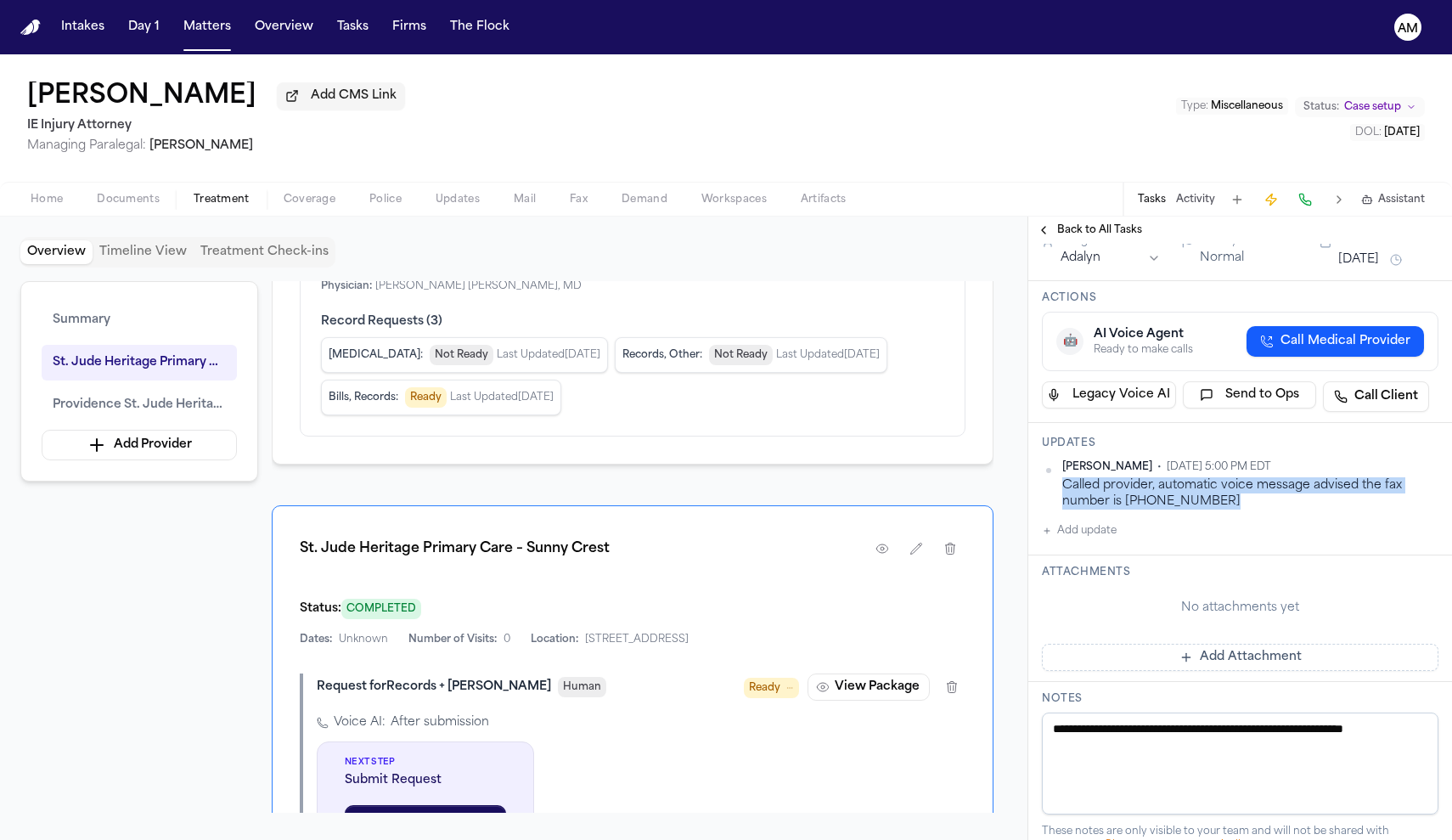
click at [1238, 510] on div "Called provider, automatic voice message advised the fax number is 714-276-2960" at bounding box center [1250, 494] width 377 height 34
drag, startPoint x: 1210, startPoint y: 648, endPoint x: 1124, endPoint y: 655, distance: 86.3
click at [1124, 510] on div "Called provider, automatic voice message advised the fax number is 714-276-2960" at bounding box center [1250, 494] width 377 height 34
copy div "714-276-2960"
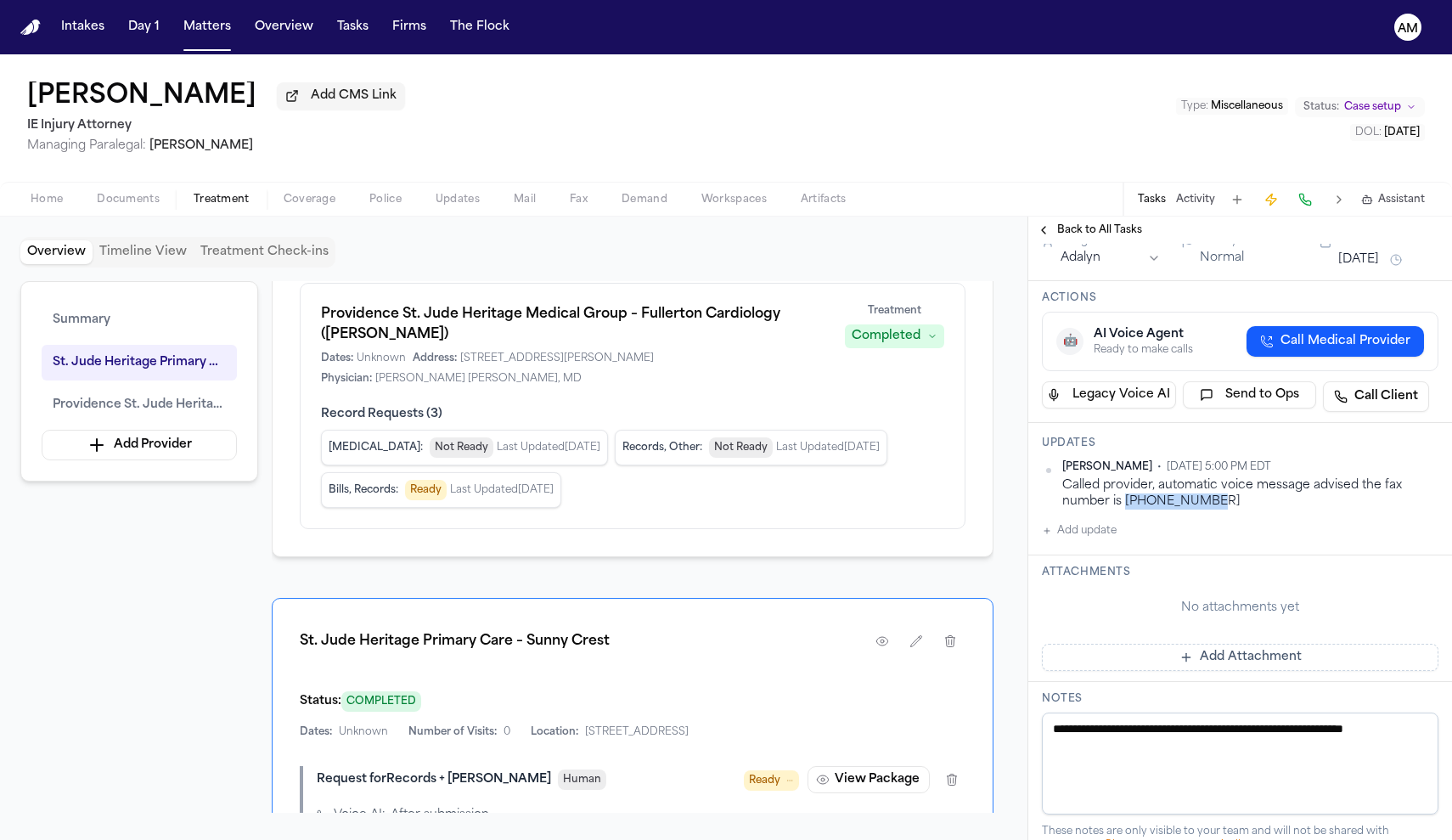
scroll to position [301, 0]
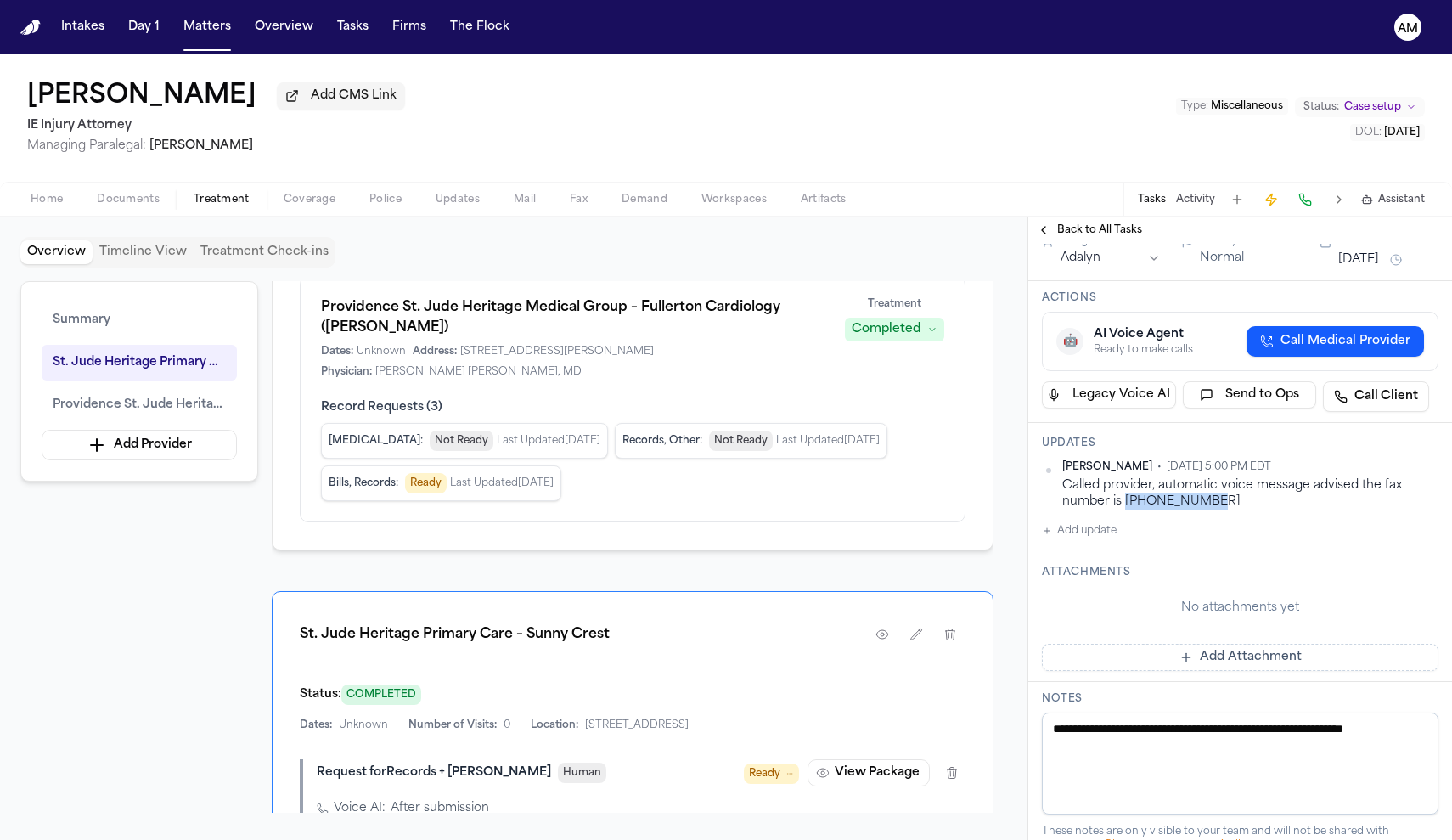
click at [1427, 472] on icon "button" at bounding box center [1431, 466] width 10 height 10
click at [1428, 617] on html "Intakes Day 1 Matters Overview Tasks Firms The Flock AM Marlyn Maramba Add CMS …" at bounding box center [726, 420] width 1452 height 840
click at [1379, 635] on div "Edit" at bounding box center [1384, 639] width 100 height 24
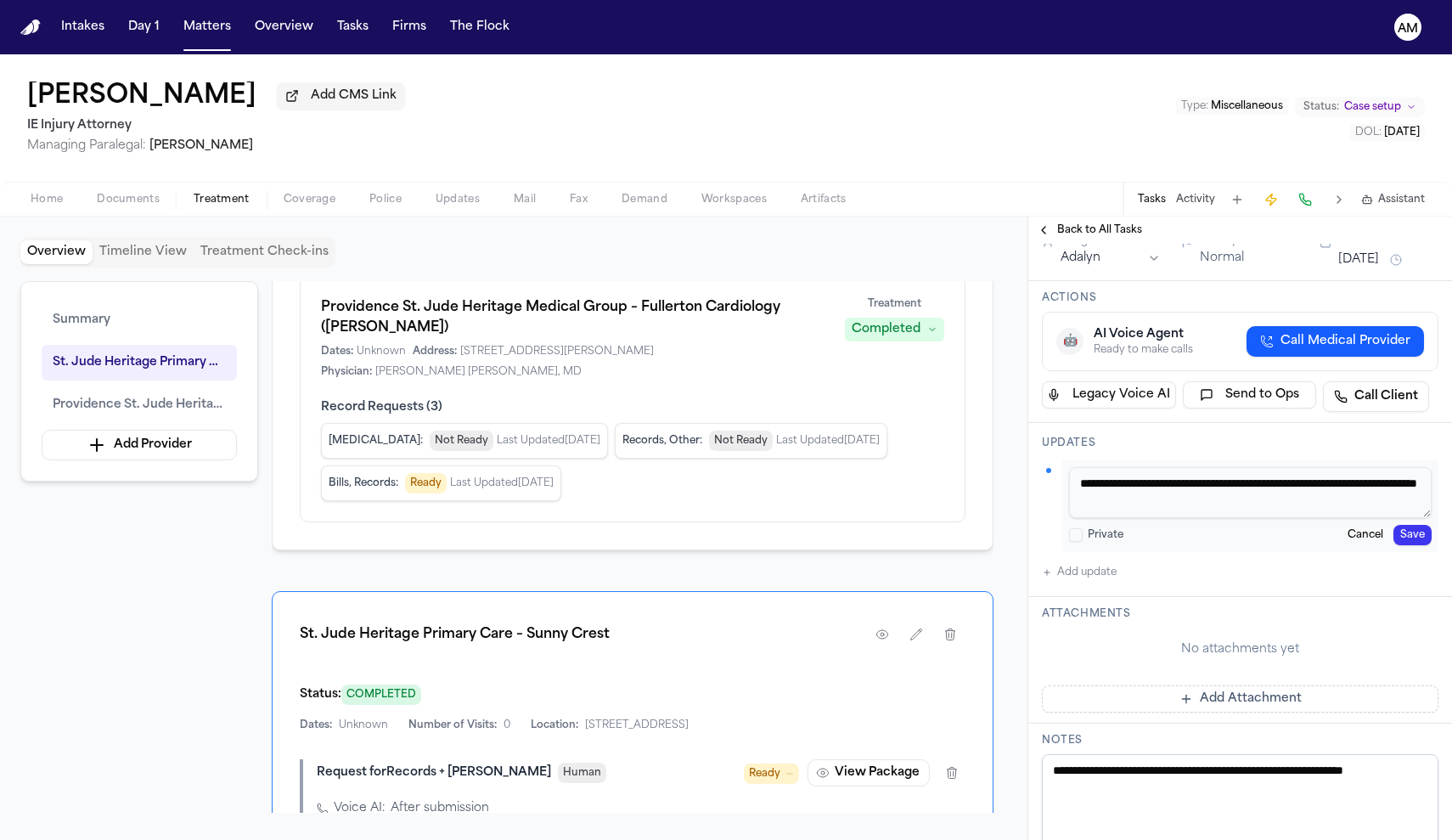
drag, startPoint x: 1313, startPoint y: 641, endPoint x: 1404, endPoint y: 632, distance: 91.4
click at [1404, 518] on textarea "**********" at bounding box center [1250, 493] width 363 height 51
click at [1288, 518] on textarea "**********" at bounding box center [1250, 493] width 363 height 51
drag, startPoint x: 1288, startPoint y: 653, endPoint x: 1237, endPoint y: 646, distance: 51.5
click at [1190, 518] on textarea "**********" at bounding box center [1250, 493] width 363 height 51
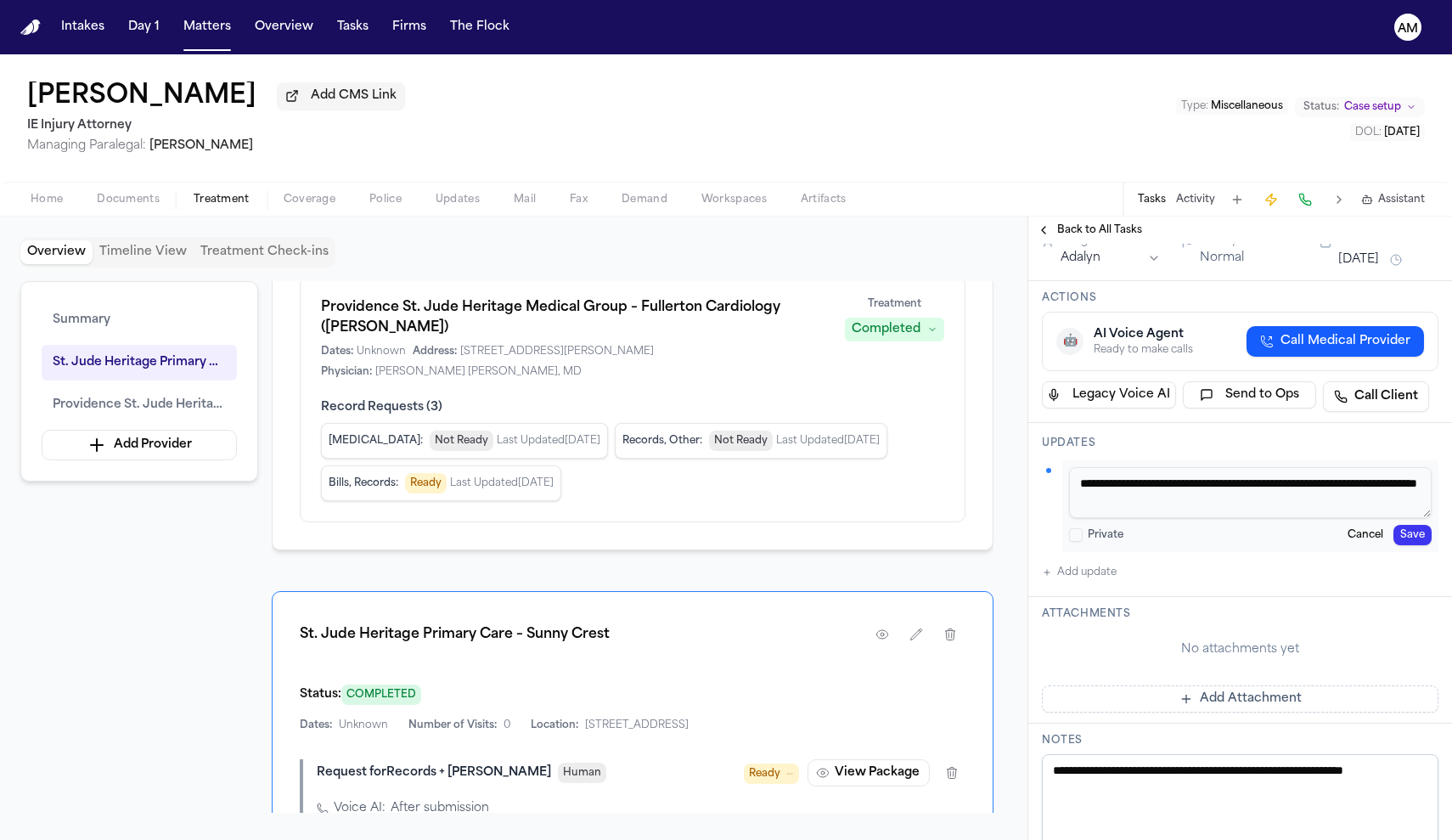
click at [1241, 518] on textarea "**********" at bounding box center [1250, 493] width 363 height 51
click at [1240, 518] on textarea "**********" at bounding box center [1250, 493] width 363 height 51
click at [1238, 518] on textarea "**********" at bounding box center [1250, 493] width 363 height 51
type textarea "**********"
click at [1408, 546] on button "Save" at bounding box center [1412, 535] width 39 height 21
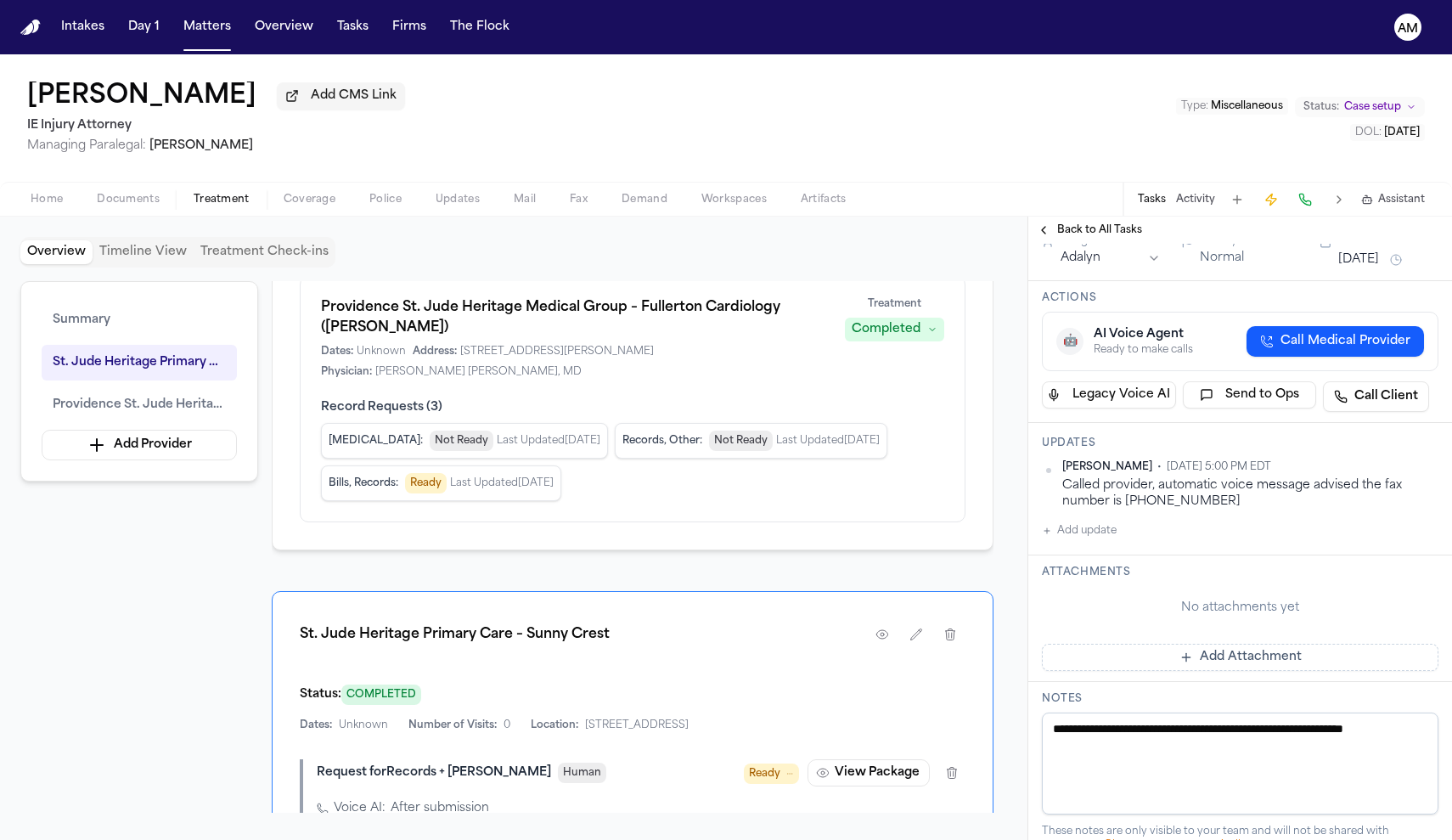
click at [1408, 541] on div "Ada Martinez • Oct 7, 2025 5:00 PM EDT Called provider, automatic voice message…" at bounding box center [1239, 501] width 396 height 81
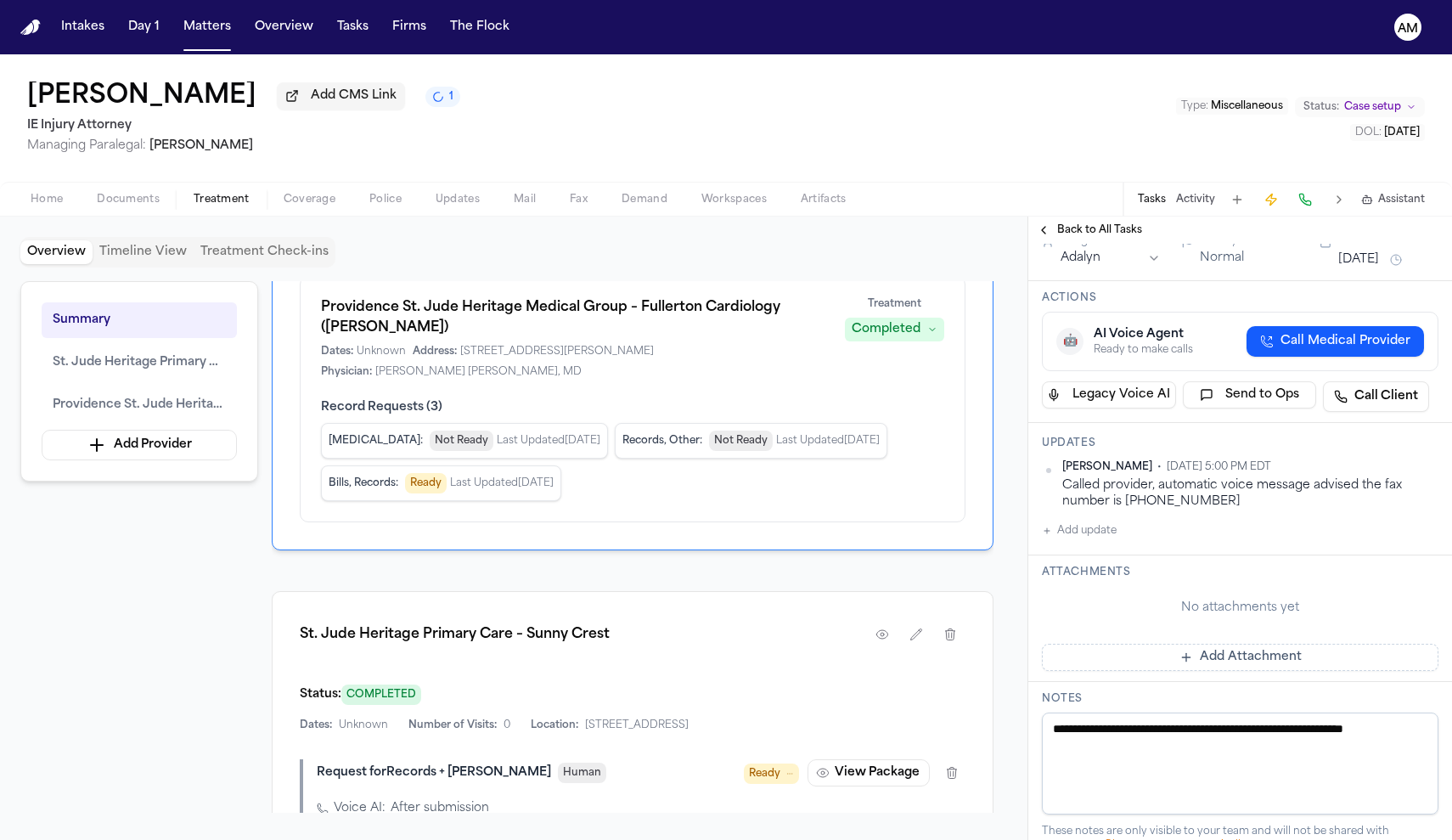
click at [1096, 541] on button "Add update" at bounding box center [1079, 531] width 75 height 21
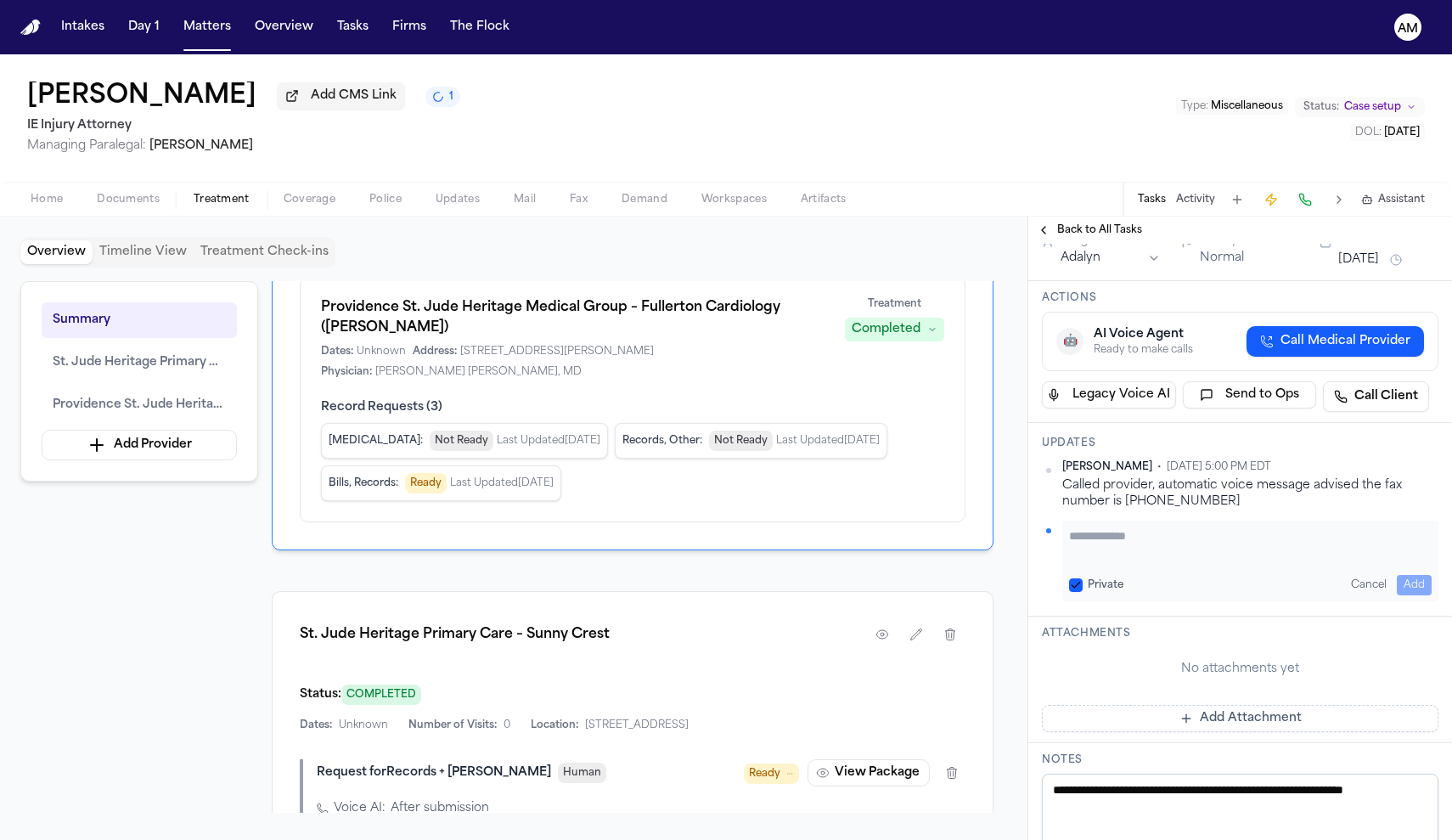
click at [1090, 561] on textarea "Add your update" at bounding box center [1250, 545] width 363 height 34
paste textarea "*********"
type textarea "**********"
click at [1085, 592] on div "Private" at bounding box center [1096, 585] width 54 height 14
click at [1075, 592] on button "Private" at bounding box center [1076, 585] width 14 height 14
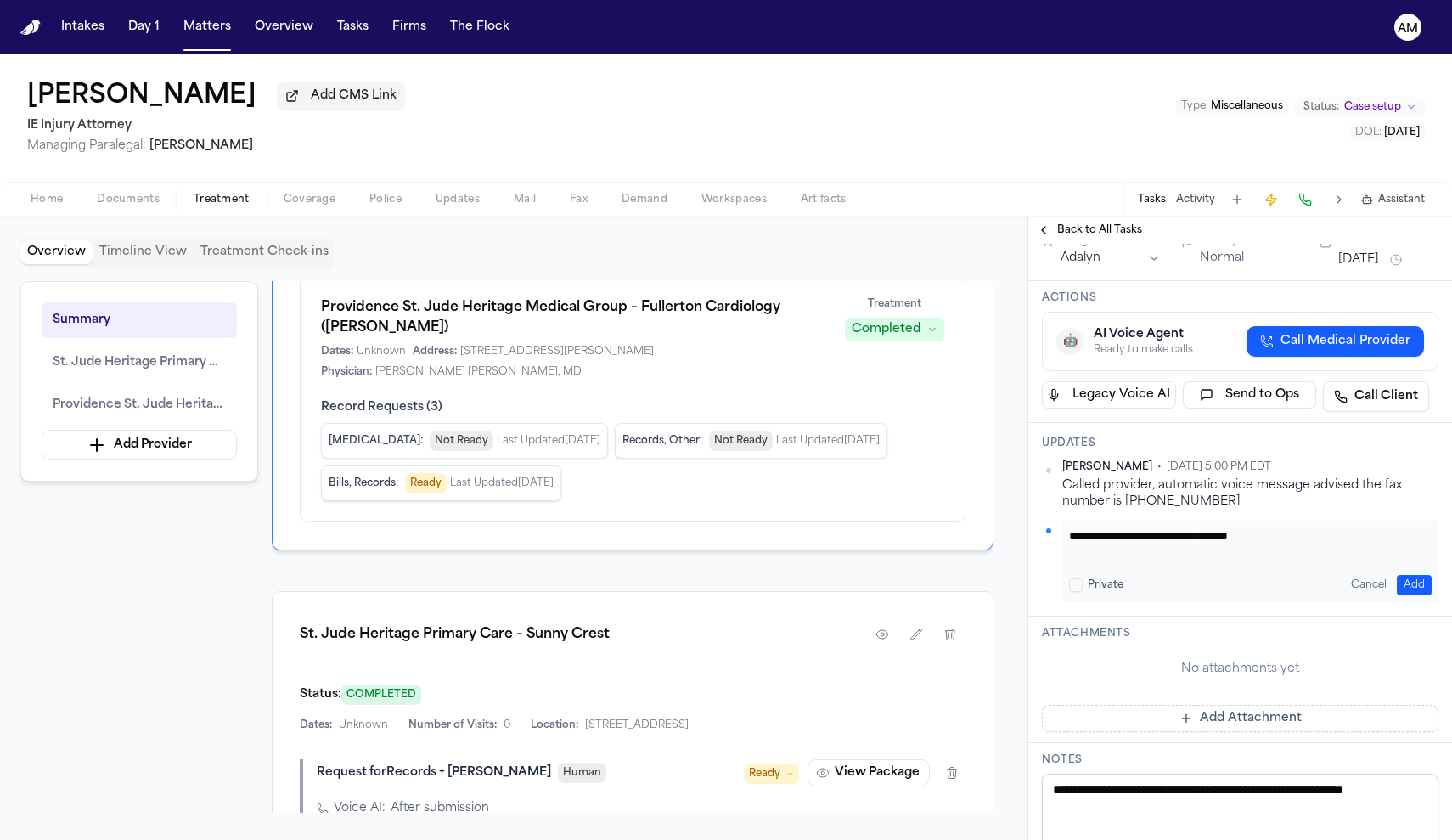
click at [1408, 595] on button "Add" at bounding box center [1413, 585] width 35 height 21
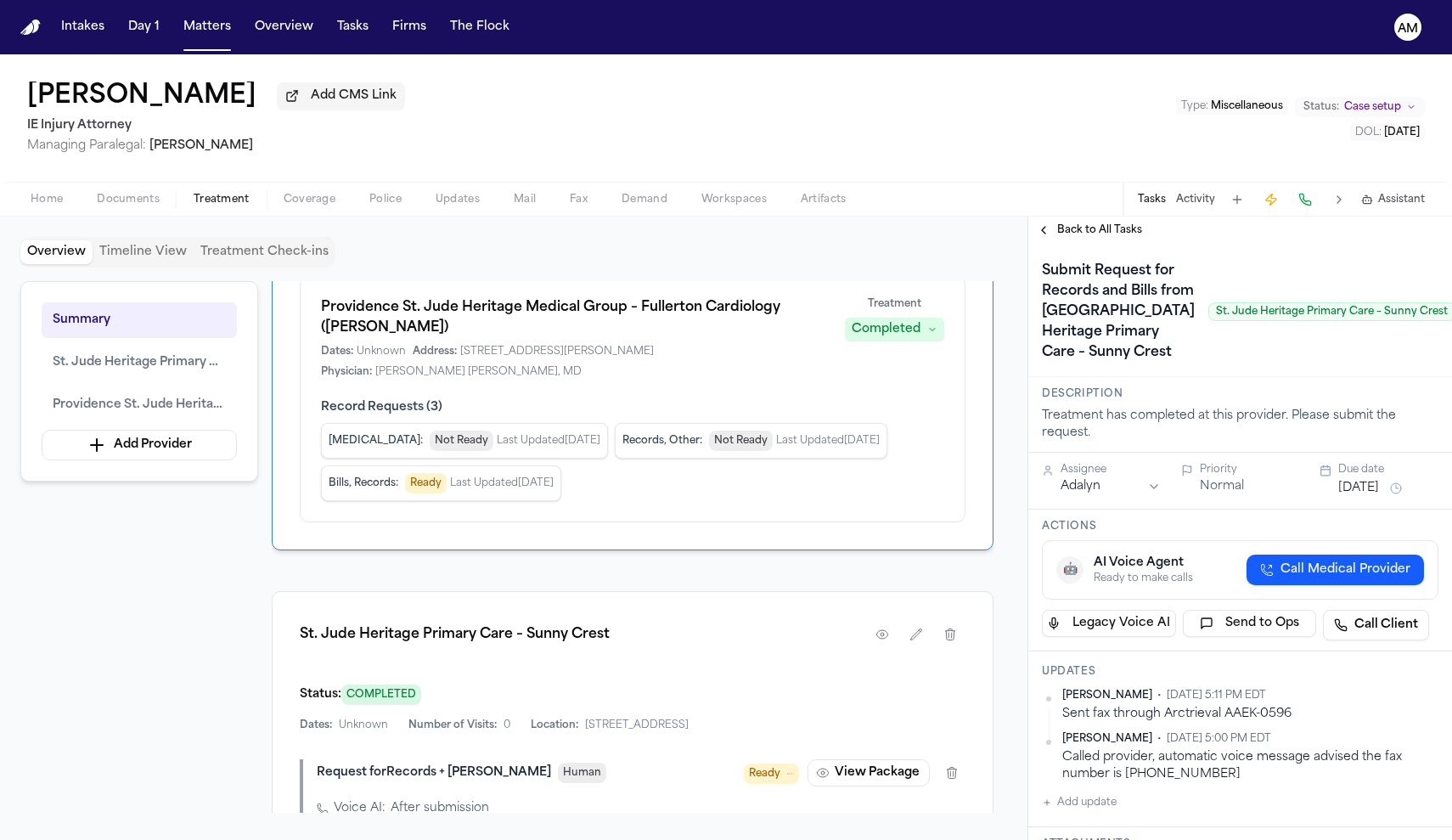
scroll to position [0, 0]
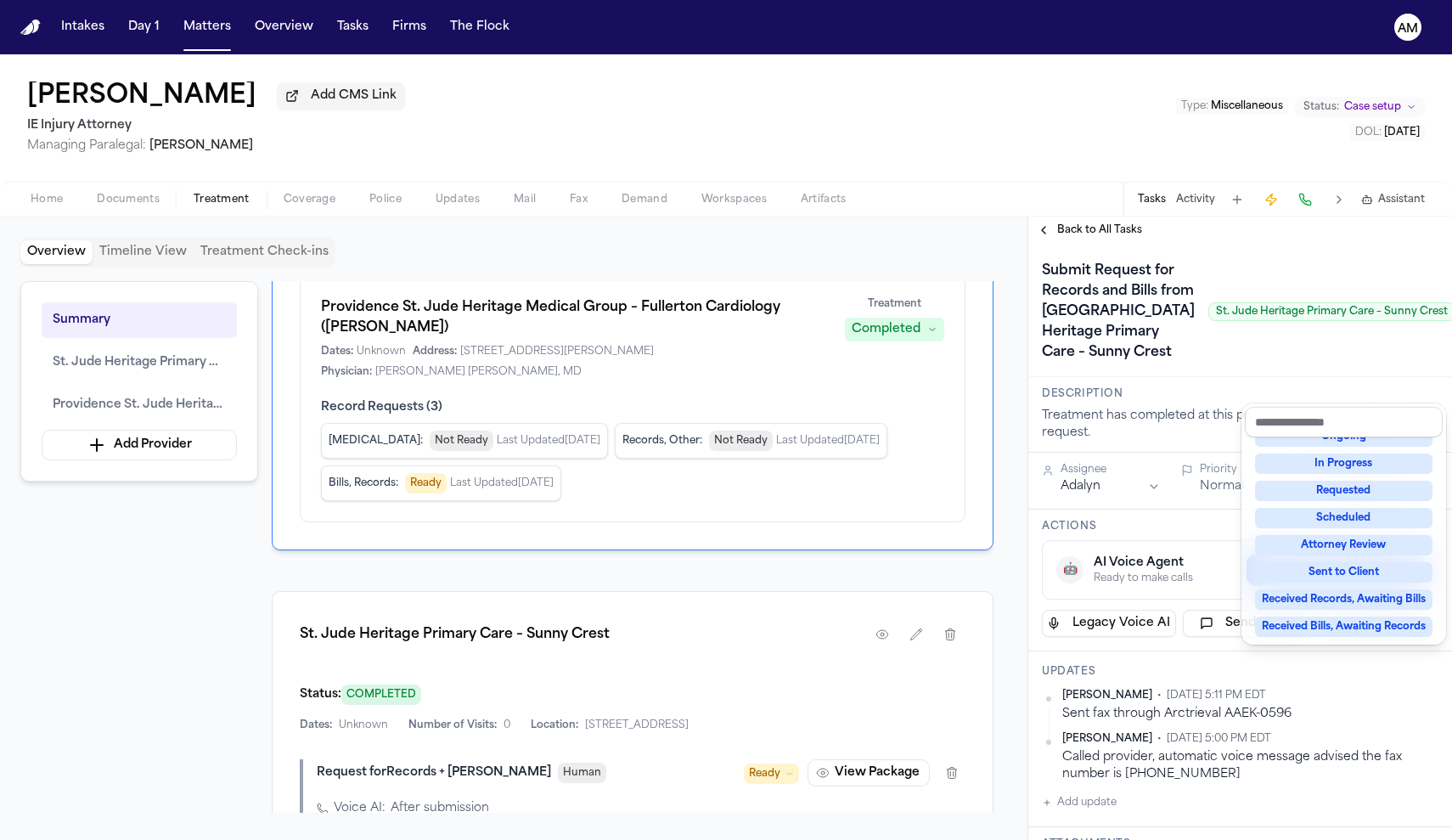
scroll to position [106, 0]
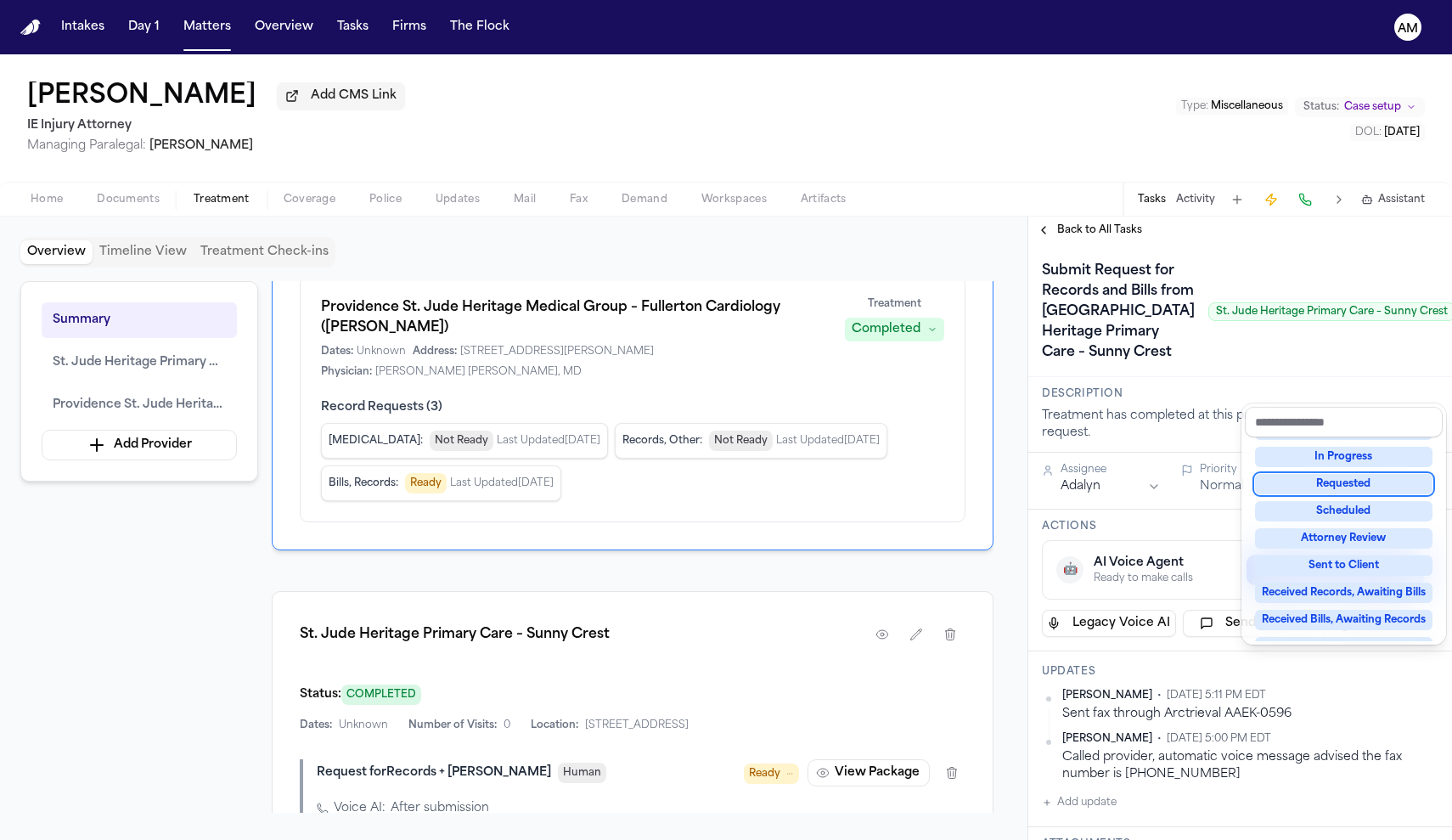
click at [1357, 484] on div "Requested" at bounding box center [1344, 483] width 178 height 21
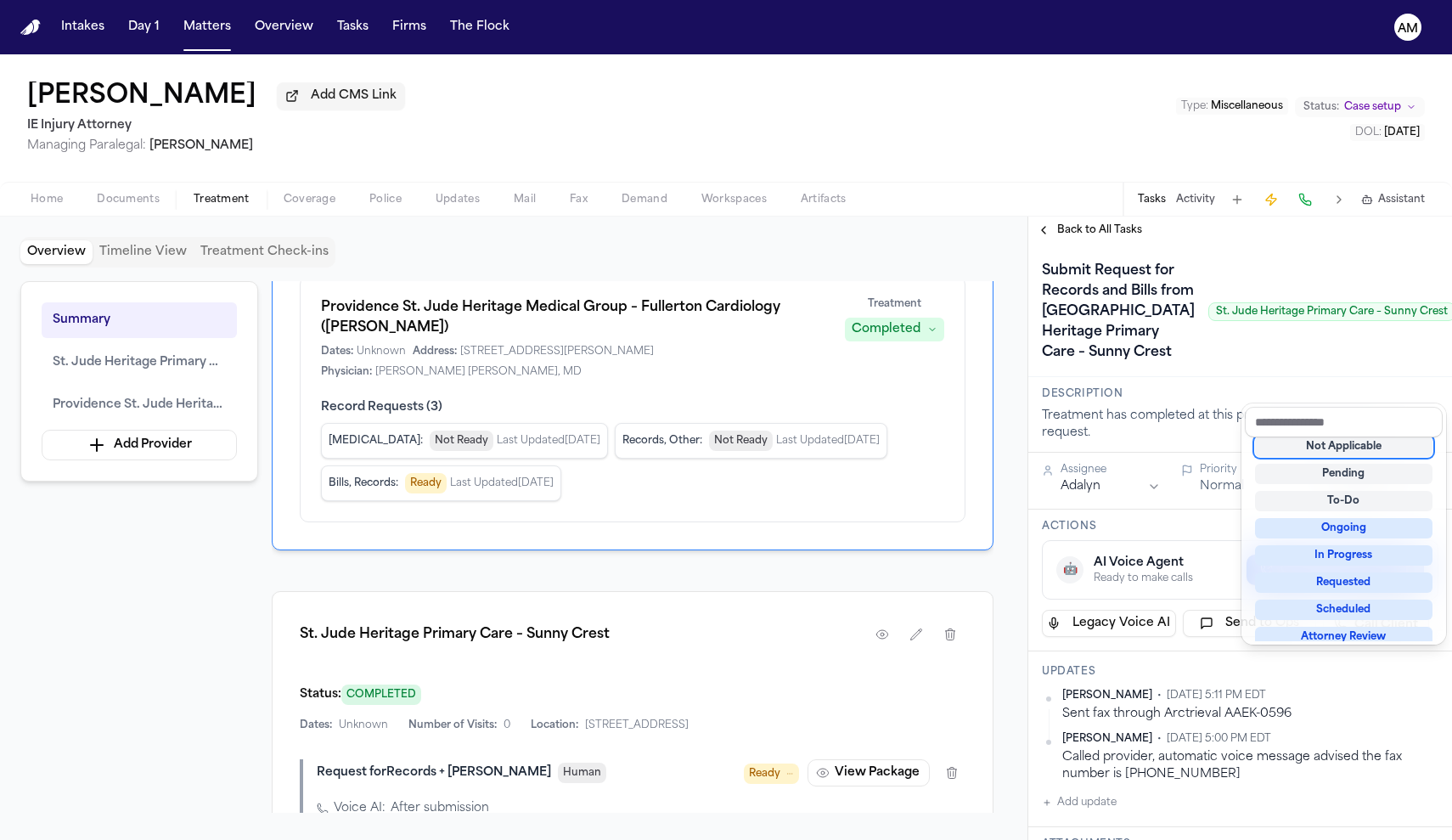
scroll to position [7, 0]
click at [932, 168] on div "Marlyn Maramba Add CMS Link IE Injury Attorney Managing Paralegal: Mohamed Abdu…" at bounding box center [726, 447] width 1452 height 786
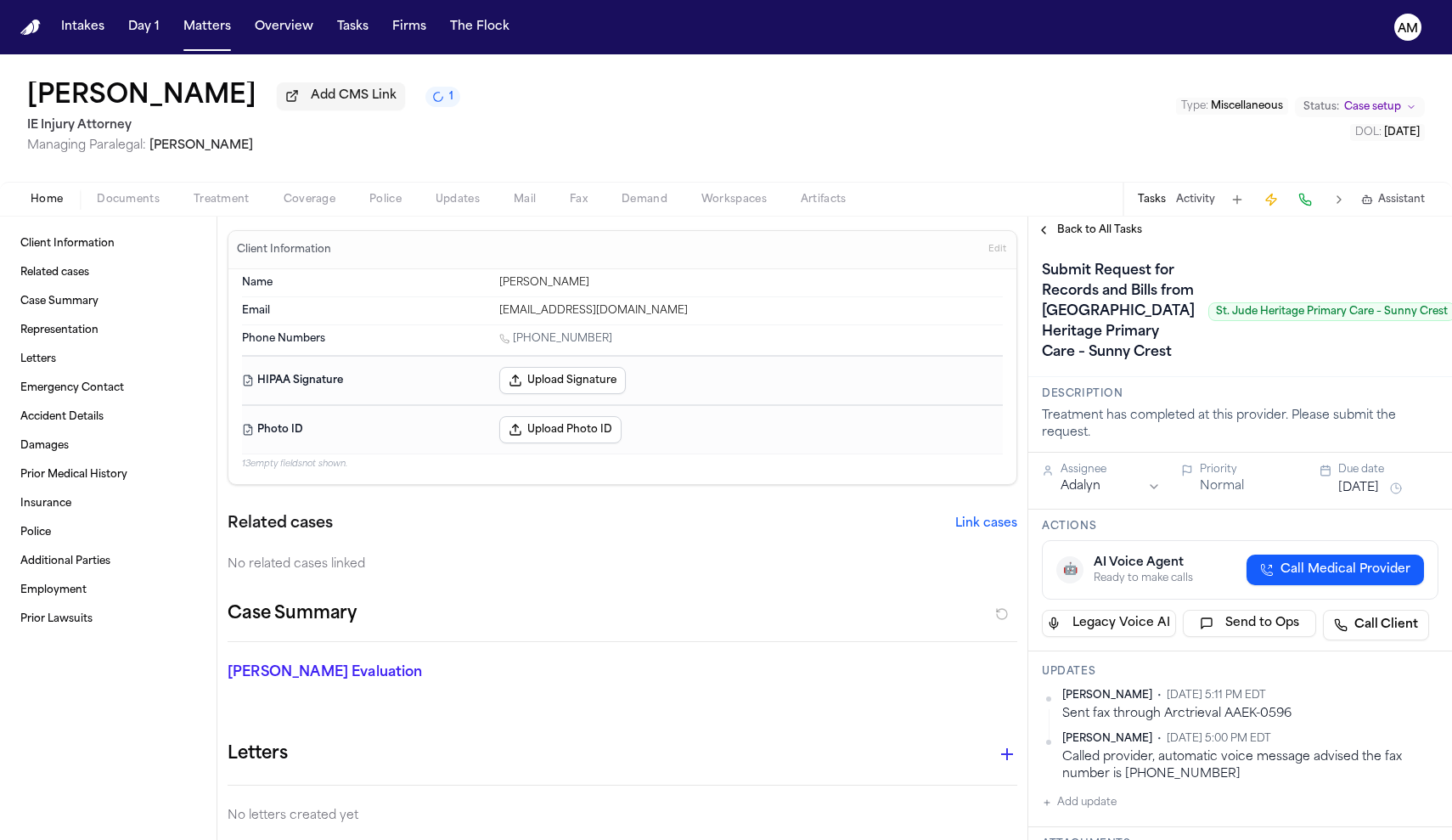
click at [240, 199] on span "Treatment" at bounding box center [221, 200] width 56 height 14
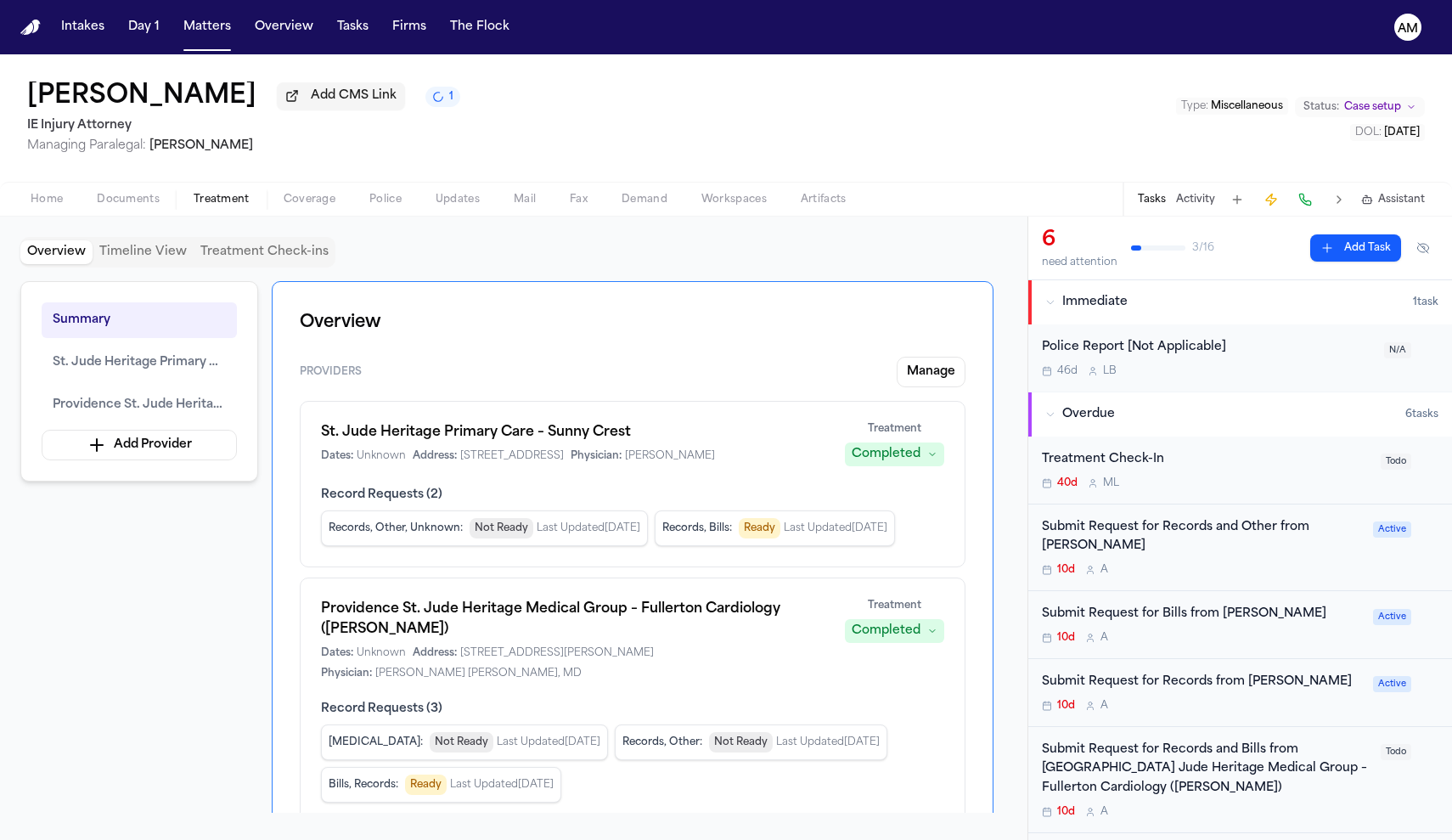
click at [52, 199] on span "Home" at bounding box center [46, 200] width 33 height 14
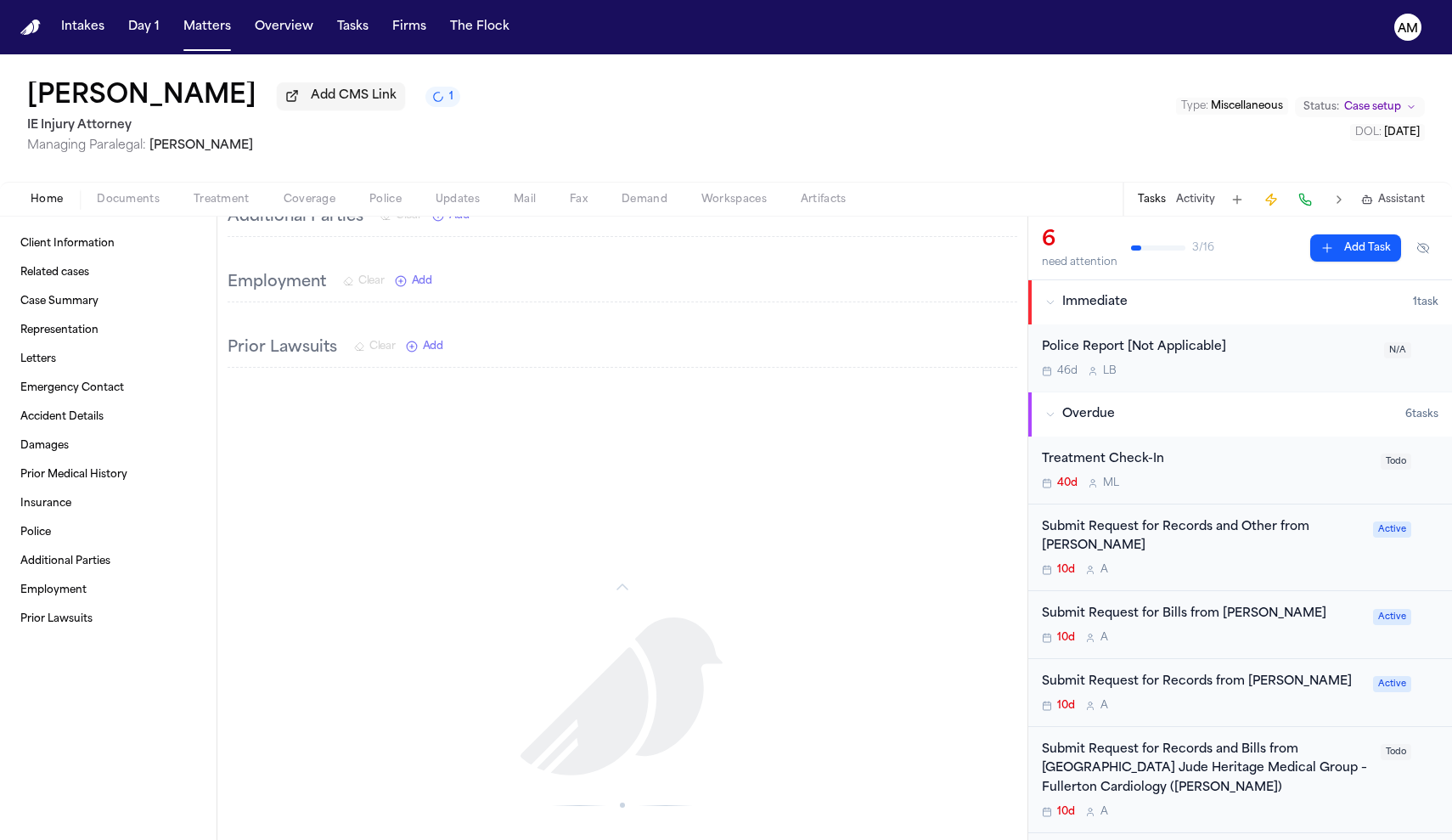
scroll to position [1241, 0]
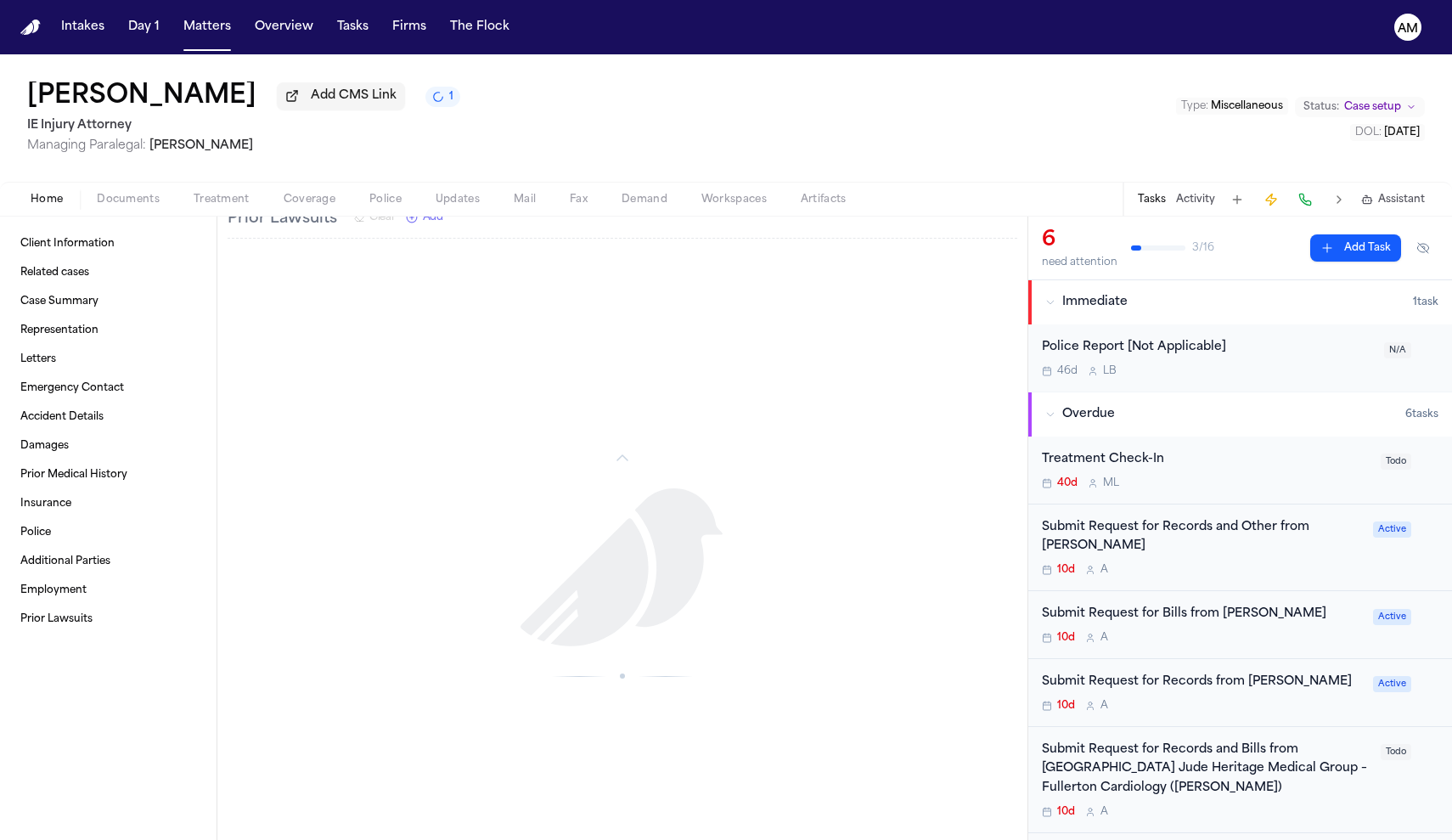
click at [170, 202] on button "Documents" at bounding box center [128, 200] width 97 height 21
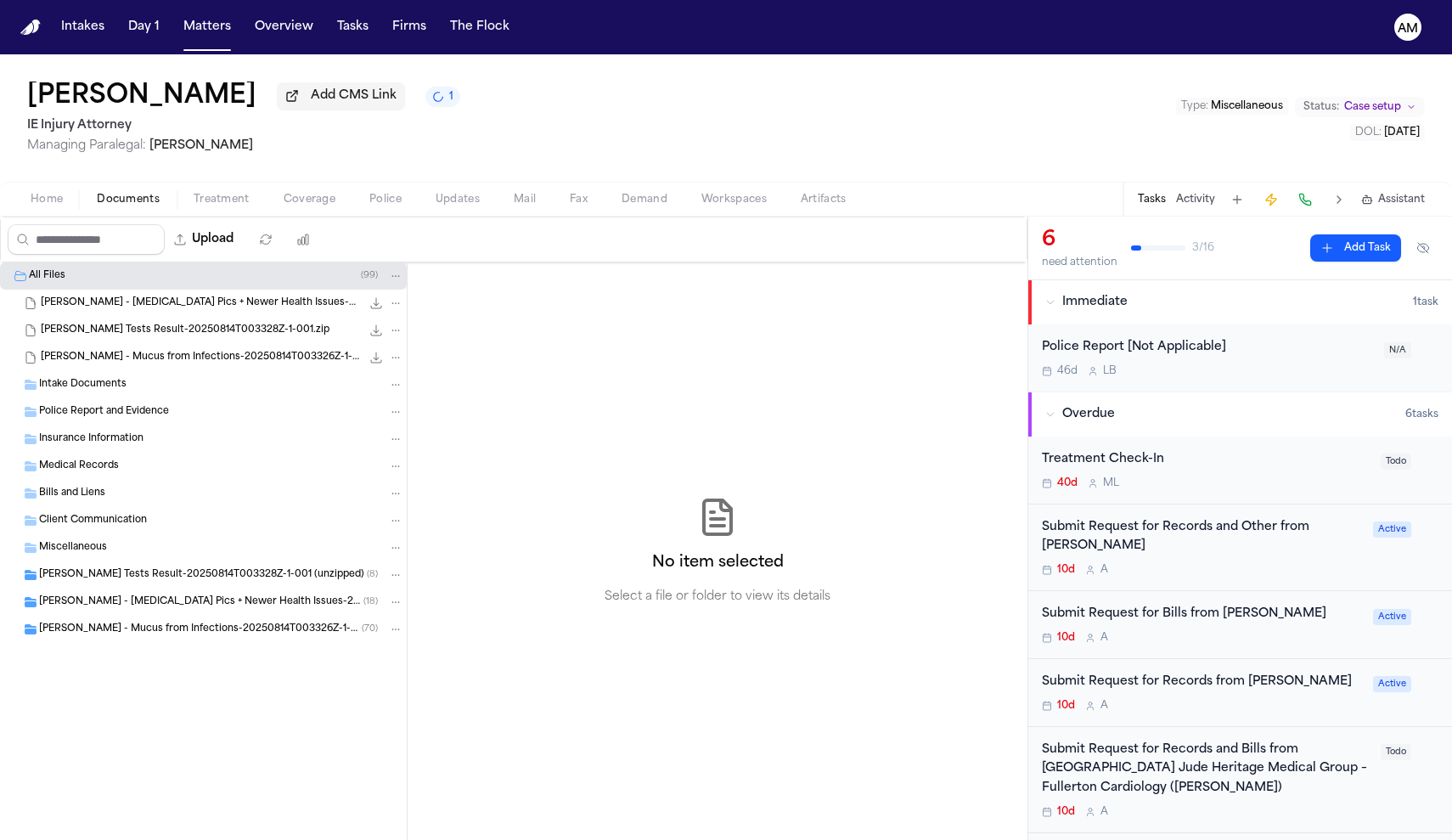
click at [127, 322] on div "Marlyn Mold Tests Result-20250814T003328Z-1-001.zip 40.5 MB • ZIP" at bounding box center [204, 329] width 407 height 27
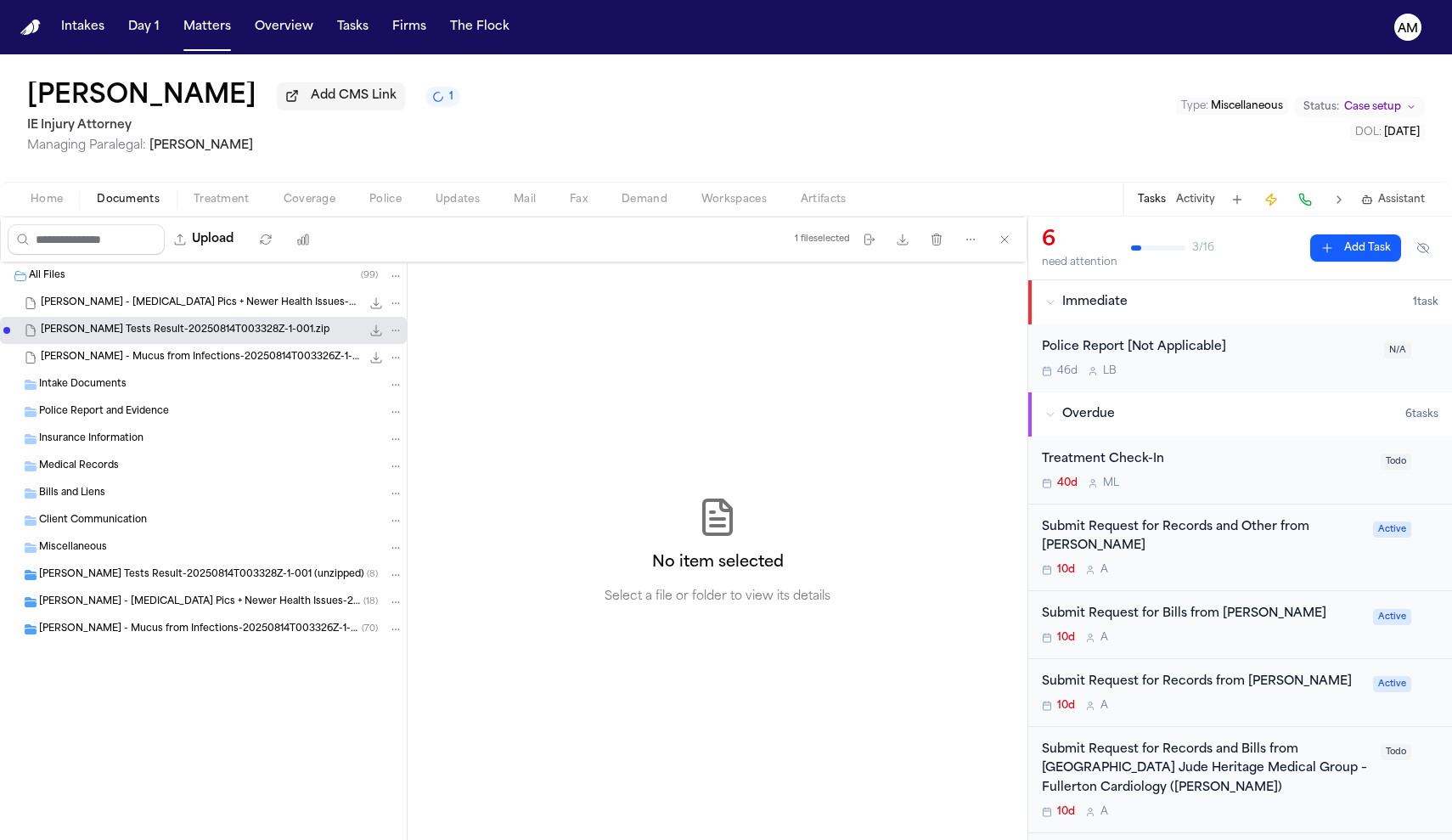
click at [127, 322] on div "Marlyn Mold Tests Result-20250814T003328Z-1-001.zip 40.5 MB • ZIP" at bounding box center [204, 329] width 407 height 27
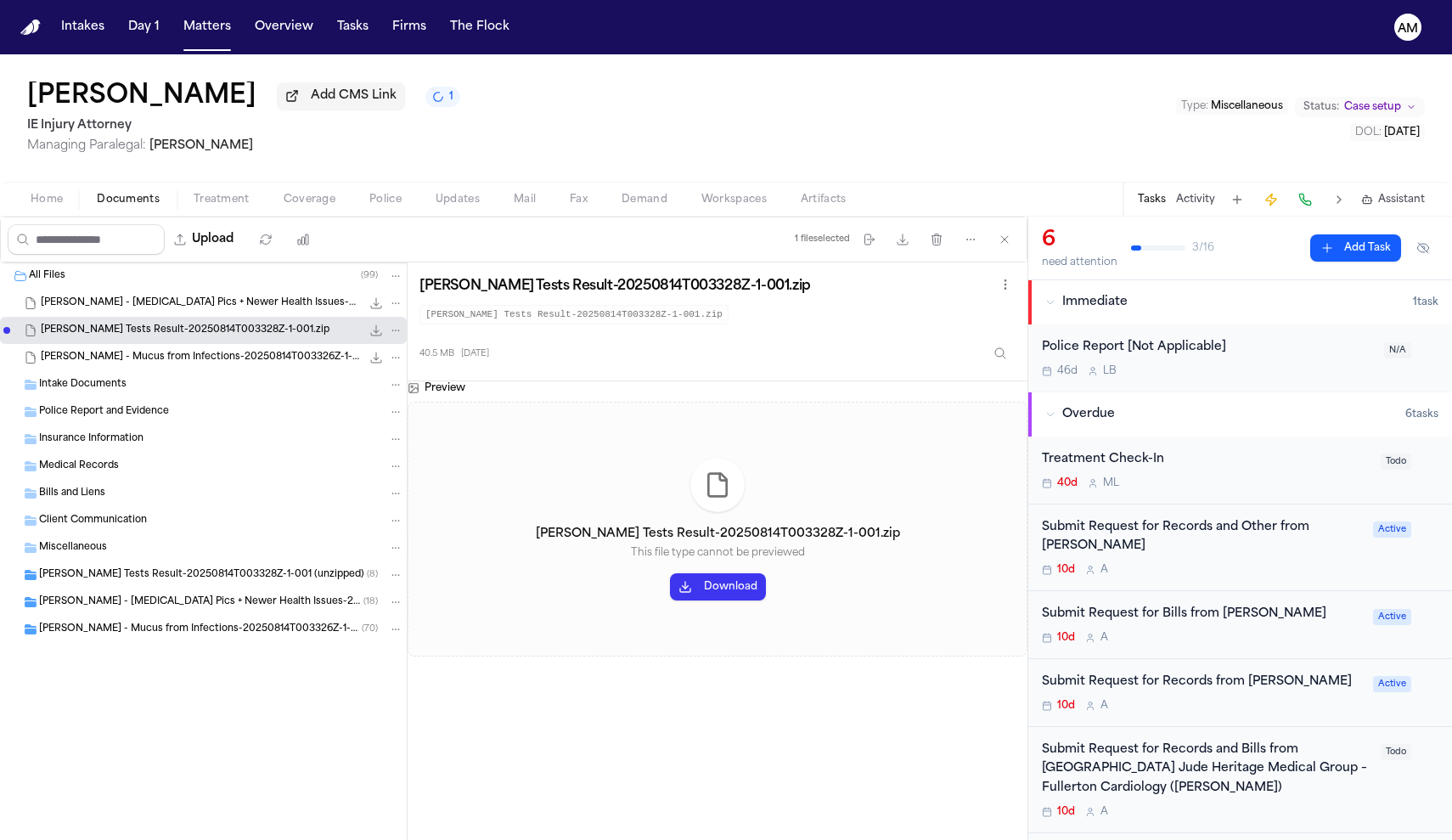
click at [91, 582] on span "Marlyn Mold Tests Result-20250814T003328Z-1-001 (unzipped)" at bounding box center [202, 575] width 325 height 15
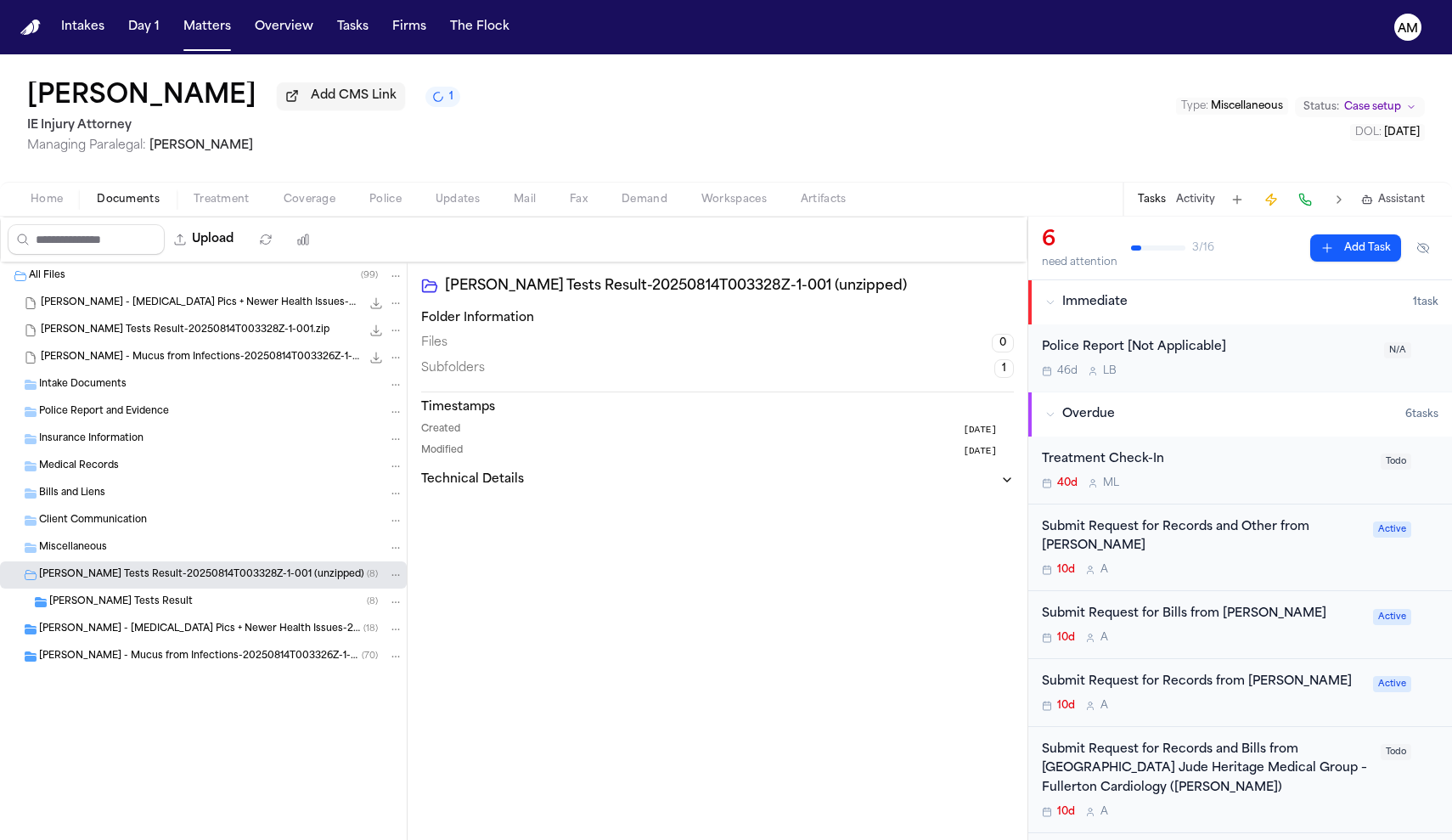
click at [185, 614] on div "Marlyn Mold Tests Result ( 8 )" at bounding box center [204, 601] width 407 height 27
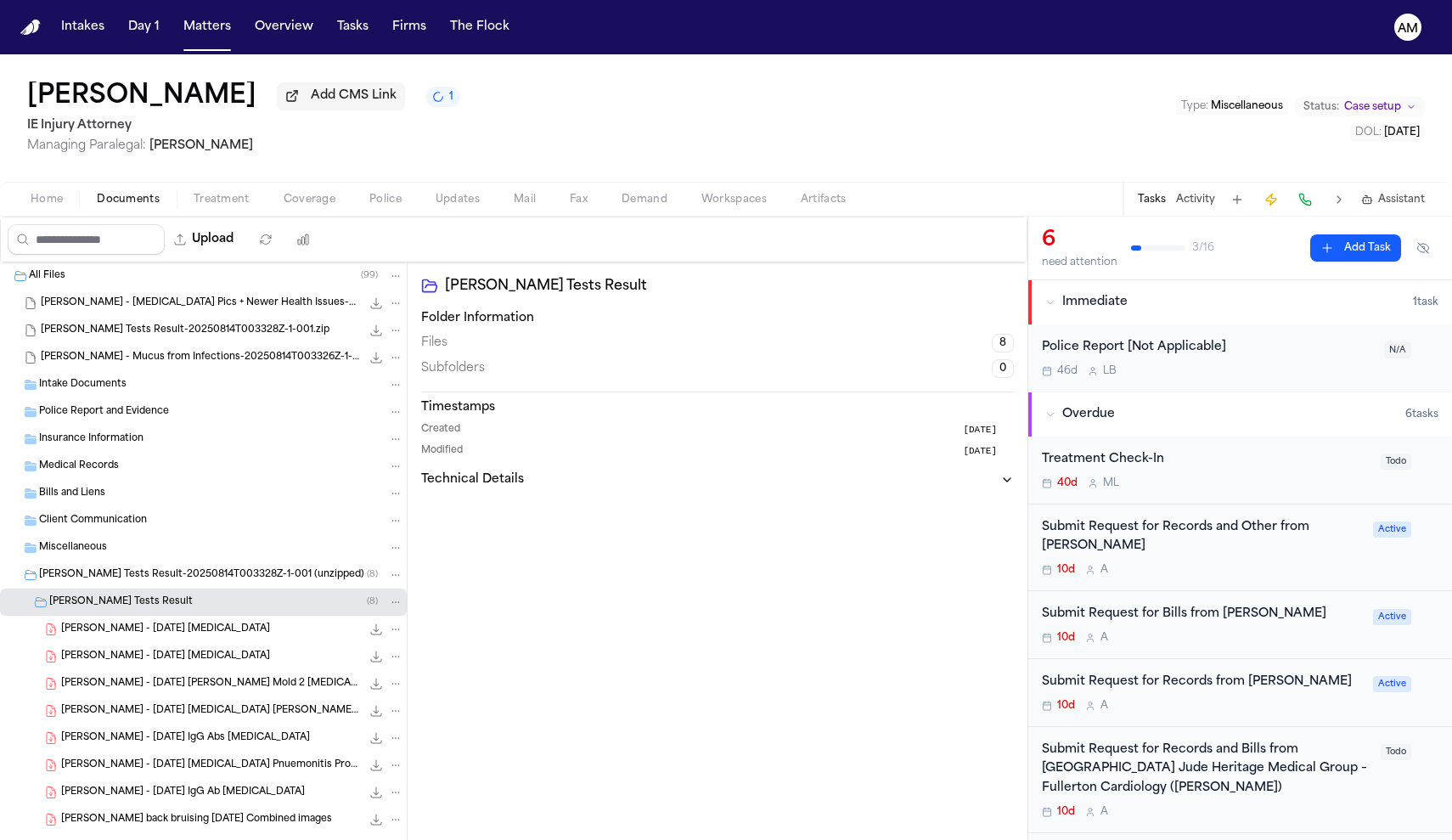
click at [183, 632] on span "Marlyn - 2022 Nov 20 Hypersensitivity Pneumonitis" at bounding box center [165, 630] width 209 height 15
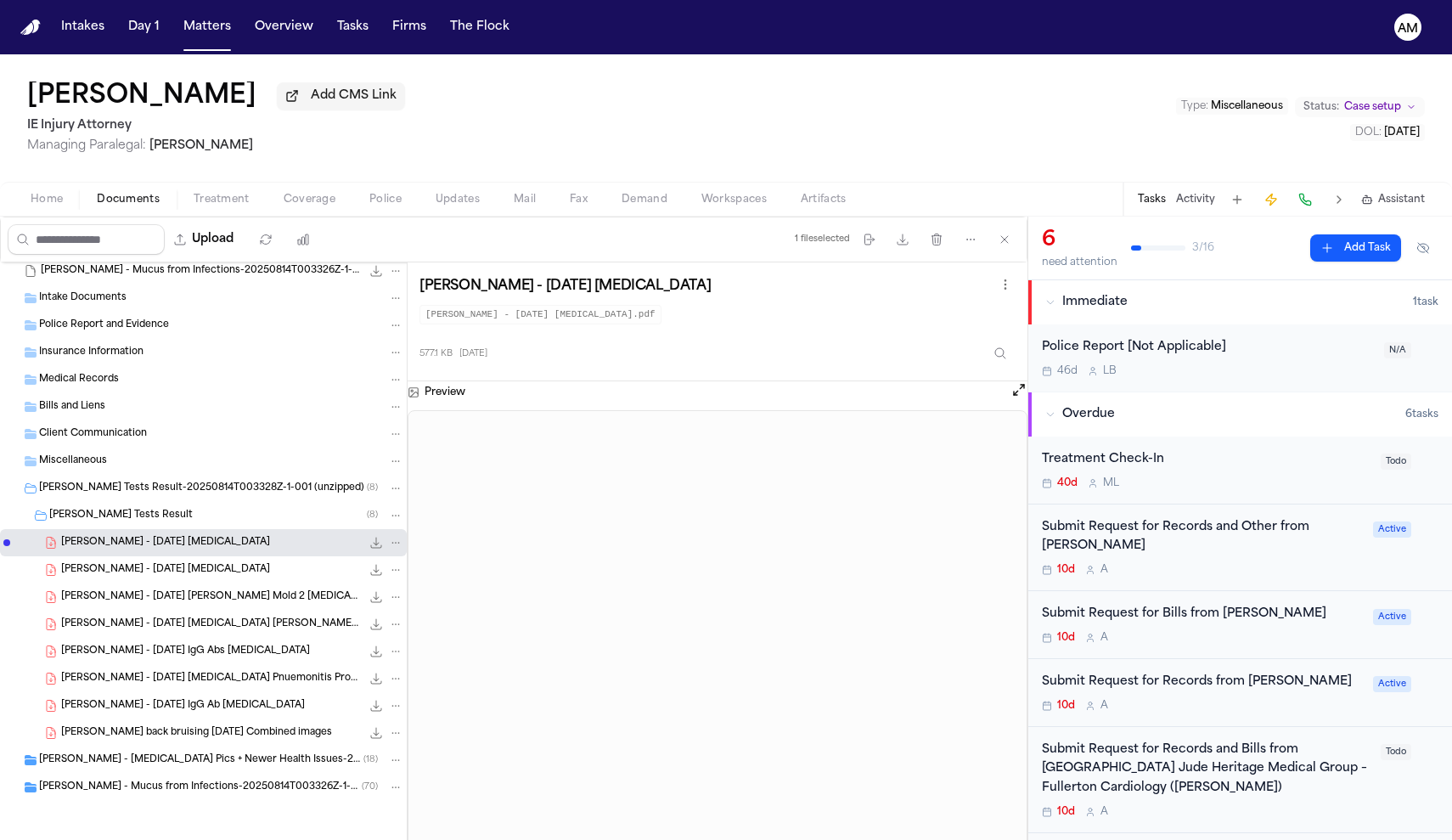
scroll to position [90, 0]
click at [84, 783] on span "Marlyn - Mucus from Infections-20250814T003326Z-1-001 (unzipped)" at bounding box center [201, 788] width 322 height 15
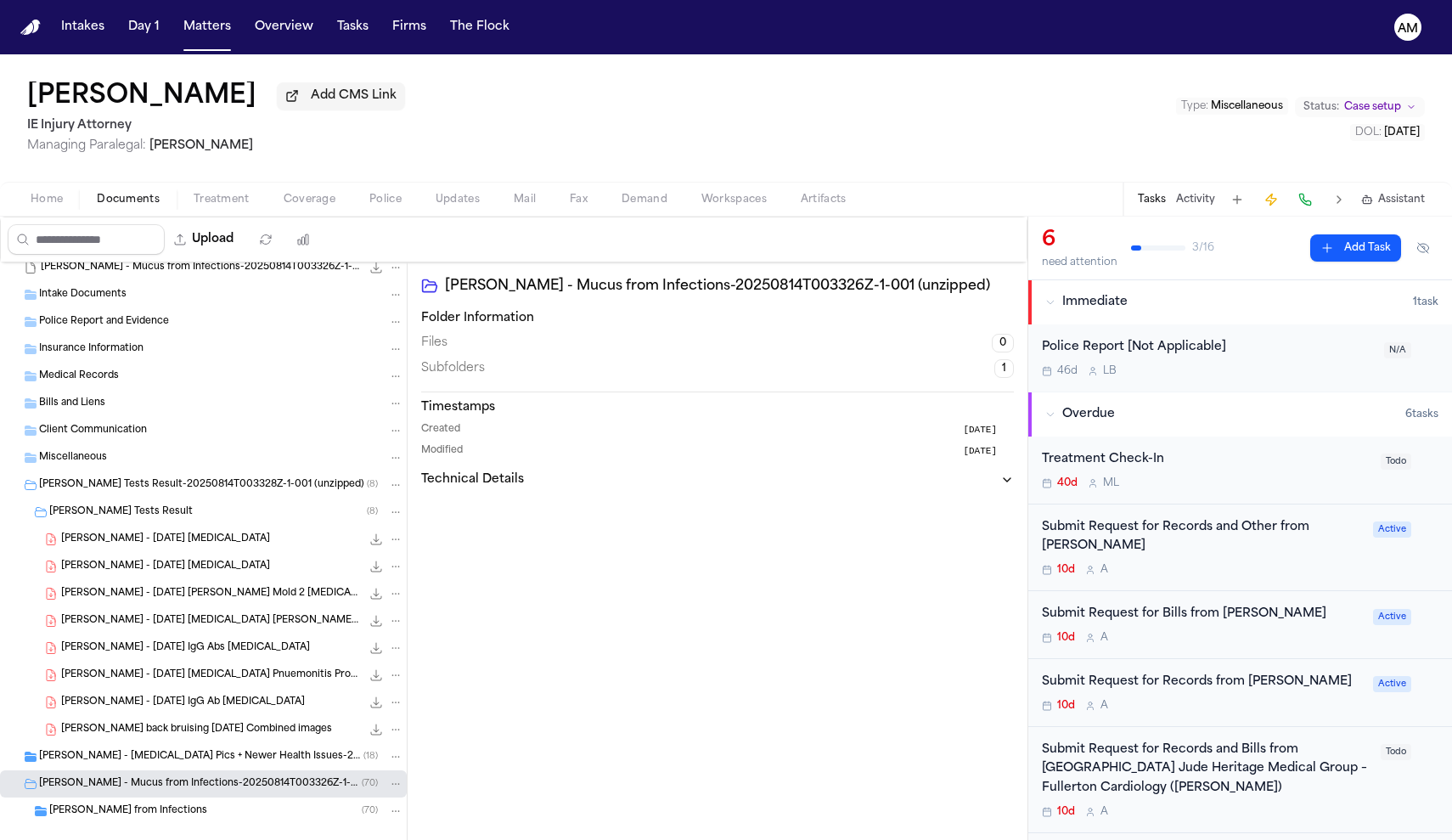
click at [168, 816] on span "Marlyn - Mucus from Infections" at bounding box center [128, 811] width 158 height 15
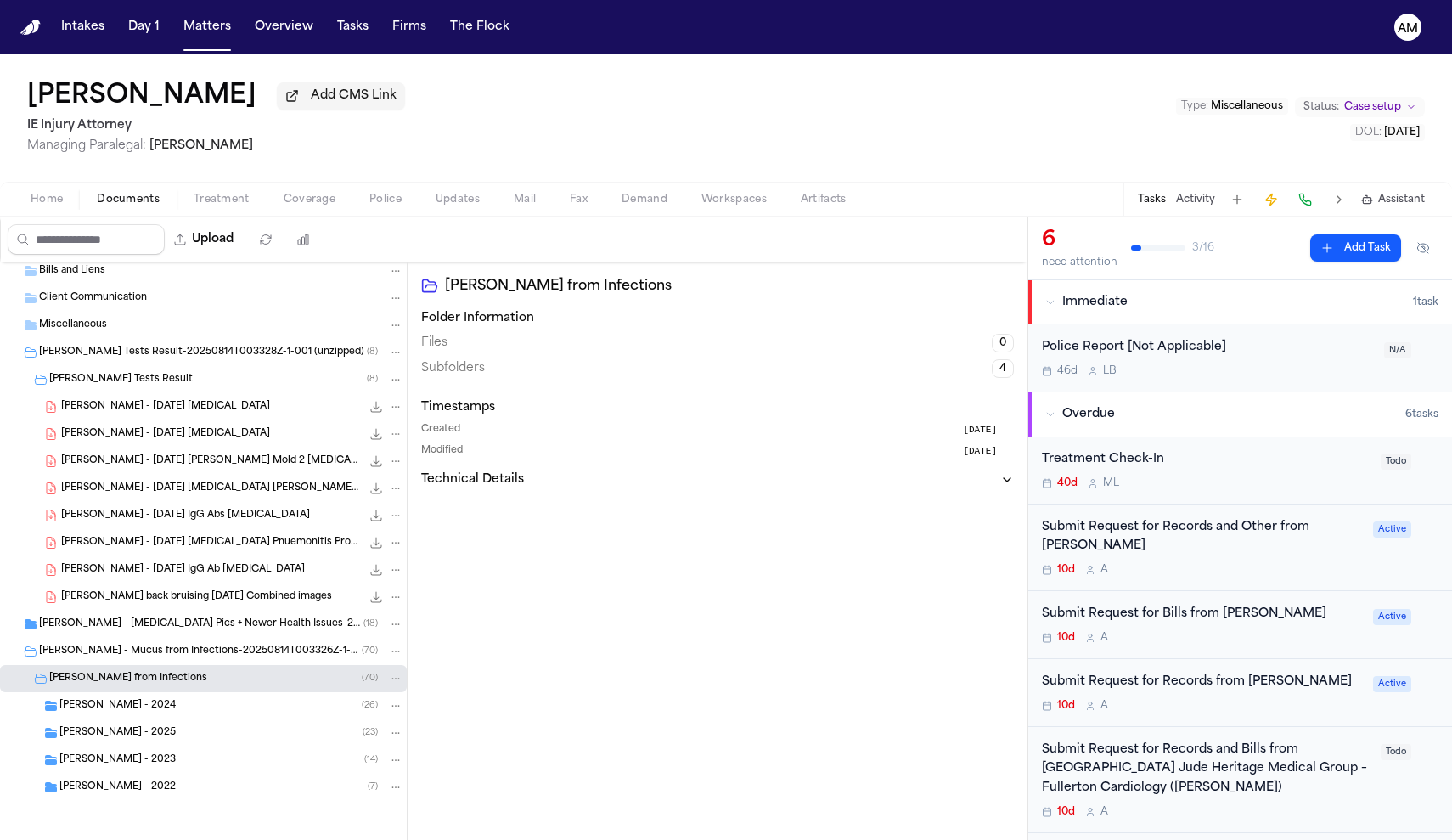
scroll to position [226, 0]
click at [166, 722] on div "Marlyn Mucus - 2025 ( 23 )" at bounding box center [204, 732] width 407 height 27
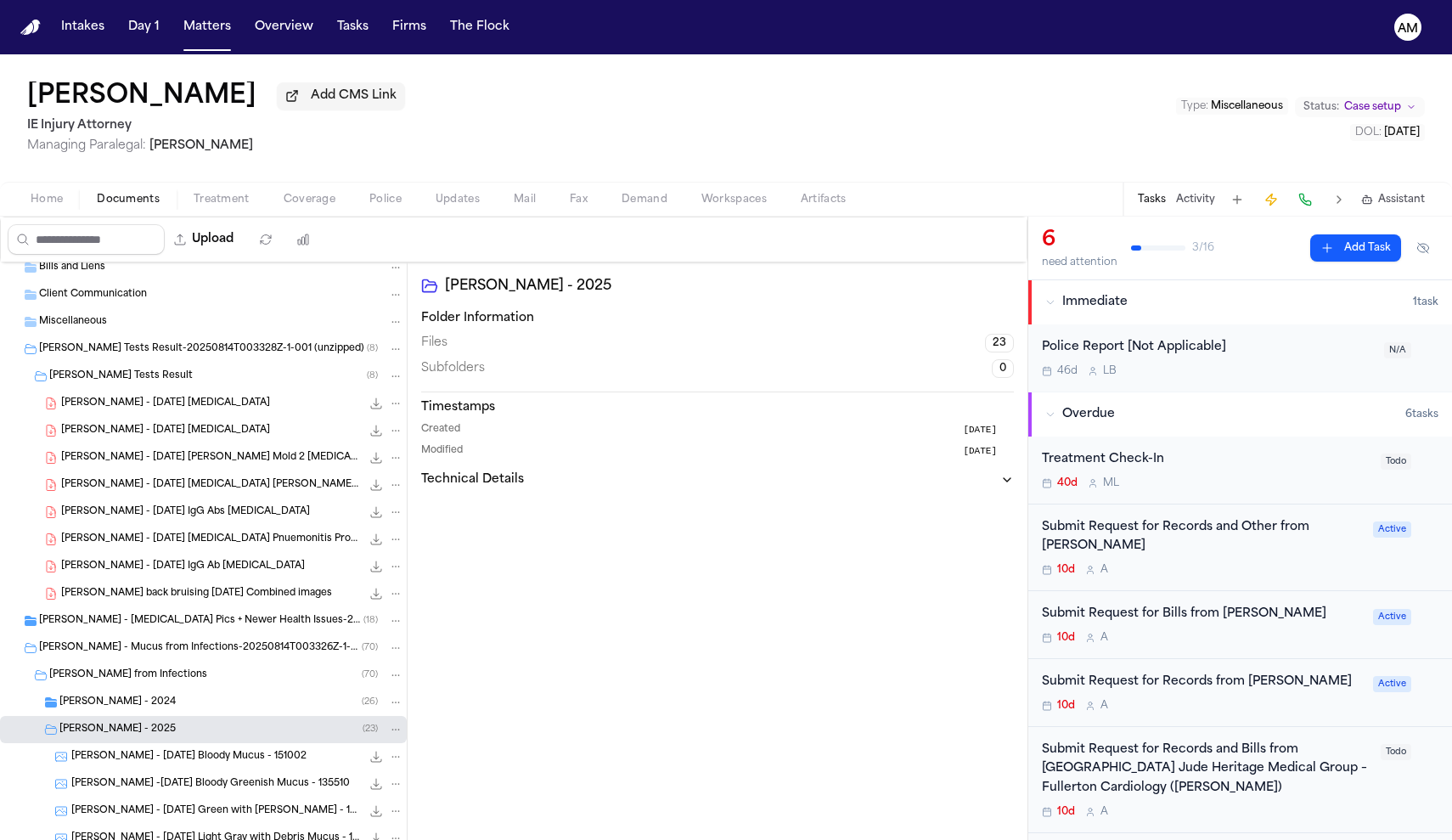
click at [170, 750] on div "Marlyn Maramba - 2025 Apr 6 Bloody Mucus - 151002 439.1 KB • JPG" at bounding box center [204, 756] width 407 height 27
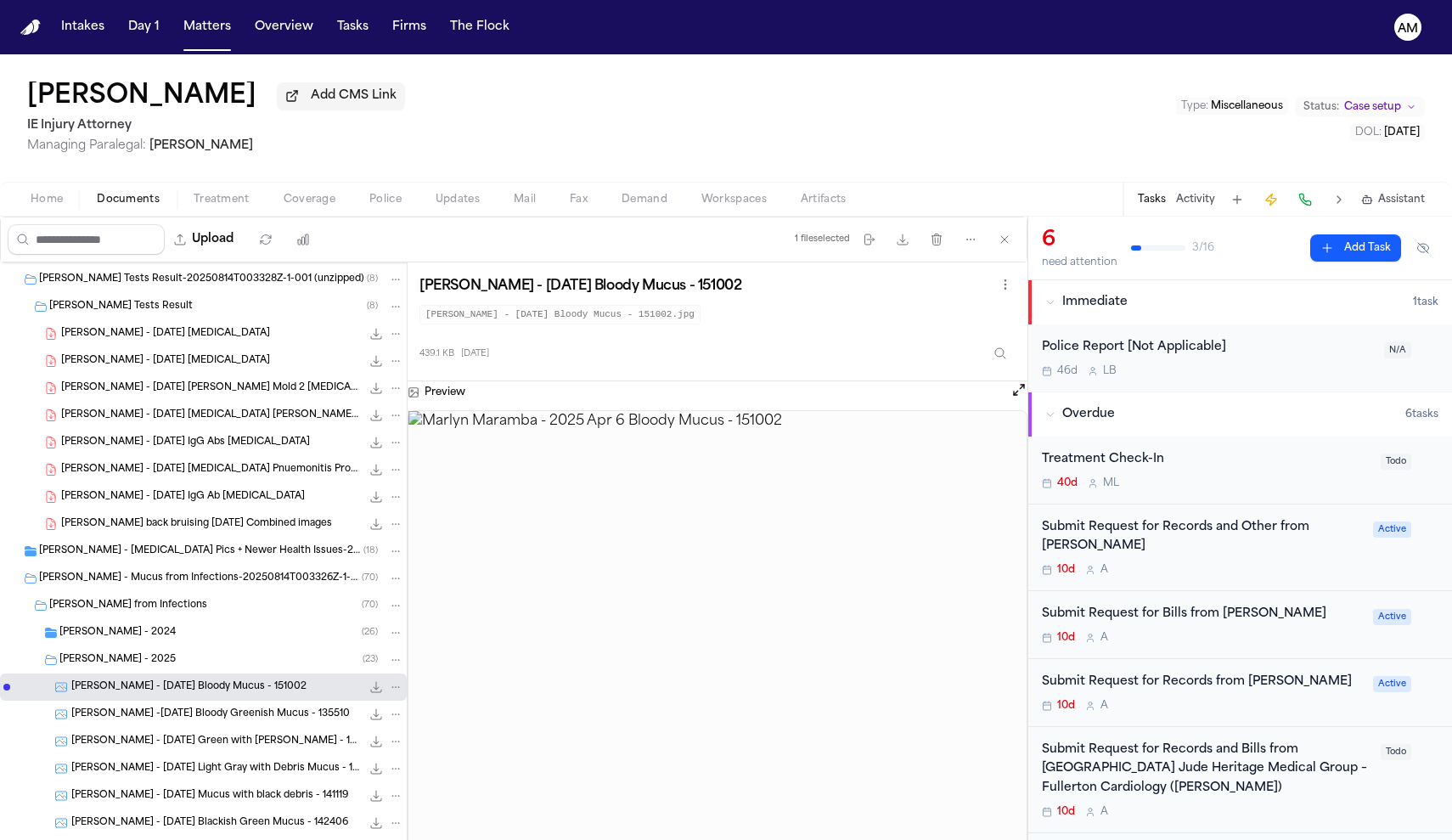
scroll to position [334, 0]
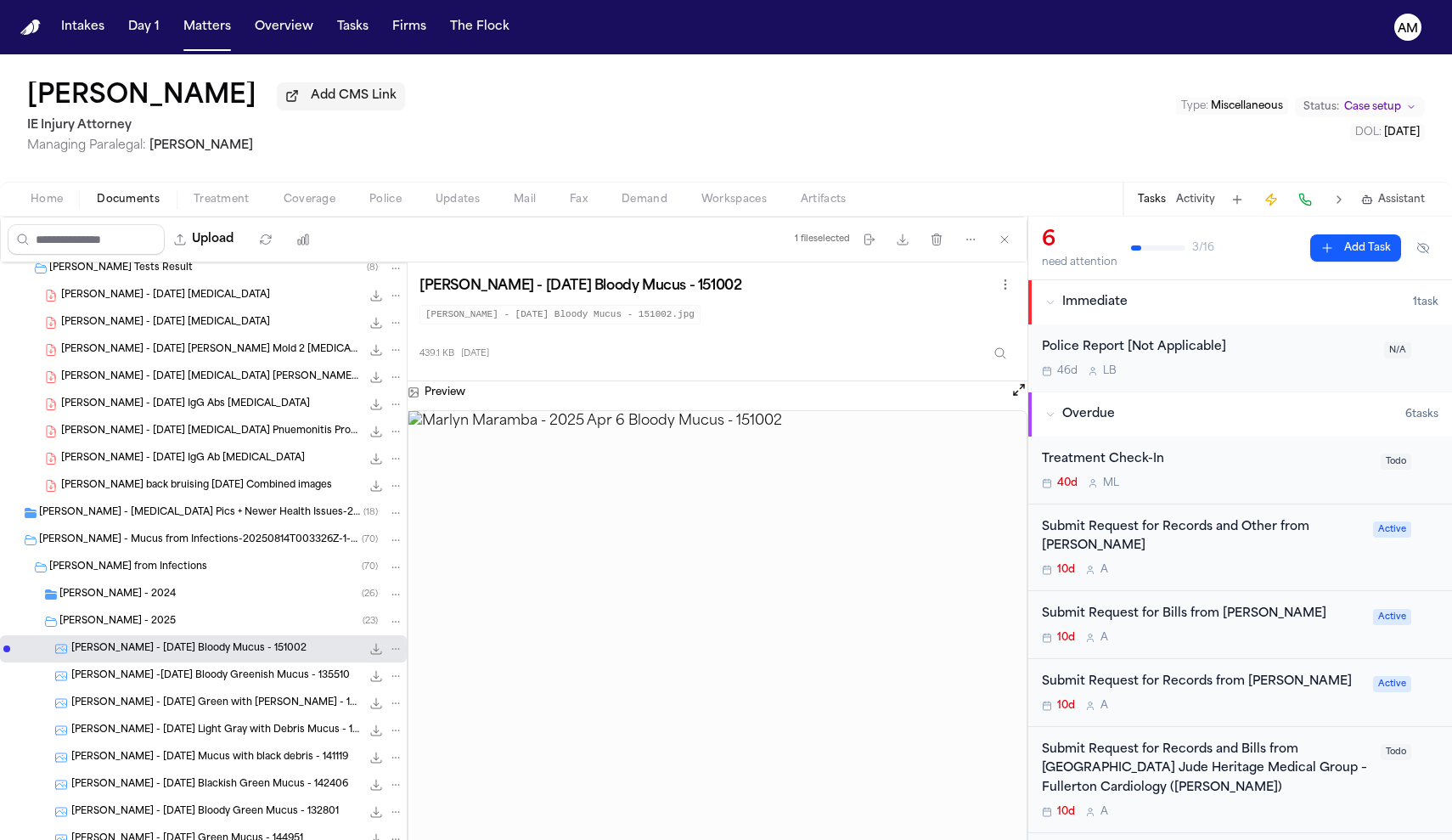
click at [220, 668] on div "Marlyn Maramba -2025 Feb 03 Bloody Greenish Mucus - 135510 1.5 MB • JPG" at bounding box center [204, 675] width 407 height 27
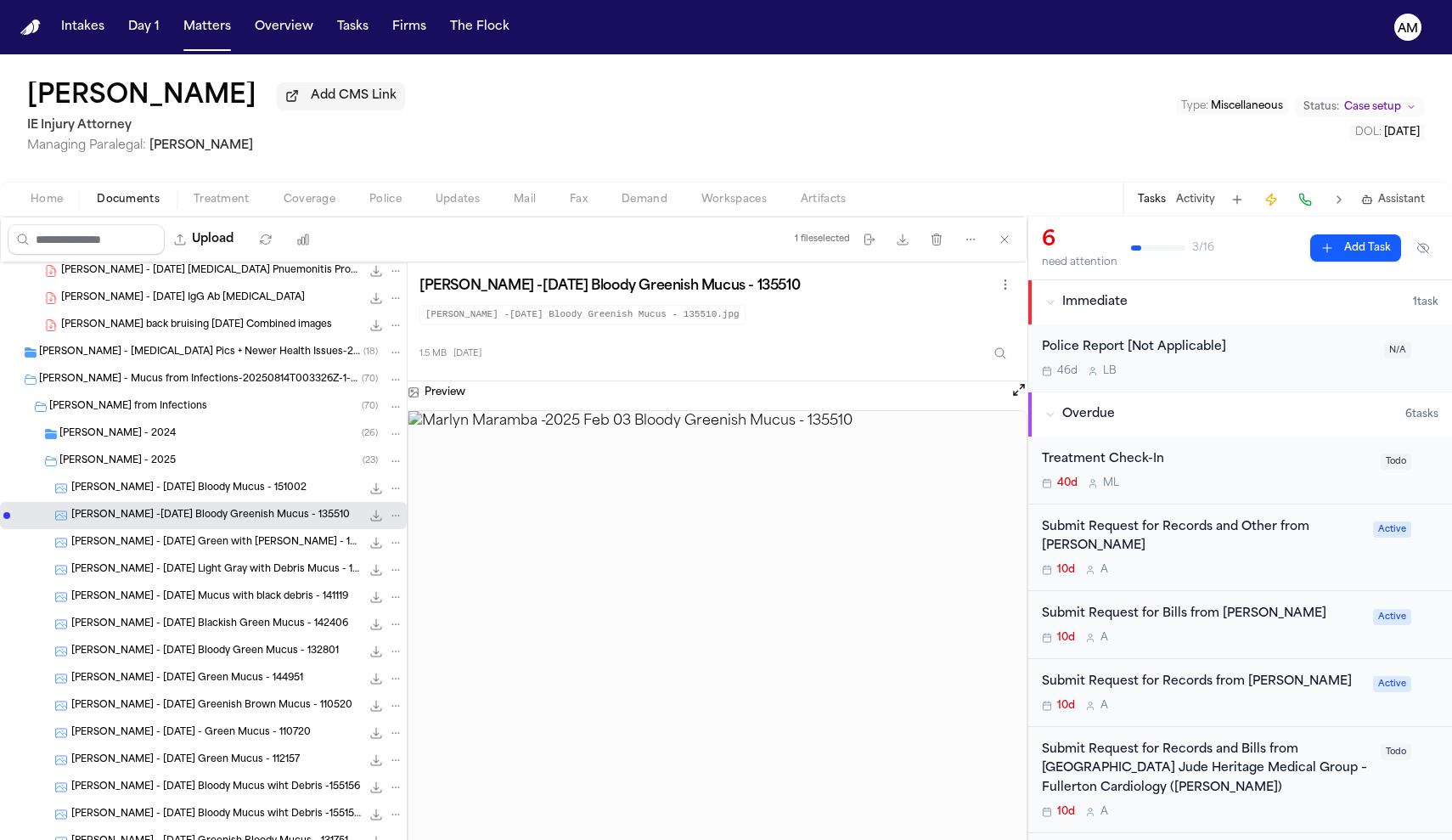
scroll to position [506, 0]
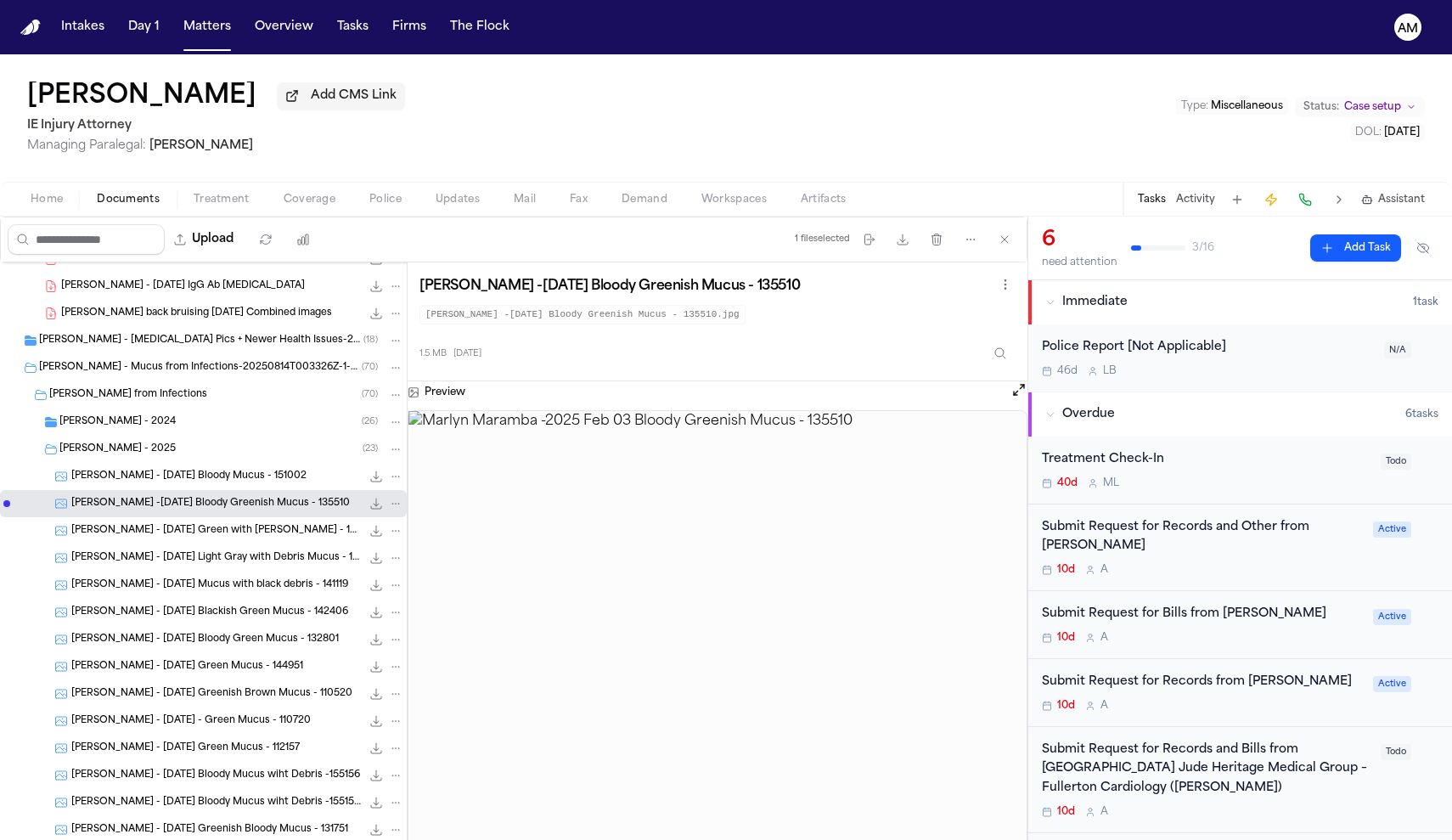
click at [271, 535] on span "Marlyn Maramba - 2025 Feb 16 Green with Debri Mucus - 142233" at bounding box center [215, 531] width 290 height 15
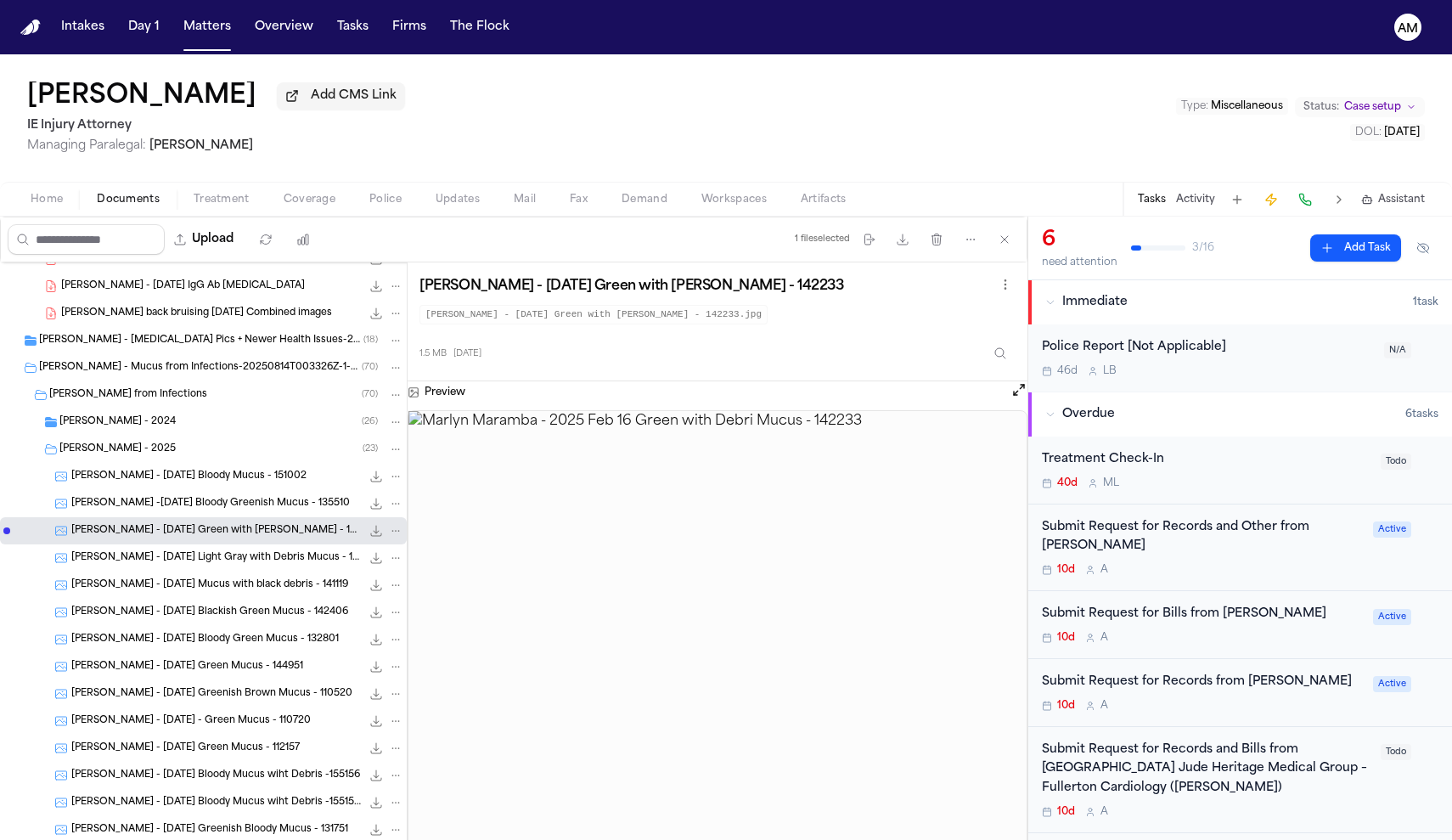
click at [268, 571] on div "Marlyn Maramba - 2025 Feb18 Light Gray with Debris Mucus - 135809 738.0 KB • JPG" at bounding box center [204, 557] width 407 height 27
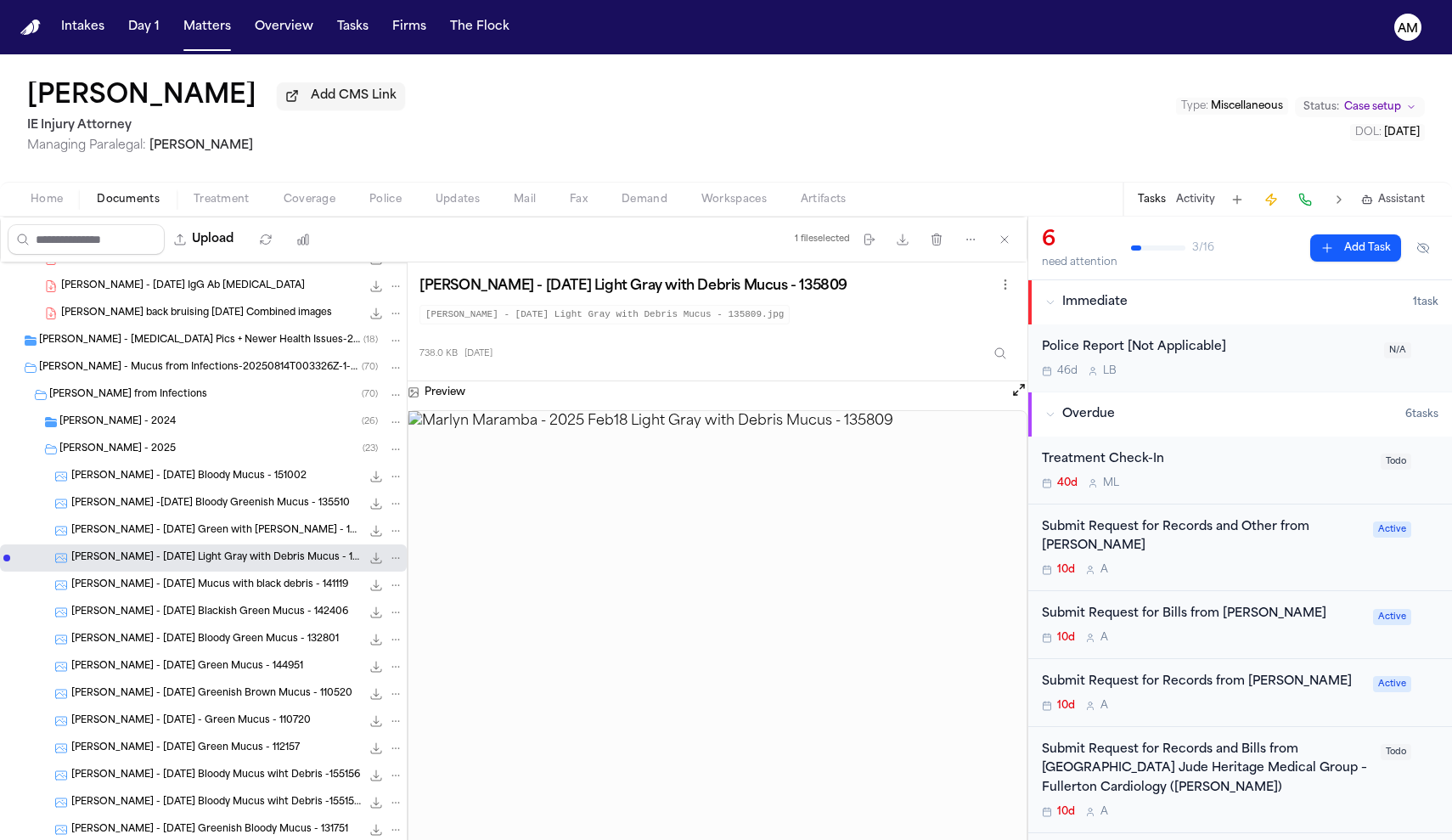
click at [268, 598] on div "Marlyn Maramba - 2025 Feb 19 Mucus with black debris - 141119 597.8 KB • JPG" at bounding box center [204, 584] width 407 height 27
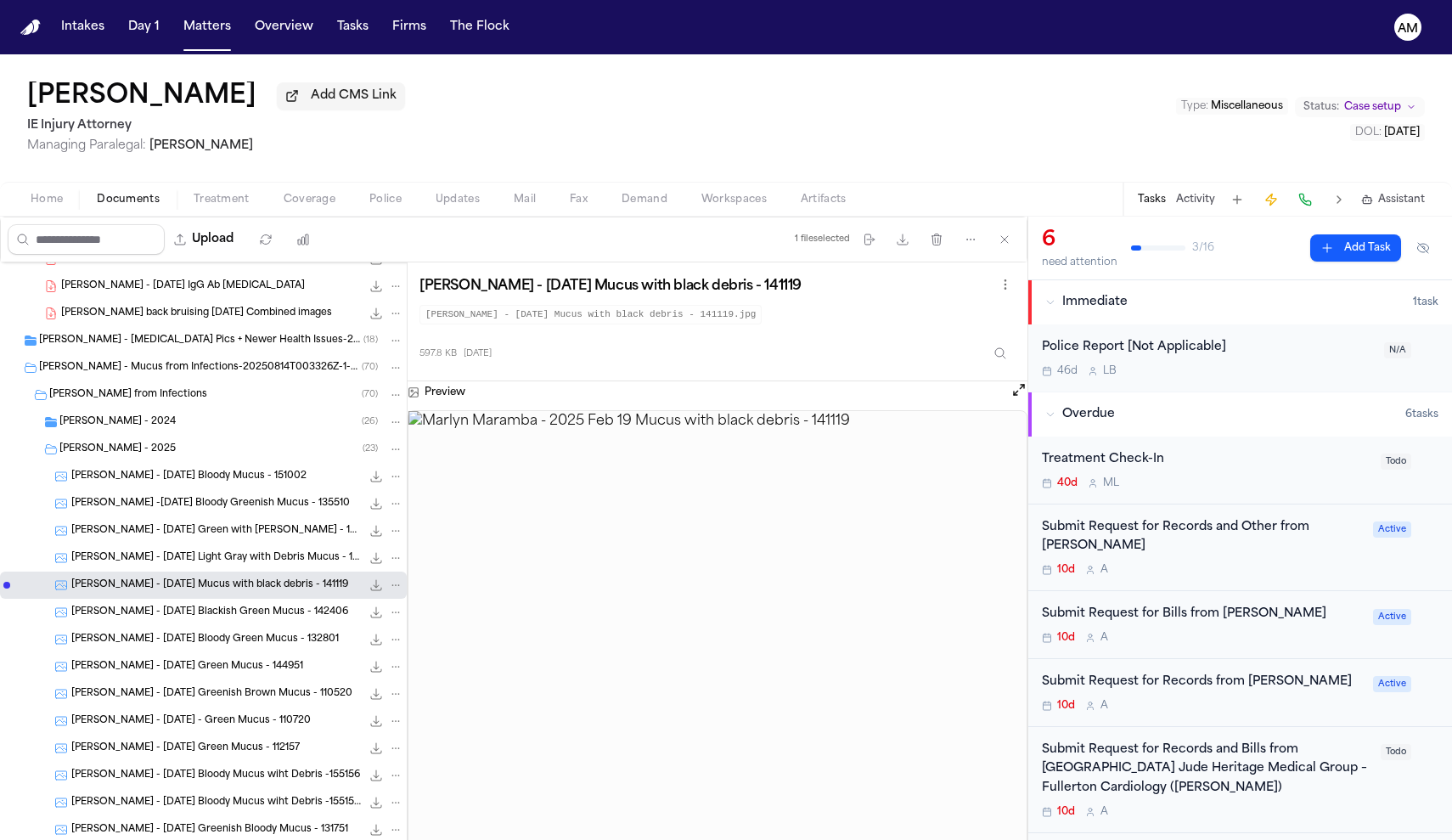
click at [268, 619] on span "Marlyn Maramba - 2025 Feb 1 Blackish Green Mucus - 142406" at bounding box center [210, 613] width 277 height 15
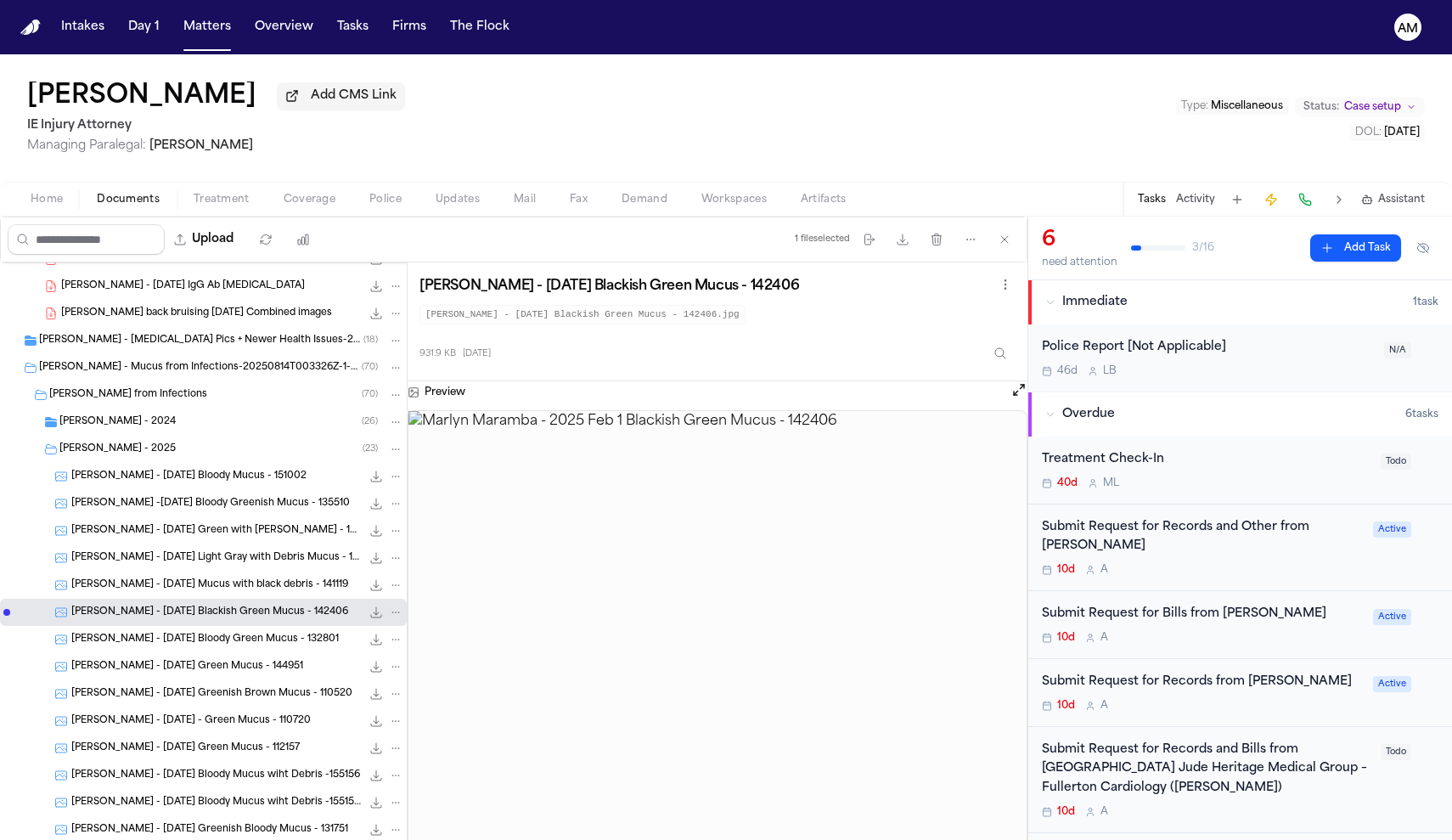
click at [270, 637] on span "Marlyn Maramba - 2025 Feb 26 Bloody Green Mucus - 132801" at bounding box center [205, 639] width 268 height 15
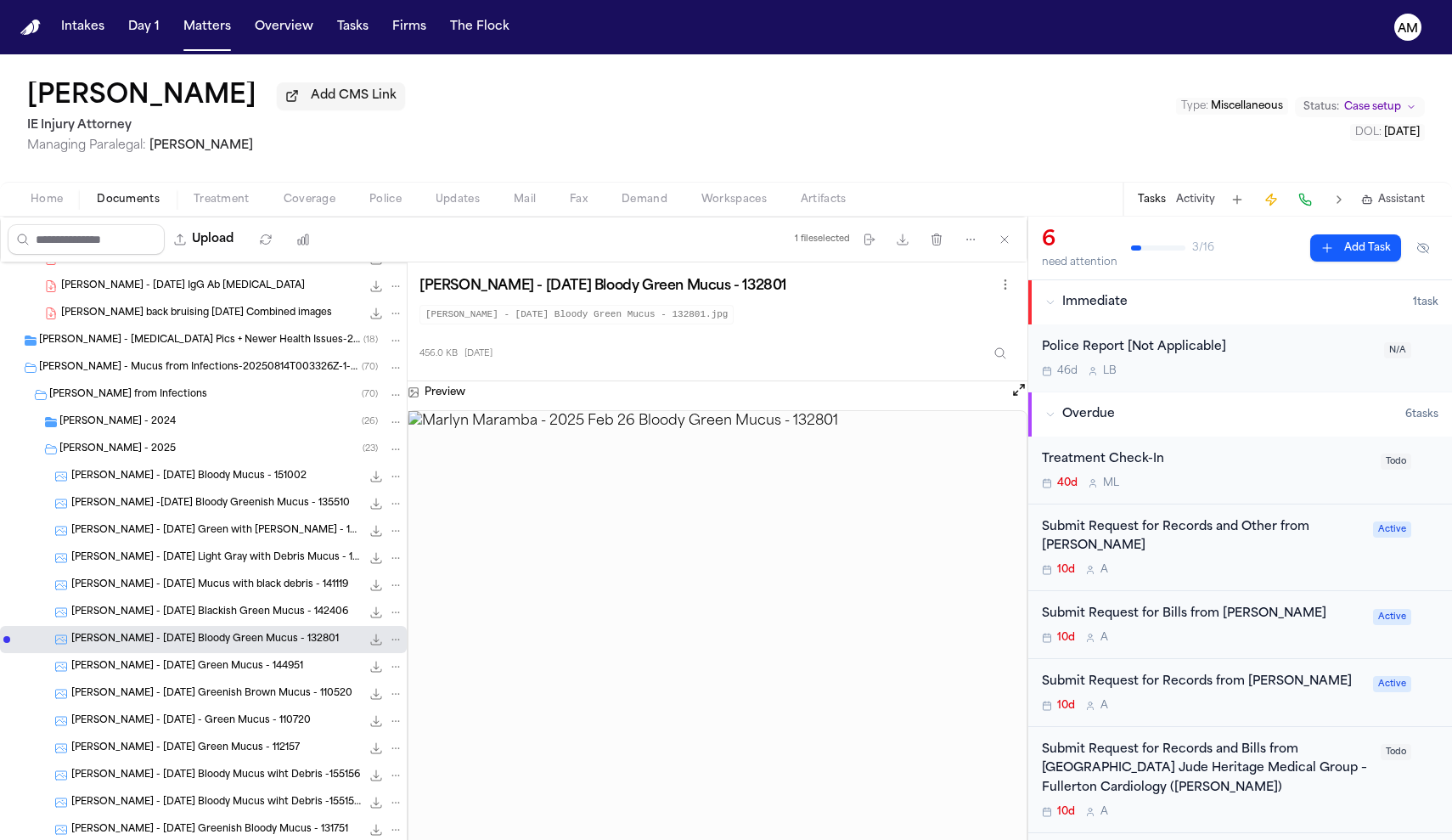
click at [273, 672] on span "Marlyn Maramba - 2025 Feb 2 Green Mucus - 144951" at bounding box center [187, 667] width 232 height 15
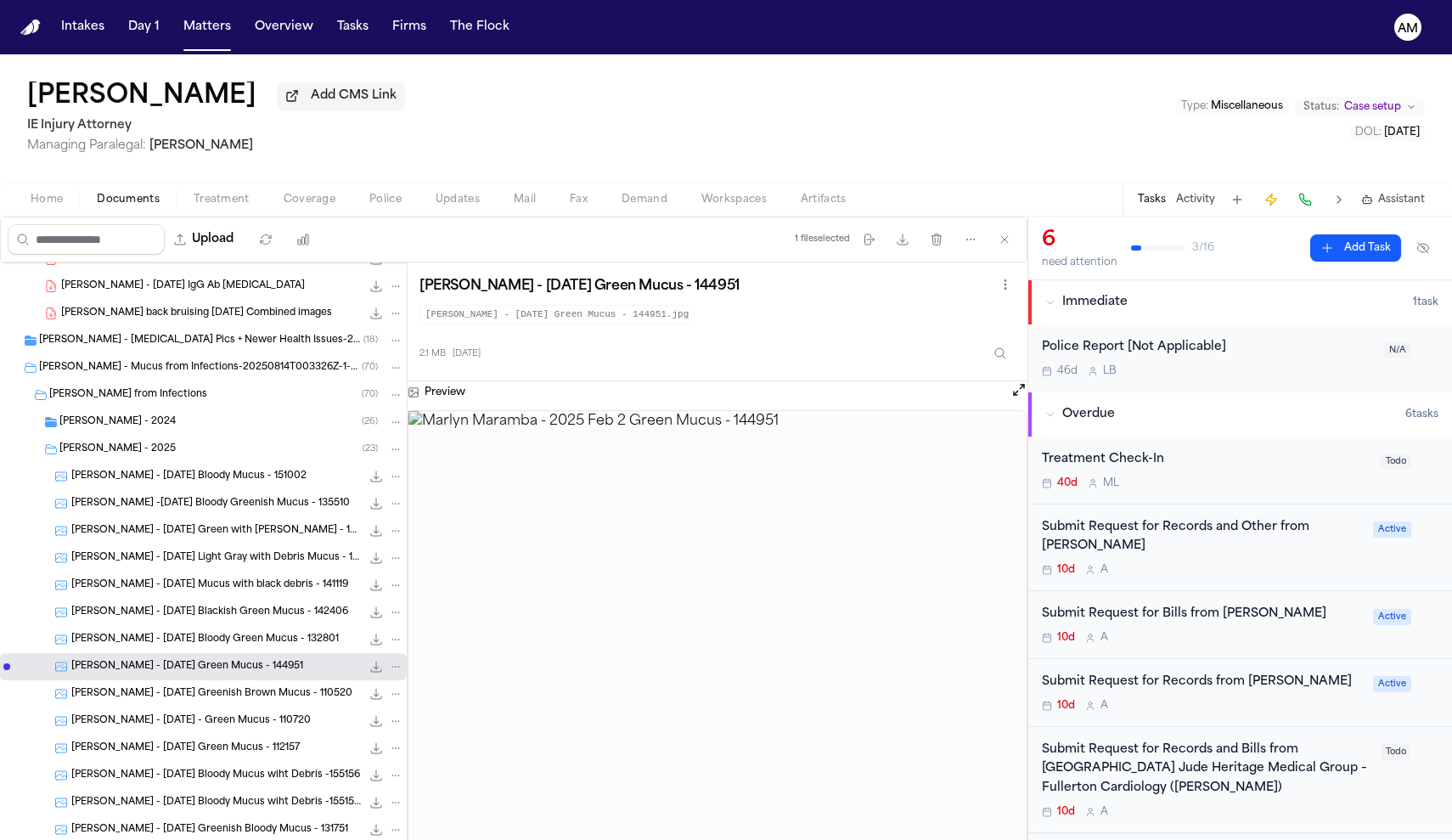
click at [273, 698] on span "Marlyn Maramba - 2025 Jan 10 Greenish Brown Mucus - 110520" at bounding box center [212, 694] width 281 height 15
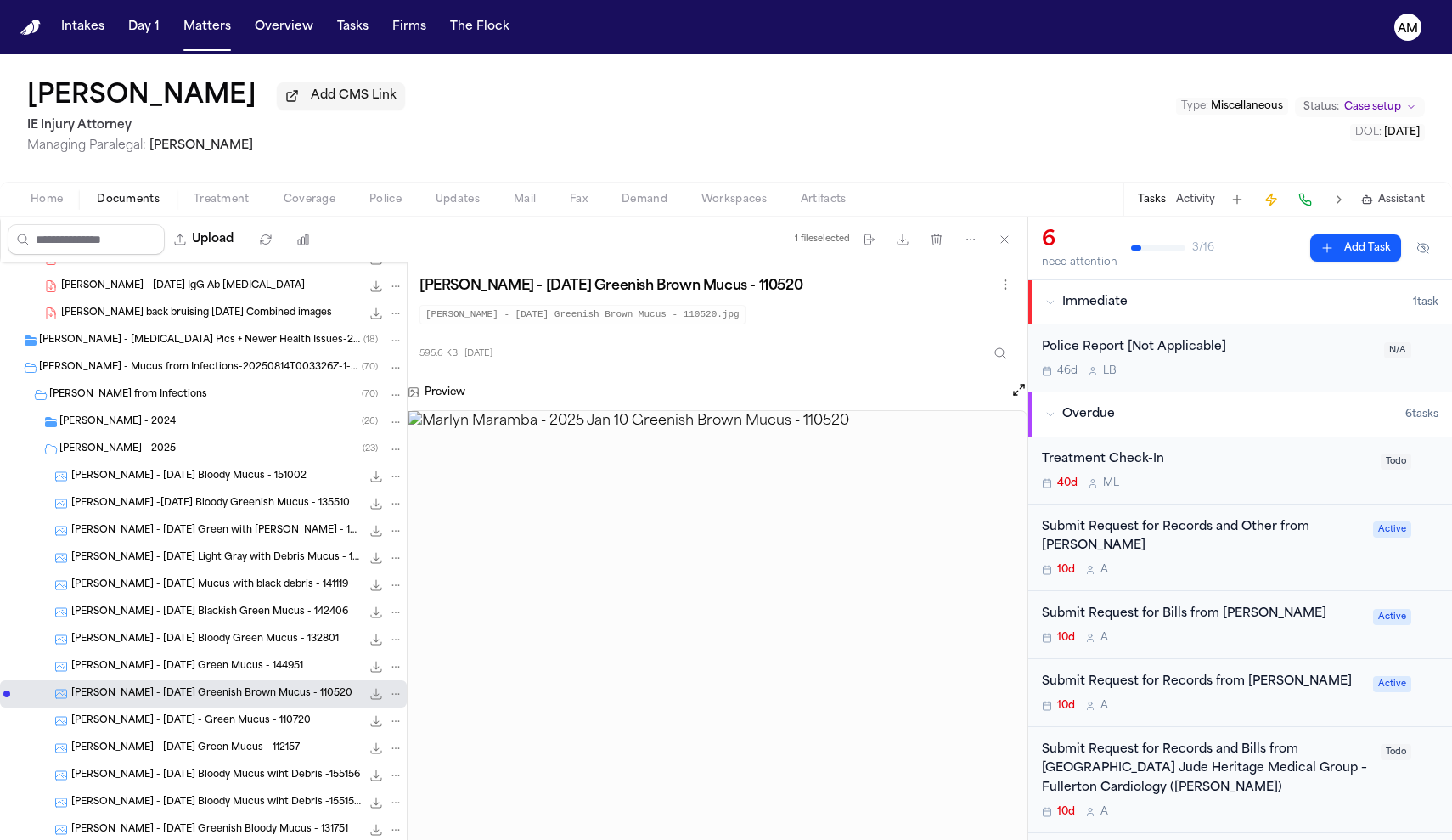
click at [270, 732] on div "Marlyn Maramba - 2025 Jan 12 - Green Mucus - 110720 5.8 MB • JPG" at bounding box center [204, 720] width 407 height 27
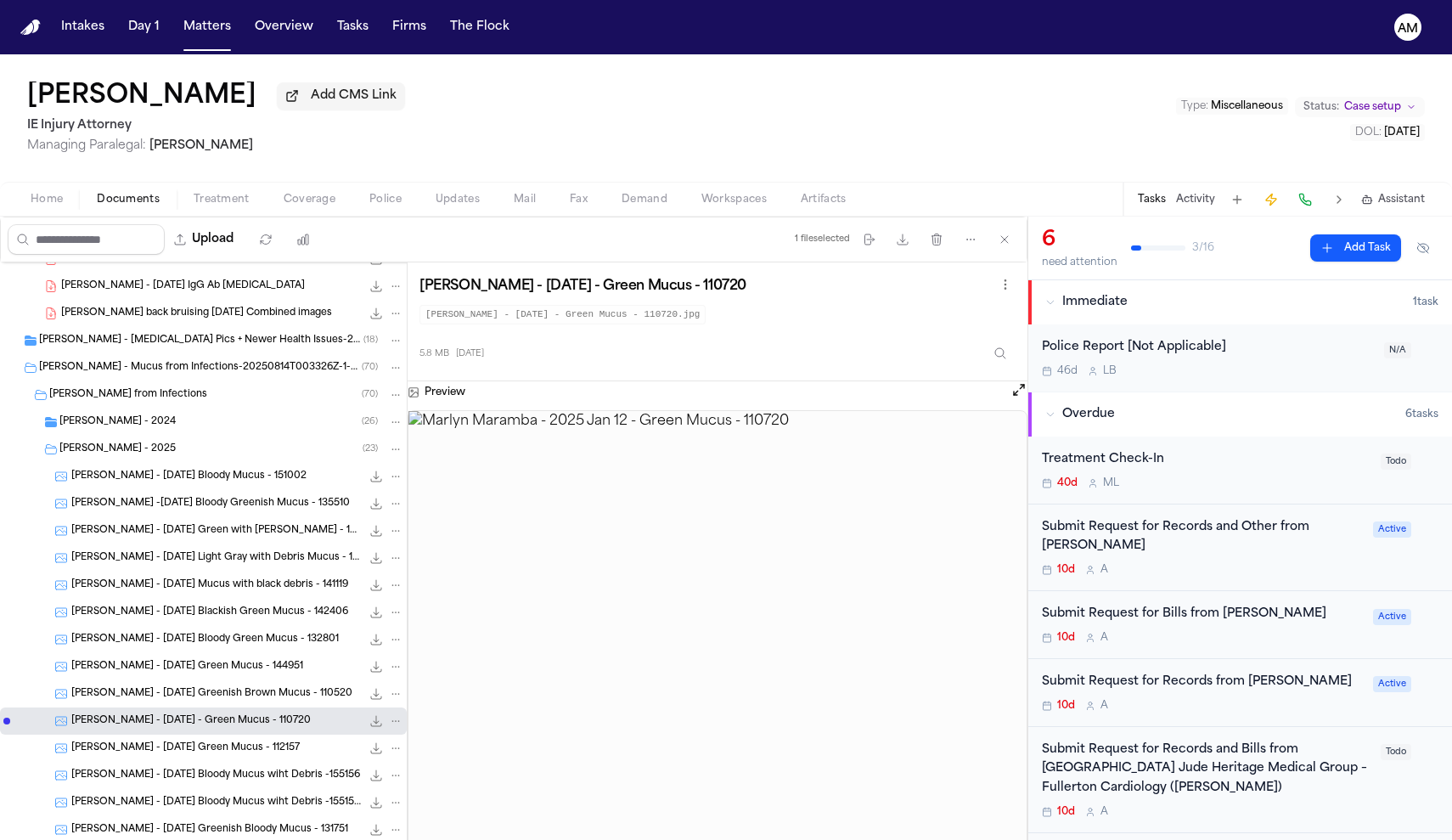
click at [268, 755] on span "Marlyn Maramba - 2025 Jan 23 Green Mucus - 112157" at bounding box center [185, 748] width 228 height 15
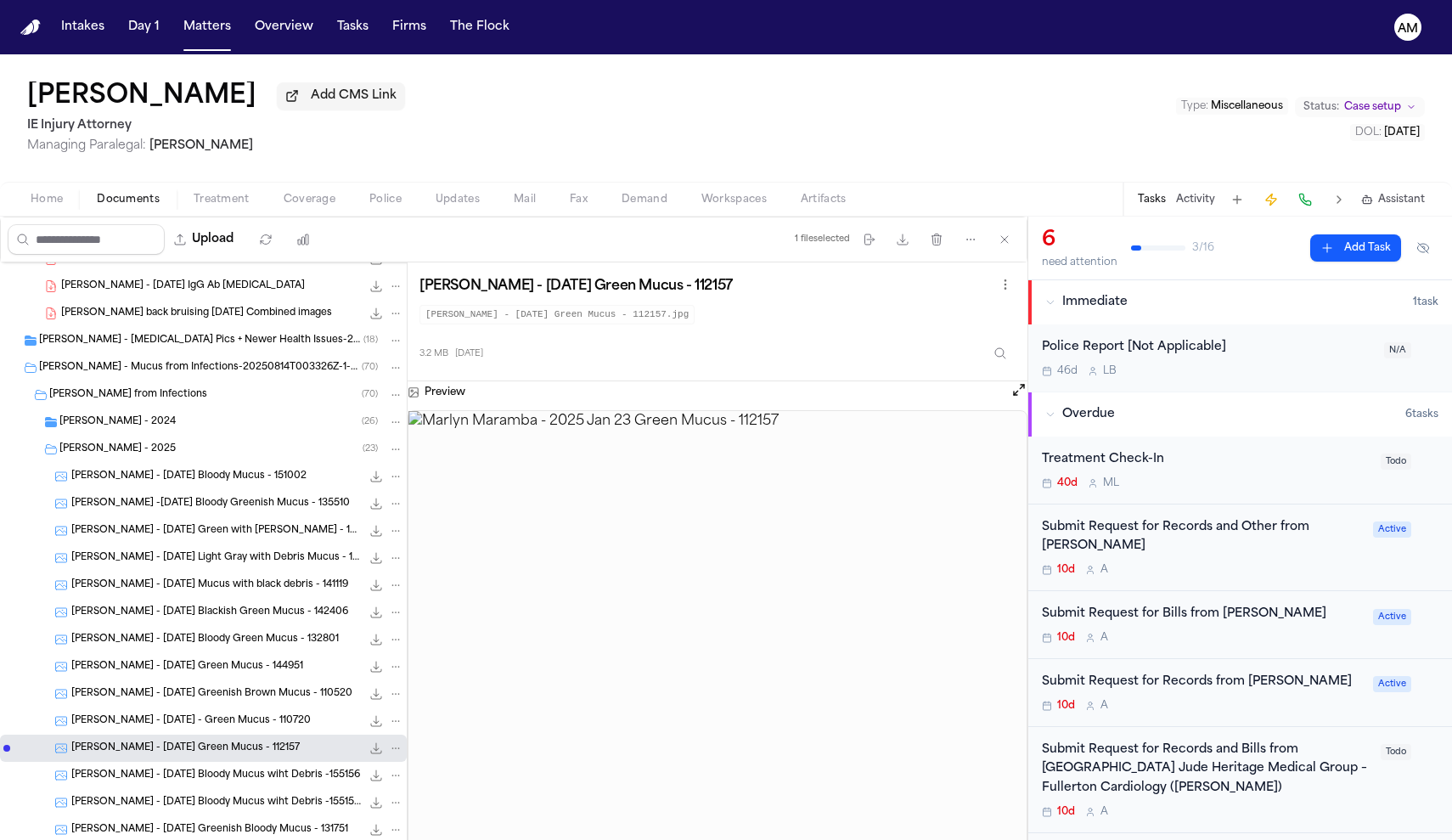
click at [266, 816] on div "Marlyn Maramba - 2025 Jan 25 Bloody Mucus wiht Debris -155156 - 155140 679.5 KB…" at bounding box center [204, 801] width 407 height 27
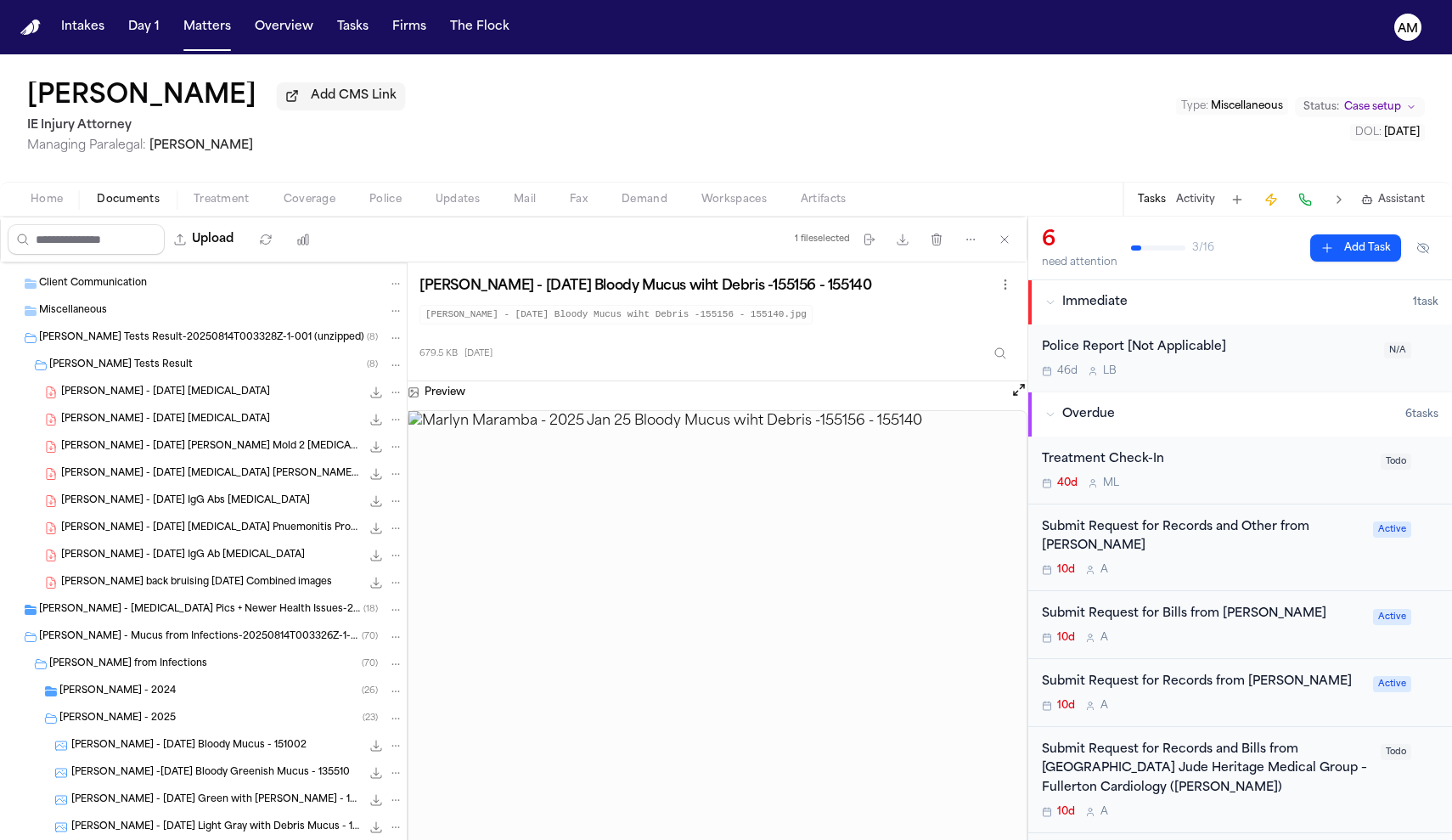
scroll to position [258, 0]
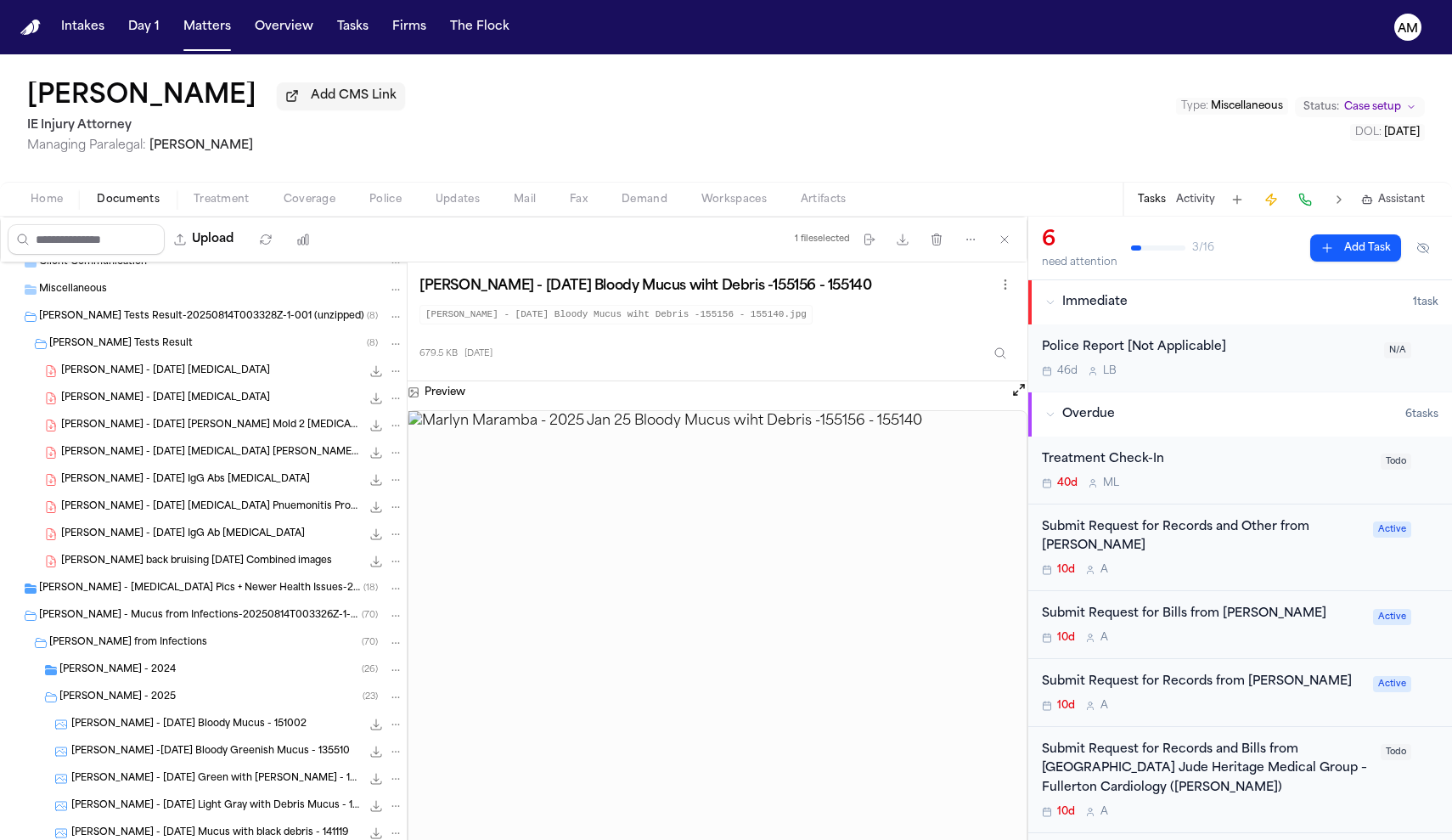
click at [130, 581] on div "Marlyn - Eczema Pics + Newer Health Issues-20250814T003324Z-1-001 (unzipped) ( …" at bounding box center [204, 588] width 407 height 27
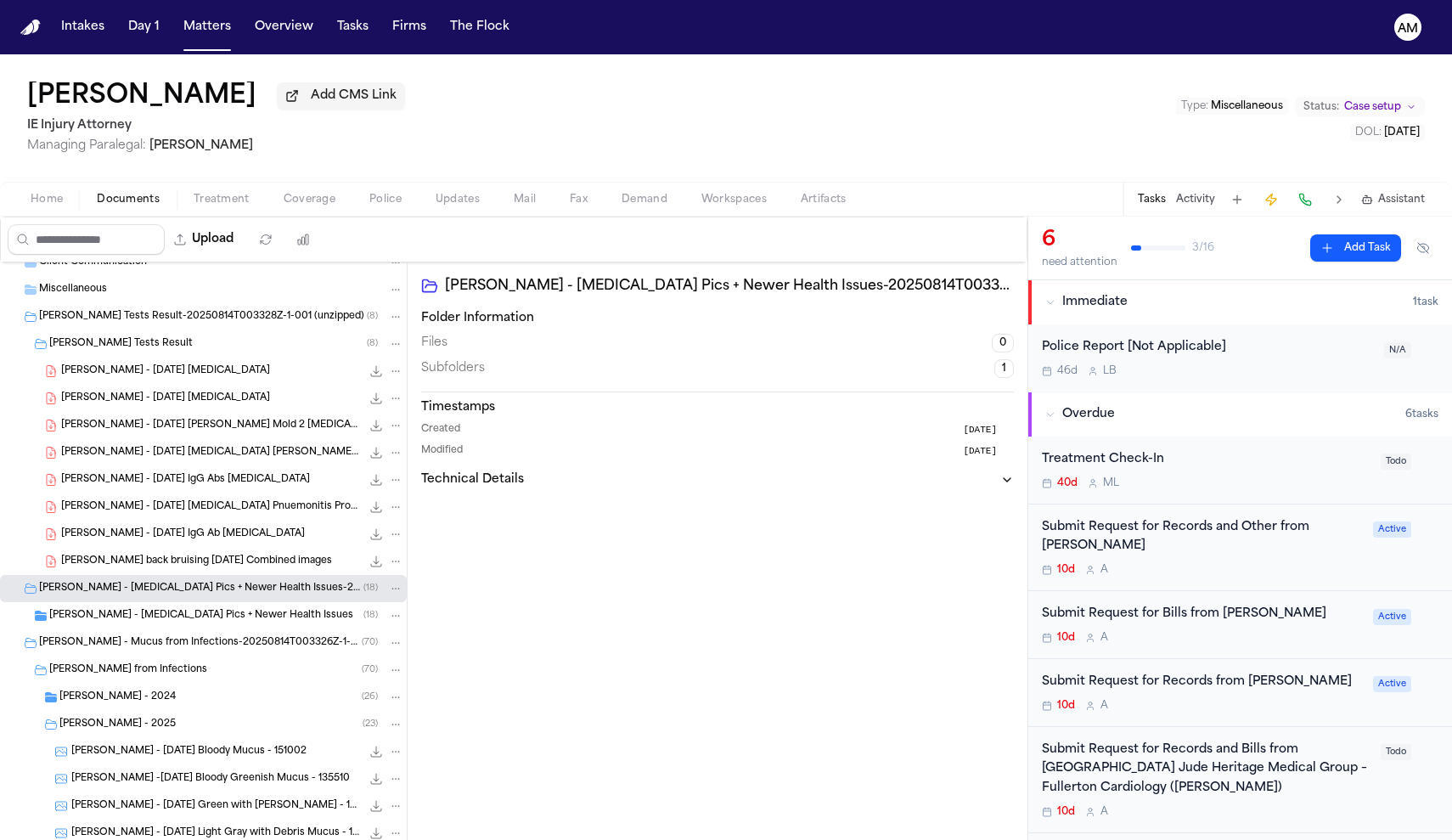
click at [130, 617] on span "Marlyn - Eczema Pics + Newer Health Issues" at bounding box center [202, 616] width 304 height 15
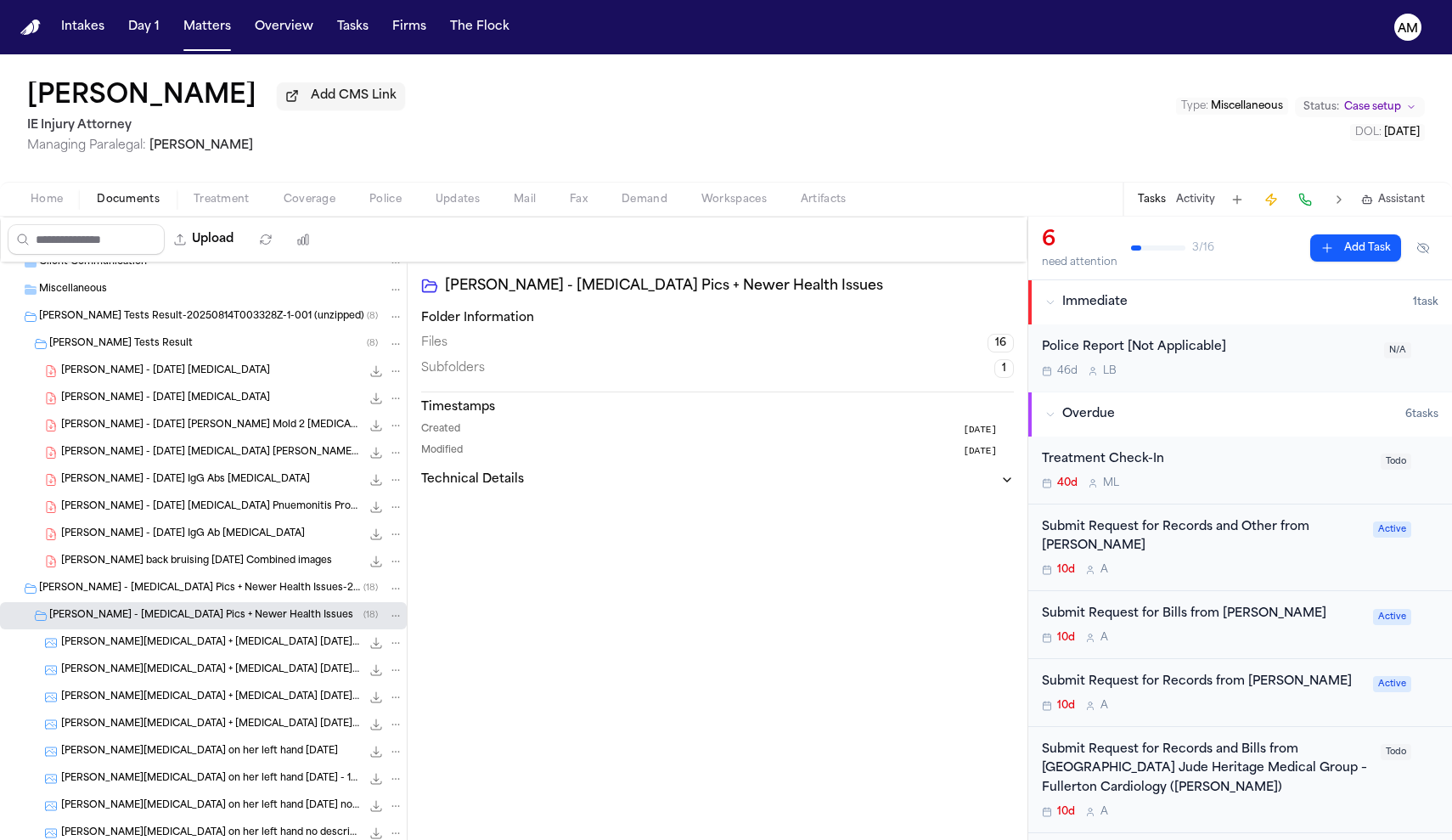
click at [130, 630] on div "Marlyn - Eczema Pics + Newer Health Issues ( 18 )" at bounding box center [204, 615] width 407 height 27
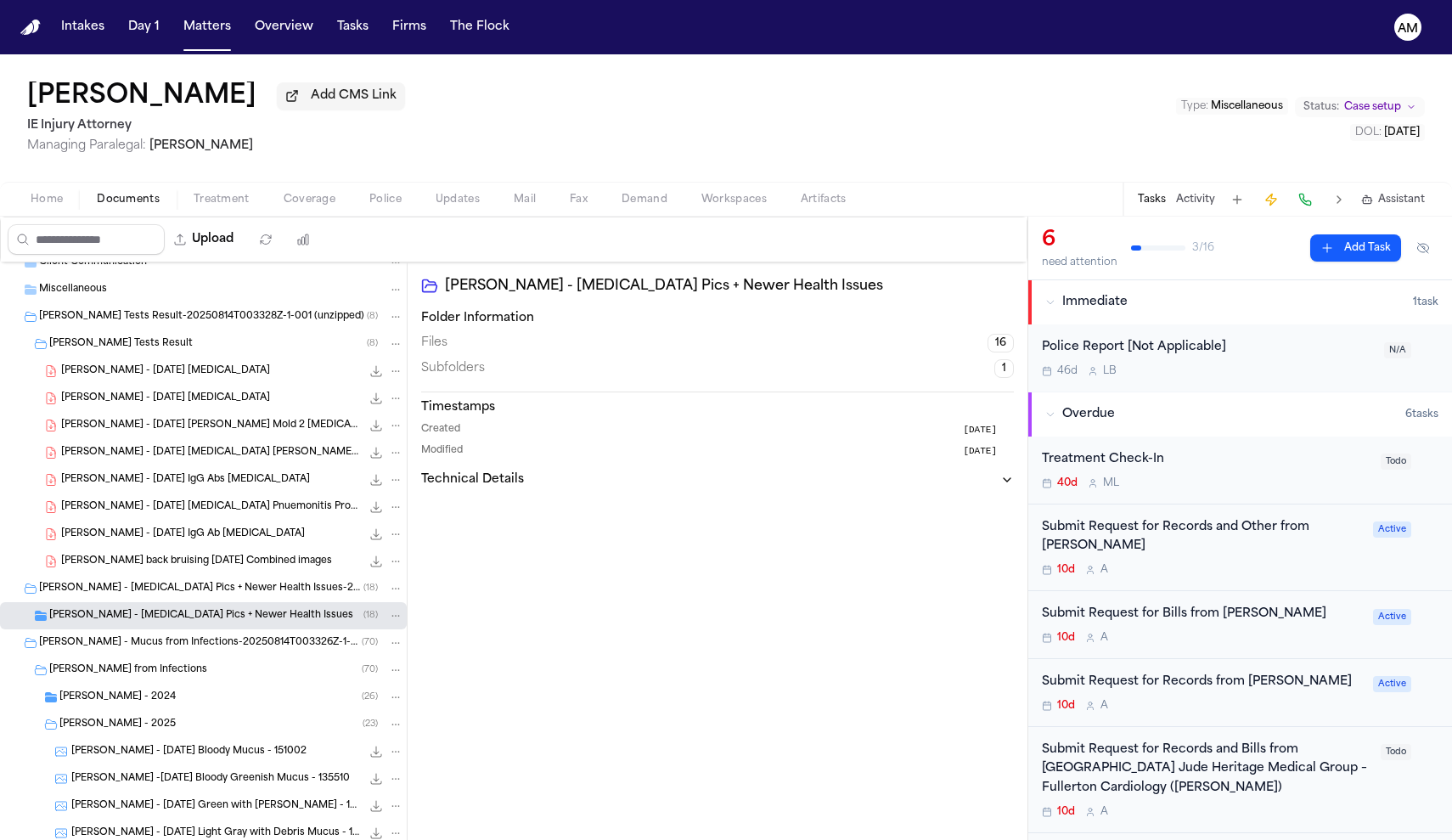
click at [133, 630] on div "Marlyn - Eczema Pics + Newer Health Issues ( 18 )" at bounding box center [204, 615] width 407 height 27
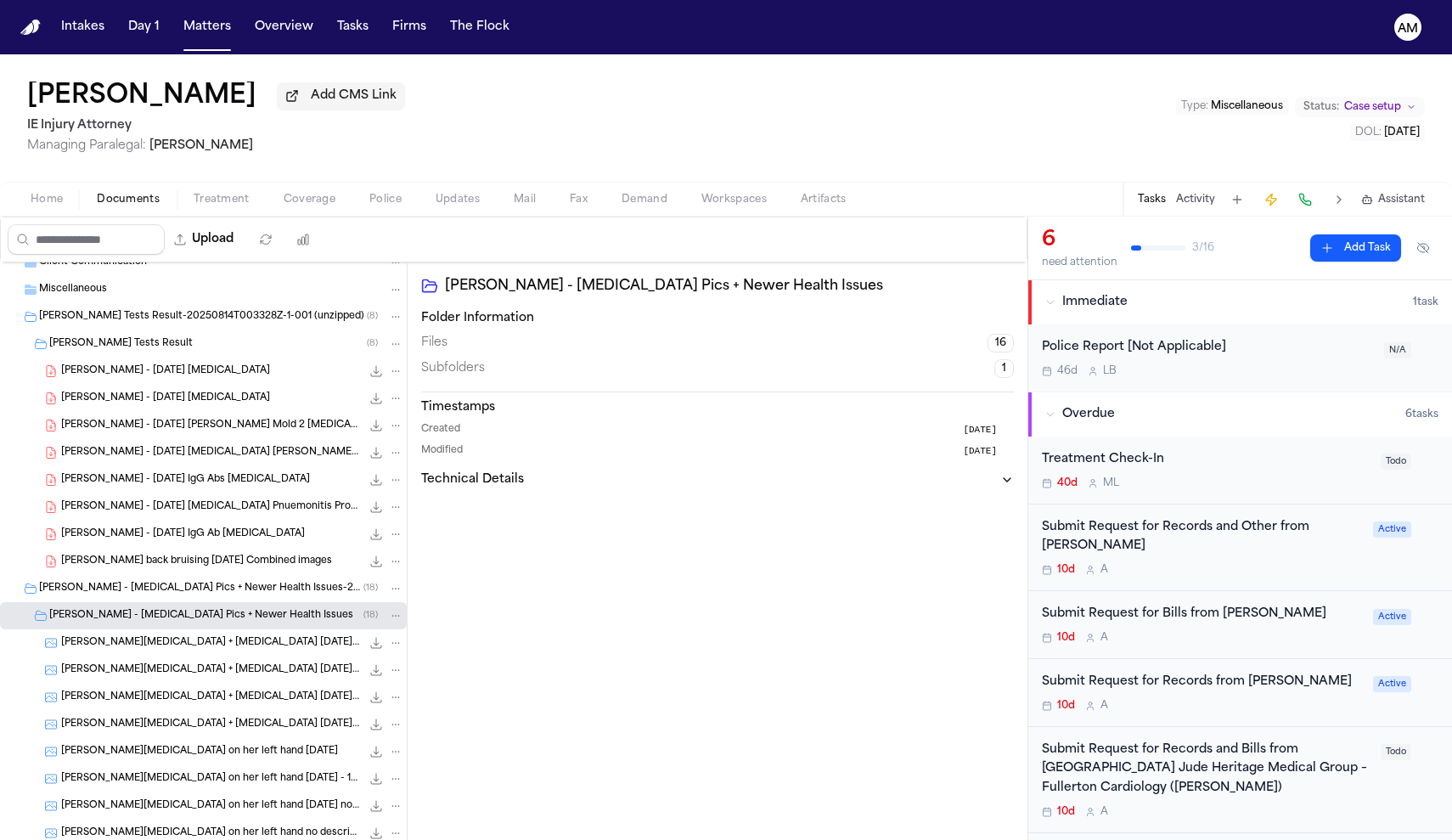
click at [138, 645] on span "Marlyn - Eczema + Hives Nov 21 2024 - 233340" at bounding box center [211, 642] width 299 height 15
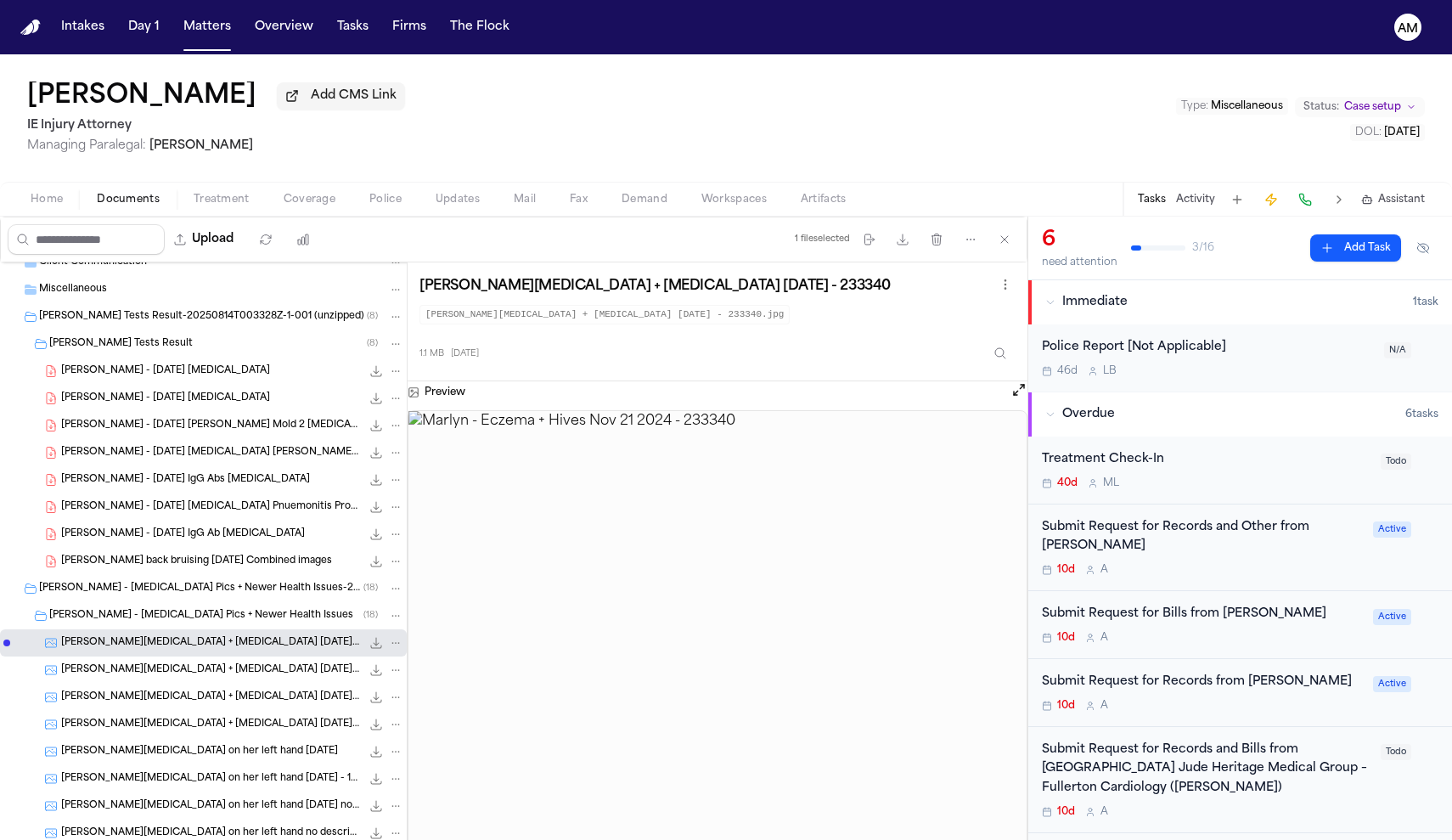
click at [138, 660] on div "Marlyn - Eczema + Hives Nov 21 2024 - 233403 1.2 MB • JPG" at bounding box center [204, 669] width 407 height 27
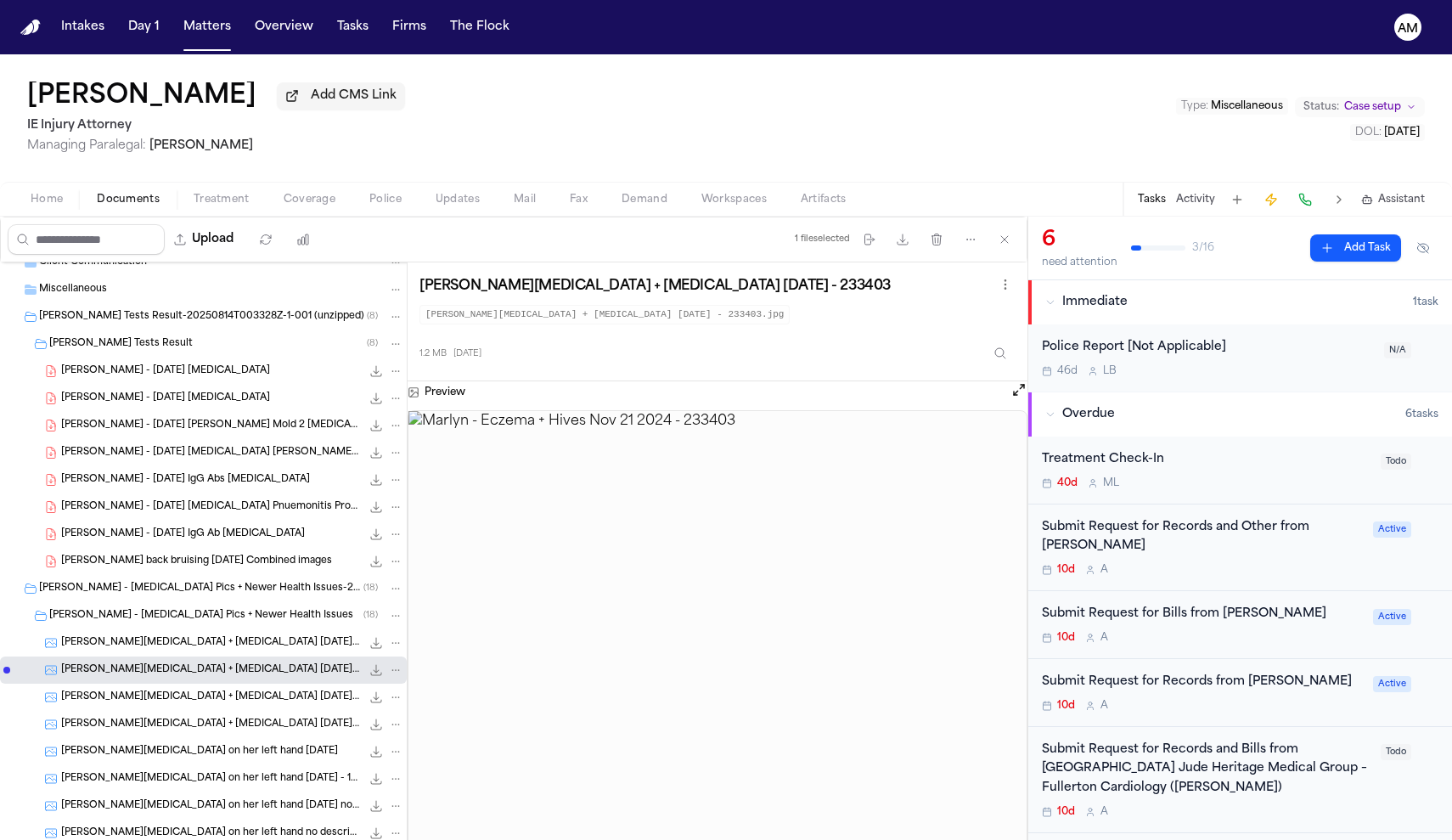
click at [144, 696] on span "Marlyn - Eczema + Hives Nov 21 2024 no description - 233340" at bounding box center [211, 697] width 299 height 15
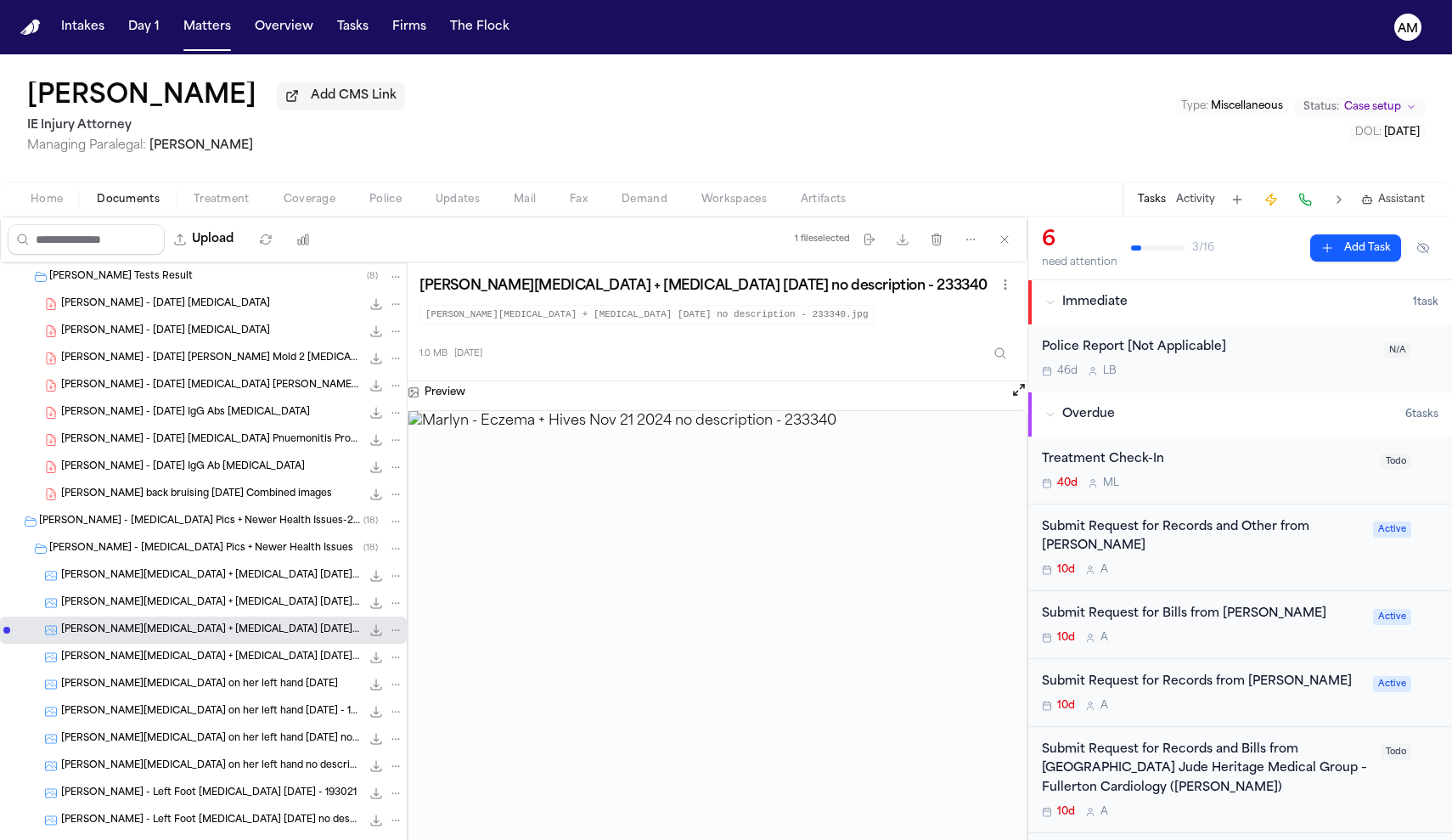
scroll to position [360, 0]
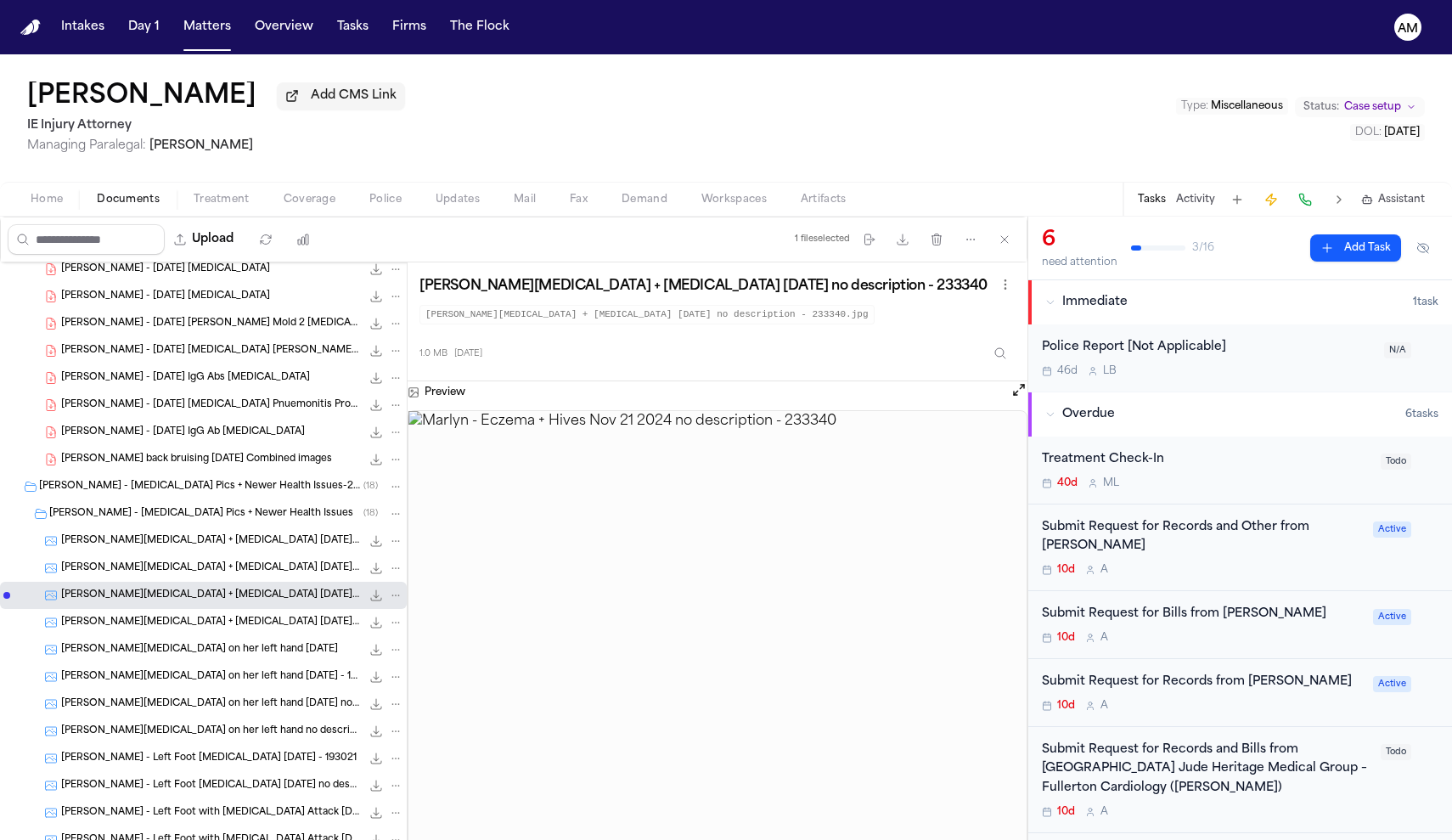
click at [144, 696] on div "Marlyn - Eczema on her left hand Dec 4 2024 no description - 154100 1.3 MB • JPG" at bounding box center [204, 703] width 407 height 27
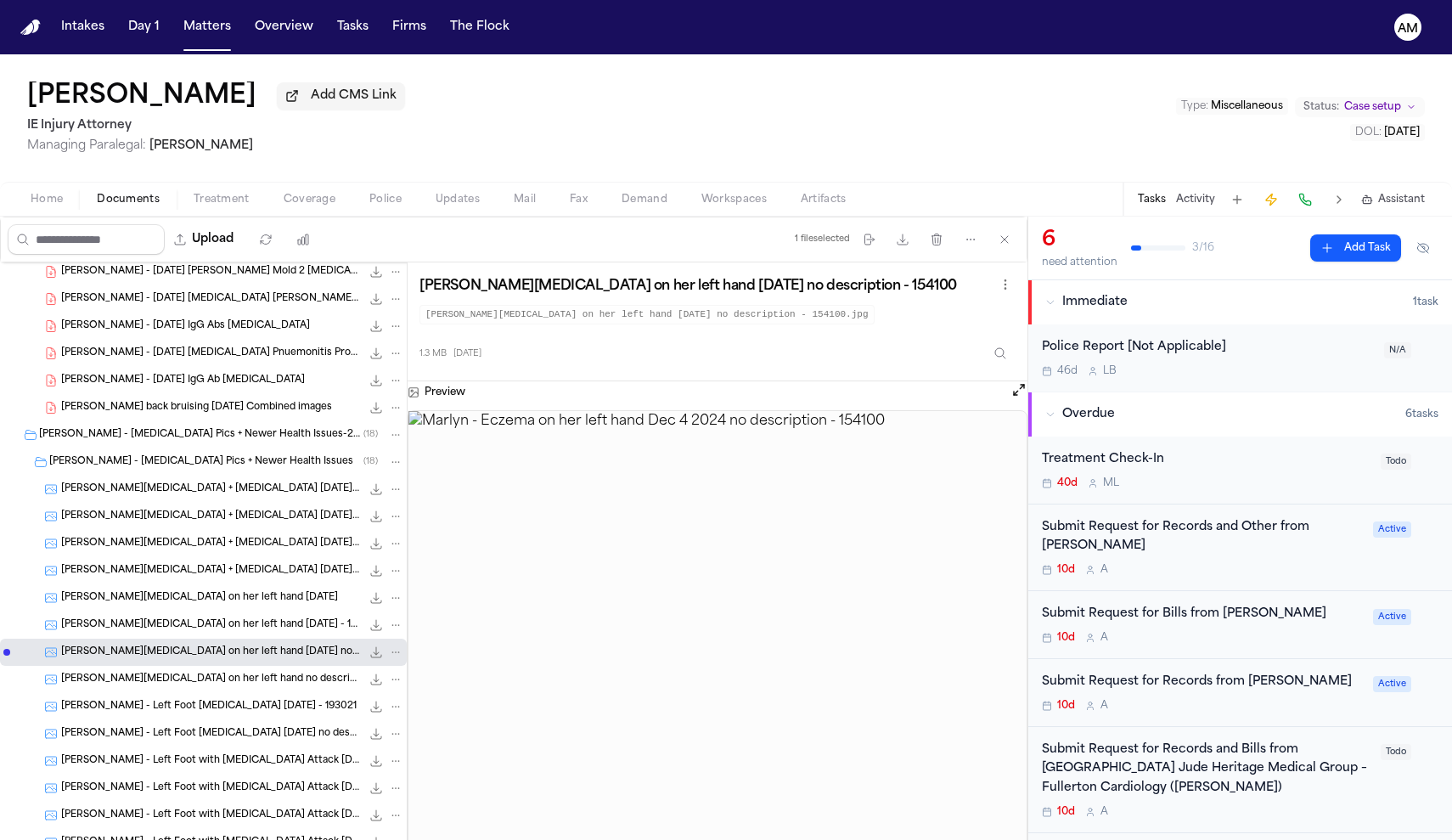
scroll to position [414, 0]
click at [144, 696] on div "Marlyn Maramba - Left Foot Eczema 2025 Feb 8 - 193021 1.3 MB • JPG" at bounding box center [204, 703] width 407 height 27
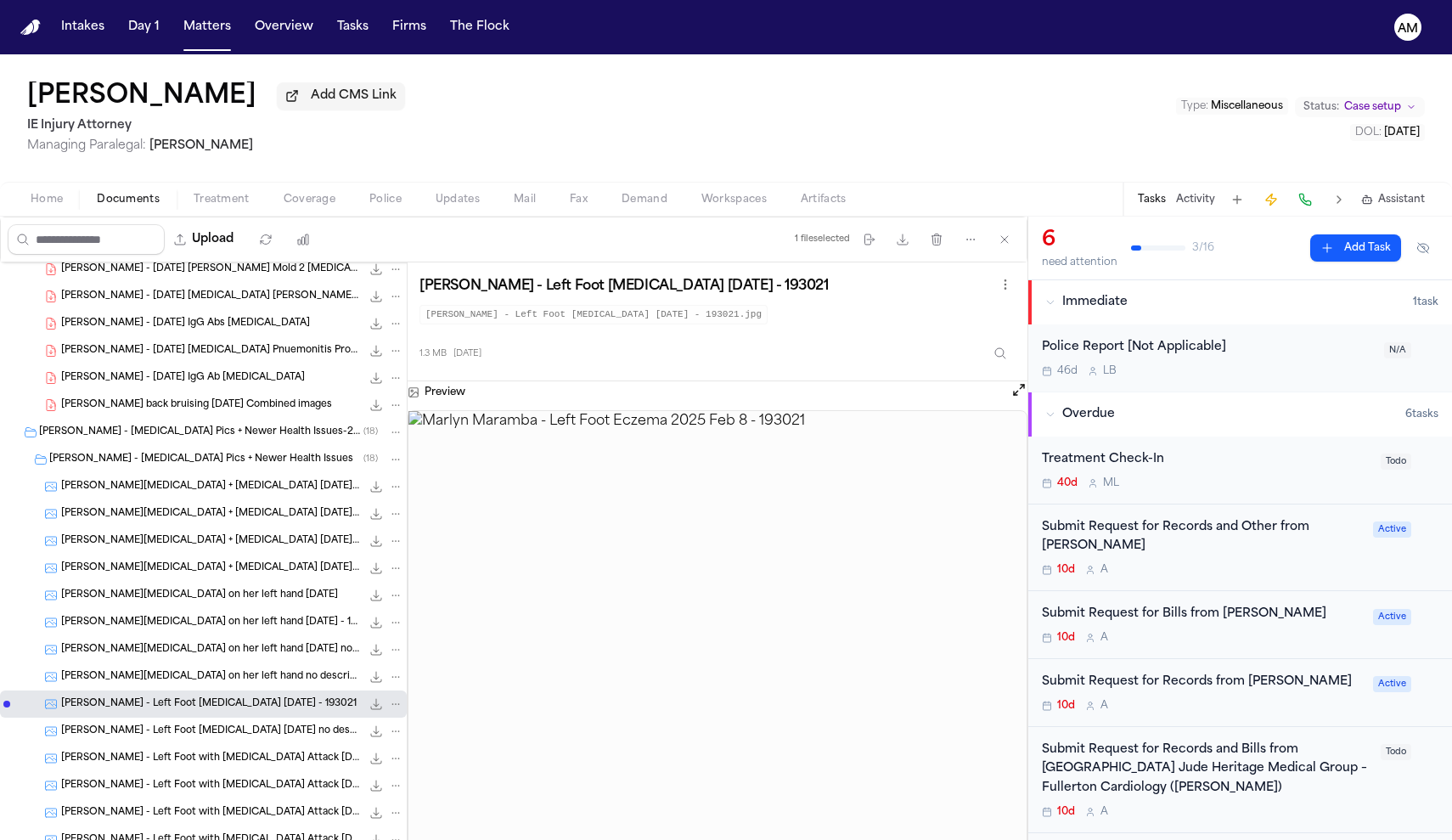
click at [162, 674] on span "Marlyn - Eczema on her left hand no description Dec 4 2024" at bounding box center [211, 677] width 299 height 15
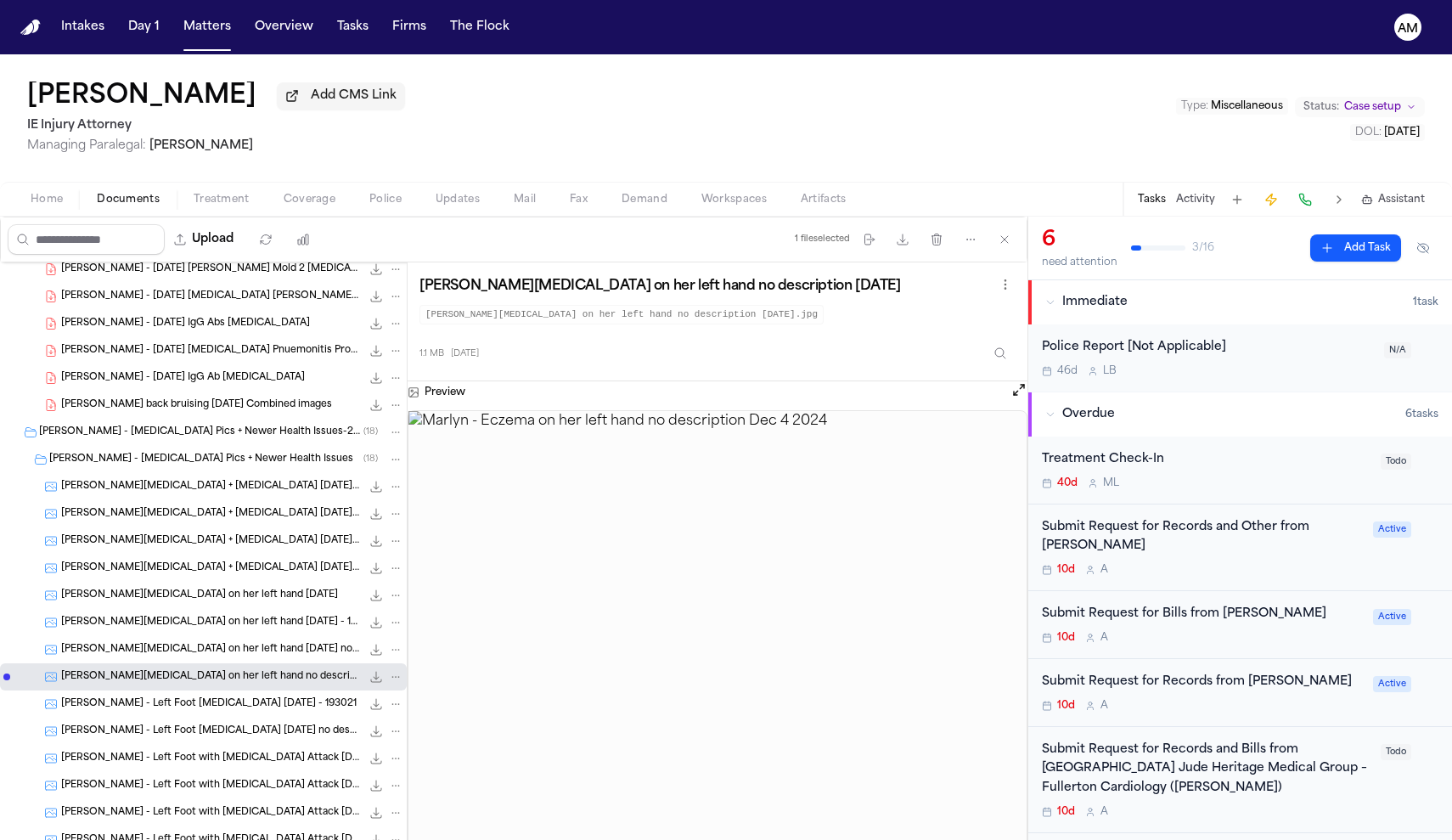
click at [167, 716] on div "Marlyn Maramba - Left Foot Eczema 2025 Feb 8 - 193021 1.3 MB • JPG" at bounding box center [204, 703] width 407 height 27
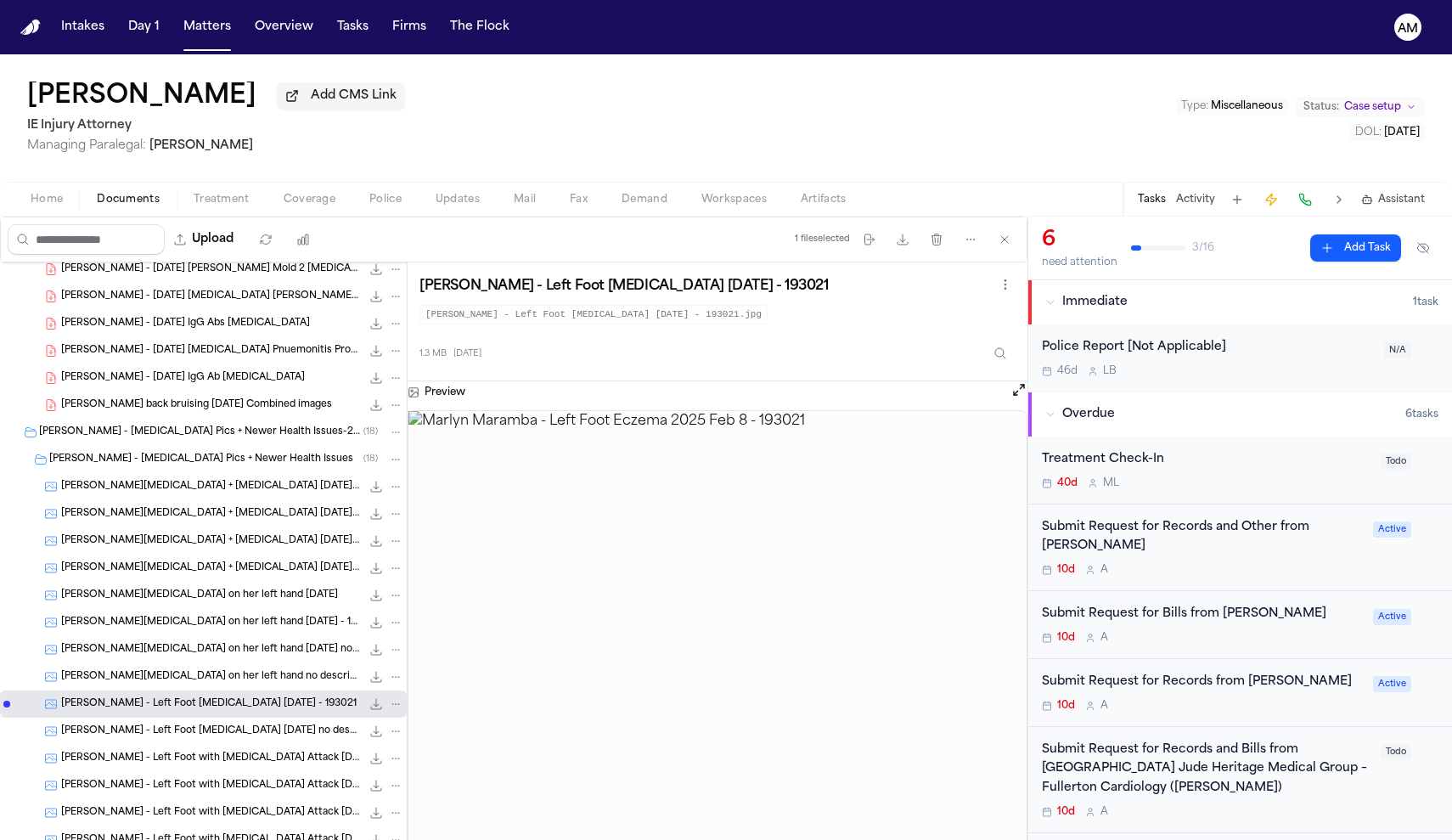
click at [170, 738] on span "Marlyn Maramba - Left Foot Eczema 2025 Feb 8 no description - 193021" at bounding box center [211, 731] width 299 height 15
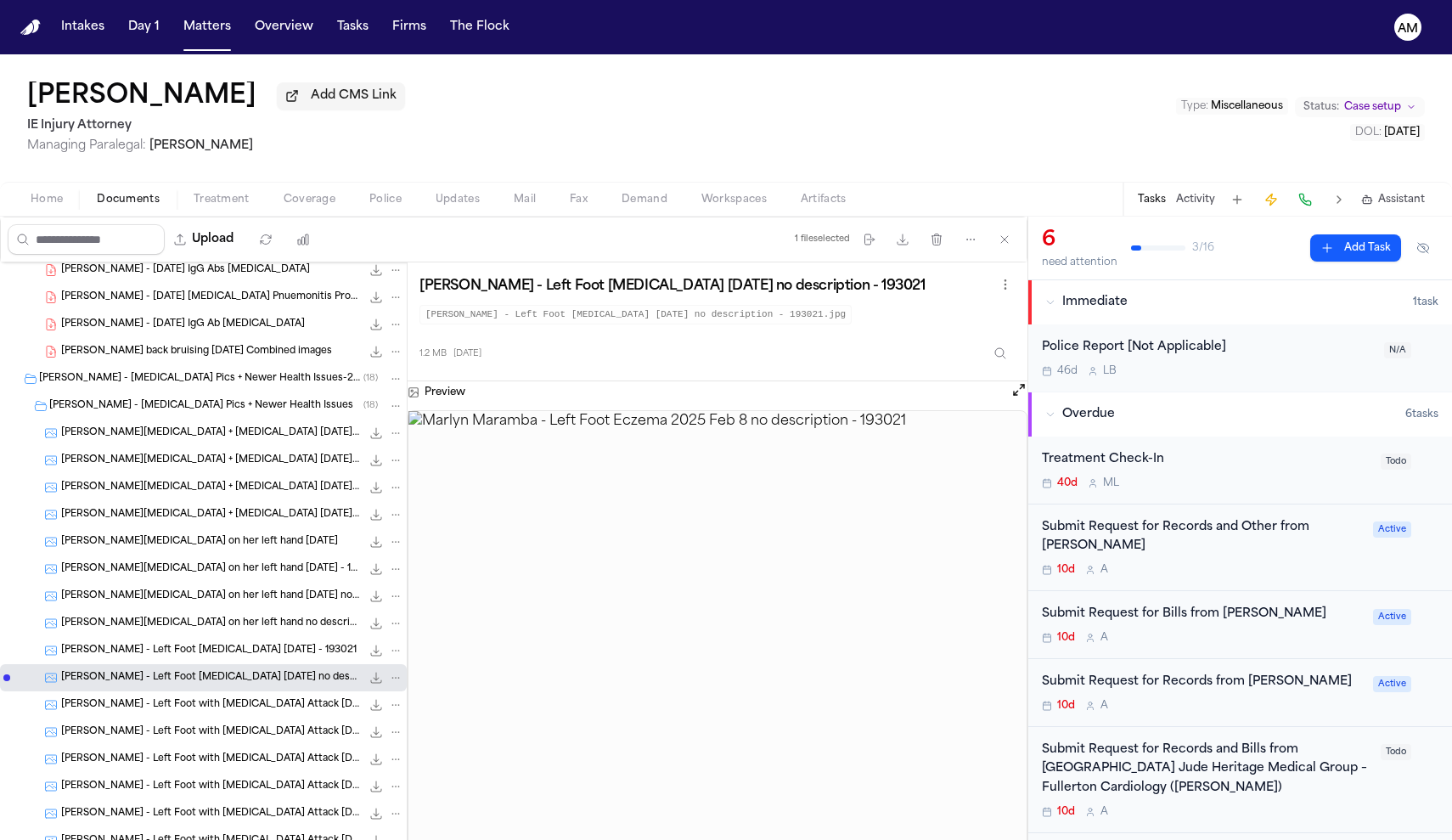
click at [170, 738] on span "Marlyn Maramba - Left Foot with Eczema Attack Feb 8 2025 - 193100" at bounding box center [211, 732] width 299 height 15
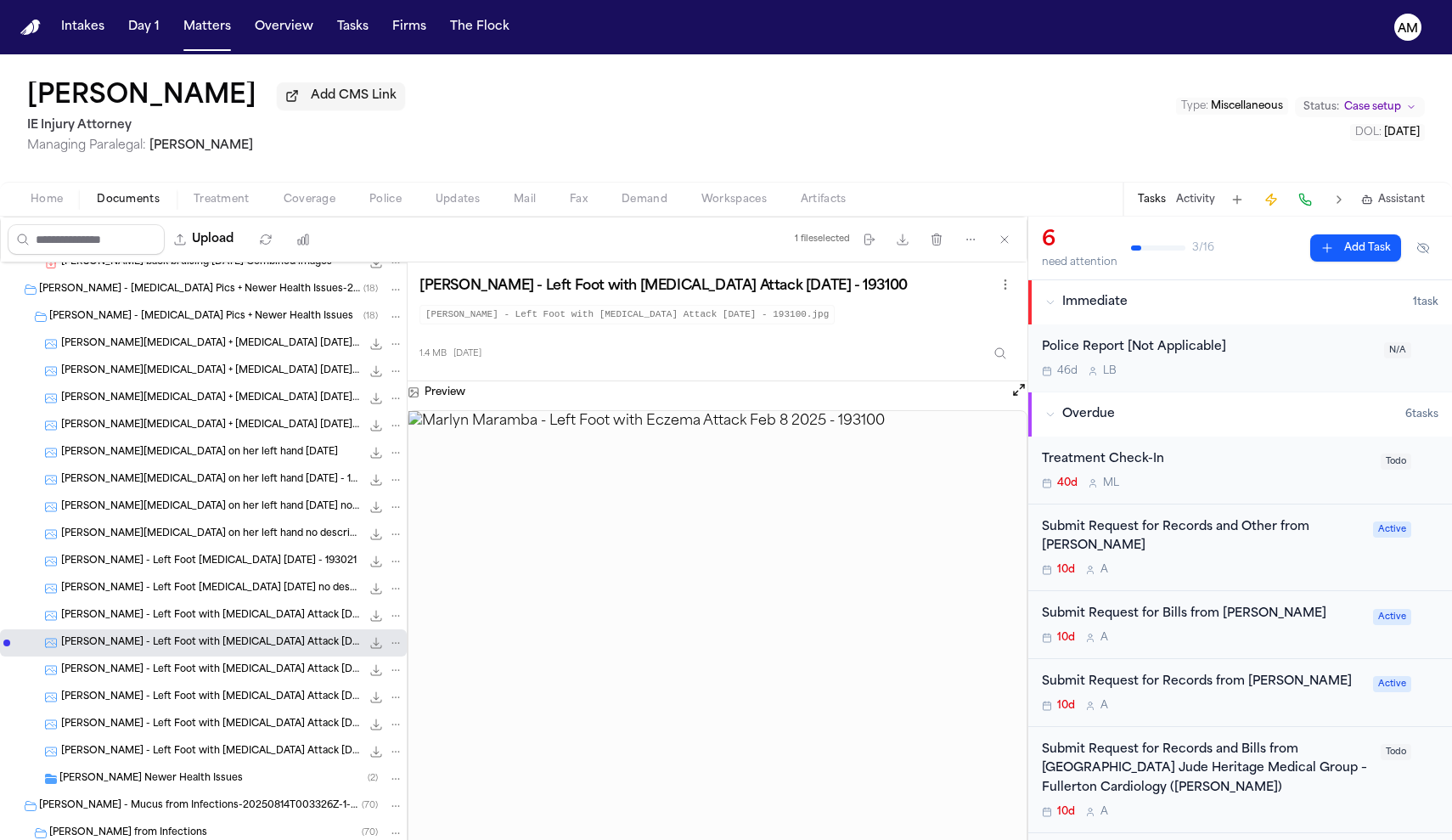
scroll to position [576, 0]
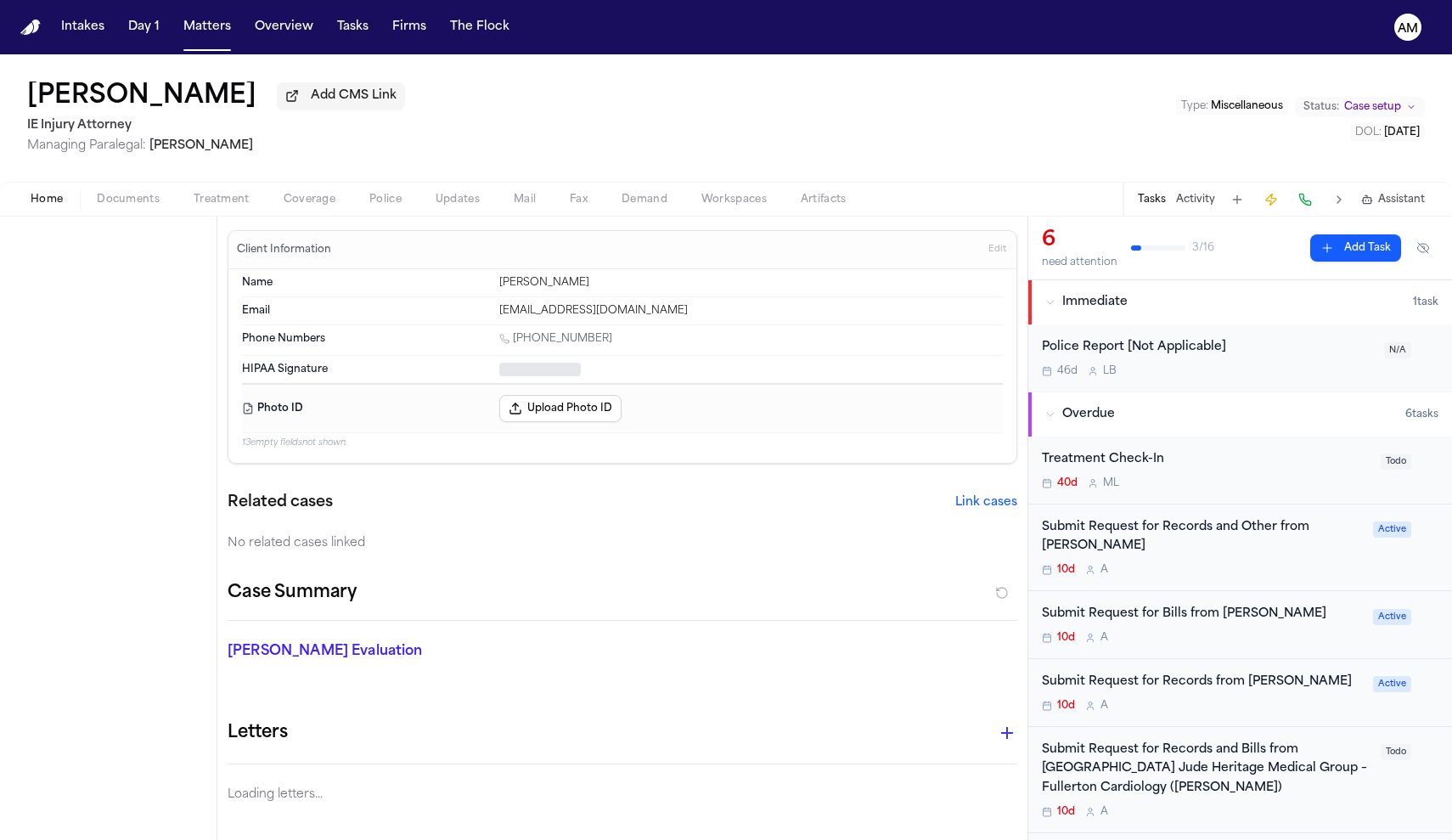
click at [62, 194] on span "Home" at bounding box center [46, 200] width 33 height 14
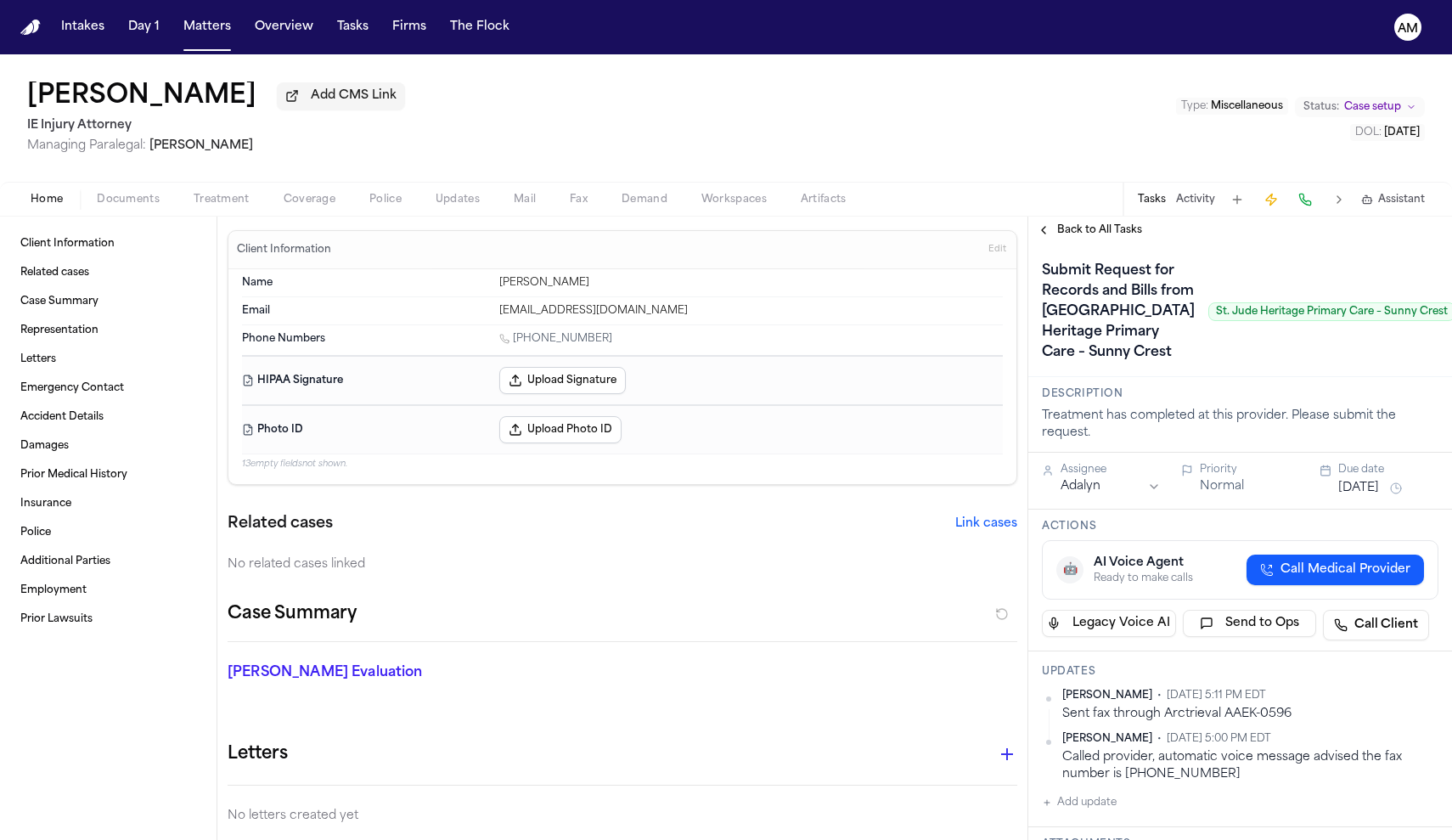
click at [293, 198] on span "Coverage" at bounding box center [309, 200] width 51 height 14
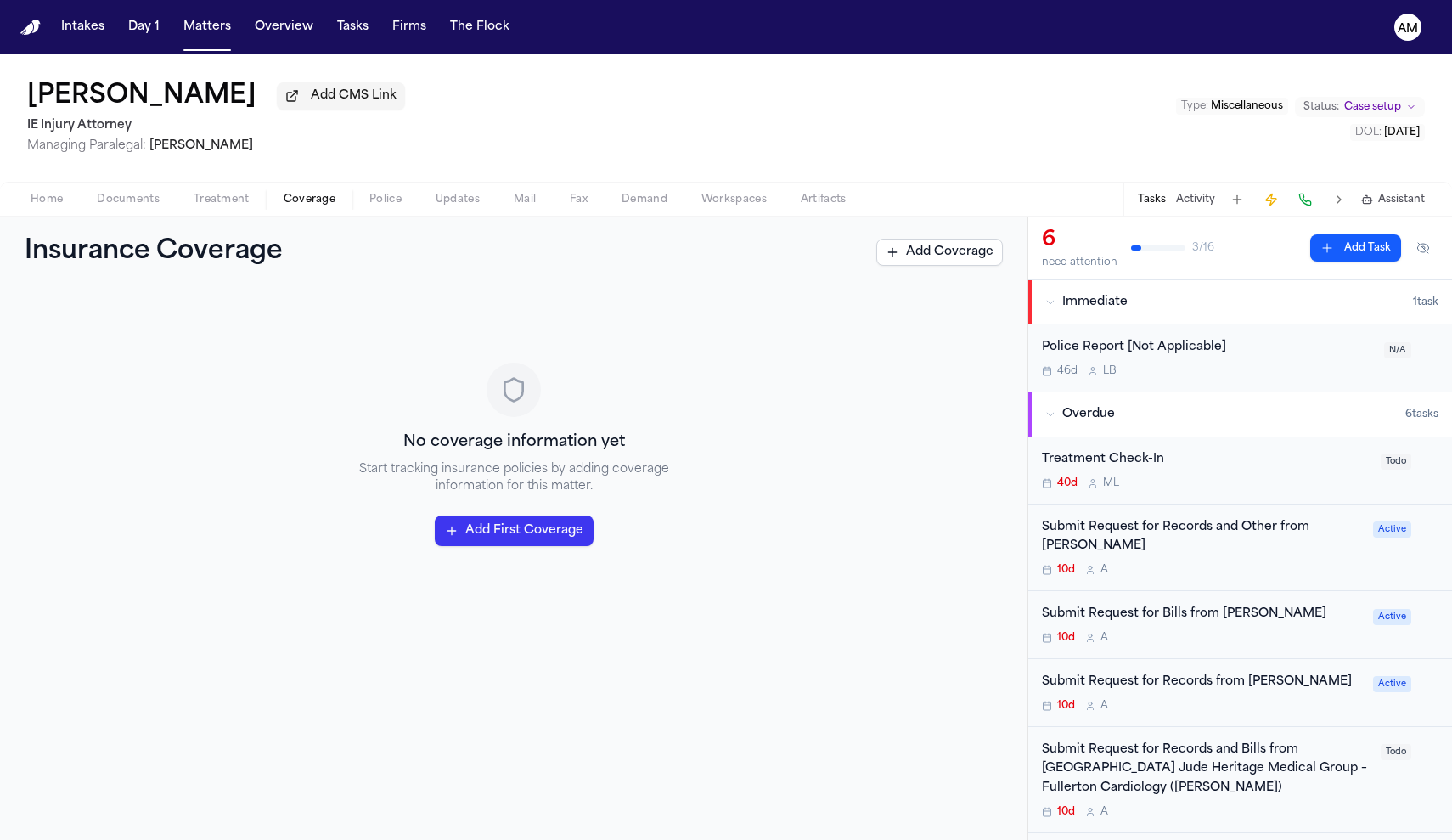
click at [211, 202] on span "Treatment" at bounding box center [221, 200] width 56 height 14
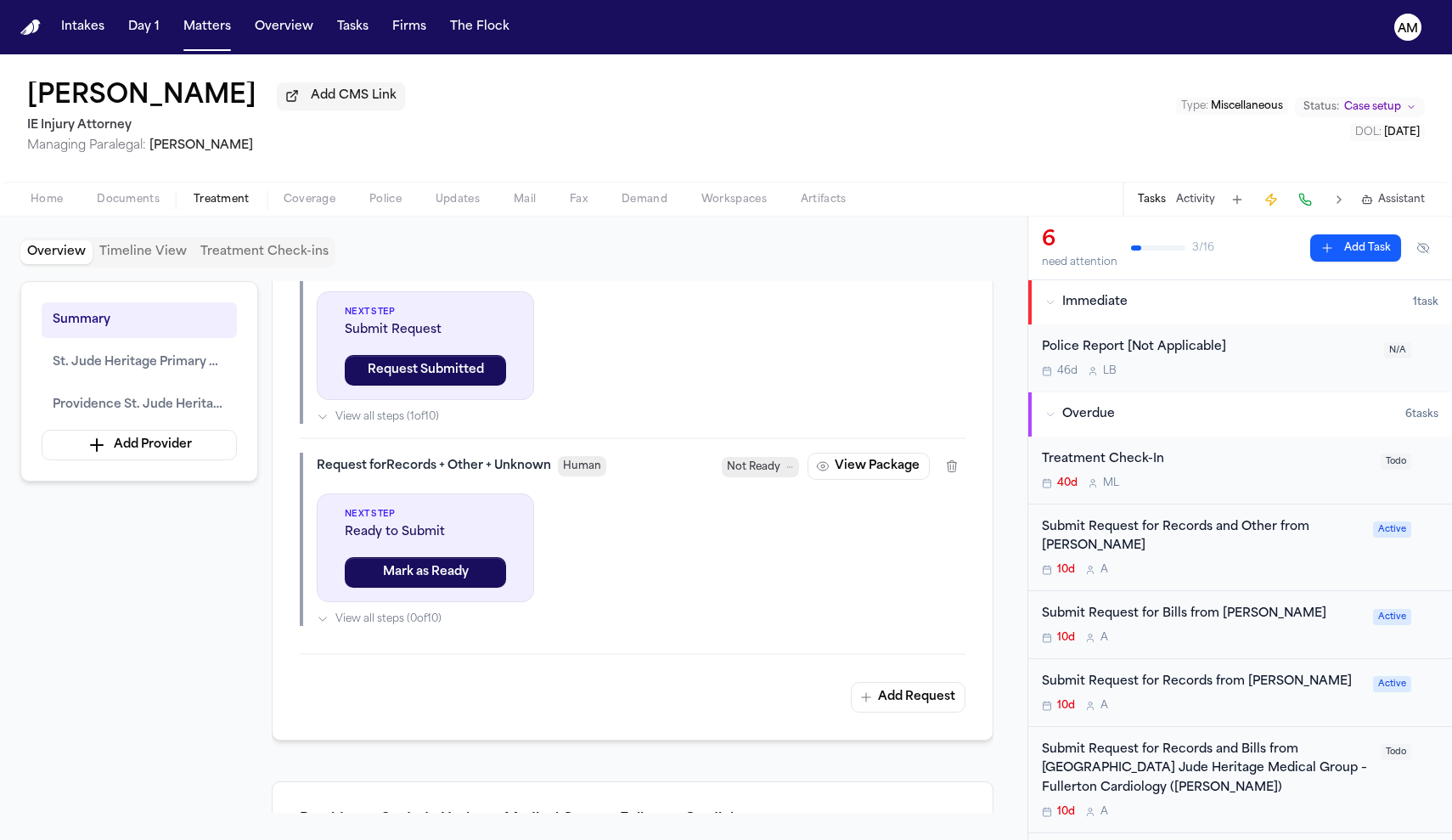
scroll to position [825, 0]
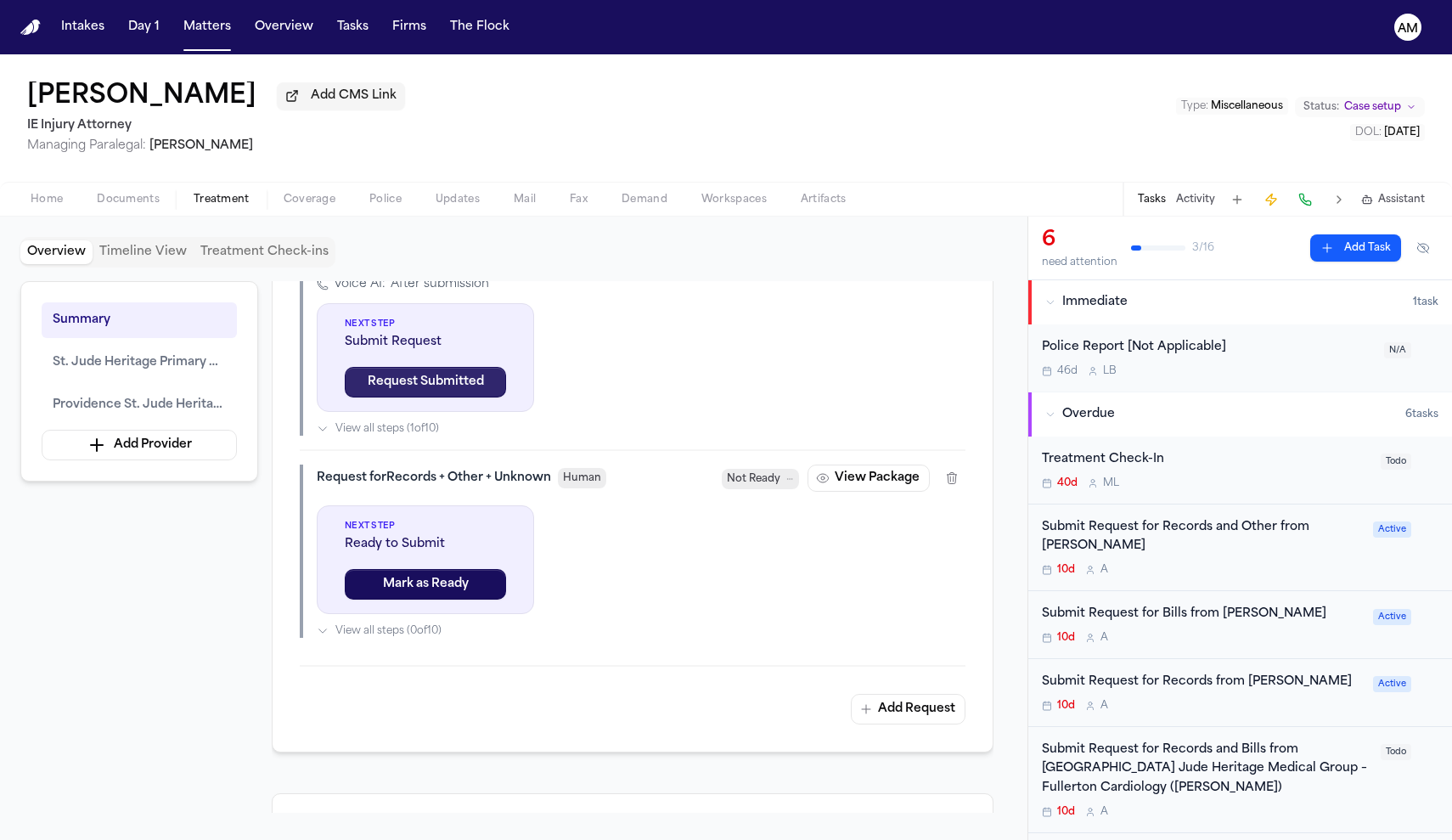
click at [449, 397] on button "Request Submitted" at bounding box center [425, 381] width 161 height 31
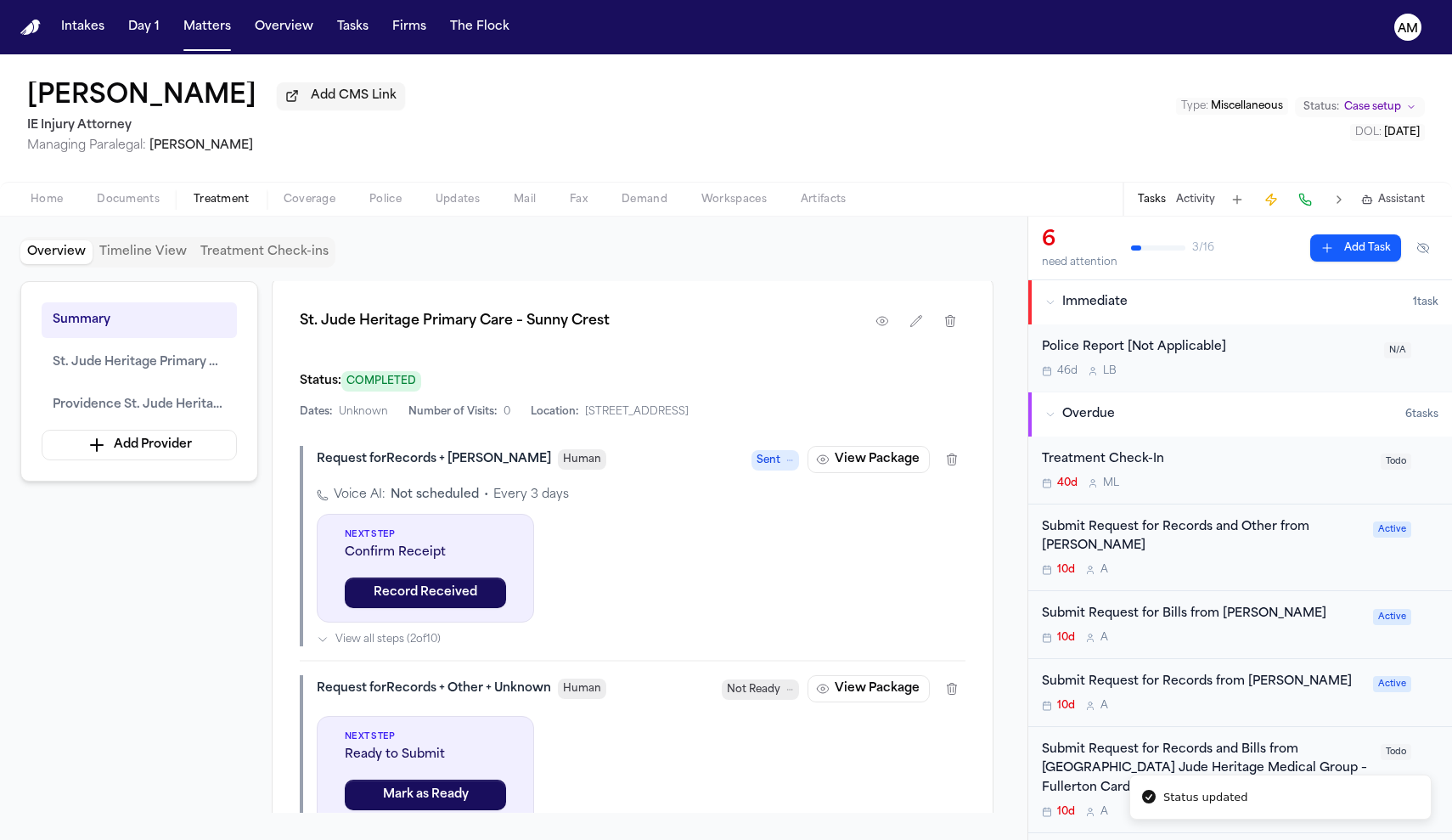
scroll to position [614, 0]
click at [955, 696] on icon "button" at bounding box center [952, 690] width 14 height 14
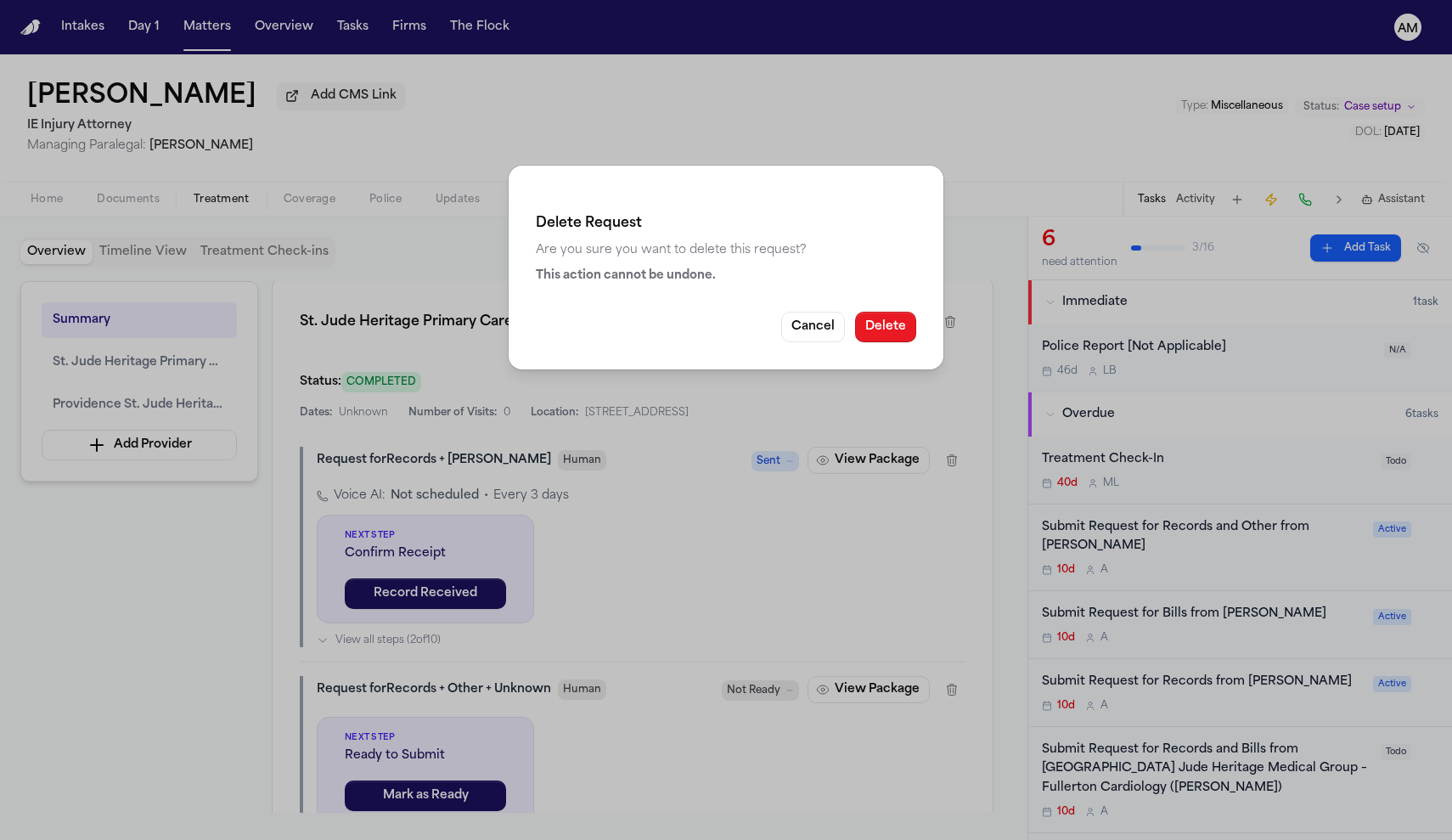
click at [900, 320] on button "Delete" at bounding box center [886, 326] width 61 height 31
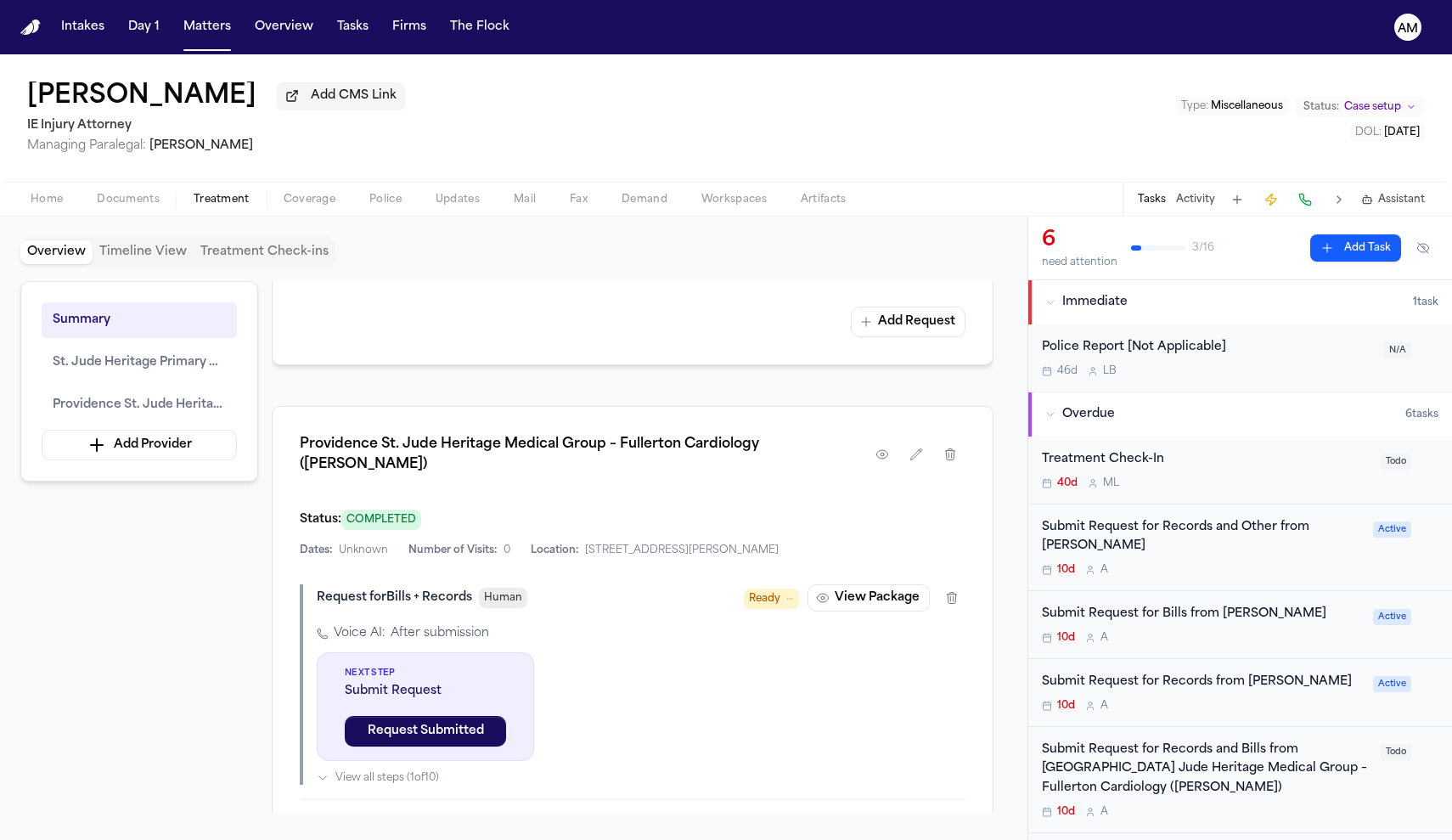
scroll to position [1010, 0]
click at [912, 457] on icon "button" at bounding box center [916, 454] width 11 height 11
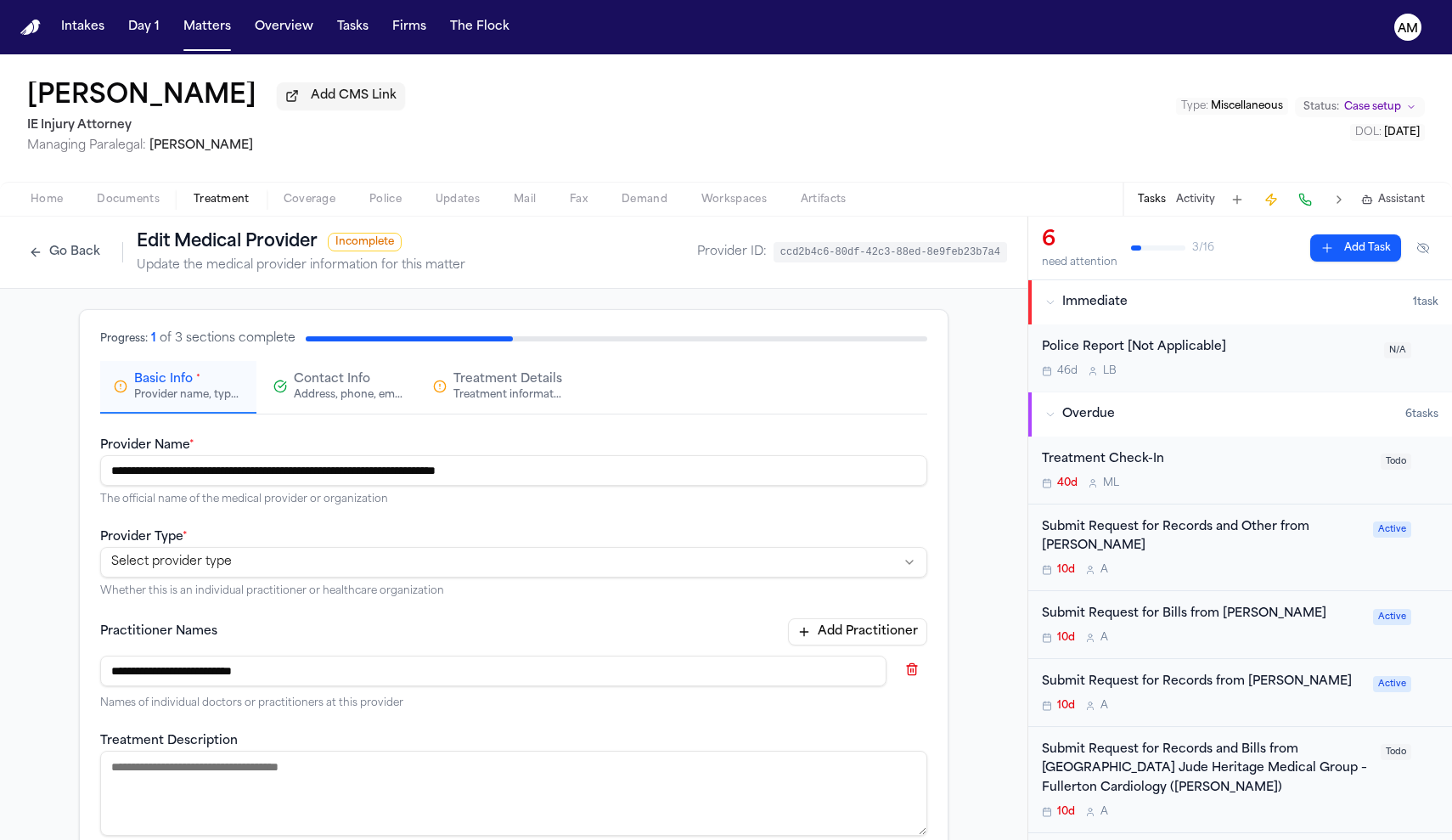
click at [24, 254] on button "Go Back" at bounding box center [64, 251] width 88 height 27
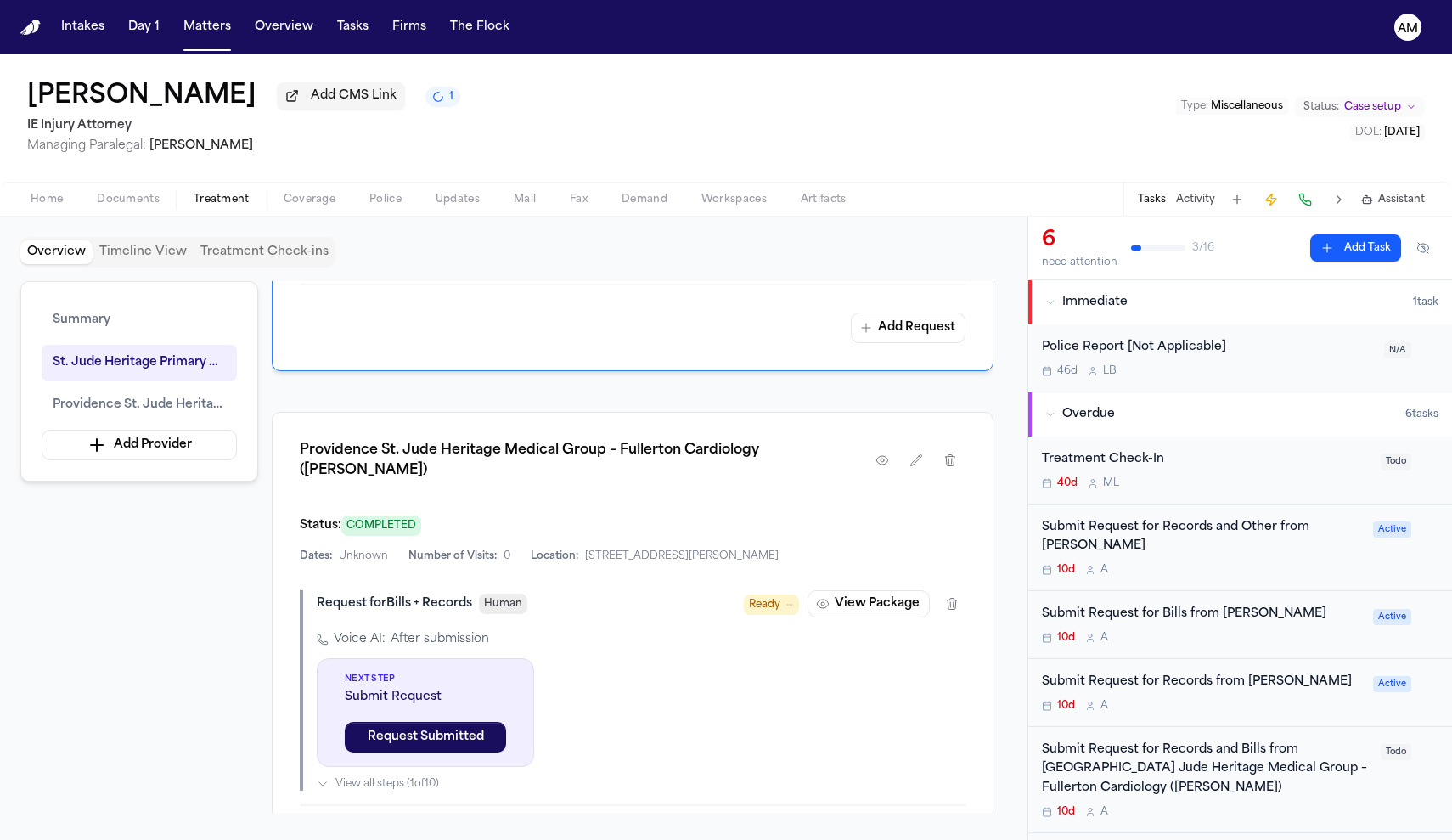
scroll to position [987, 0]
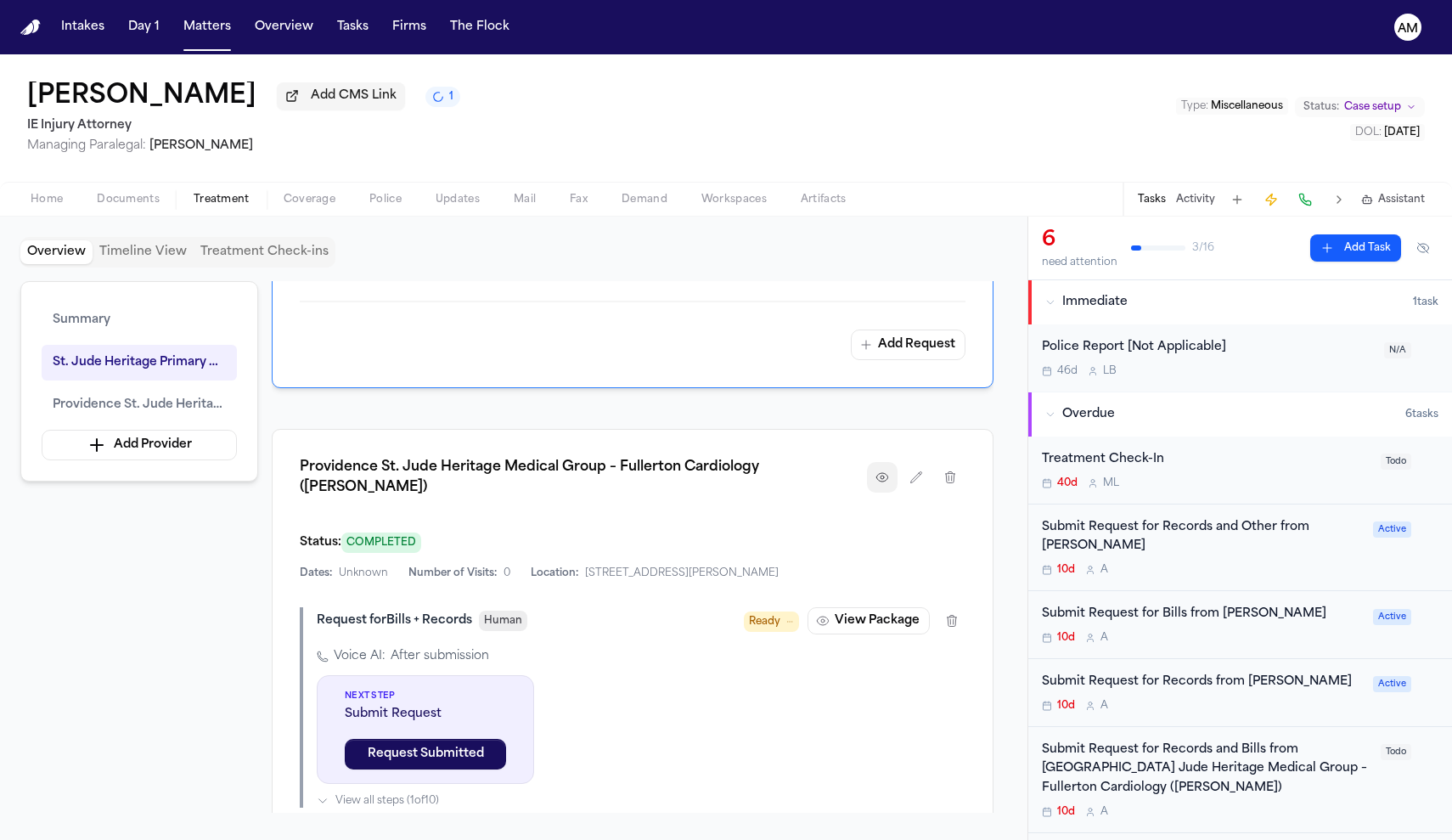
click at [894, 473] on button "button" at bounding box center [882, 476] width 31 height 31
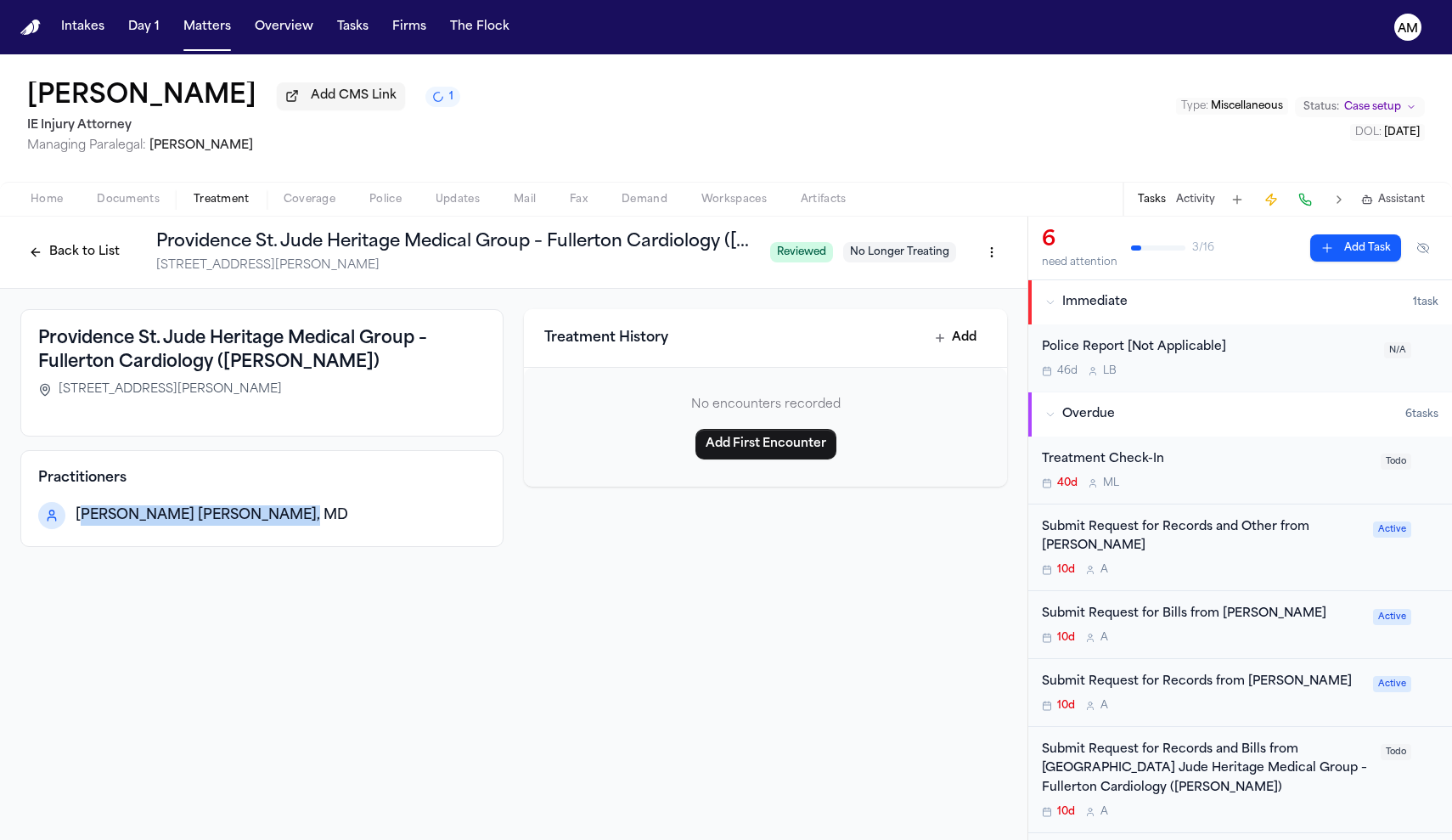
drag, startPoint x: 291, startPoint y: 535, endPoint x: 89, endPoint y: 516, distance: 202.9
click at [87, 517] on div "Practitioners [PERSON_NAME] [PERSON_NAME], [GEOGRAPHIC_DATA]" at bounding box center [262, 498] width 483 height 97
copy span "[PERSON_NAME] [PERSON_NAME], MD"
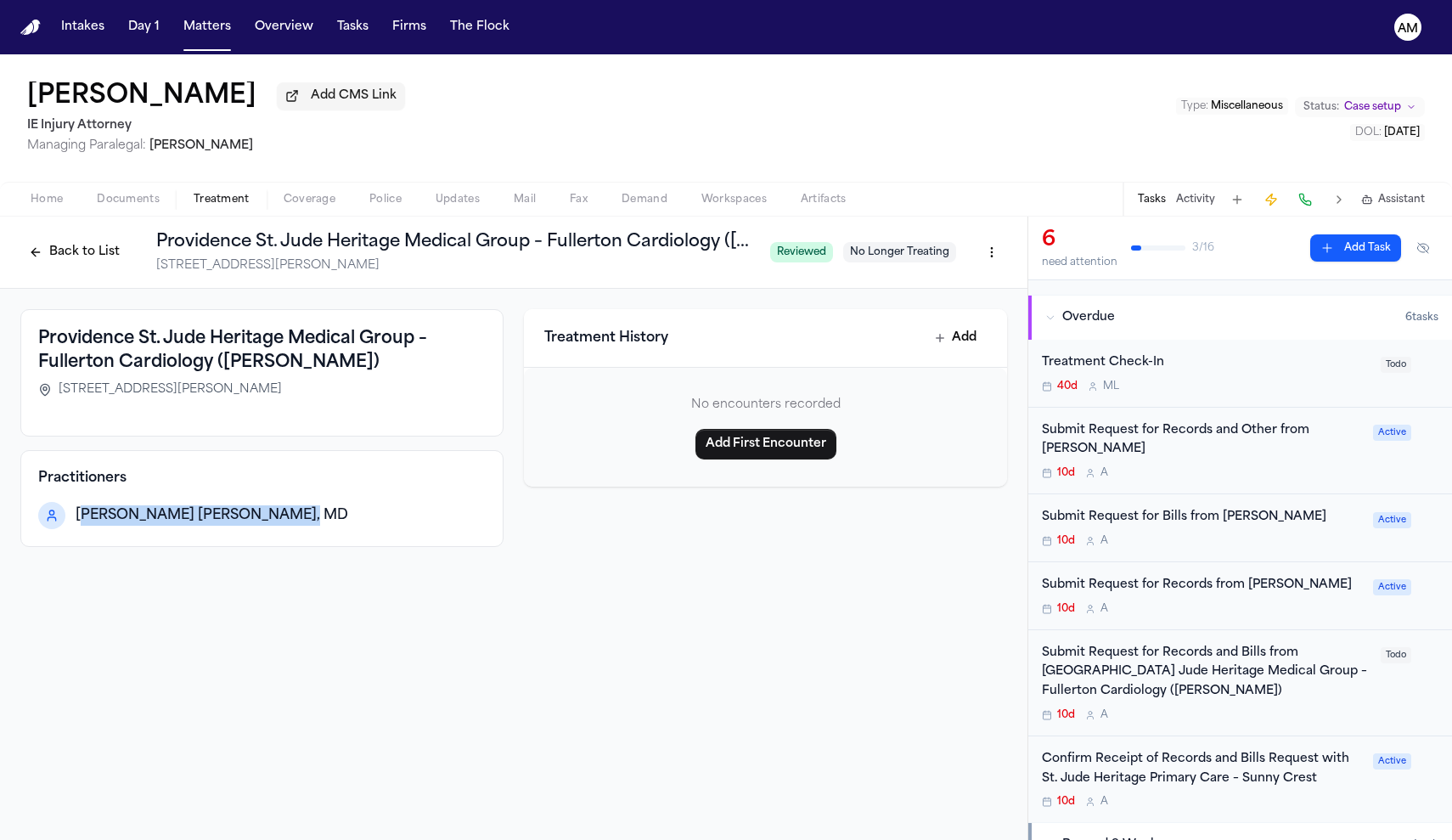
scroll to position [99, 0]
click at [1229, 709] on div "10d A" at bounding box center [1206, 714] width 328 height 14
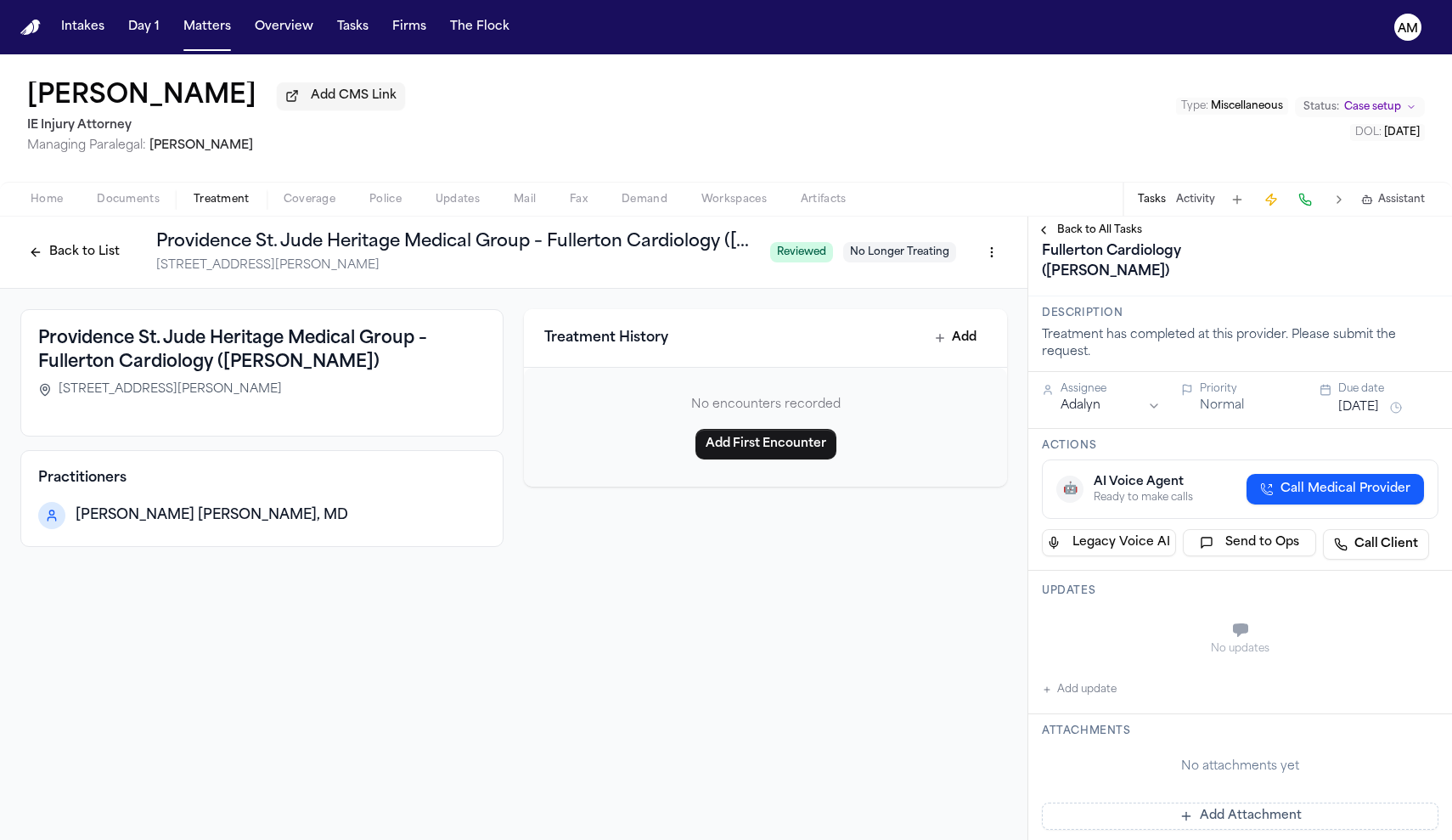
scroll to position [380, 0]
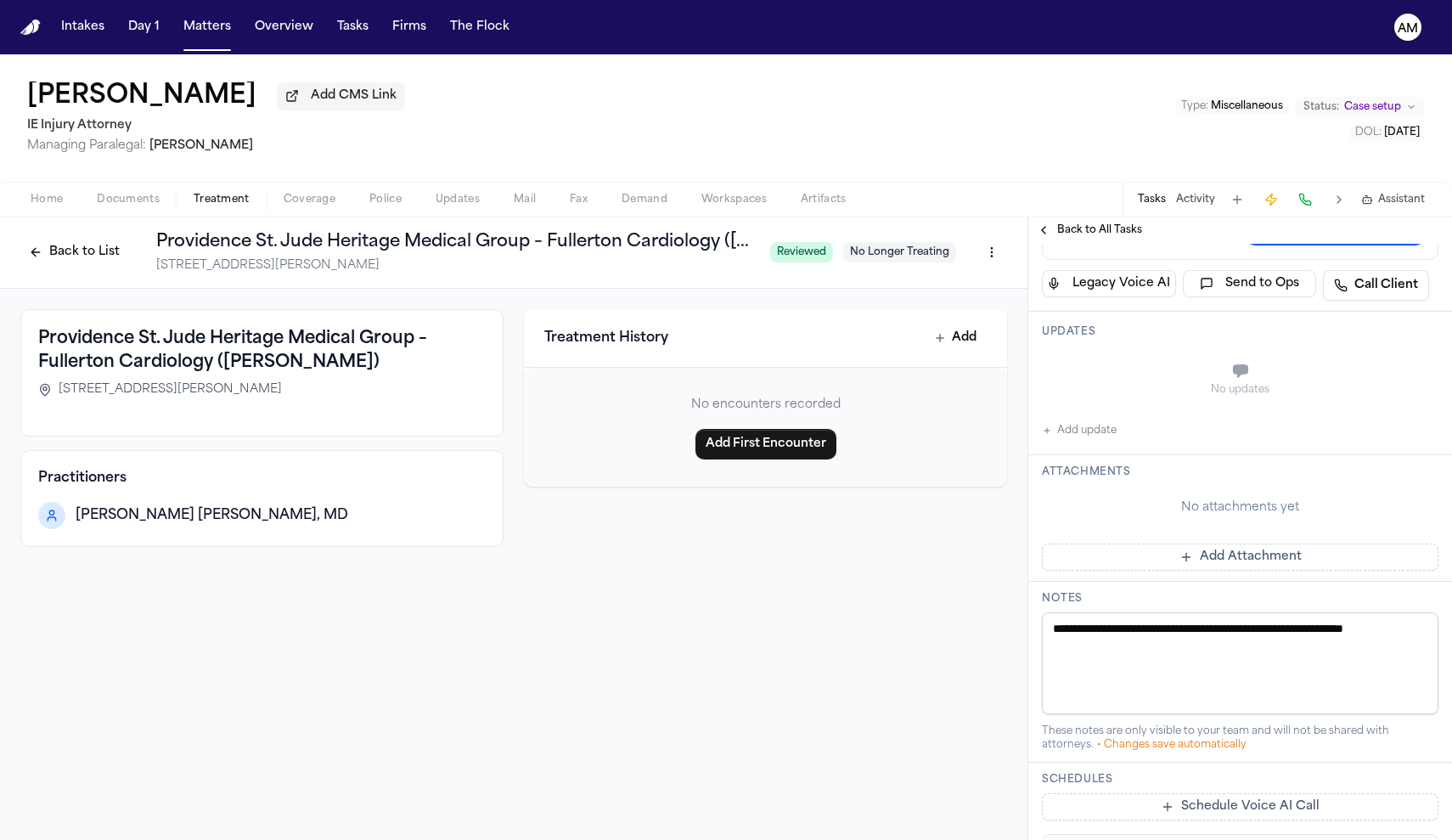
click at [1099, 441] on button "Add update" at bounding box center [1079, 430] width 75 height 21
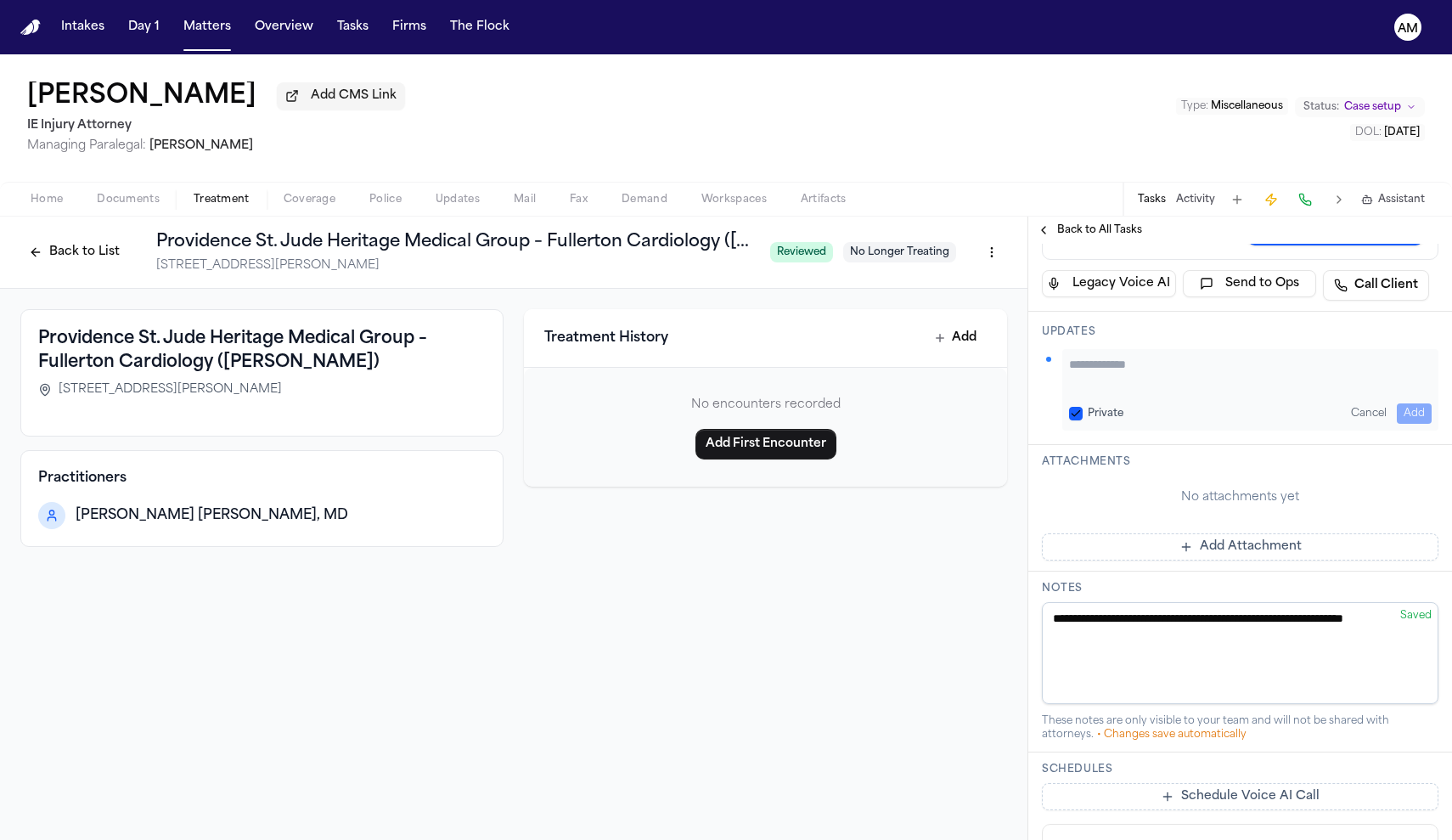
click at [1092, 420] on label "Private" at bounding box center [1106, 414] width 36 height 14
click at [1082, 420] on button "Private" at bounding box center [1076, 414] width 14 height 14
click at [1109, 431] on div "Private Cancel Add" at bounding box center [1250, 389] width 377 height 81
click at [1113, 431] on div "Private Cancel Add" at bounding box center [1250, 389] width 377 height 81
click at [1112, 389] on textarea "Add your update" at bounding box center [1250, 373] width 363 height 34
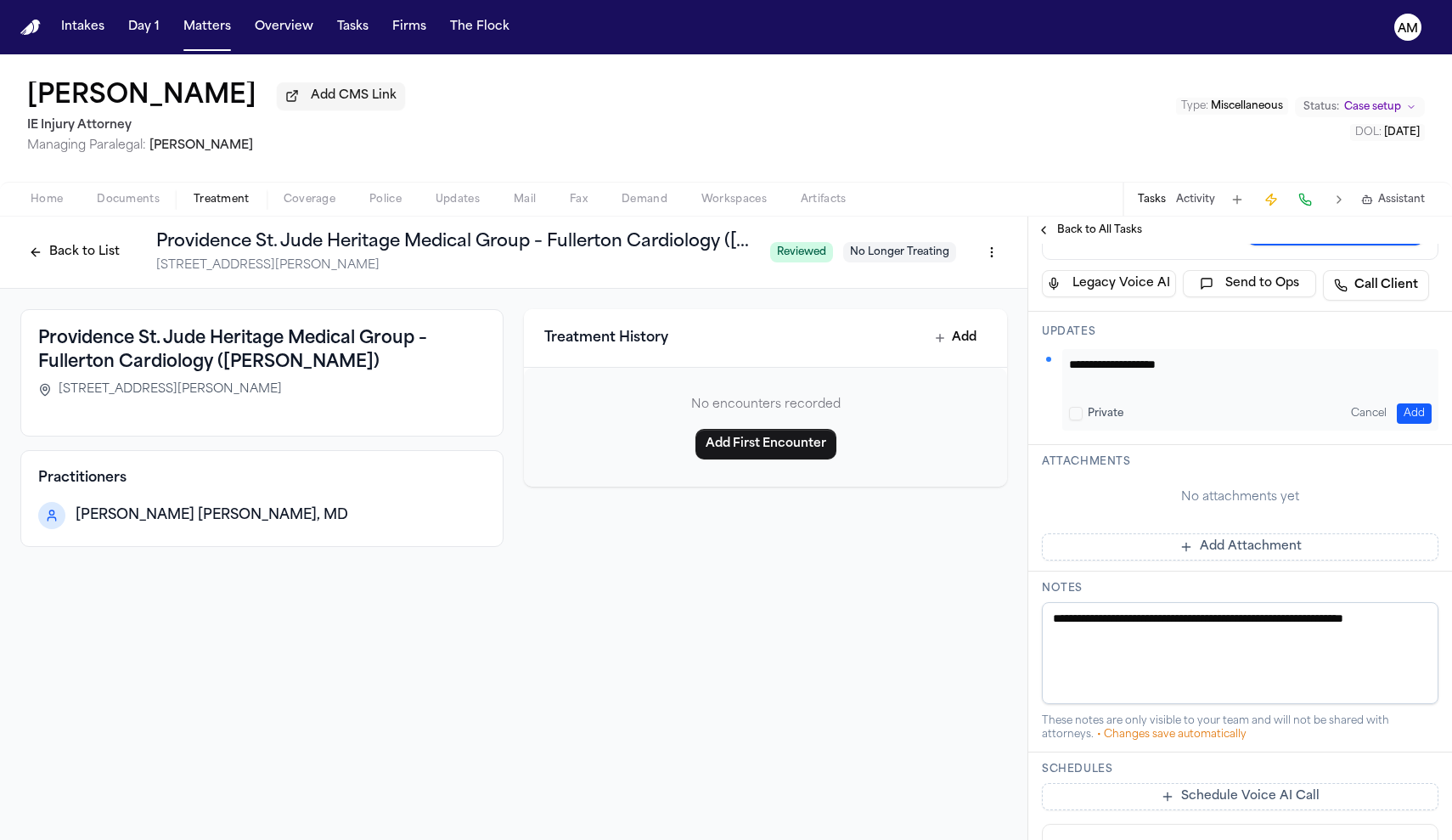
click at [1196, 431] on div "**********" at bounding box center [1250, 389] width 377 height 81
click at [1194, 389] on textarea "**********" at bounding box center [1250, 373] width 363 height 34
paste textarea "*********"
click at [1175, 389] on textarea "**********" at bounding box center [1250, 373] width 363 height 34
type textarea "**********"
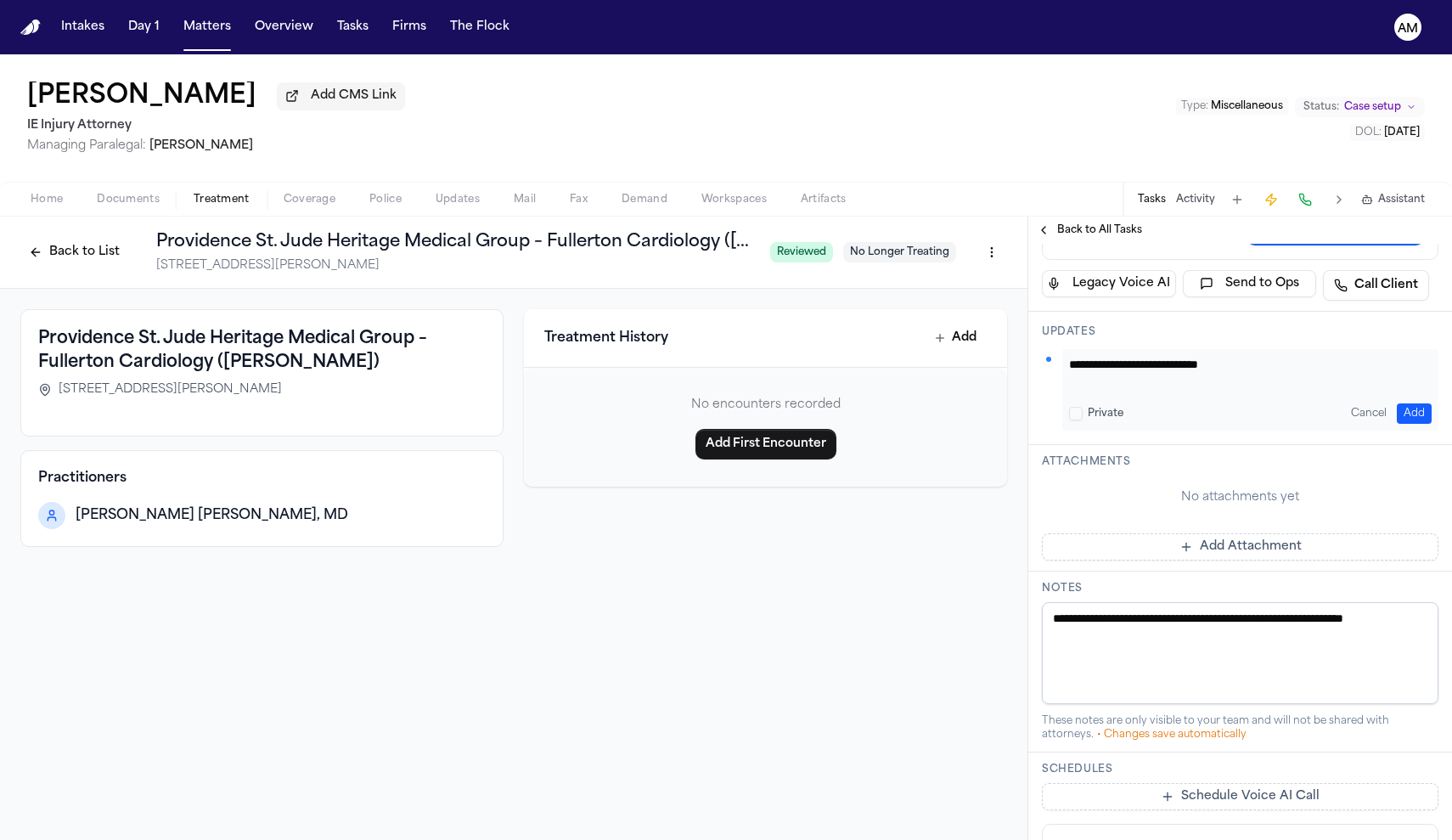
click at [1408, 424] on button "Add" at bounding box center [1413, 413] width 35 height 21
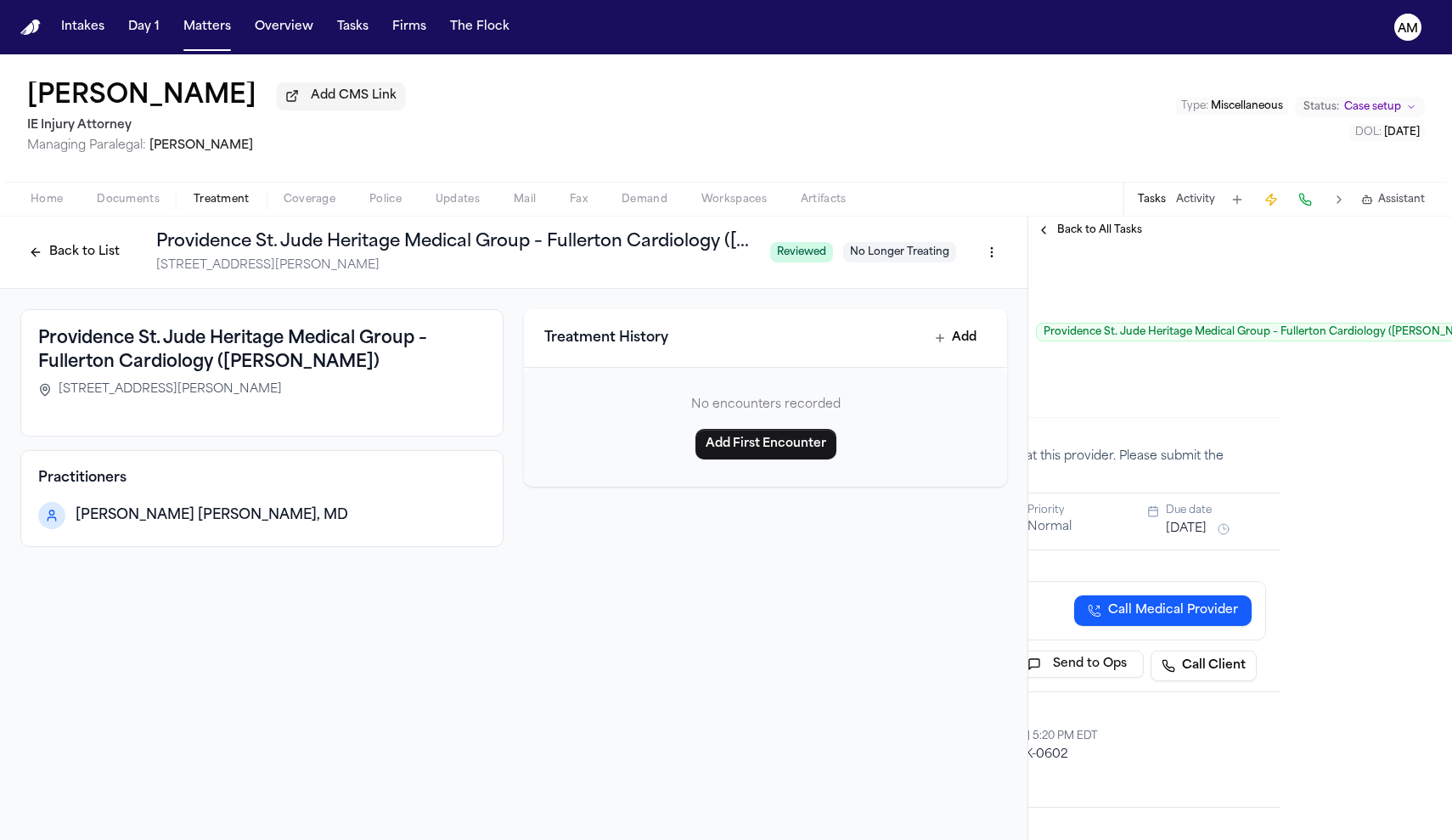
scroll to position [0, 172]
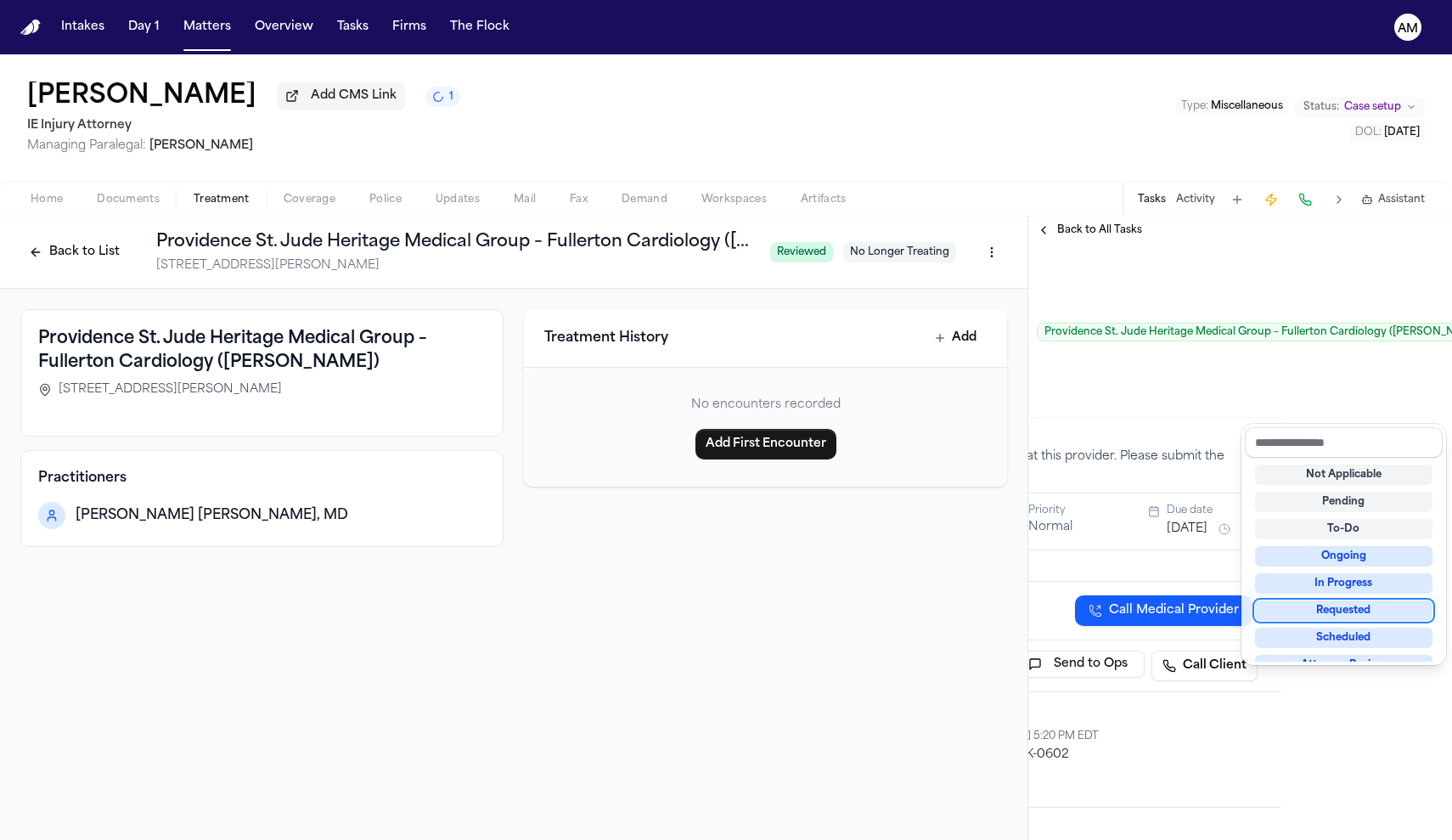
click at [1359, 617] on div "Requested" at bounding box center [1344, 610] width 178 height 21
click at [1400, 334] on div "**********" at bounding box center [1239, 542] width 424 height 596
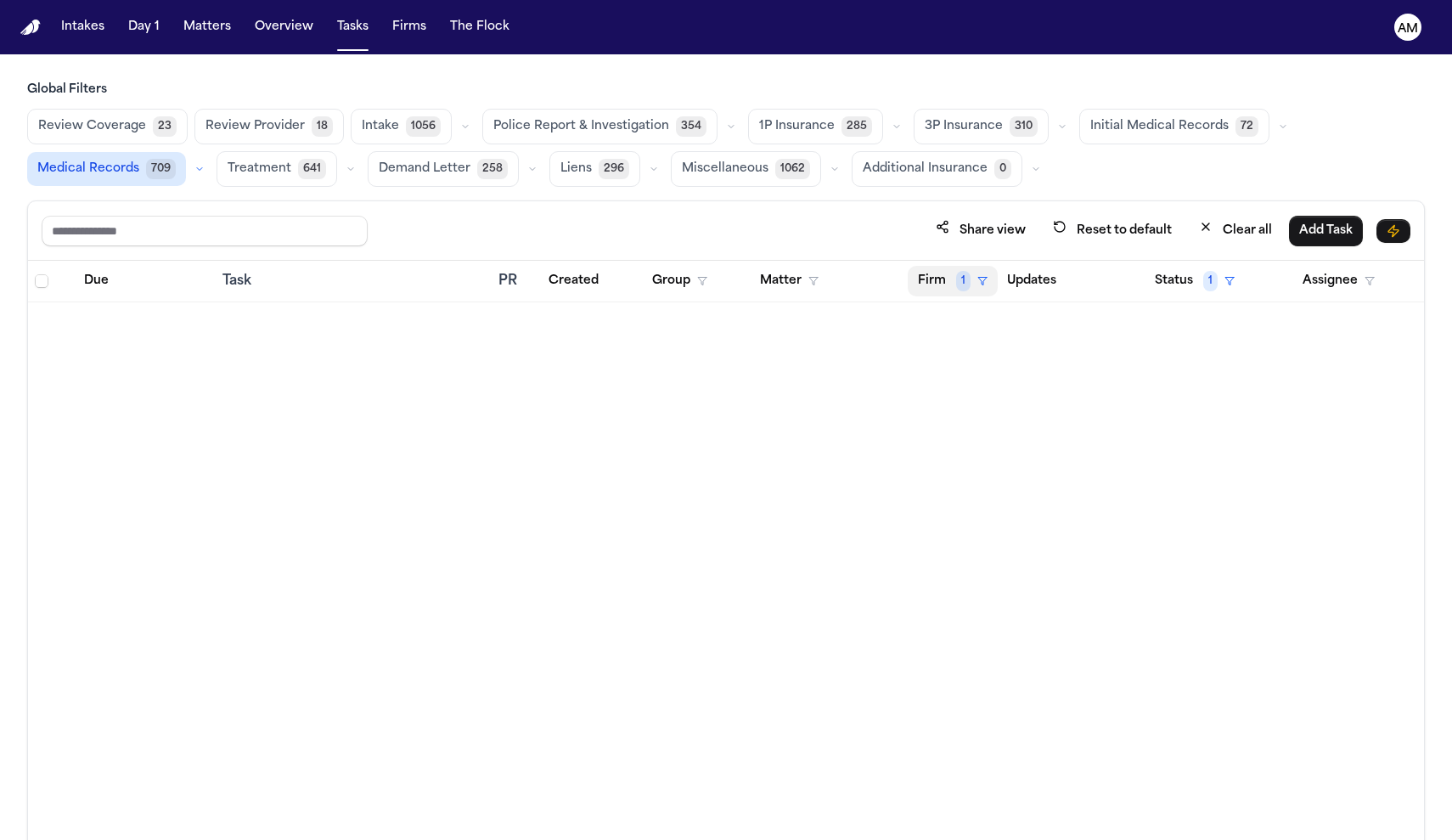
click at [948, 292] on button "Firm 1" at bounding box center [952, 281] width 90 height 31
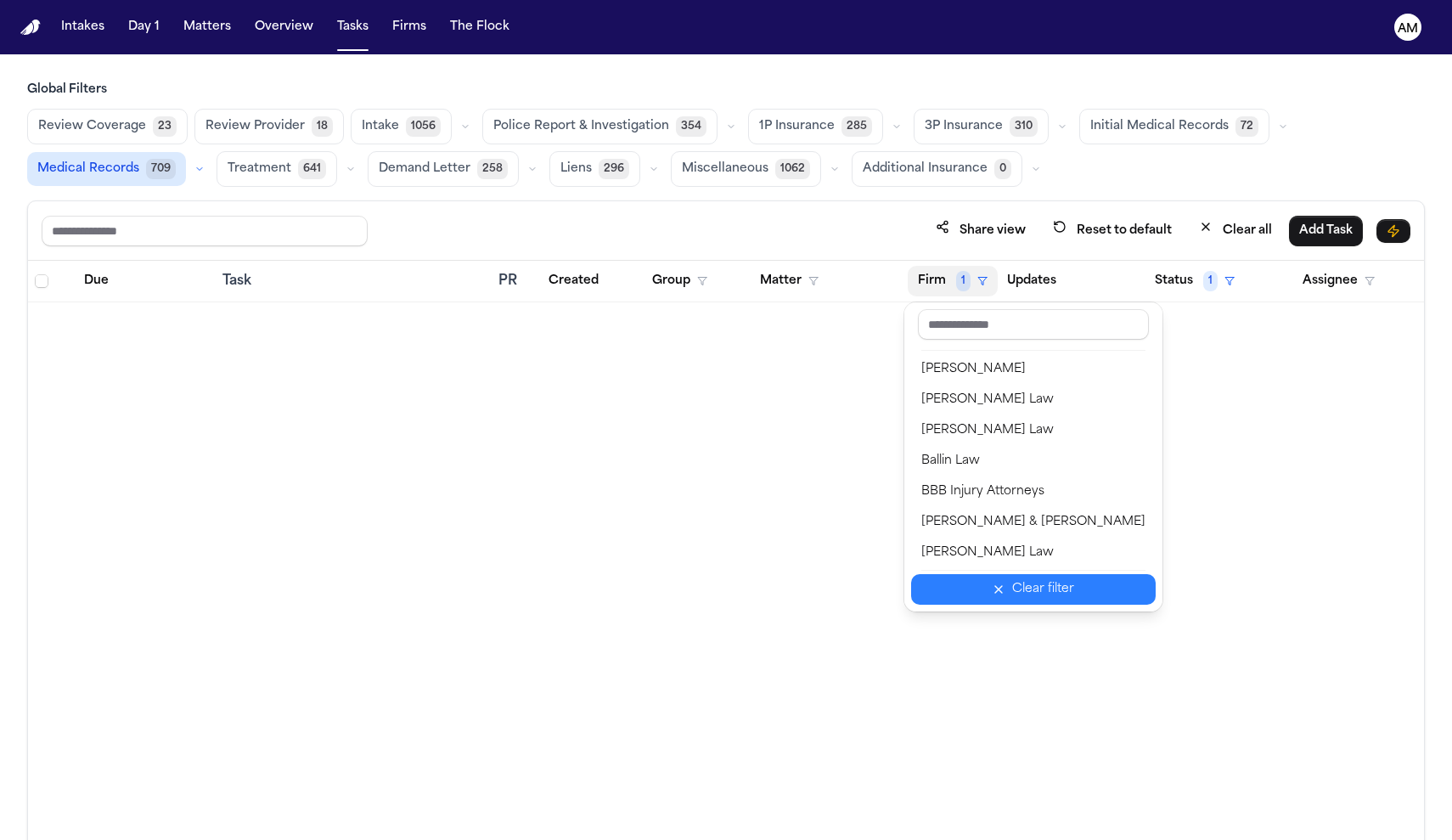
click at [991, 582] on button "Clear filter" at bounding box center [1033, 589] width 244 height 31
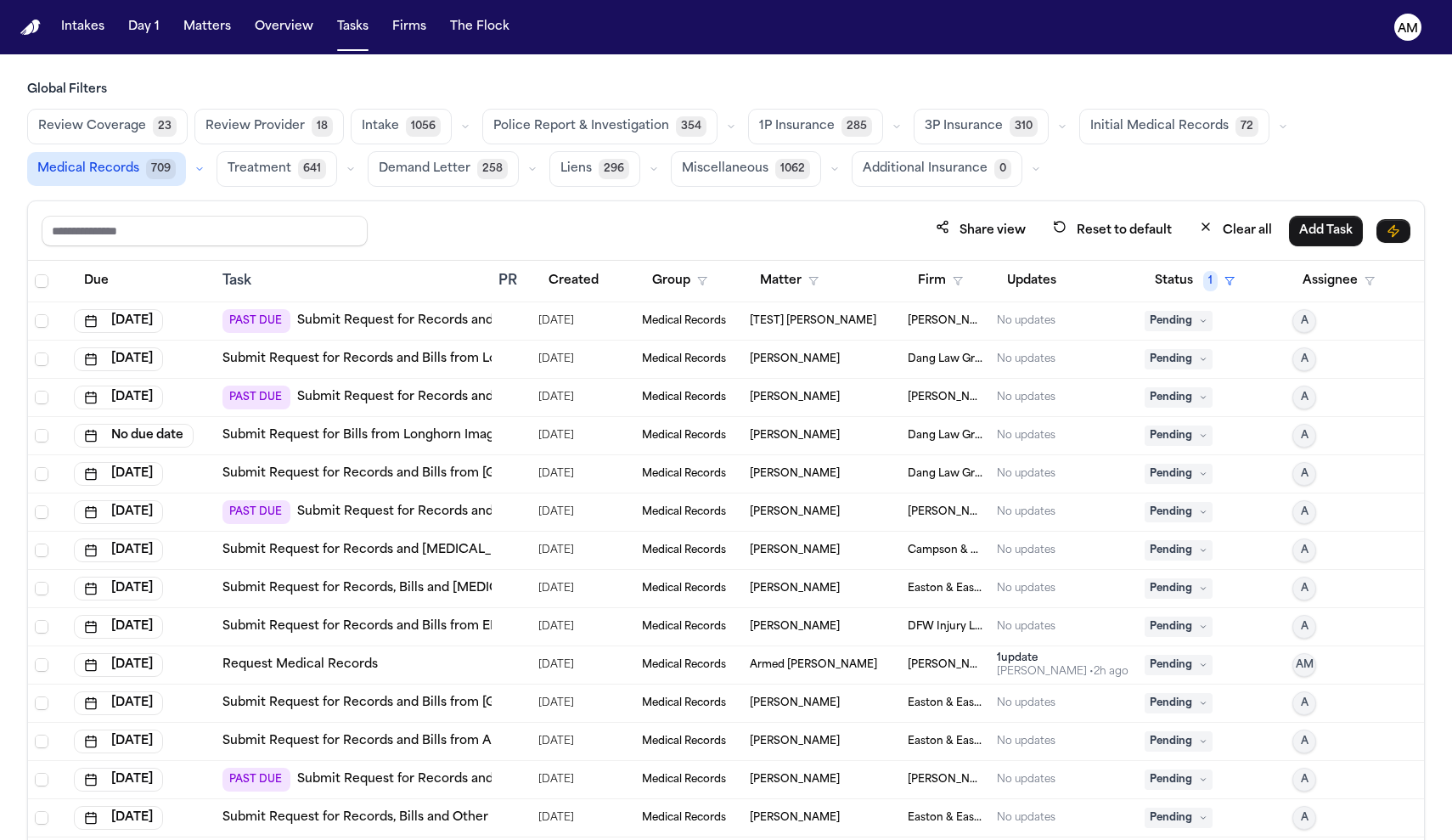
click at [1162, 298] on th "Status 1" at bounding box center [1211, 282] width 147 height 42
click at [1176, 283] on button "Status 1" at bounding box center [1194, 281] width 100 height 31
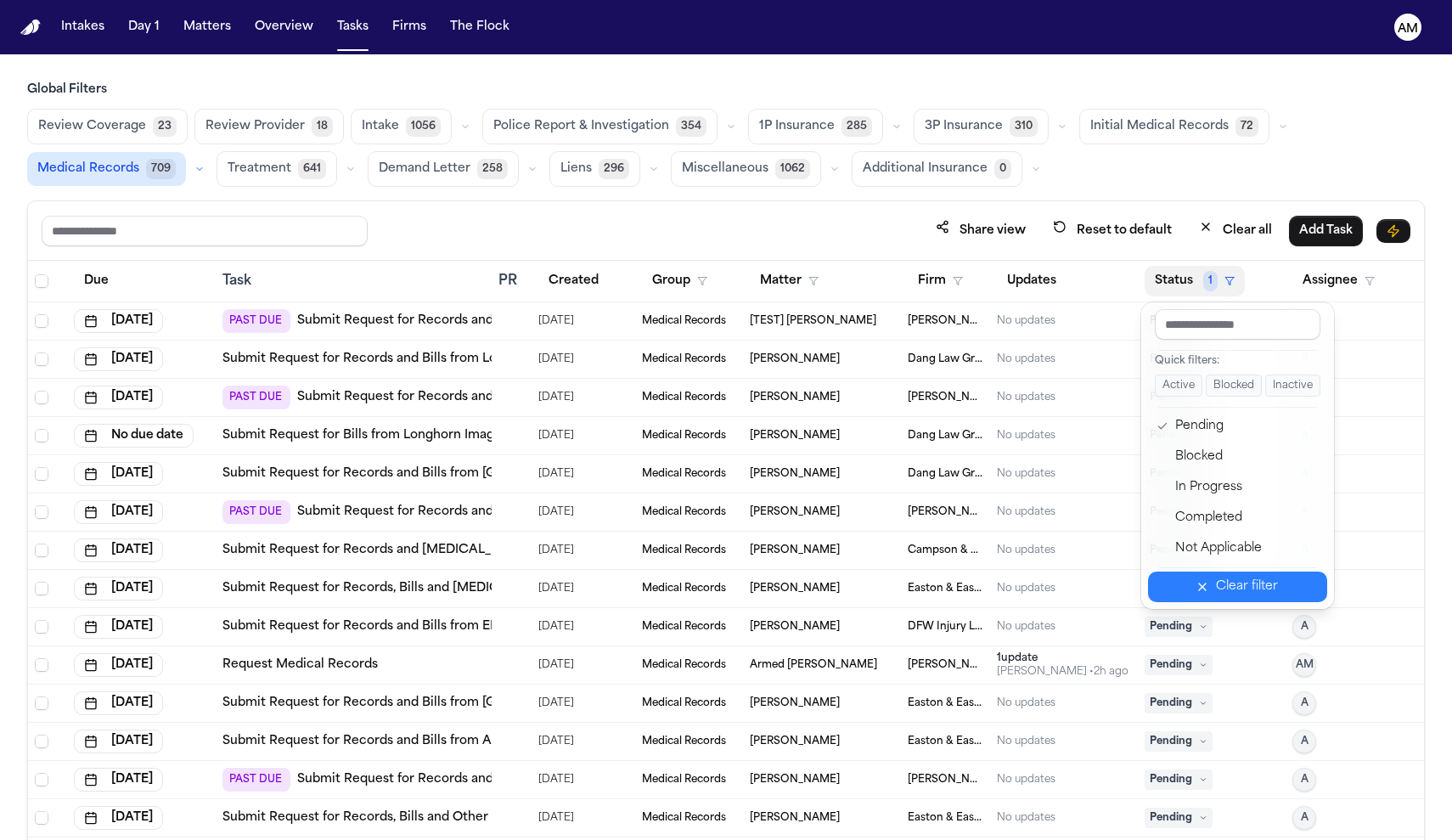
click at [1203, 601] on button "Clear filter" at bounding box center [1238, 586] width 179 height 31
